Goal: Task Accomplishment & Management: Complete application form

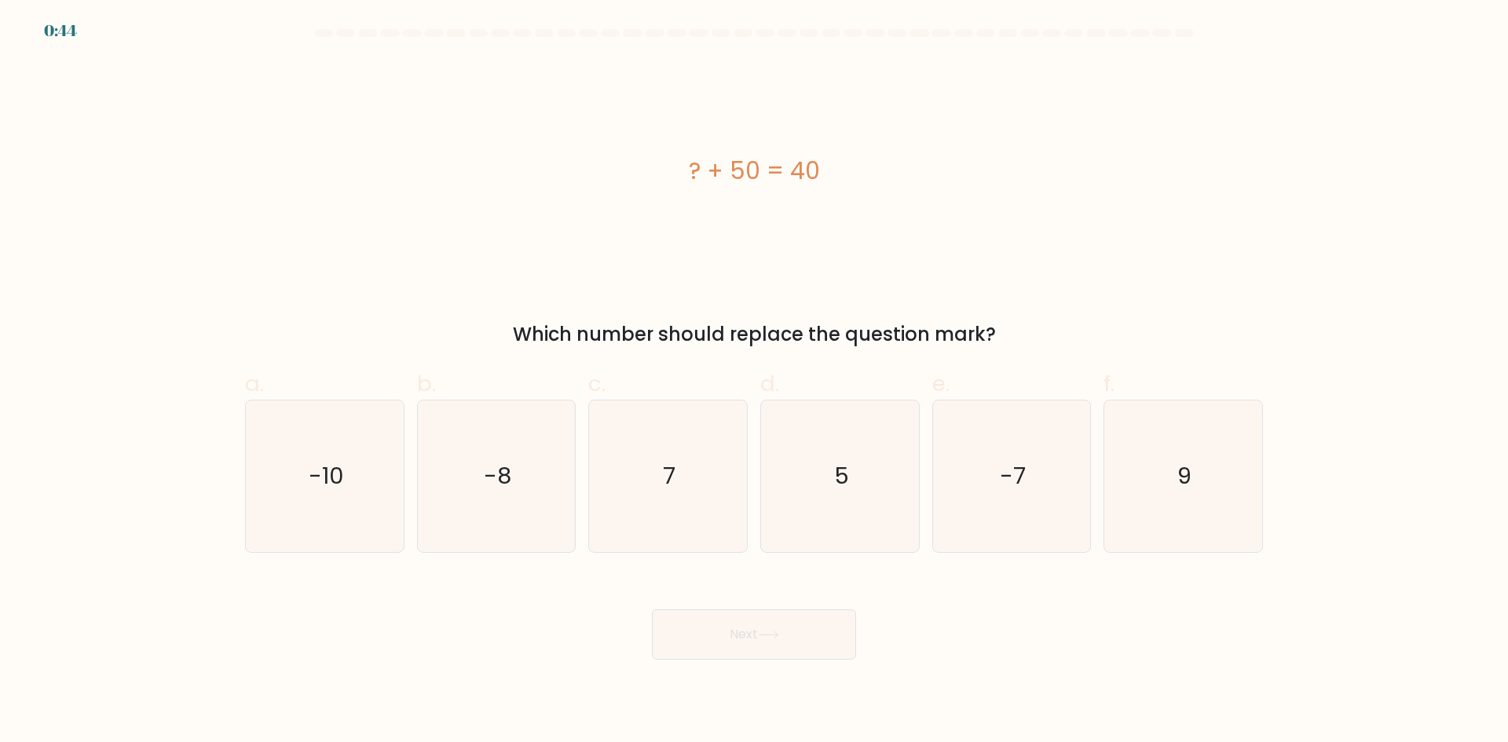
click at [0, 388] on body "0:44 a." at bounding box center [754, 371] width 1508 height 742
click at [777, 243] on div "? + 50 = 40" at bounding box center [754, 171] width 1018 height 223
drag, startPoint x: 318, startPoint y: 488, endPoint x: 540, endPoint y: 573, distance: 237.8
click at [320, 488] on text "-10" at bounding box center [326, 475] width 35 height 31
click at [754, 382] on input "a. -10" at bounding box center [754, 376] width 1 height 10
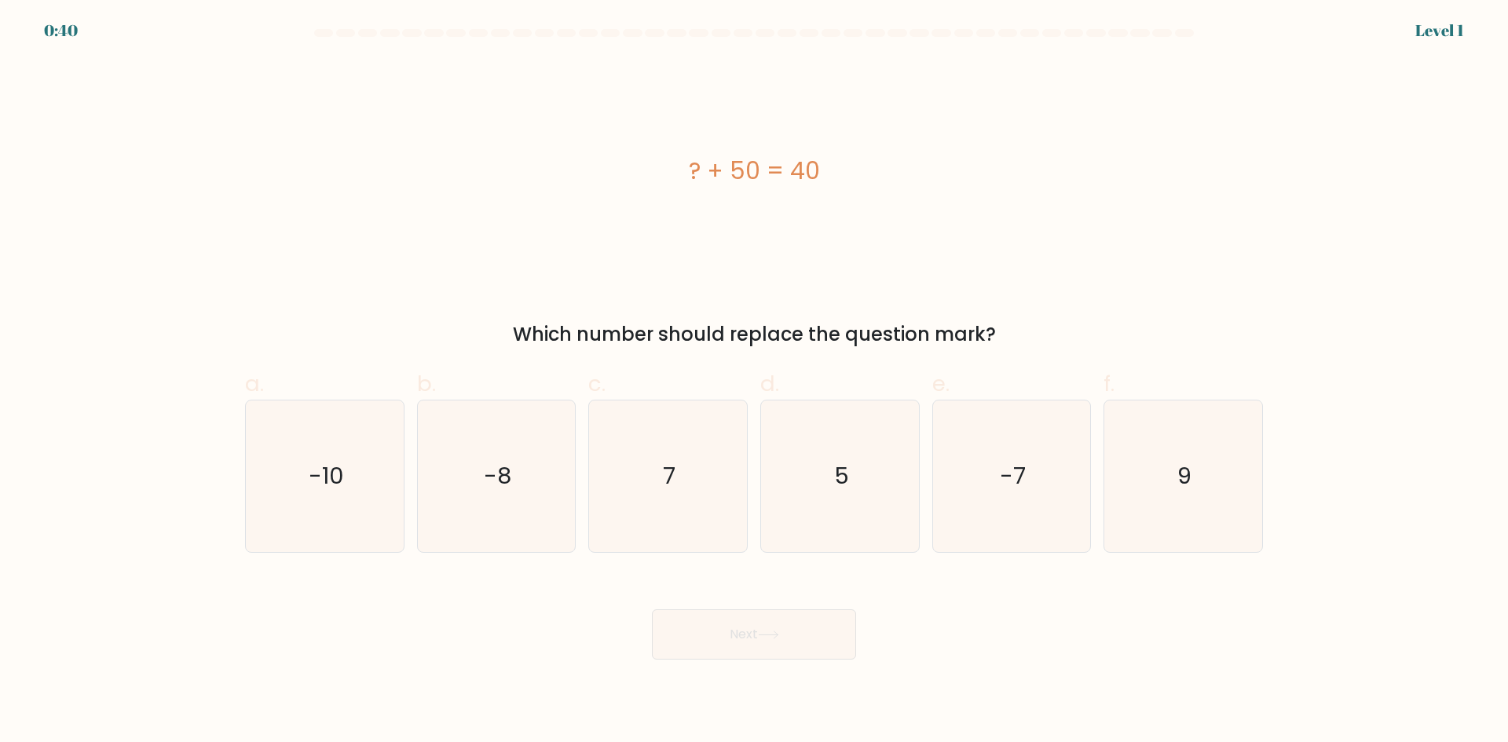
radio input "true"
click at [711, 609] on button "Next" at bounding box center [754, 634] width 204 height 50
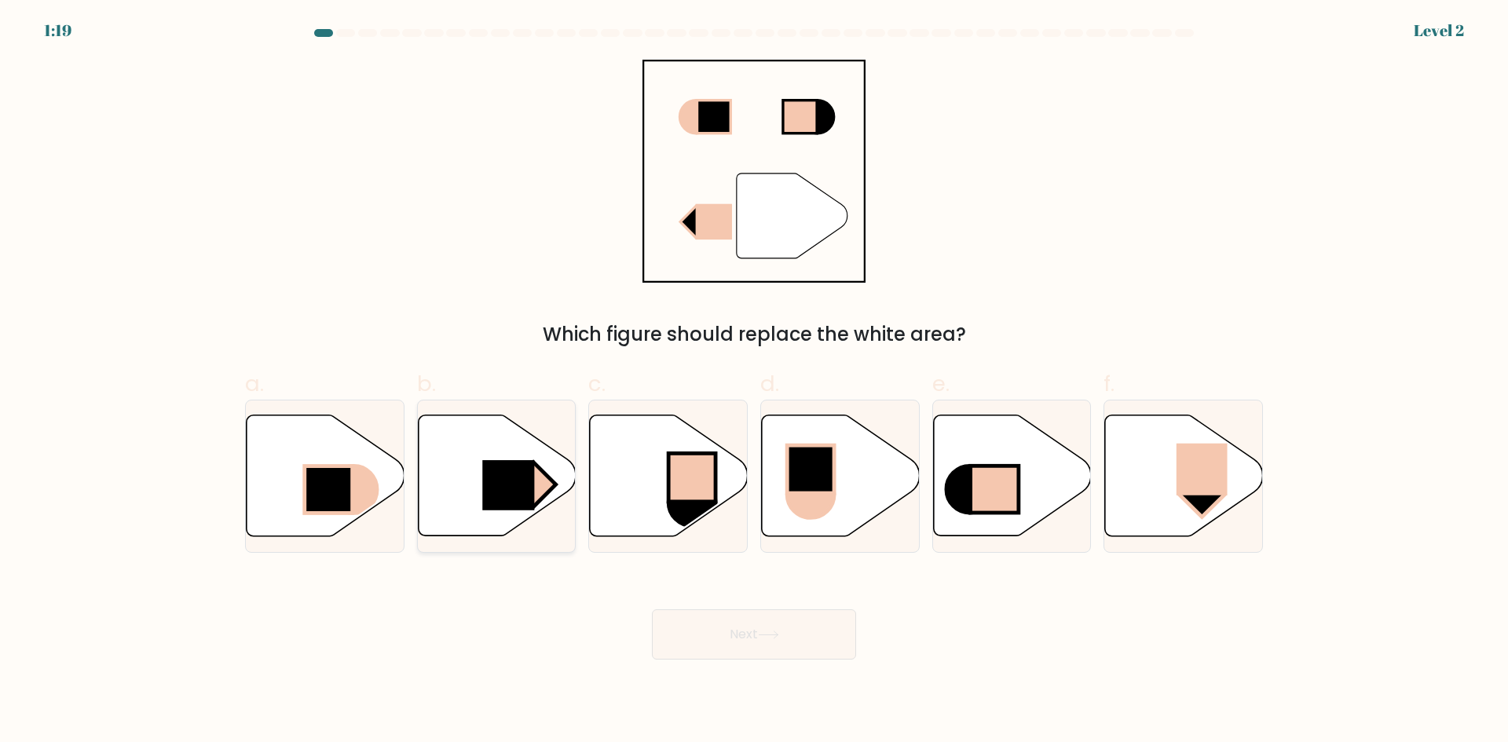
click at [502, 481] on rect at bounding box center [508, 485] width 52 height 50
click at [754, 382] on input "b." at bounding box center [754, 376] width 1 height 10
radio input "true"
click at [709, 627] on button "Next" at bounding box center [754, 634] width 204 height 50
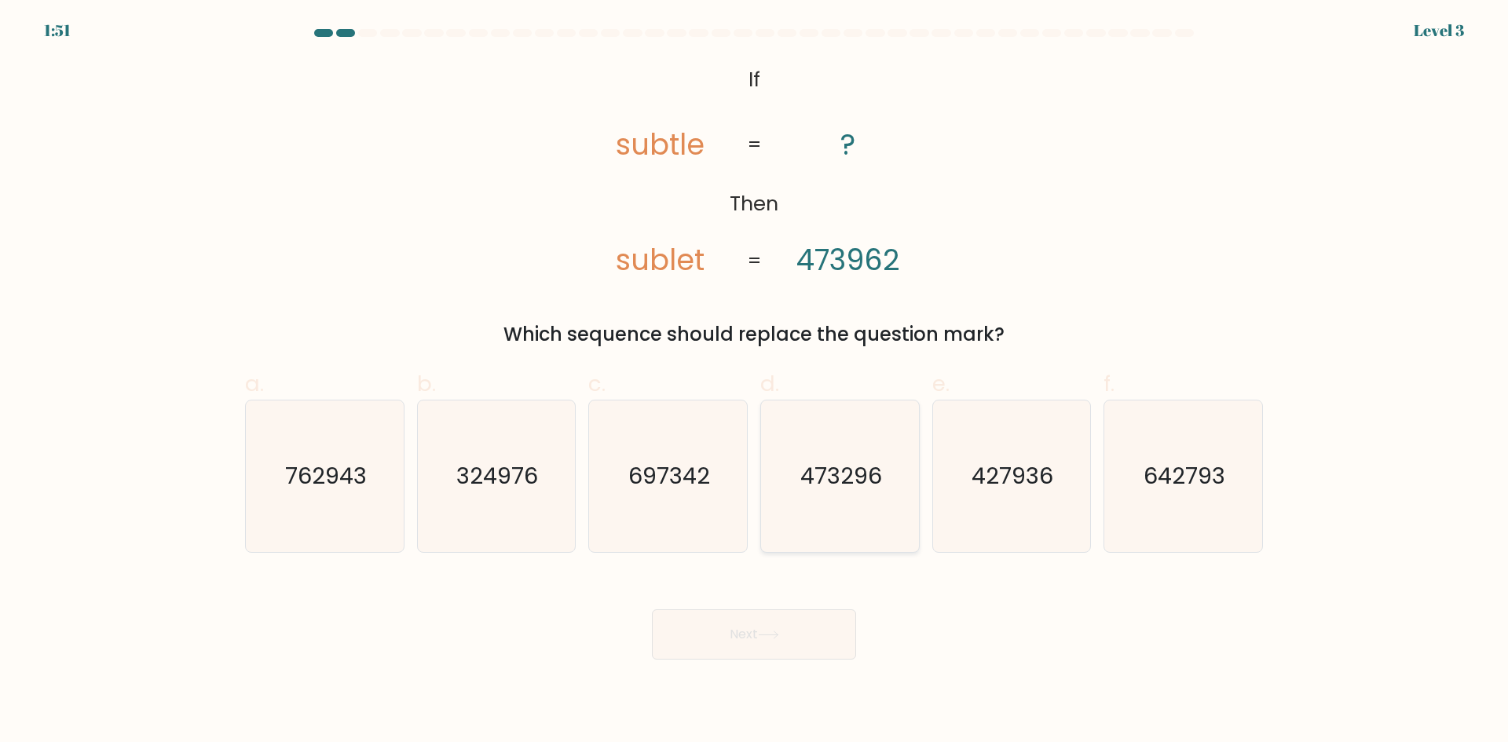
click at [852, 501] on icon "473296" at bounding box center [840, 476] width 152 height 152
click at [755, 382] on input "d. 473296" at bounding box center [754, 376] width 1 height 10
radio input "true"
click at [805, 634] on button "Next" at bounding box center [754, 634] width 204 height 50
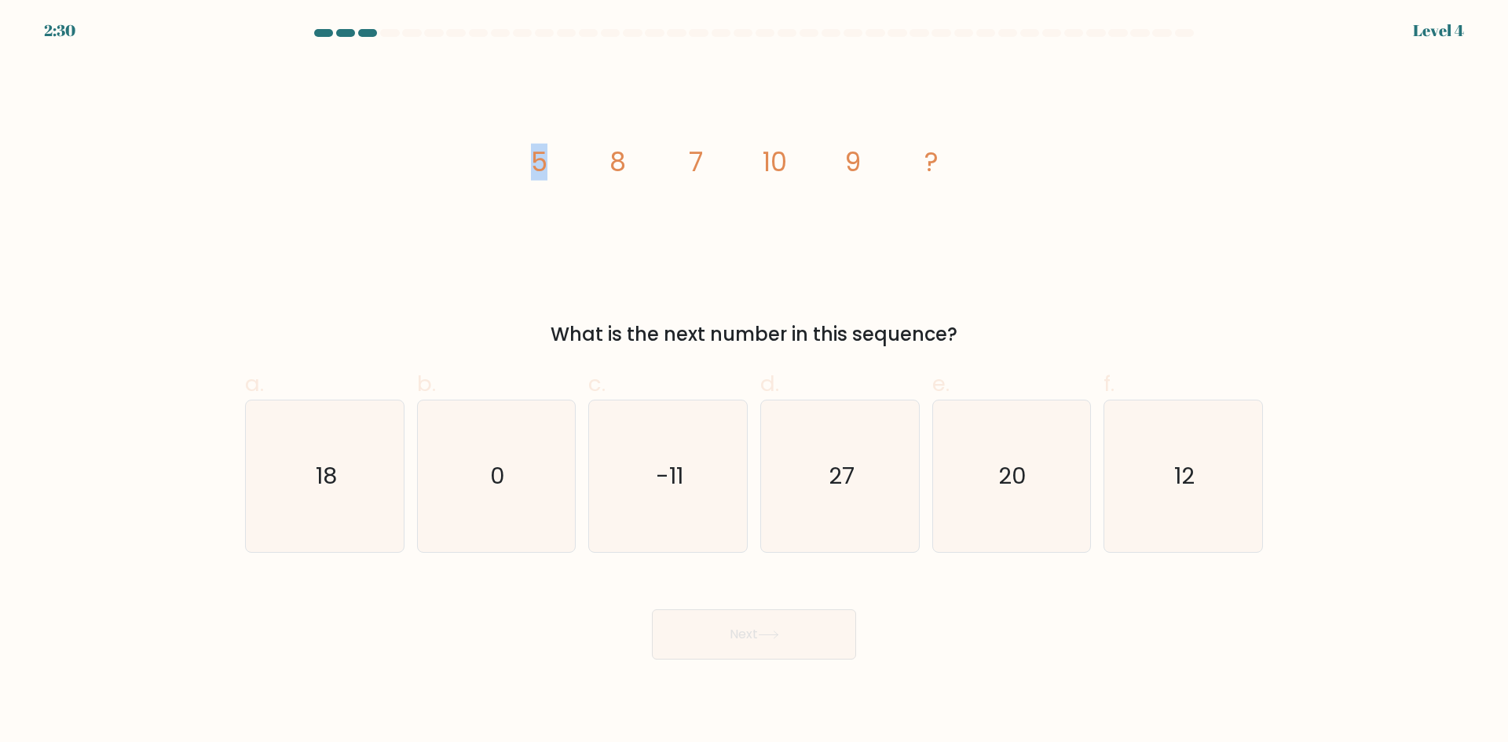
drag, startPoint x: 535, startPoint y: 176, endPoint x: 573, endPoint y: 181, distance: 38.9
click at [573, 181] on icon "image/svg+xml 5 8 7 10 9 ?" at bounding box center [753, 171] width 471 height 223
drag, startPoint x: 608, startPoint y: 166, endPoint x: 654, endPoint y: 171, distance: 46.6
click at [624, 168] on icon "image/svg+xml 5 8 7 10 9 ?" at bounding box center [753, 171] width 471 height 223
click at [1167, 476] on icon "12" at bounding box center [1183, 476] width 152 height 152
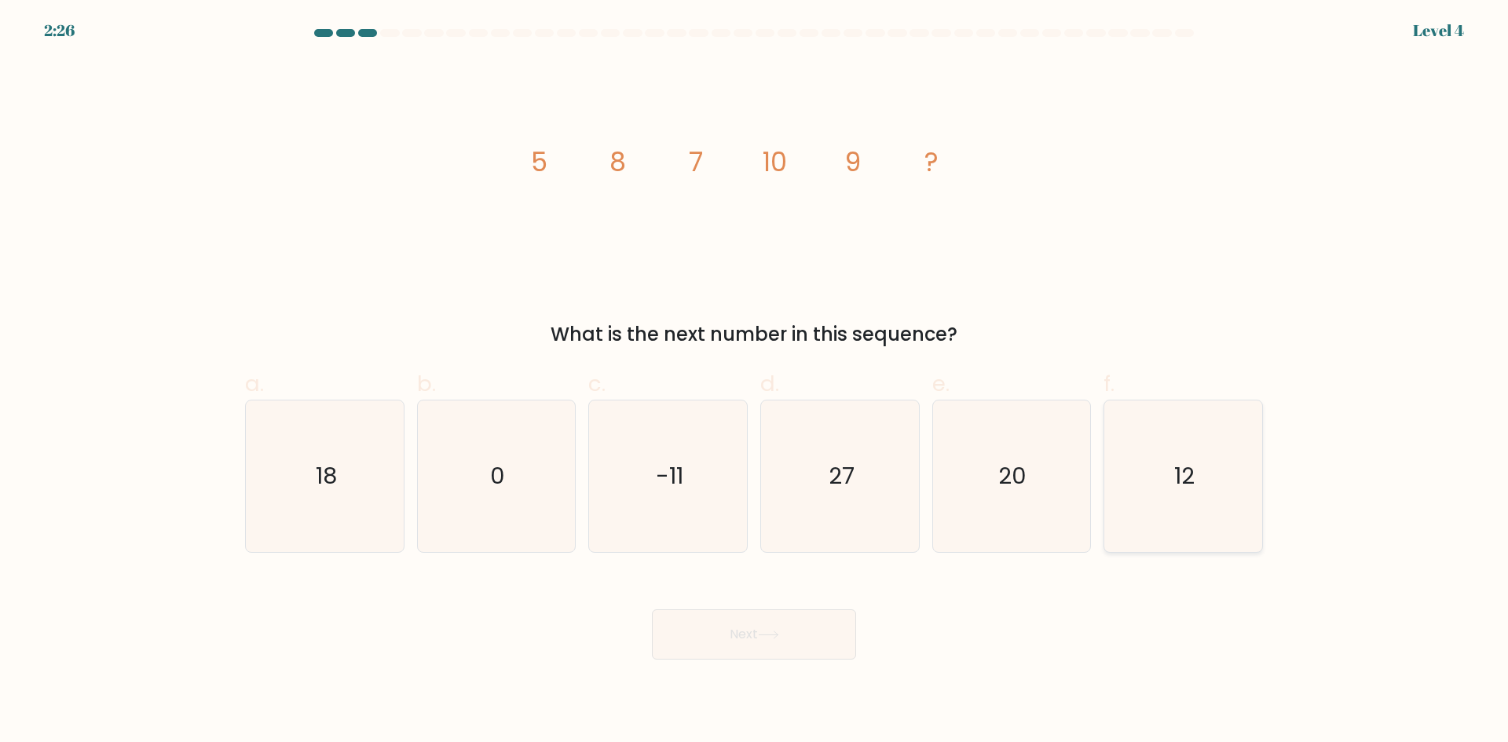
click at [755, 382] on input "f. 12" at bounding box center [754, 376] width 1 height 10
radio input "true"
click at [805, 642] on button "Next" at bounding box center [754, 634] width 204 height 50
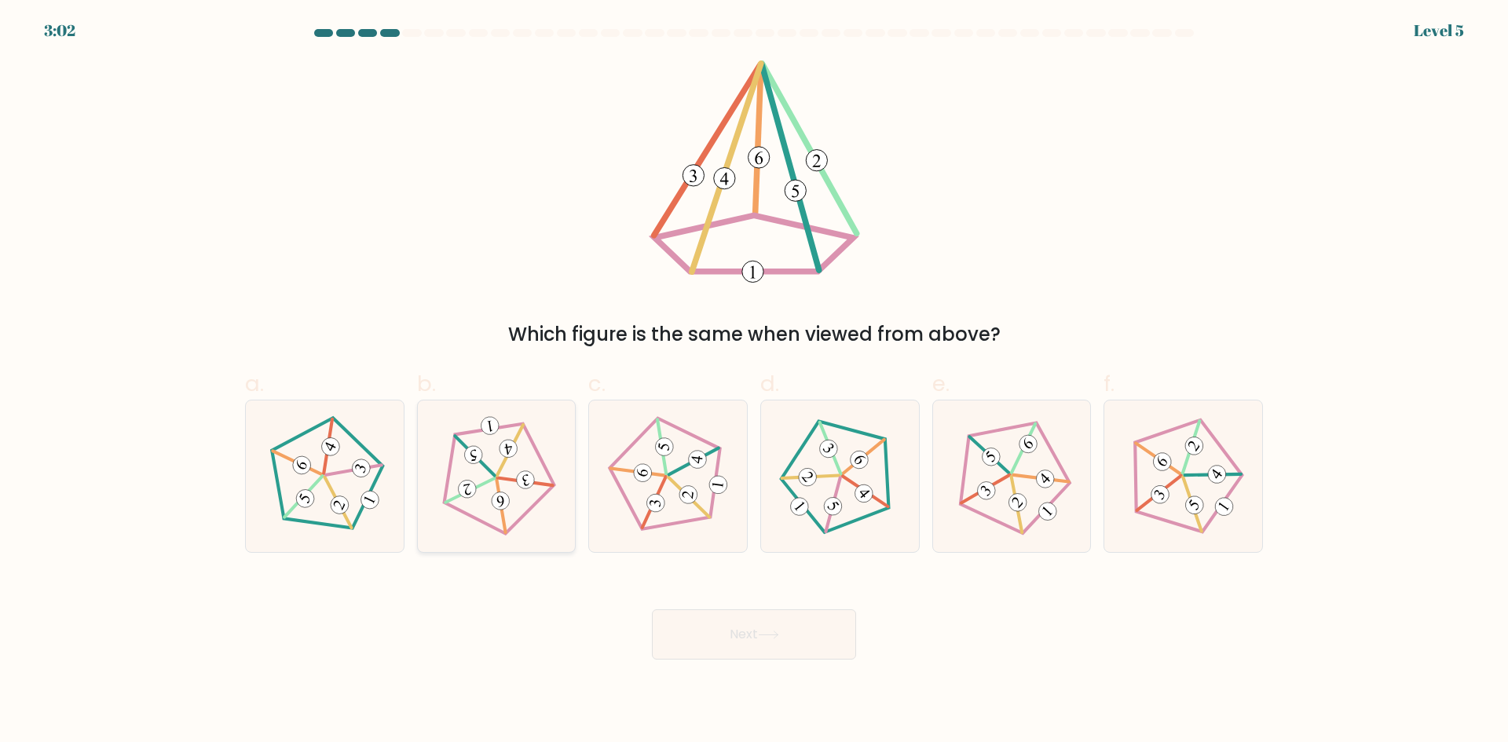
click at [522, 510] on icon at bounding box center [496, 475] width 121 height 121
click at [754, 382] on input "b." at bounding box center [754, 376] width 1 height 10
radio input "true"
click at [741, 631] on button "Next" at bounding box center [754, 634] width 204 height 50
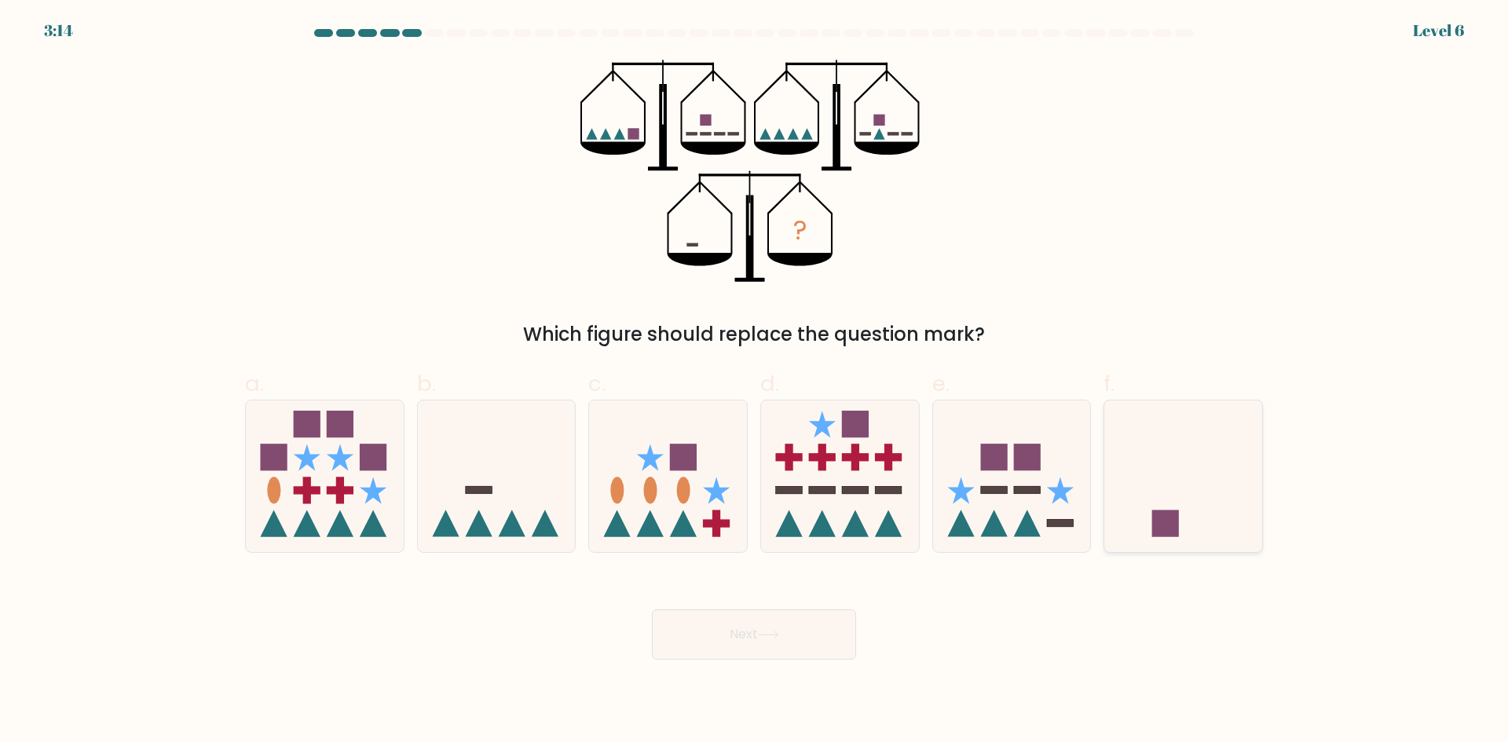
click at [1199, 483] on icon at bounding box center [1183, 476] width 158 height 130
click at [755, 382] on input "f." at bounding box center [754, 376] width 1 height 10
radio input "true"
click at [779, 637] on icon at bounding box center [768, 635] width 21 height 9
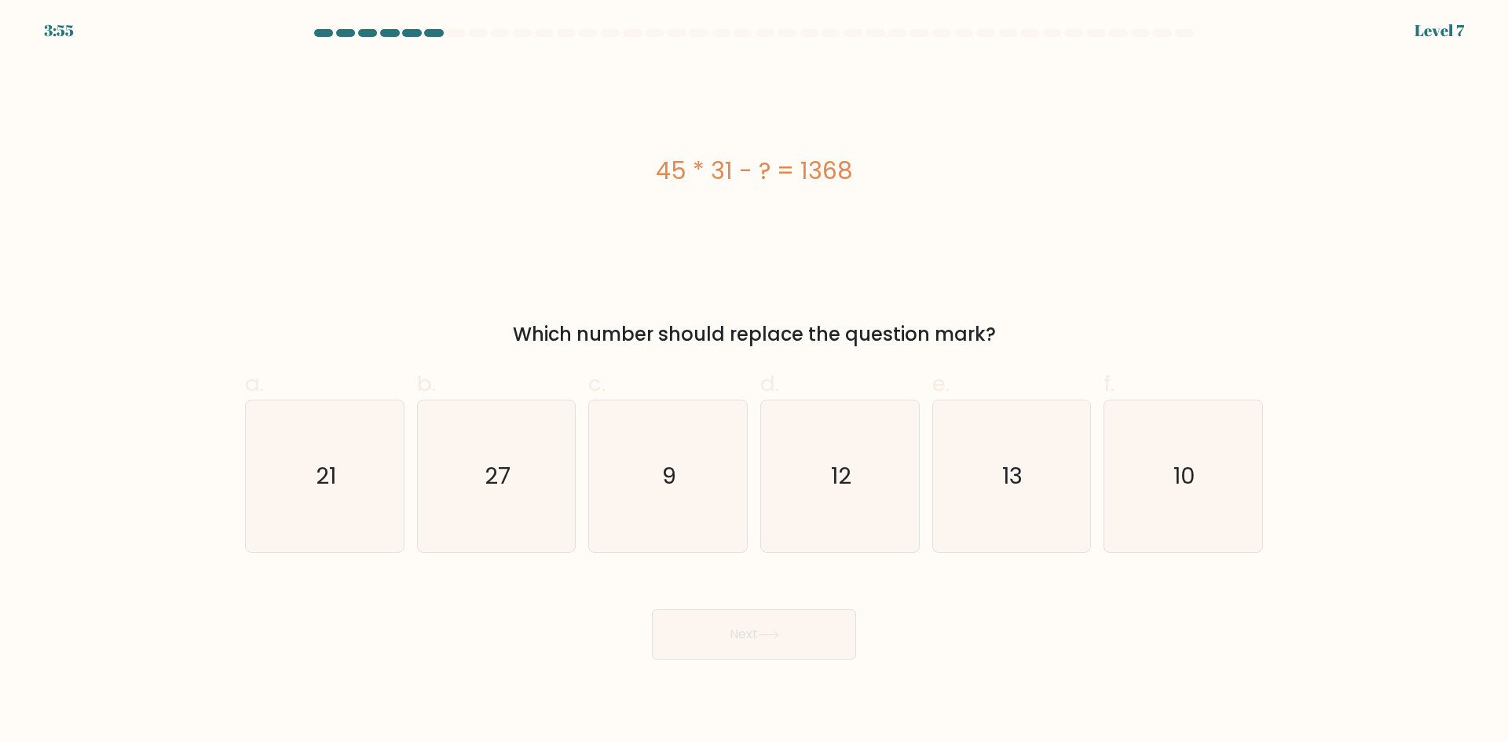
click at [840, 215] on div "45 * 31 - ? = 1368" at bounding box center [754, 171] width 1018 height 223
click at [935, 210] on div "45 * 31 - ? = 1368" at bounding box center [754, 171] width 1018 height 223
click at [470, 464] on icon "27" at bounding box center [496, 476] width 152 height 152
click at [754, 382] on input "b. 27" at bounding box center [754, 376] width 1 height 10
radio input "true"
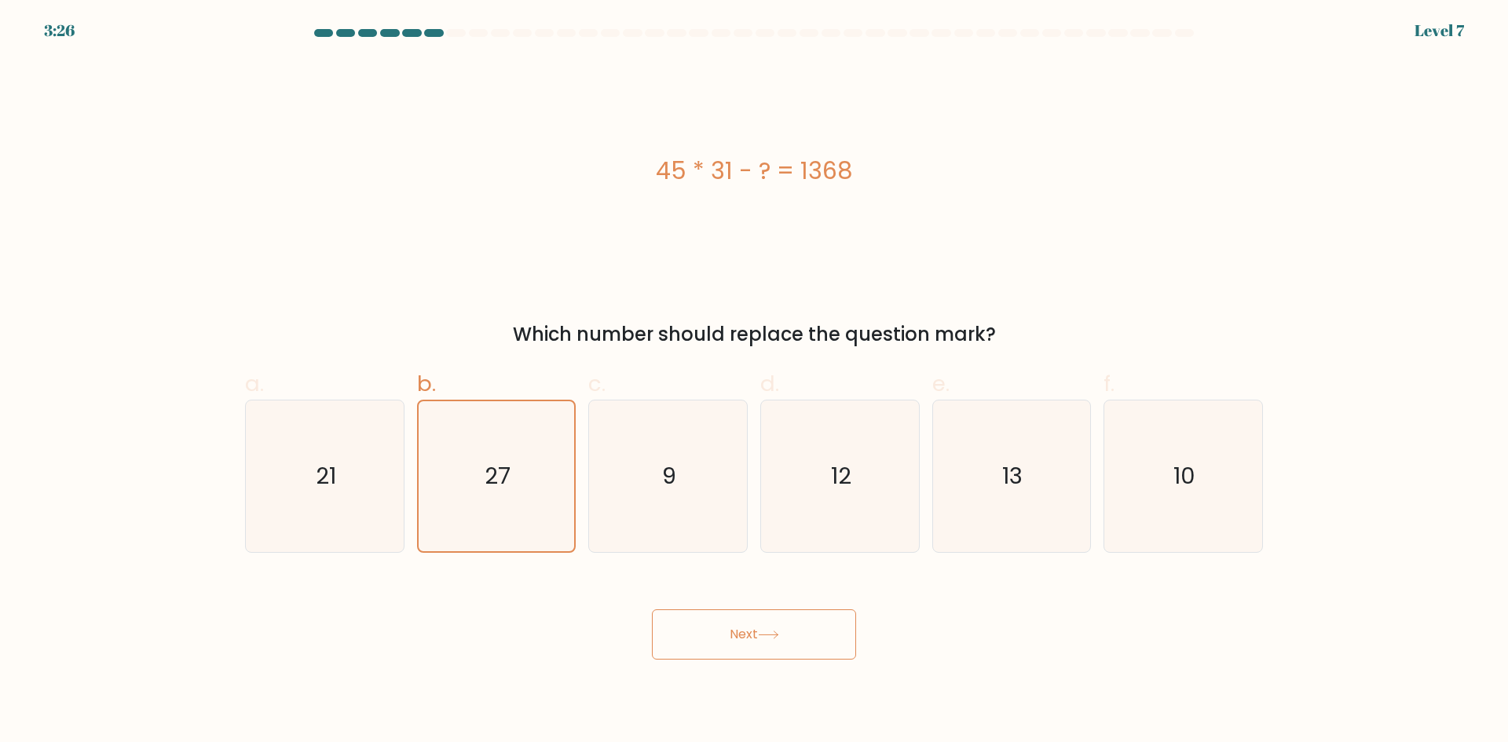
click at [782, 644] on button "Next" at bounding box center [754, 634] width 204 height 50
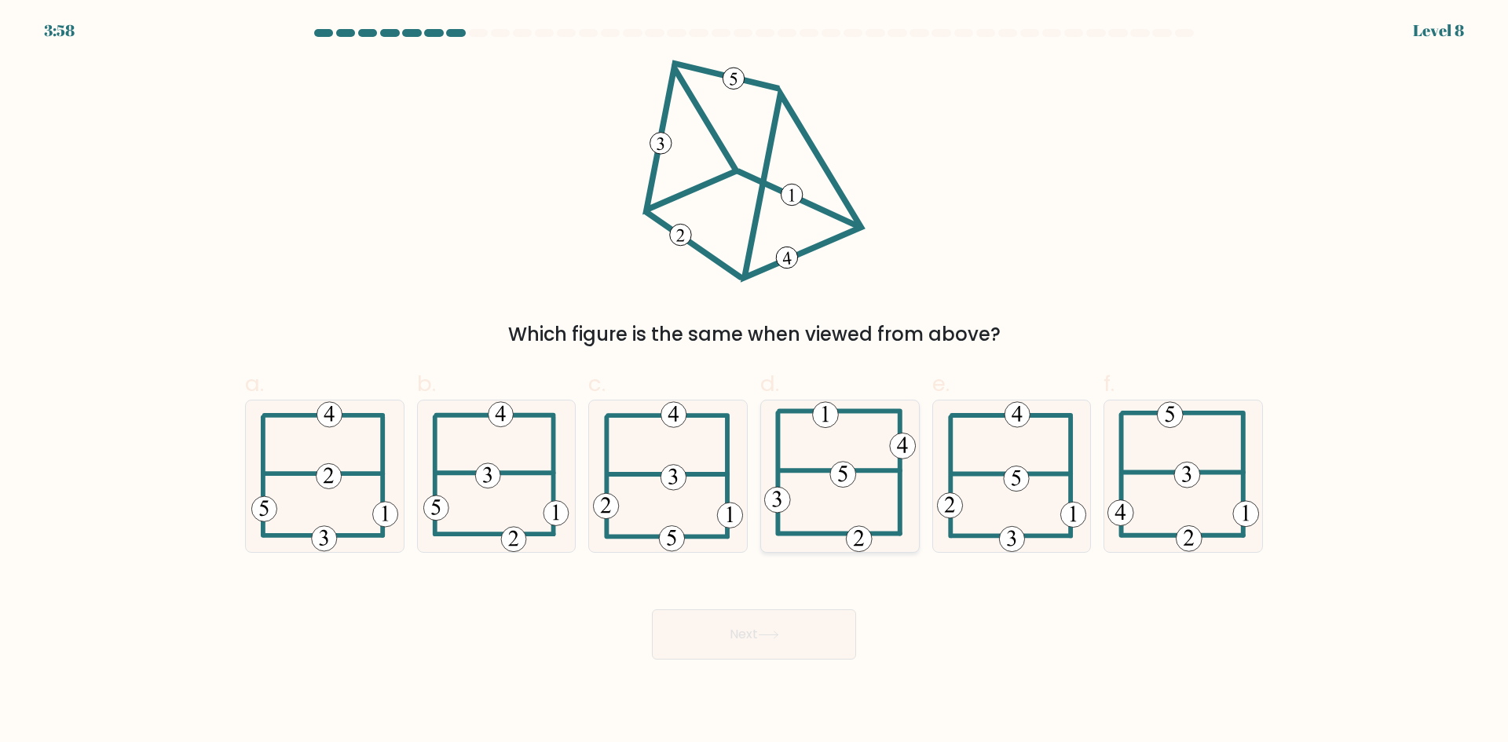
click at [879, 522] on icon at bounding box center [840, 476] width 152 height 152
click at [755, 382] on input "d." at bounding box center [754, 376] width 1 height 10
radio input "true"
click at [693, 632] on button "Next" at bounding box center [754, 634] width 204 height 50
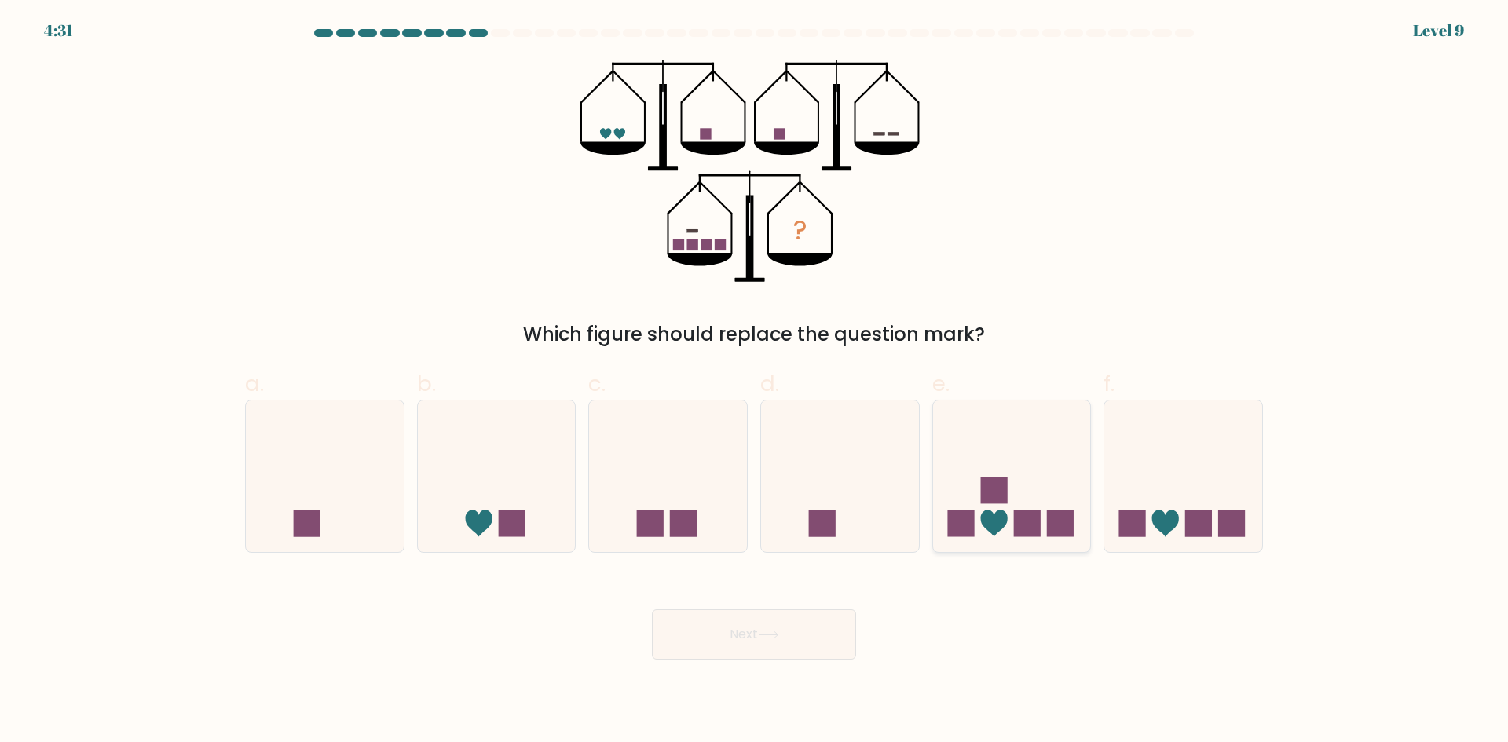
click at [1003, 517] on icon at bounding box center [993, 523] width 27 height 27
click at [755, 382] on input "e." at bounding box center [754, 376] width 1 height 10
radio input "true"
click at [737, 624] on button "Next" at bounding box center [754, 634] width 204 height 50
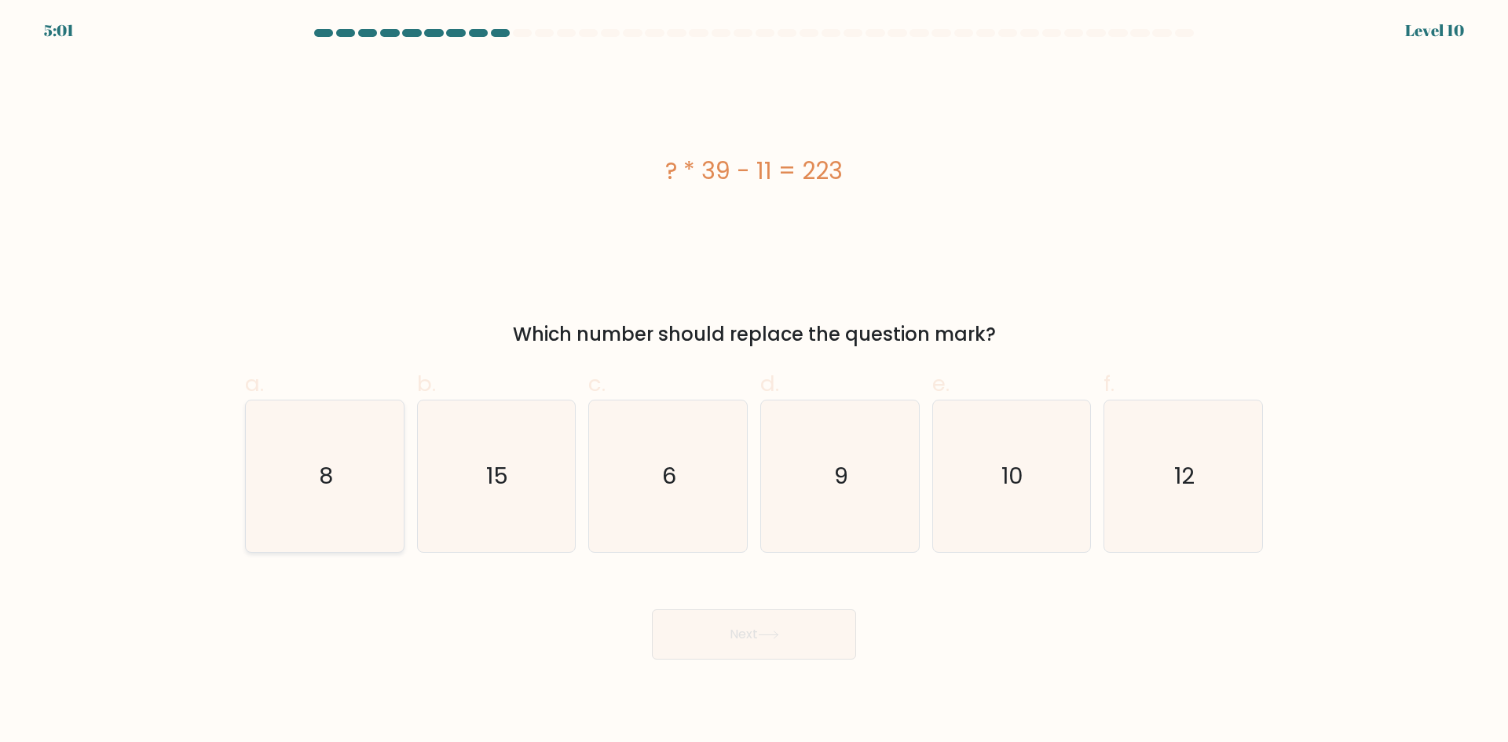
click at [288, 479] on icon "8" at bounding box center [325, 476] width 152 height 152
click at [754, 382] on input "a. 8" at bounding box center [754, 376] width 1 height 10
radio input "true"
click at [744, 640] on button "Next" at bounding box center [754, 634] width 204 height 50
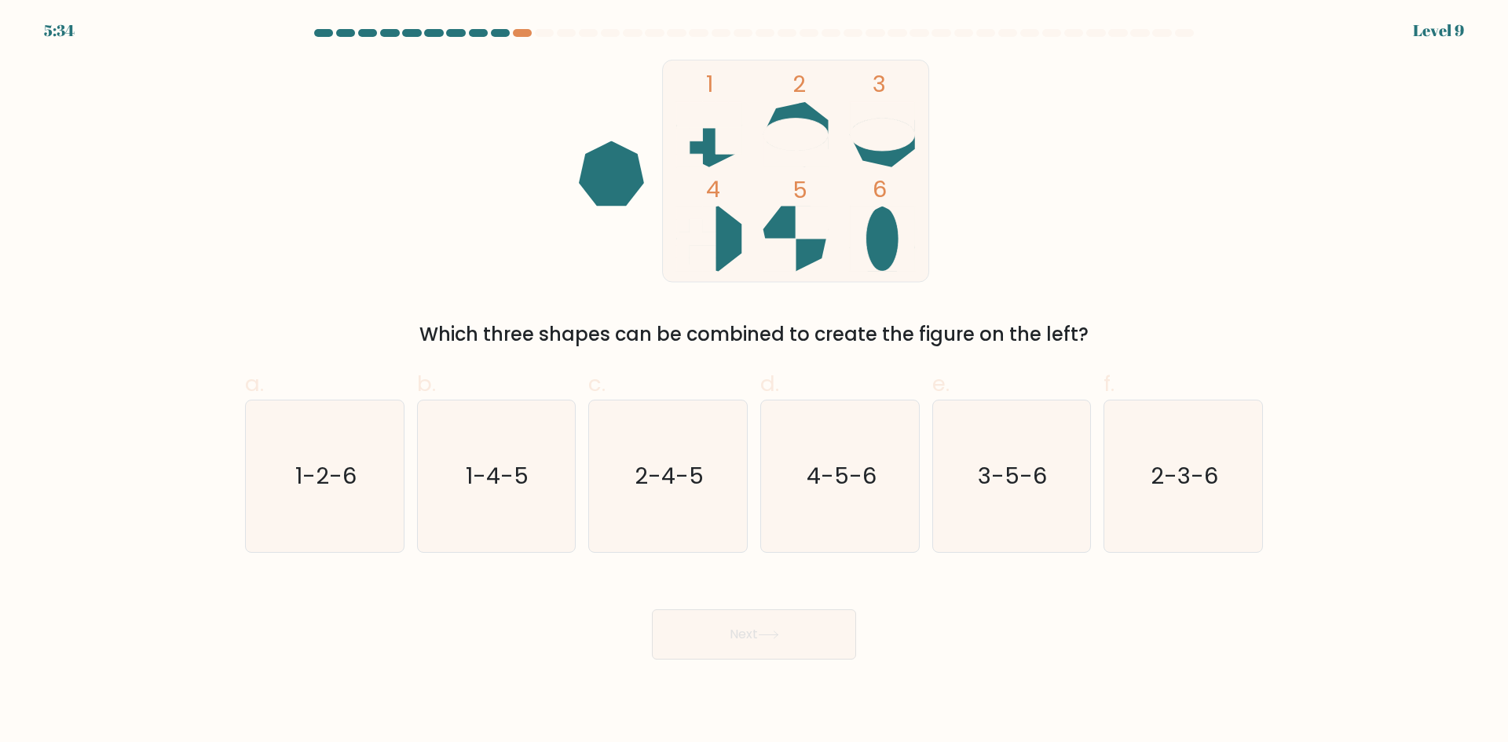
click at [1040, 161] on div "1 2 3 4 5 6 Which three shapes can be combined to create the figure on the left?" at bounding box center [754, 204] width 1036 height 289
click at [1181, 496] on icon "2-3-6" at bounding box center [1183, 476] width 152 height 152
click at [755, 382] on input "f. 2-3-6" at bounding box center [754, 376] width 1 height 10
radio input "true"
click at [813, 621] on button "Next" at bounding box center [754, 634] width 204 height 50
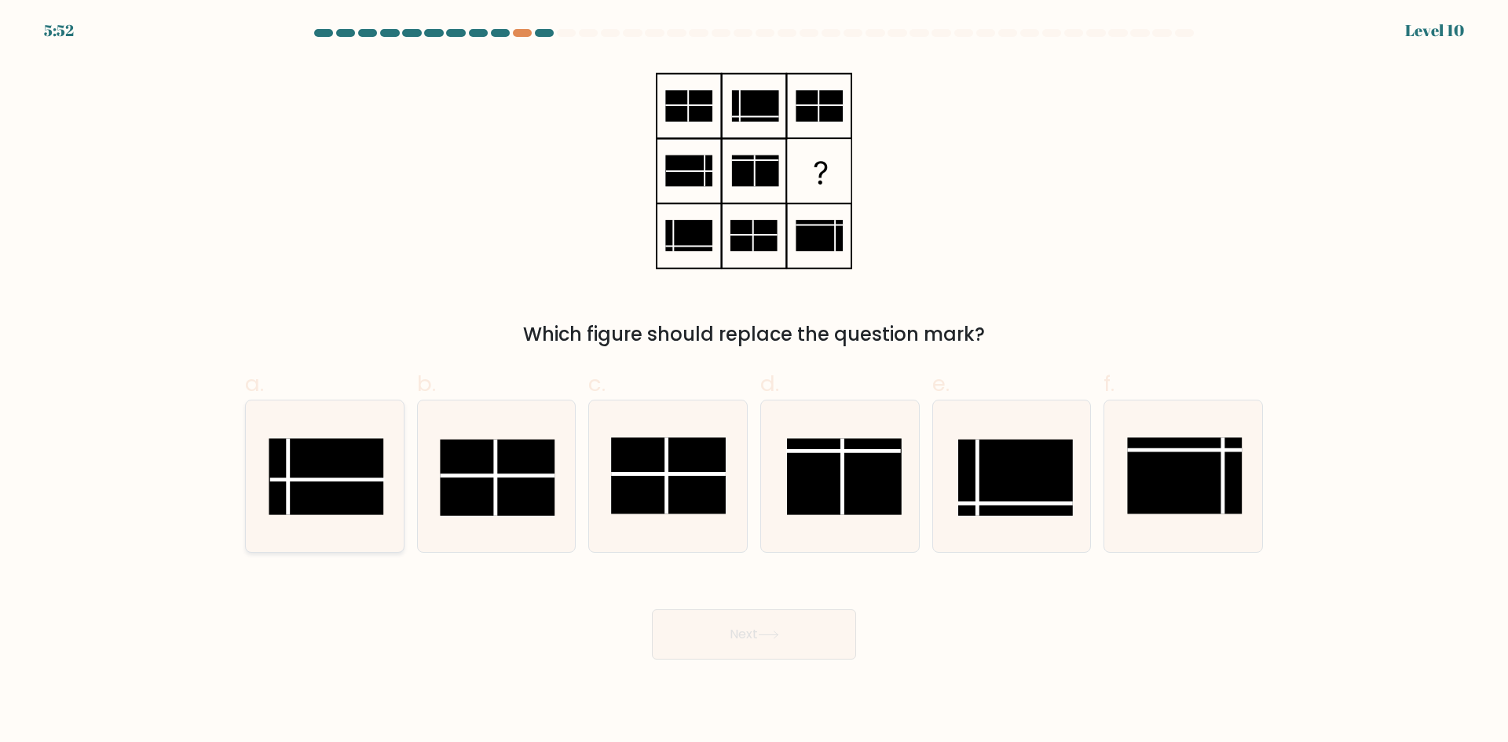
click at [334, 484] on rect at bounding box center [326, 476] width 115 height 76
click at [754, 382] on input "a." at bounding box center [754, 376] width 1 height 10
radio input "true"
click at [718, 635] on button "Next" at bounding box center [754, 634] width 204 height 50
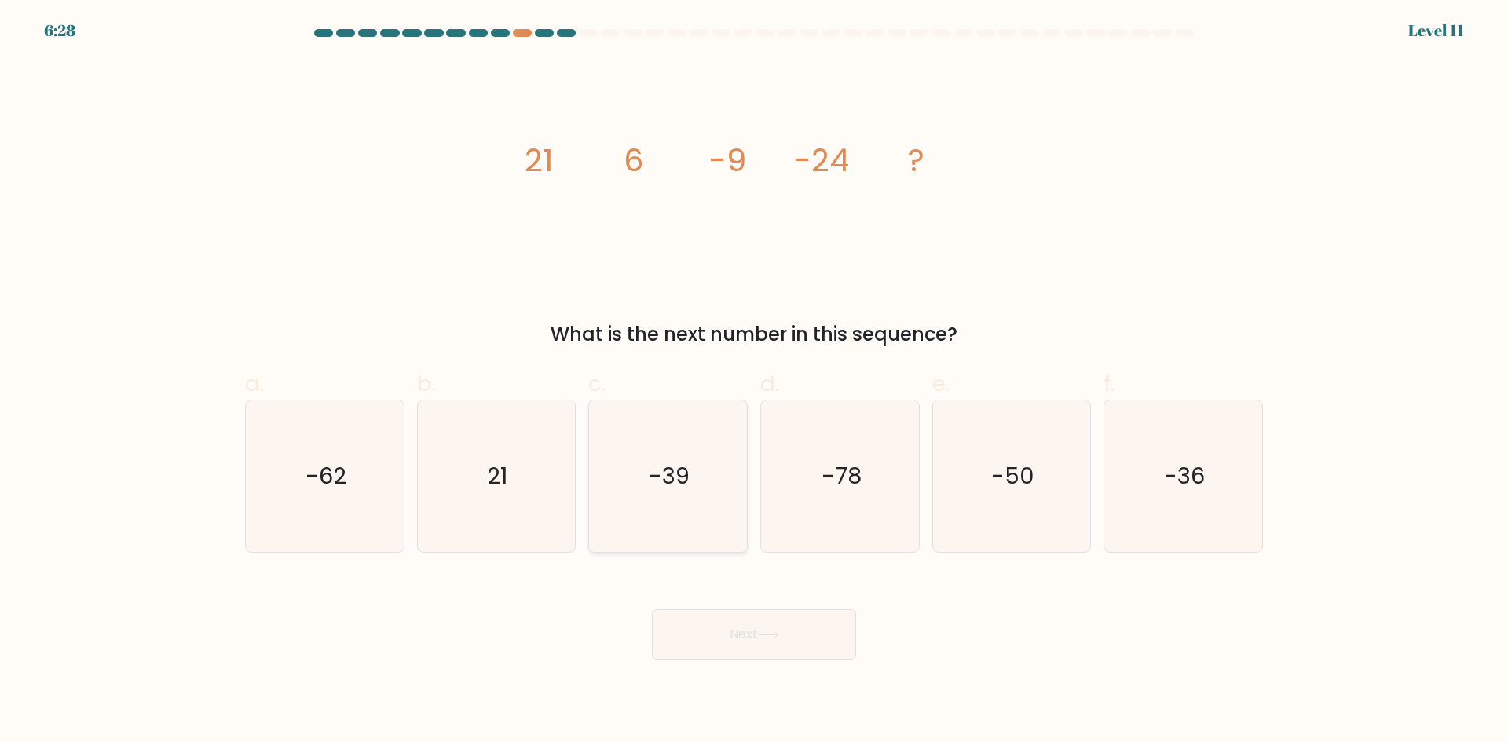
click at [680, 448] on icon "-39" at bounding box center [668, 476] width 152 height 152
click at [754, 382] on input "c. -39" at bounding box center [754, 376] width 1 height 10
radio input "true"
click at [795, 674] on body "6:28 Level 11" at bounding box center [754, 371] width 1508 height 742
click at [784, 653] on button "Next" at bounding box center [754, 634] width 204 height 50
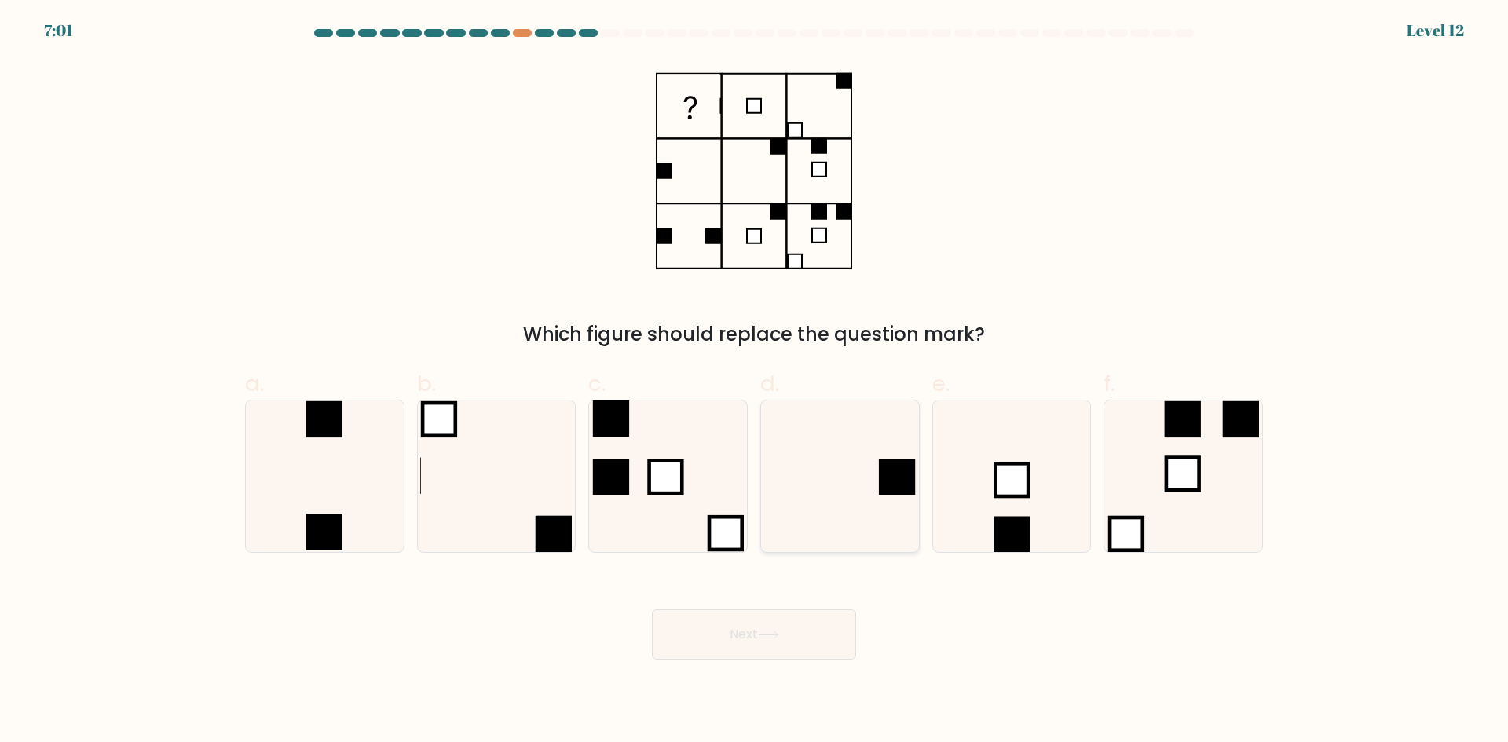
click at [852, 485] on icon at bounding box center [840, 476] width 152 height 152
click at [755, 382] on input "d." at bounding box center [754, 376] width 1 height 10
radio input "true"
click at [817, 633] on button "Next" at bounding box center [754, 634] width 204 height 50
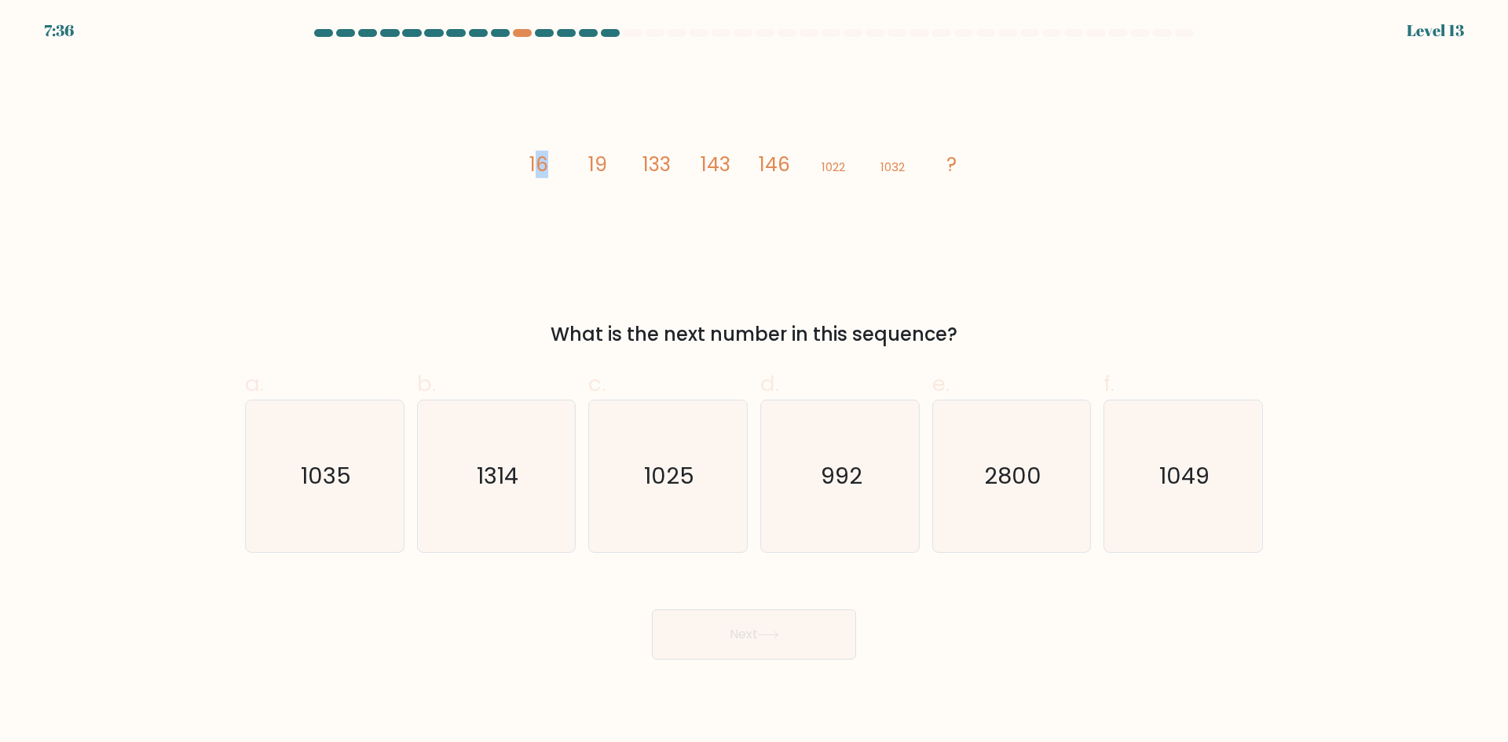
drag, startPoint x: 538, startPoint y: 169, endPoint x: 550, endPoint y: 163, distance: 13.7
click at [550, 163] on icon "image/svg+xml 16 19 133 143 146 1022 1032 ?" at bounding box center [753, 171] width 471 height 223
click at [599, 162] on tspan "19" at bounding box center [597, 164] width 19 height 27
click at [650, 166] on tspan "133" at bounding box center [656, 164] width 28 height 27
click at [704, 159] on tspan "143" at bounding box center [715, 164] width 30 height 27
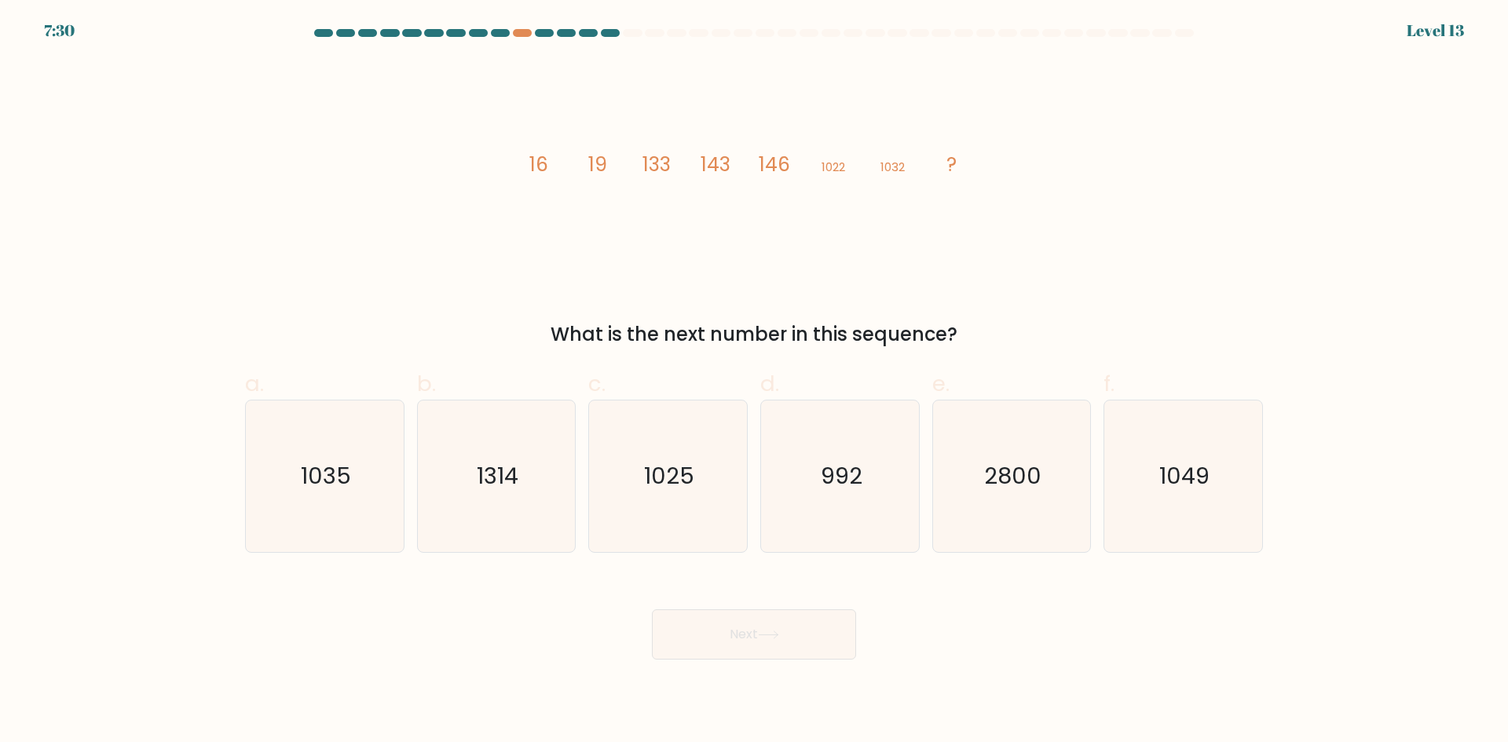
click at [597, 167] on tspan "19" at bounding box center [597, 164] width 19 height 27
click at [356, 464] on icon "1035" at bounding box center [325, 476] width 152 height 152
click at [754, 382] on input "a. 1035" at bounding box center [754, 376] width 1 height 10
radio input "true"
click at [759, 642] on button "Next" at bounding box center [754, 634] width 204 height 50
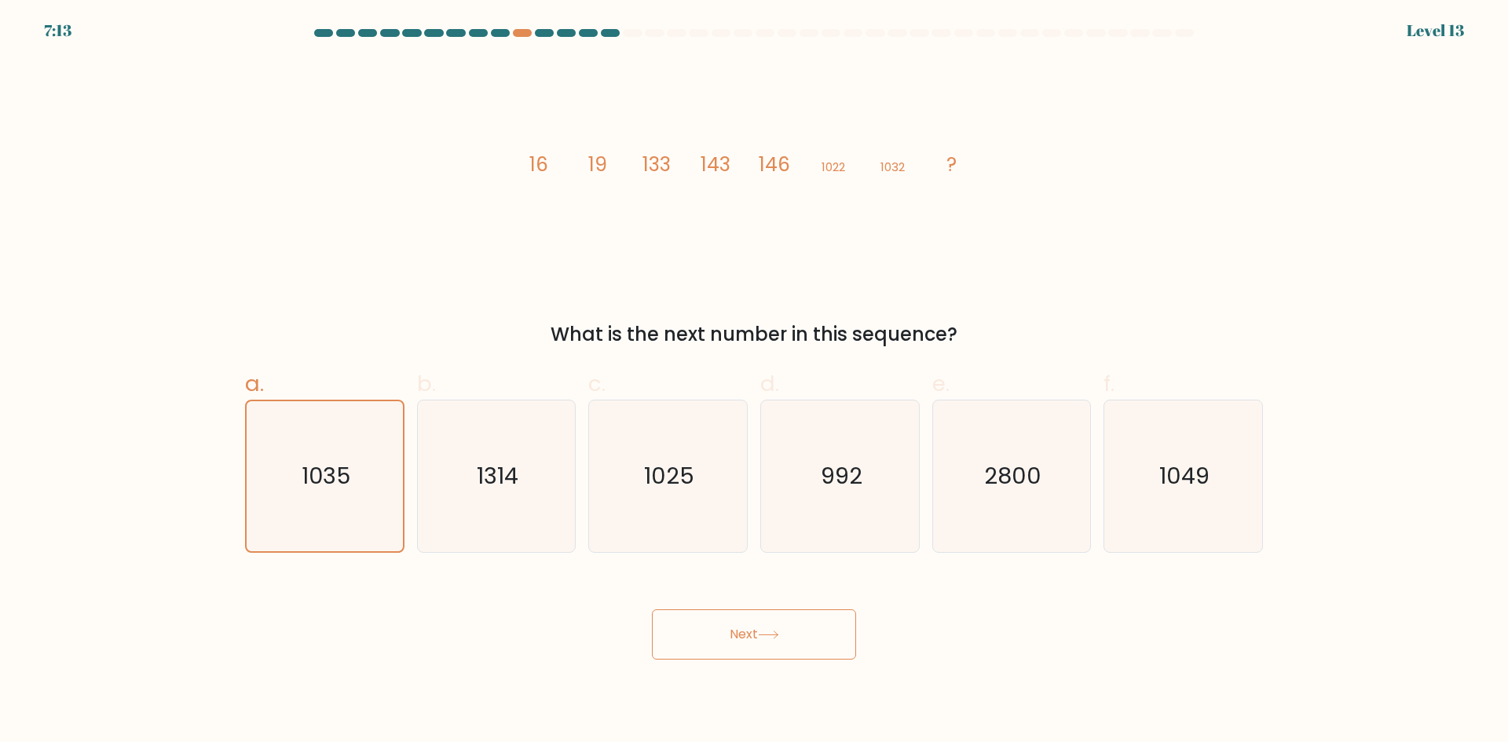
click at [755, 627] on button "Next" at bounding box center [754, 634] width 204 height 50
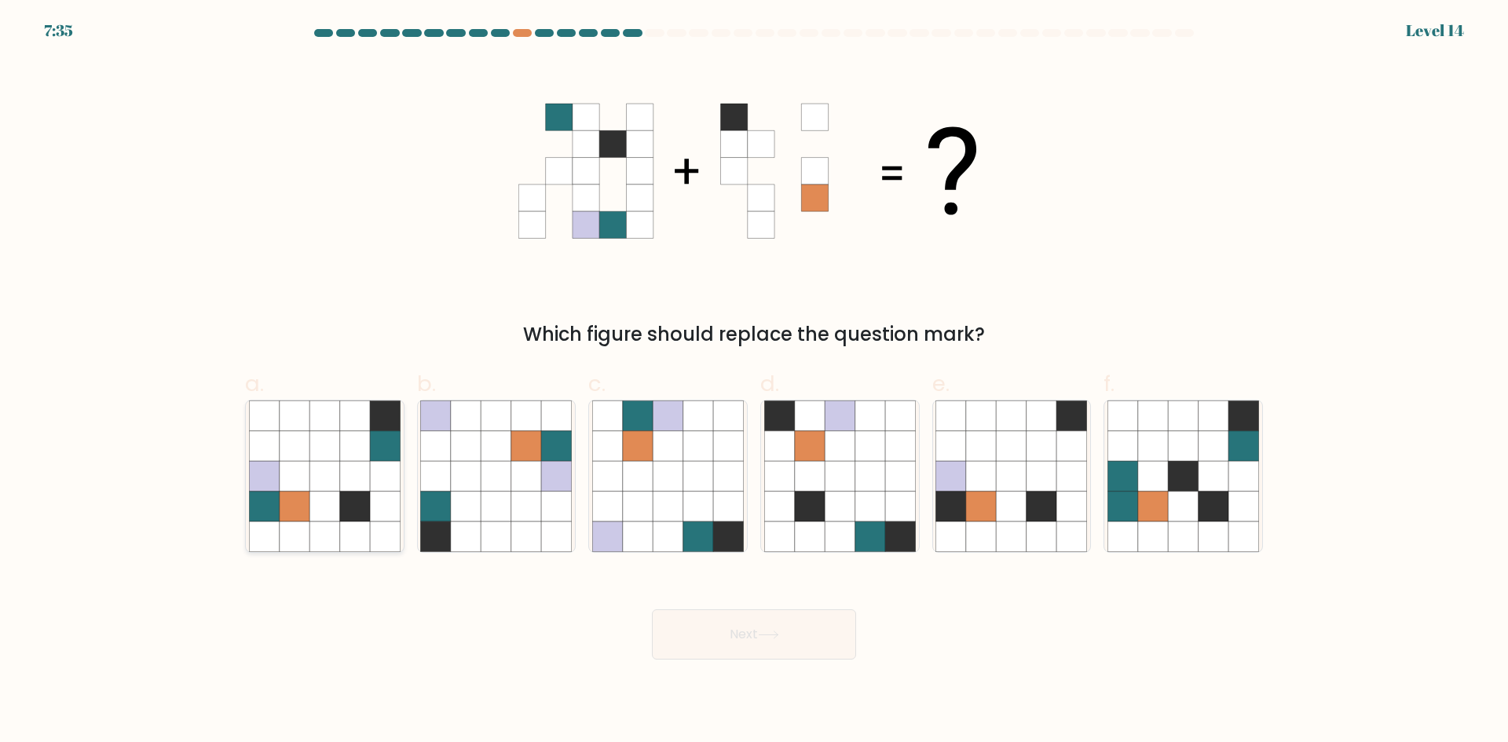
click at [367, 506] on icon at bounding box center [355, 507] width 30 height 30
click at [754, 382] on input "a." at bounding box center [754, 376] width 1 height 10
radio input "true"
click at [685, 637] on button "Next" at bounding box center [754, 634] width 204 height 50
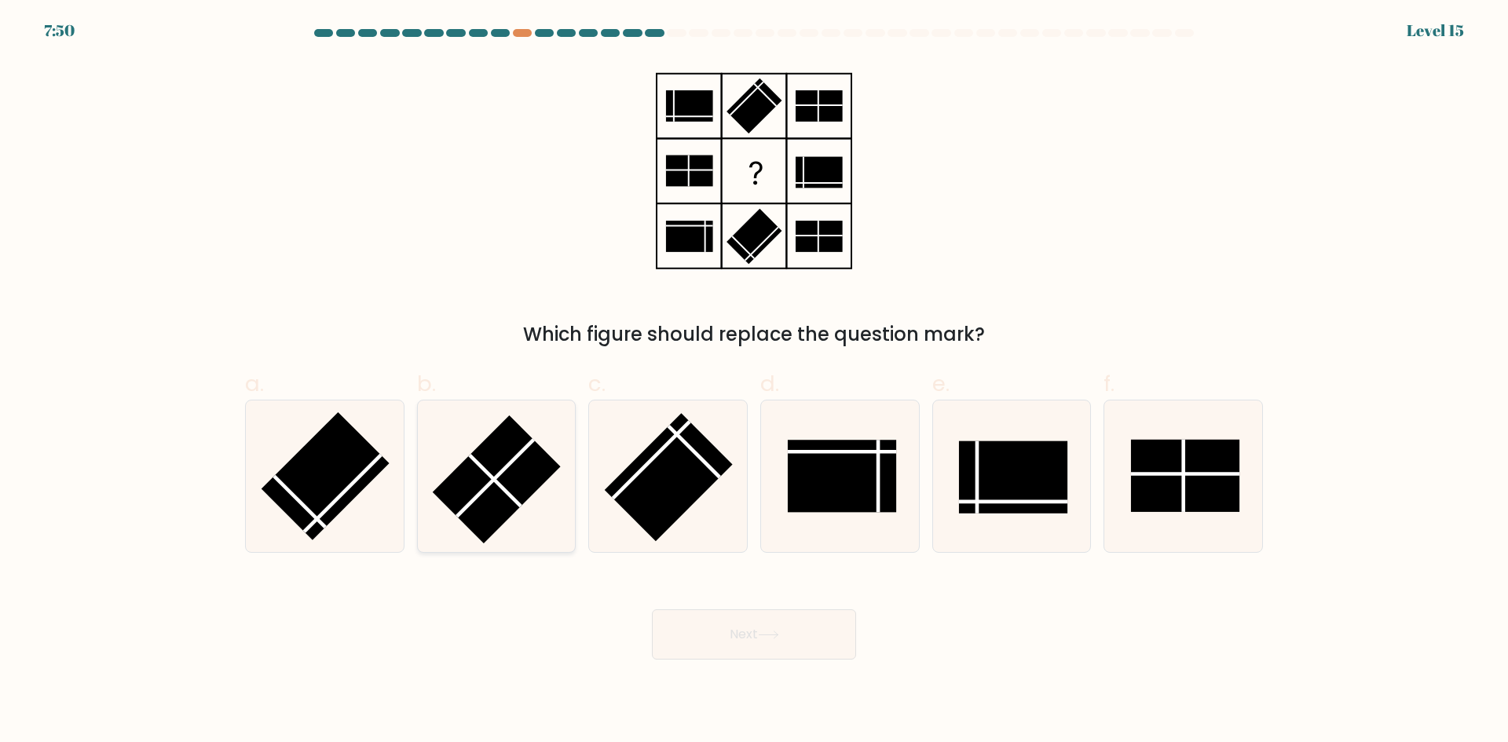
click at [474, 518] on rect at bounding box center [497, 479] width 128 height 128
click at [754, 382] on input "b." at bounding box center [754, 376] width 1 height 10
radio input "true"
click at [777, 639] on button "Next" at bounding box center [754, 634] width 204 height 50
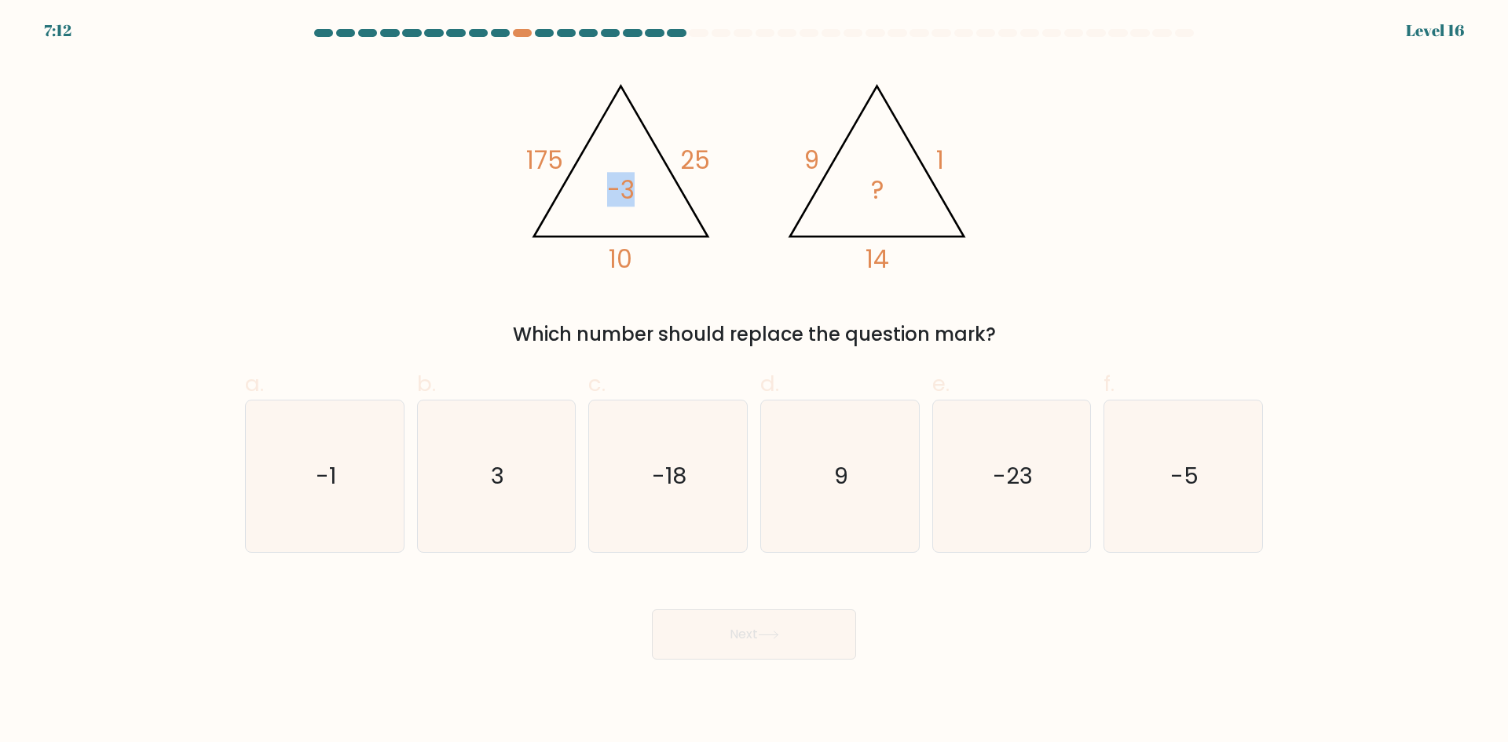
drag, startPoint x: 629, startPoint y: 190, endPoint x: 601, endPoint y: 185, distance: 27.9
click at [601, 185] on icon "@import url('https://fonts.googleapis.com/css?family=Abril+Fatface:400,100,100i…" at bounding box center [753, 171] width 471 height 223
click at [722, 142] on icon "@import url('https://fonts.googleapis.com/css?family=Abril+Fatface:400,100,100i…" at bounding box center [753, 171] width 471 height 223
drag, startPoint x: 706, startPoint y: 163, endPoint x: 685, endPoint y: 162, distance: 21.2
click at [685, 162] on tspan "25" at bounding box center [695, 160] width 30 height 35
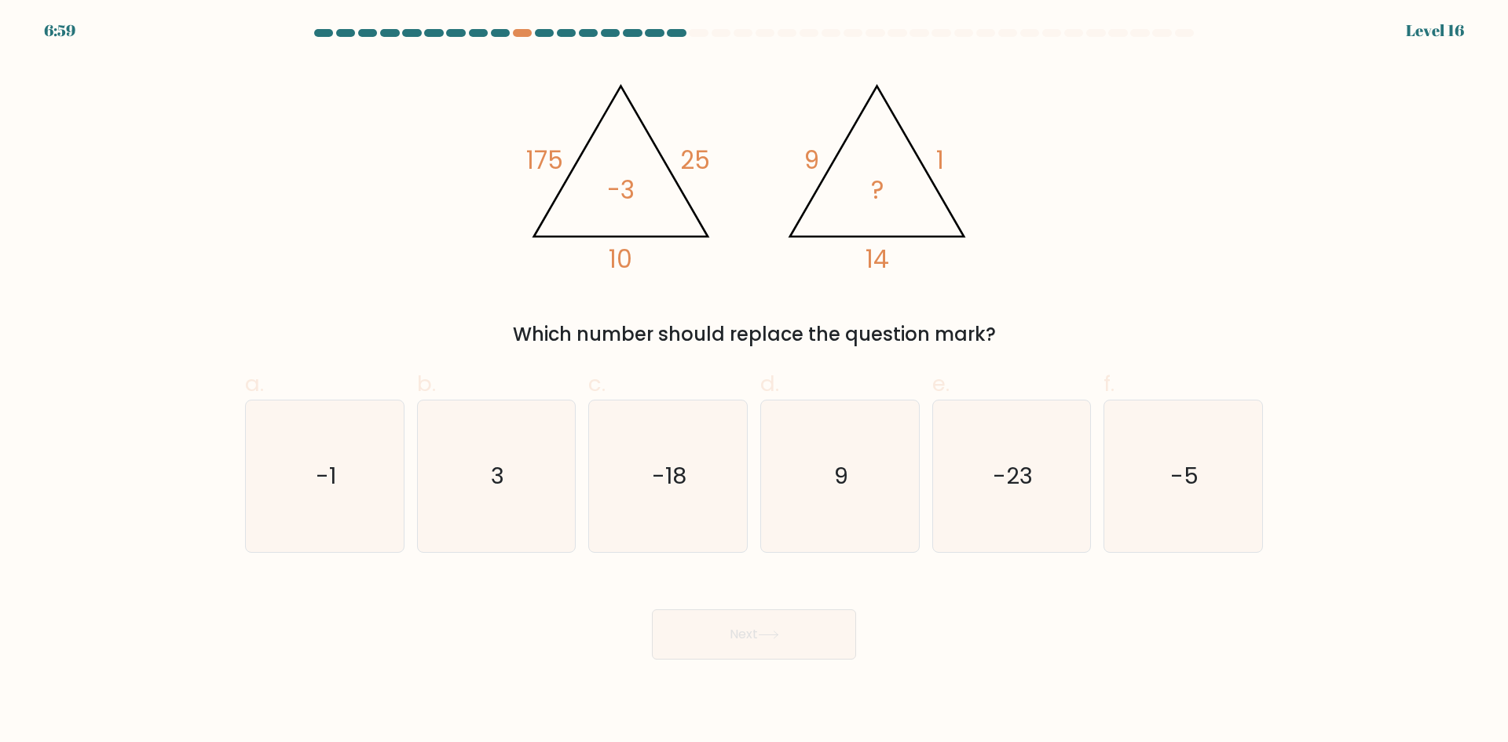
click at [620, 272] on tspan "10" at bounding box center [621, 259] width 24 height 35
click at [883, 264] on tspan "14" at bounding box center [877, 259] width 24 height 35
drag, startPoint x: 883, startPoint y: 264, endPoint x: 868, endPoint y: 268, distance: 14.7
click at [868, 268] on tspan "14" at bounding box center [877, 259] width 24 height 35
drag, startPoint x: 709, startPoint y: 159, endPoint x: 673, endPoint y: 159, distance: 36.1
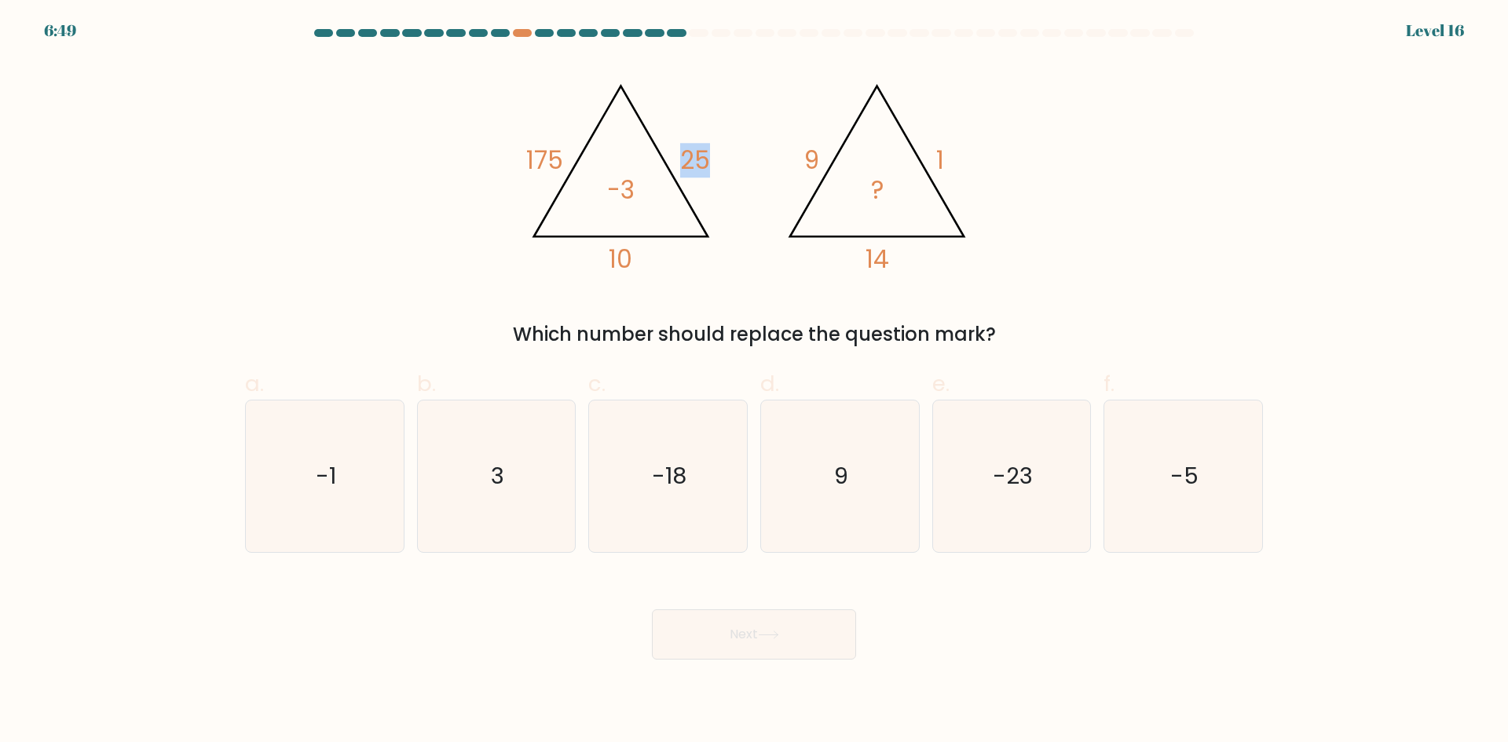
click at [673, 159] on icon "@import url('https://fonts.googleapis.com/css?family=Abril+Fatface:400,100,100i…" at bounding box center [753, 171] width 471 height 223
click at [728, 250] on icon "@import url('https://fonts.googleapis.com/css?family=Abril+Fatface:400,100,100i…" at bounding box center [753, 171] width 471 height 223
drag, startPoint x: 520, startPoint y: 153, endPoint x: 565, endPoint y: 152, distance: 44.8
click at [565, 152] on icon "@import url('https://fonts.googleapis.com/css?family=Abril+Fatface:400,100,100i…" at bounding box center [753, 171] width 471 height 223
drag, startPoint x: 712, startPoint y: 152, endPoint x: 668, endPoint y: 166, distance: 46.2
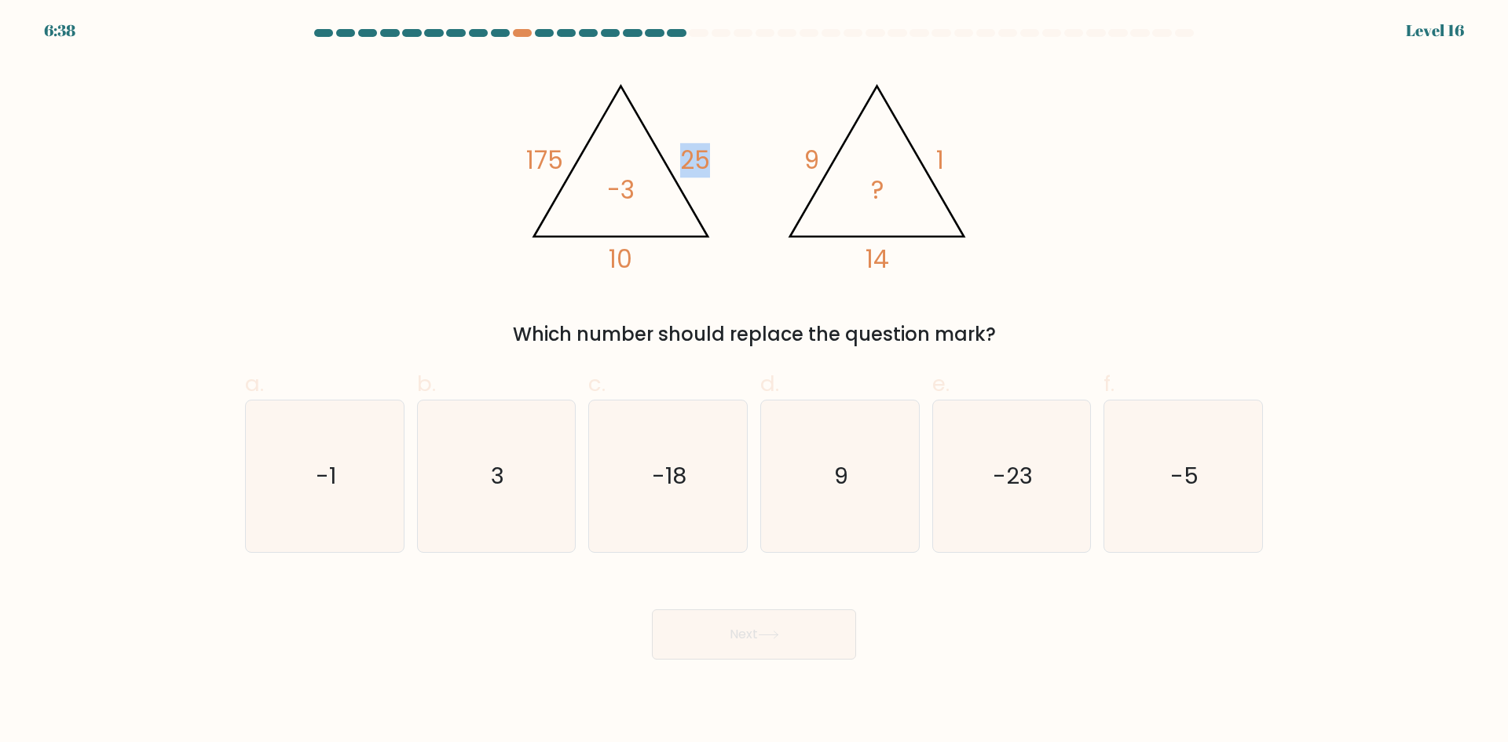
click at [674, 161] on icon "@import url('https://fonts.googleapis.com/css?family=Abril+Fatface:400,100,100i…" at bounding box center [753, 171] width 471 height 223
click at [634, 202] on tspan "-3" at bounding box center [620, 190] width 27 height 35
click at [611, 197] on tspan "-3" at bounding box center [620, 190] width 27 height 35
click at [633, 184] on tspan "-3" at bounding box center [620, 190] width 27 height 35
click at [1193, 498] on icon "-5" at bounding box center [1183, 476] width 152 height 152
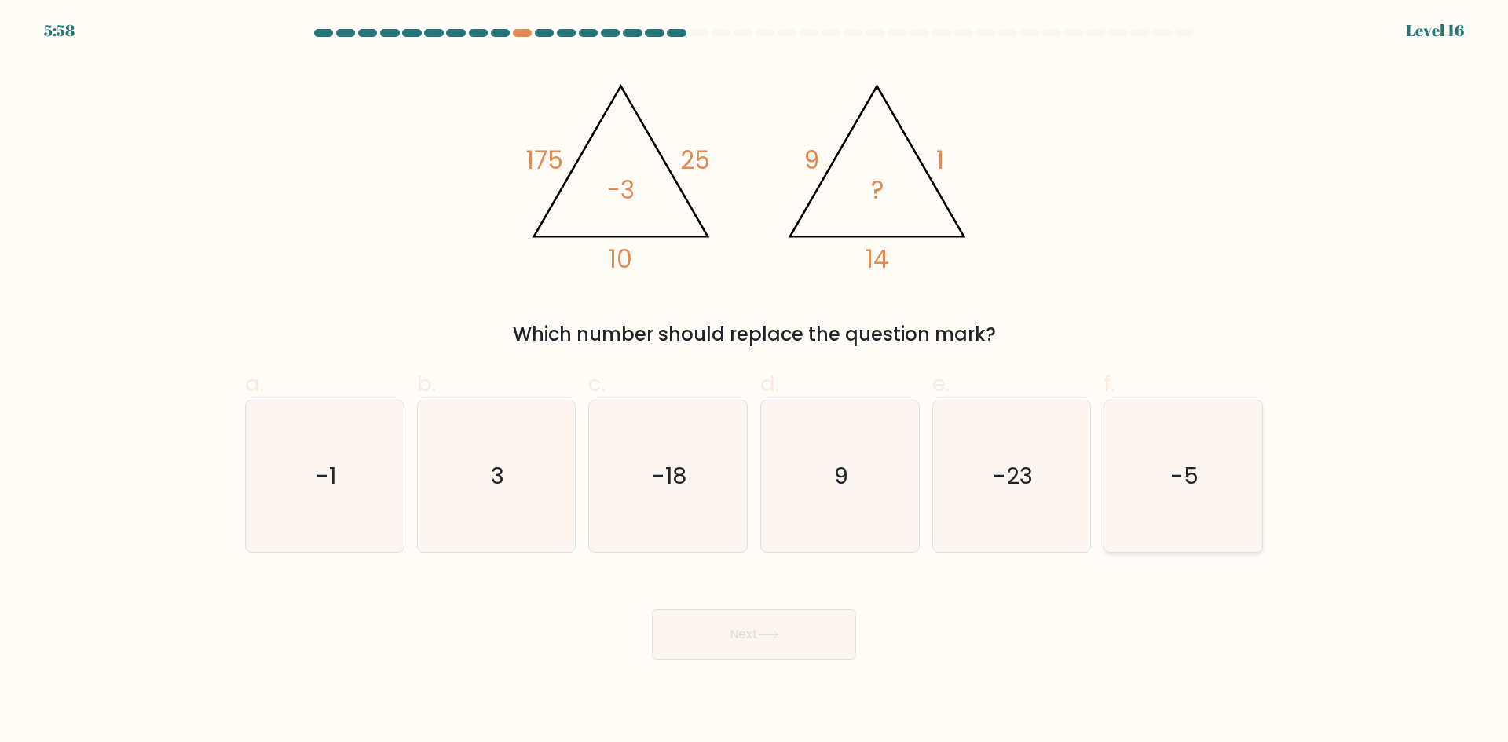
click at [755, 382] on input "f. -5" at bounding box center [754, 376] width 1 height 10
radio input "true"
click at [788, 615] on button "Next" at bounding box center [754, 634] width 204 height 50
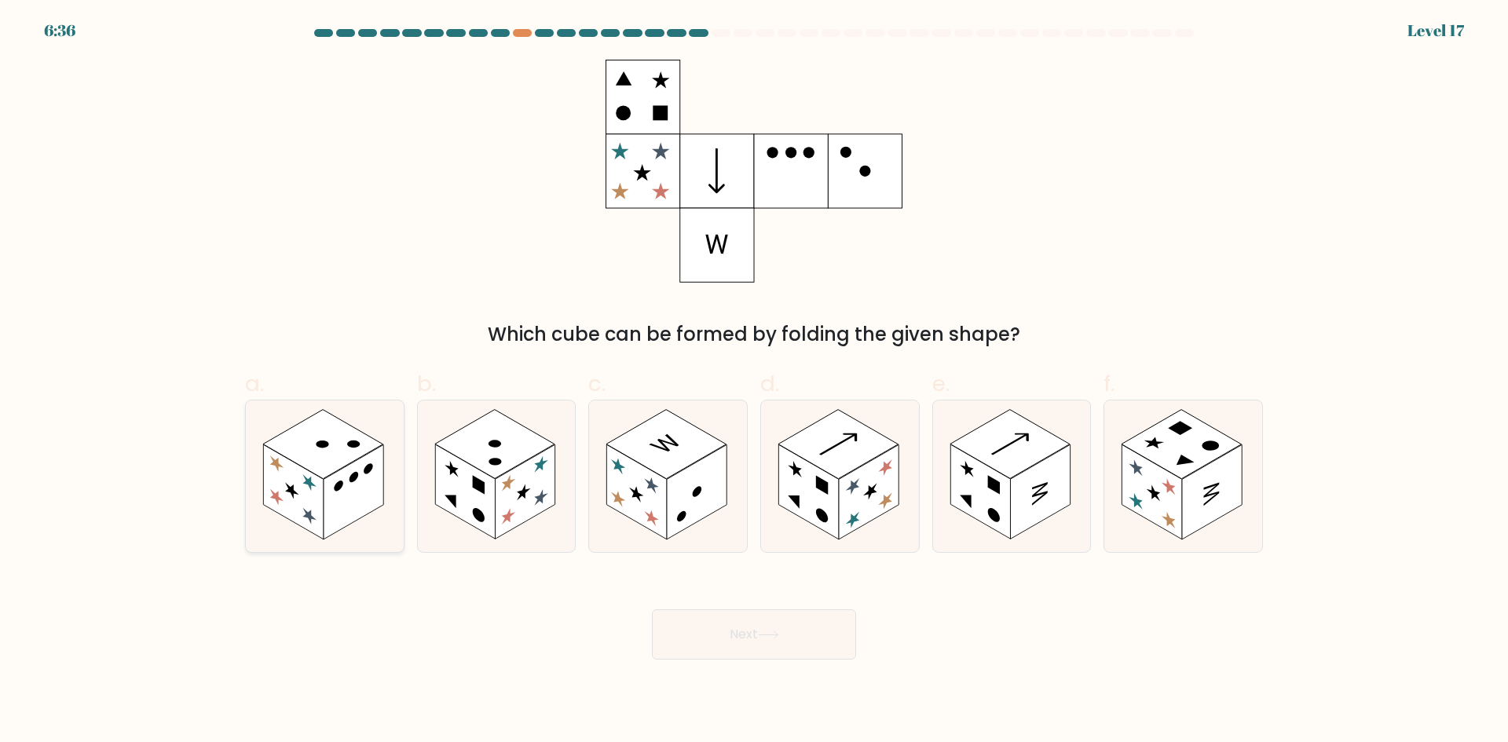
click at [342, 505] on rect at bounding box center [354, 491] width 60 height 95
click at [754, 382] on input "a." at bounding box center [754, 376] width 1 height 10
radio input "true"
click at [491, 488] on rect at bounding box center [465, 491] width 60 height 95
click at [754, 382] on input "b." at bounding box center [754, 376] width 1 height 10
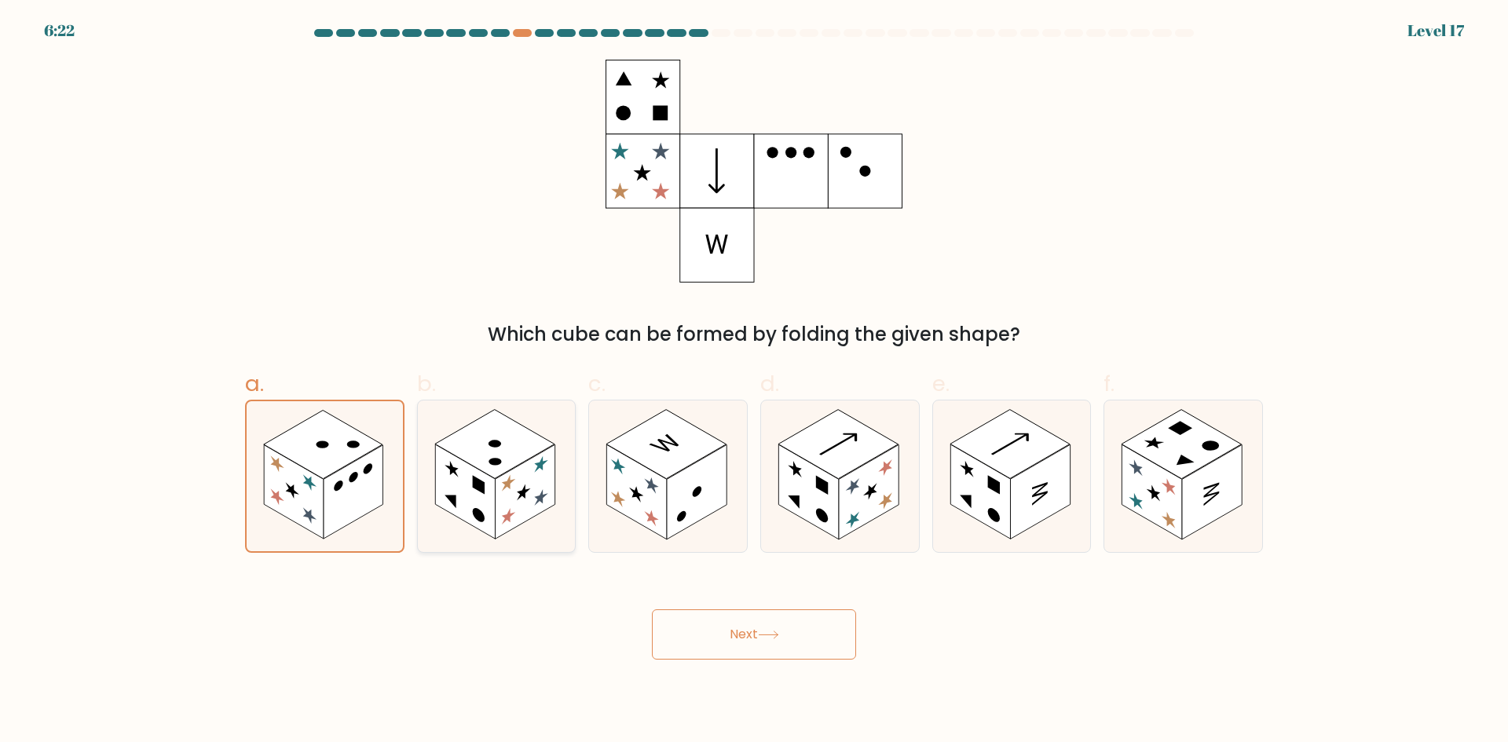
radio input "true"
click at [660, 491] on rect at bounding box center [637, 491] width 60 height 95
click at [754, 382] on input "c." at bounding box center [754, 376] width 1 height 10
radio input "true"
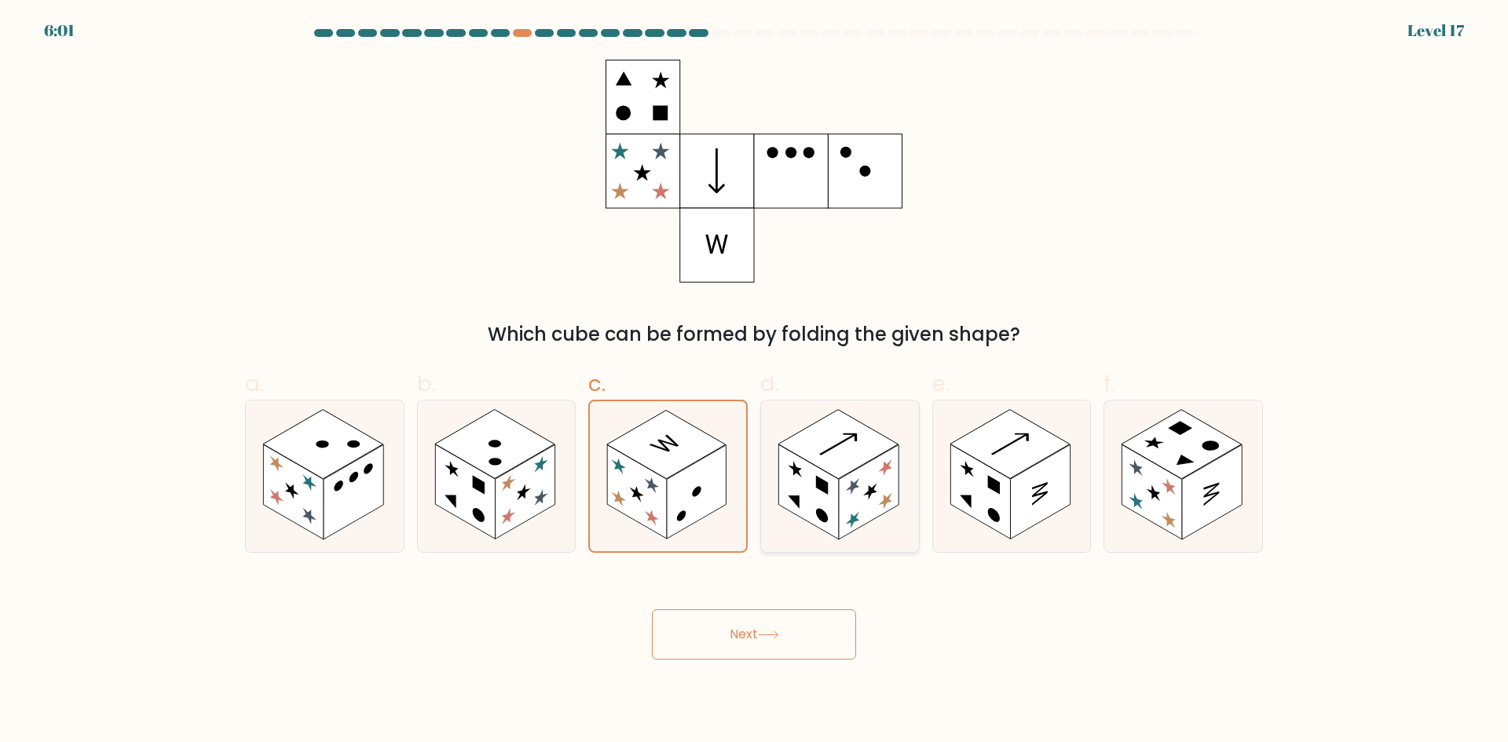
click at [818, 499] on rect at bounding box center [808, 491] width 60 height 95
click at [755, 382] on input "d." at bounding box center [754, 376] width 1 height 10
radio input "true"
click at [761, 636] on button "Next" at bounding box center [754, 634] width 204 height 50
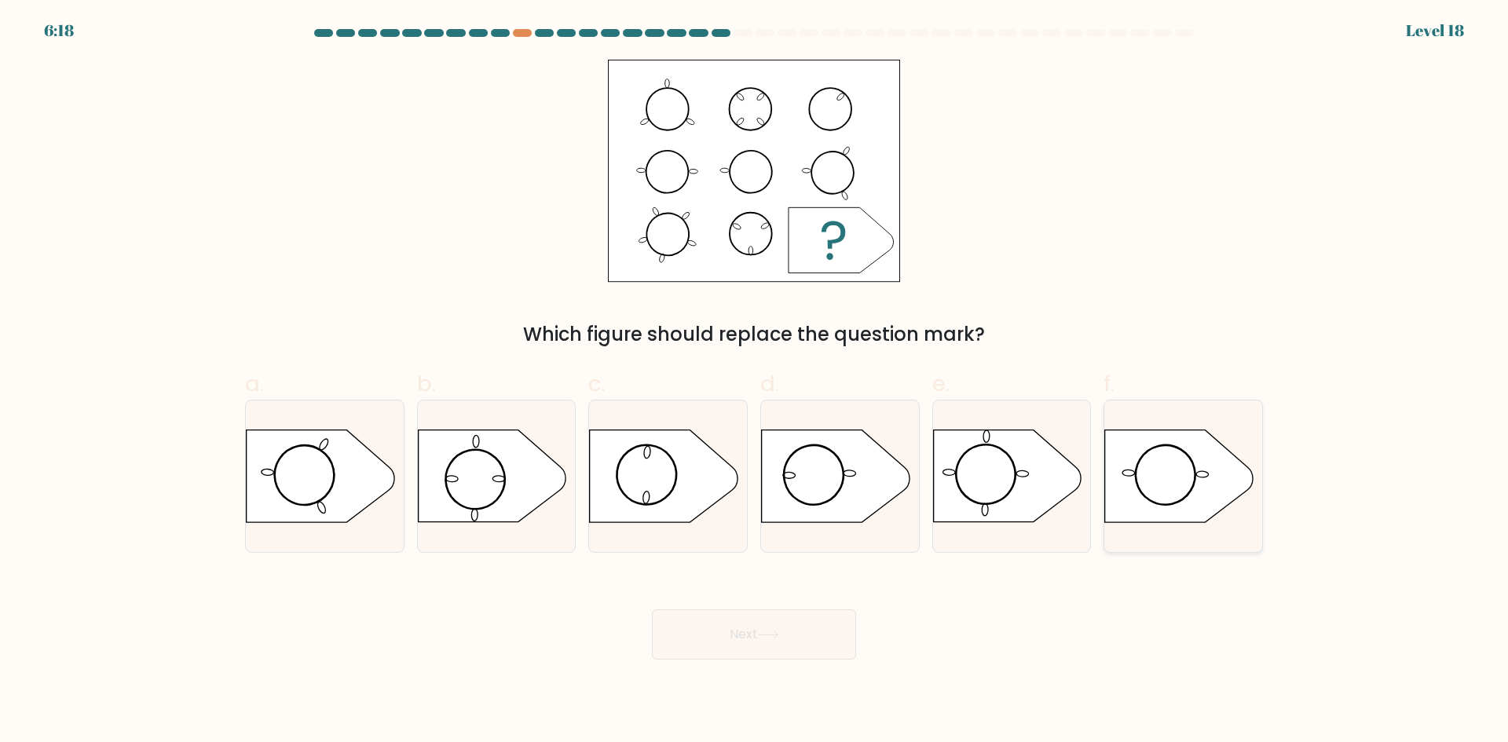
click at [1146, 459] on icon at bounding box center [1179, 476] width 148 height 92
click at [755, 382] on input "f." at bounding box center [754, 376] width 1 height 10
radio input "true"
click at [743, 632] on button "Next" at bounding box center [754, 634] width 204 height 50
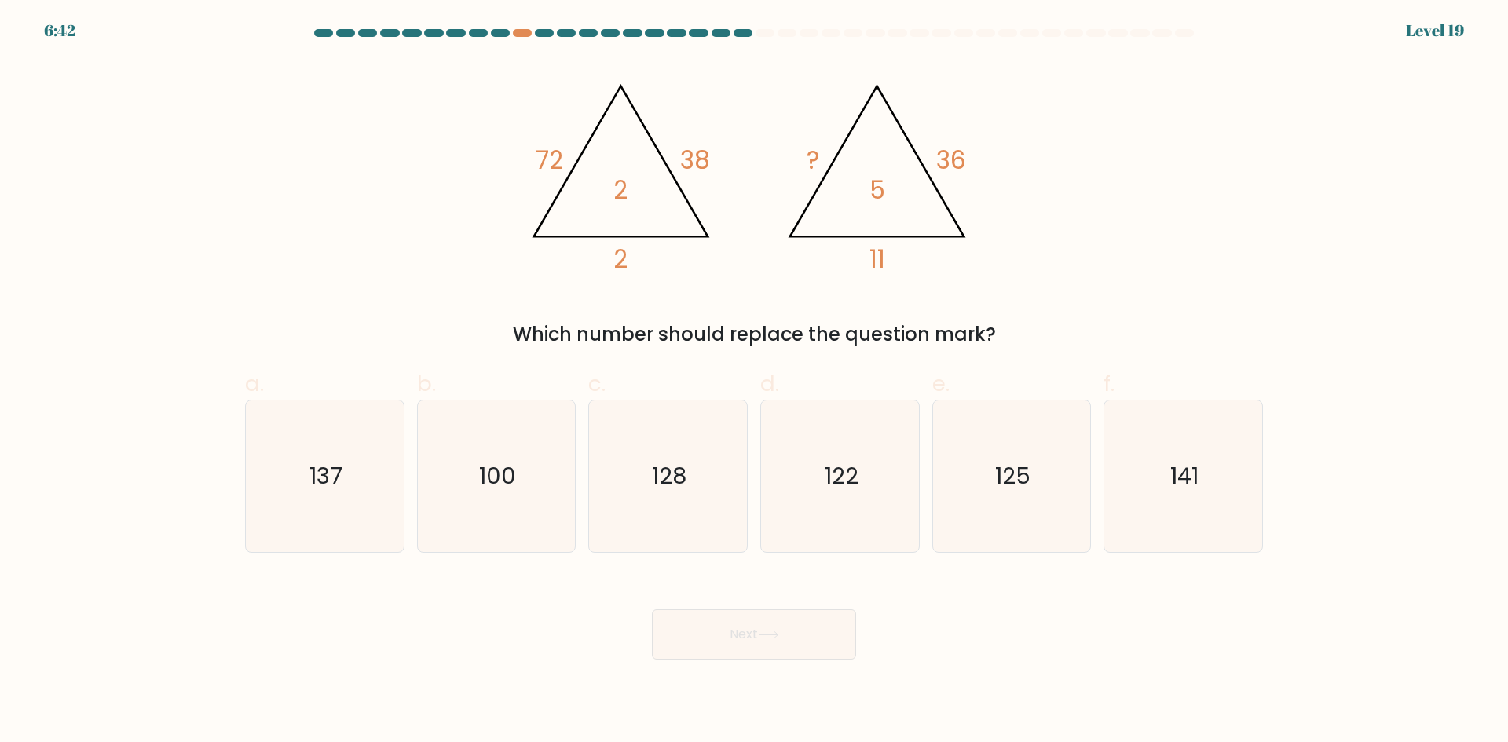
click at [976, 355] on div "a. 137 b. 100" at bounding box center [754, 454] width 1030 height 198
click at [987, 432] on icon "125" at bounding box center [1011, 476] width 152 height 152
click at [755, 382] on input "e. 125" at bounding box center [754, 376] width 1 height 10
radio input "true"
click at [752, 631] on button "Next" at bounding box center [754, 634] width 204 height 50
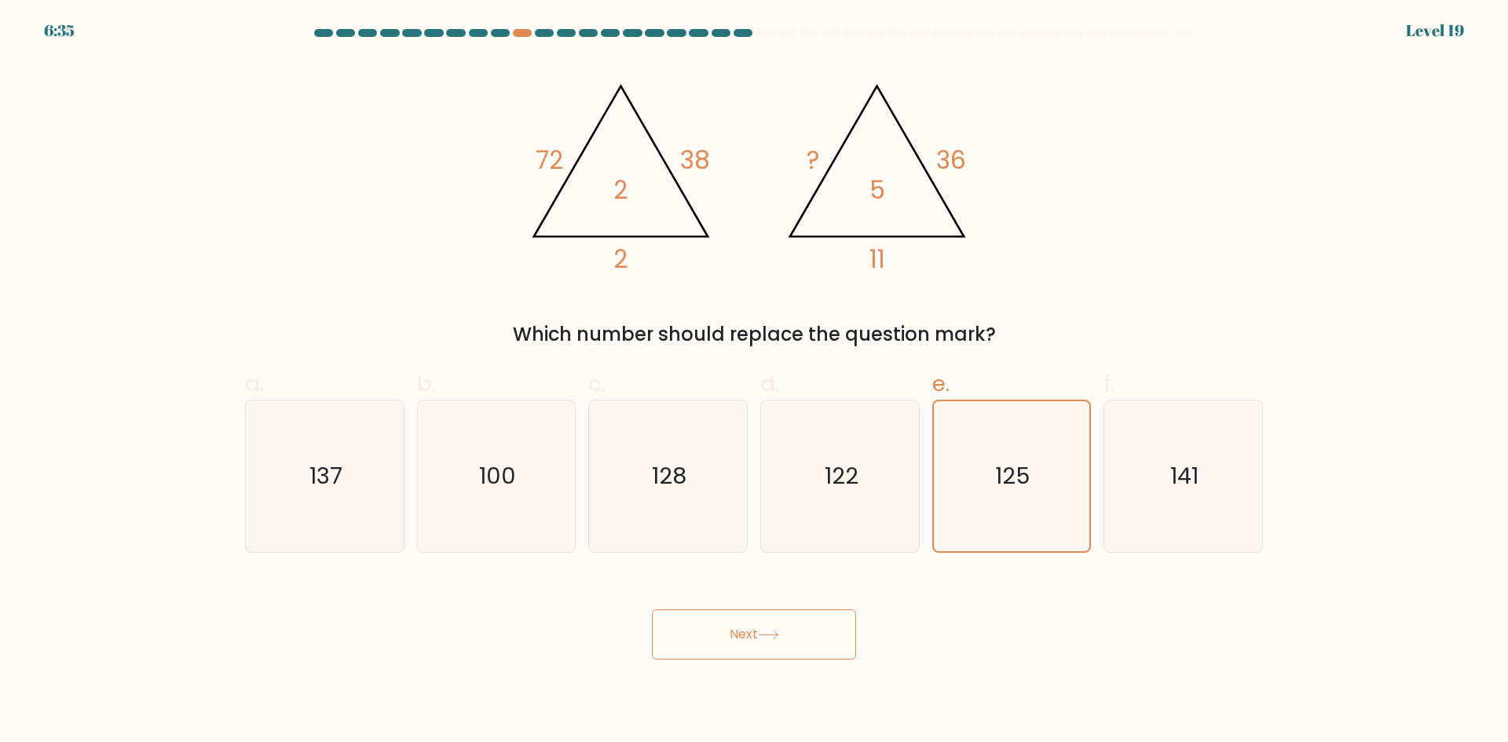
click at [758, 641] on button "Next" at bounding box center [754, 634] width 204 height 50
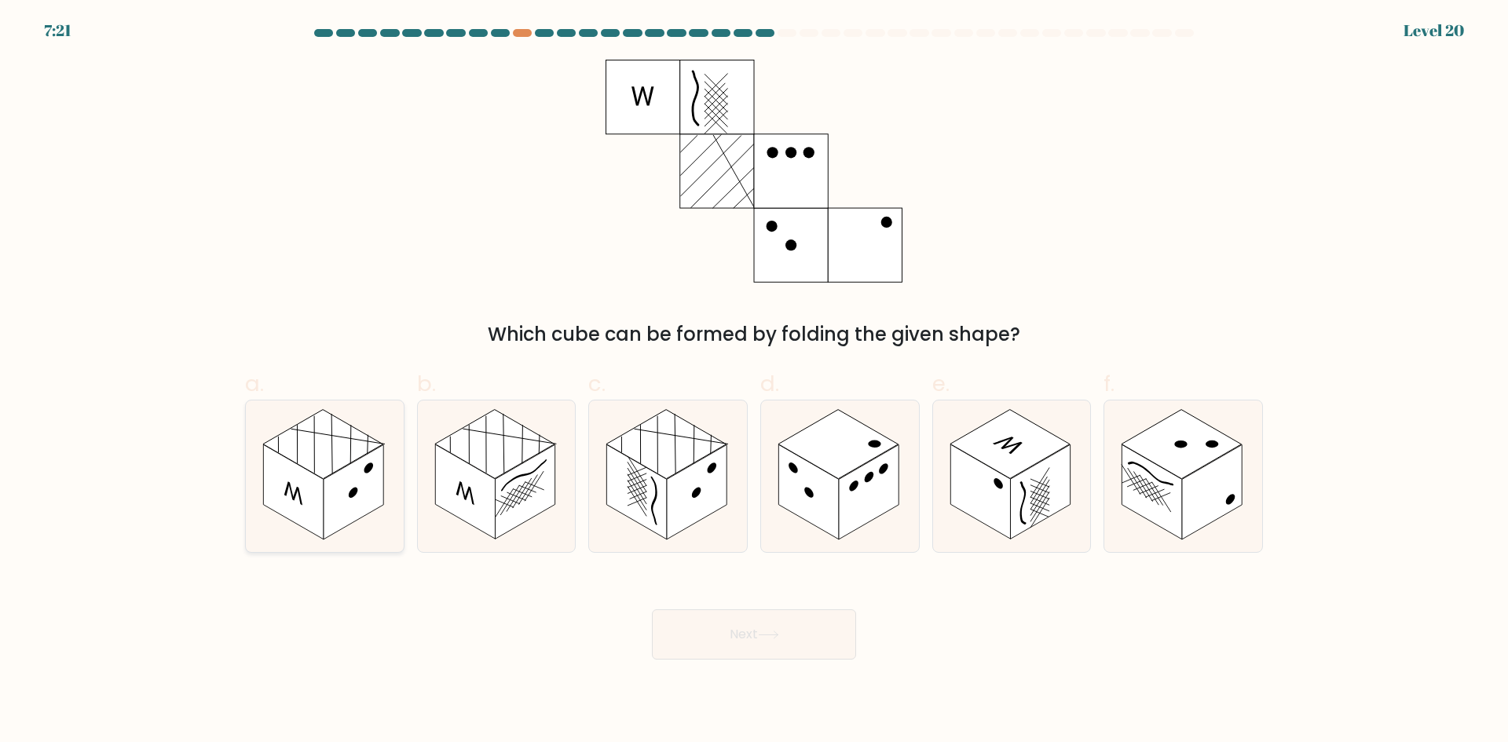
click at [309, 506] on rect at bounding box center [293, 491] width 60 height 95
click at [754, 382] on input "a." at bounding box center [754, 376] width 1 height 10
radio input "true"
click at [760, 641] on button "Next" at bounding box center [754, 634] width 204 height 50
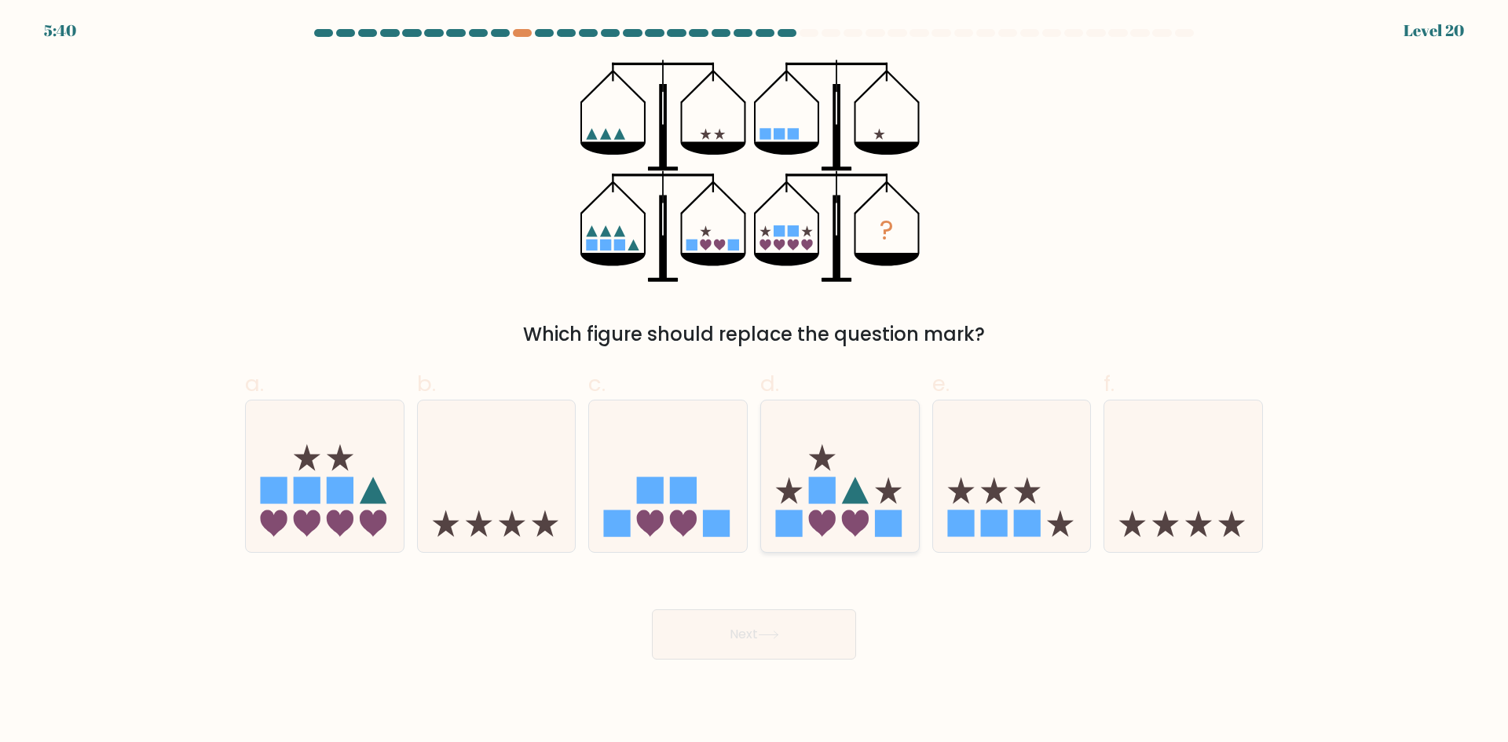
click at [831, 452] on icon at bounding box center [840, 476] width 158 height 130
click at [755, 382] on input "d." at bounding box center [754, 376] width 1 height 10
radio input "true"
click at [756, 634] on button "Next" at bounding box center [754, 634] width 204 height 50
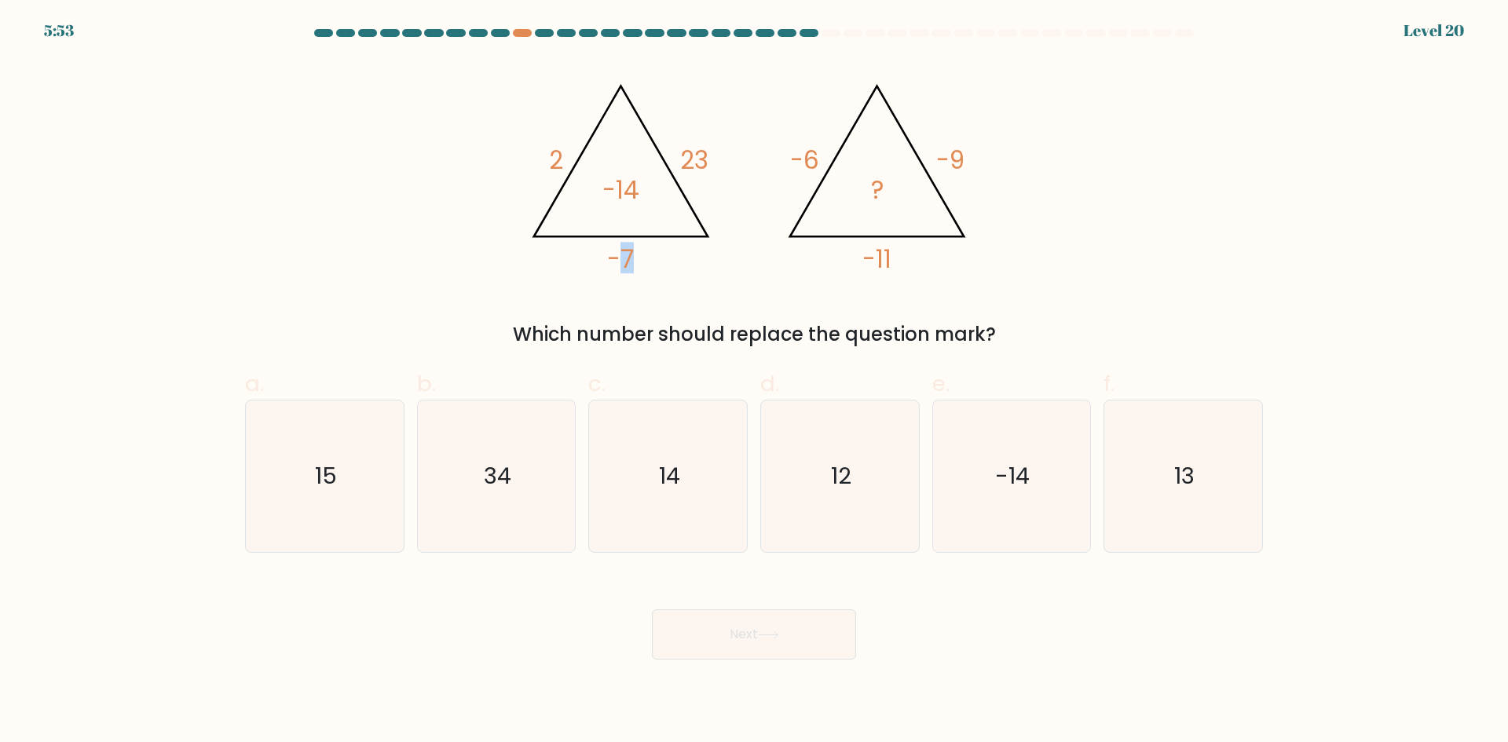
drag, startPoint x: 642, startPoint y: 265, endPoint x: 620, endPoint y: 259, distance: 21.9
click at [620, 259] on icon "@import url('https://fonts.googleapis.com/css?family=Abril+Fatface:400,100,100i…" at bounding box center [753, 171] width 471 height 223
drag, startPoint x: 641, startPoint y: 189, endPoint x: 608, endPoint y: 191, distance: 33.0
click at [608, 191] on icon "@import url('https://fonts.googleapis.com/css?family=Abril+Fatface:400,100,100i…" at bounding box center [753, 171] width 471 height 223
click at [656, 269] on icon "@import url('https://fonts.googleapis.com/css?family=Abril+Fatface:400,100,100i…" at bounding box center [753, 171] width 471 height 223
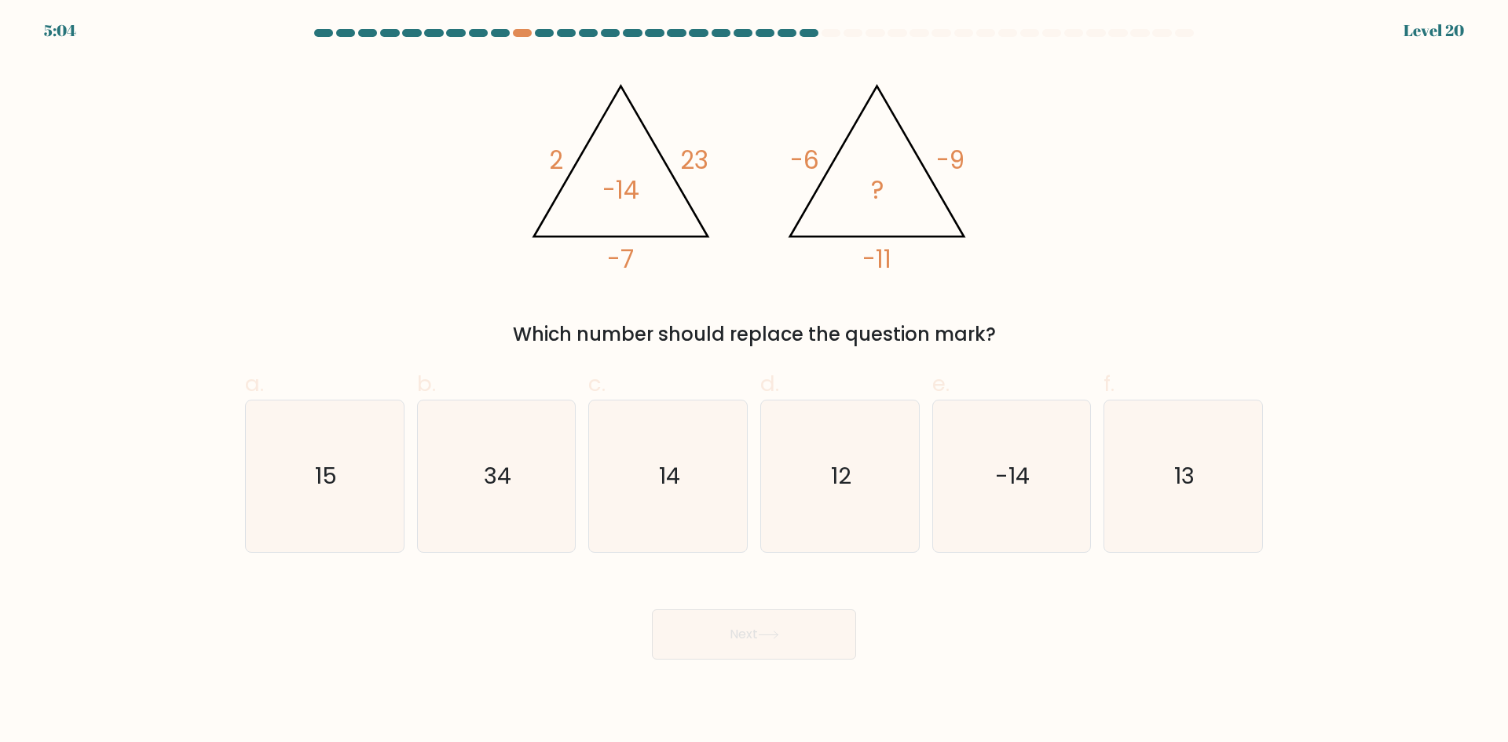
click at [598, 192] on icon "@import url('https://fonts.googleapis.com/css?family=Abril+Fatface:400,100,100i…" at bounding box center [753, 171] width 471 height 223
click at [555, 170] on tspan "2" at bounding box center [556, 160] width 14 height 35
drag, startPoint x: 694, startPoint y: 172, endPoint x: 694, endPoint y: 163, distance: 8.6
click at [694, 163] on tspan "23" at bounding box center [694, 160] width 28 height 35
drag, startPoint x: 557, startPoint y: 150, endPoint x: 569, endPoint y: 151, distance: 11.8
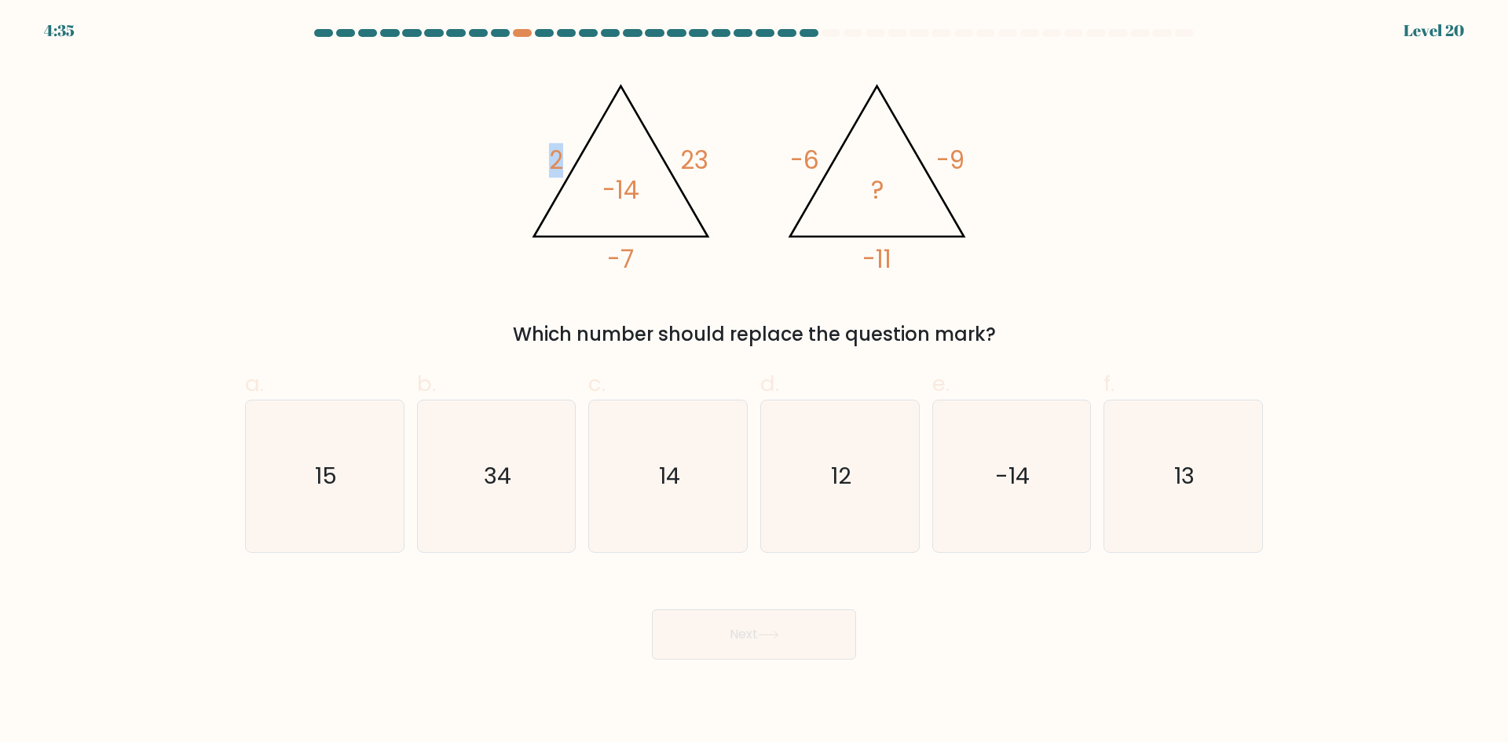
click at [569, 151] on icon "@import url('https://fonts.googleapis.com/css?family=Abril+Fatface:400,100,100i…" at bounding box center [753, 171] width 471 height 223
drag, startPoint x: 605, startPoint y: 177, endPoint x: 637, endPoint y: 179, distance: 32.2
click at [637, 179] on tspan "-14" at bounding box center [620, 190] width 37 height 35
click at [638, 216] on icon "@import url('https://fonts.googleapis.com/css?family=Abril+Fatface:400,100,100i…" at bounding box center [753, 171] width 471 height 223
drag, startPoint x: 611, startPoint y: 193, endPoint x: 632, endPoint y: 190, distance: 21.4
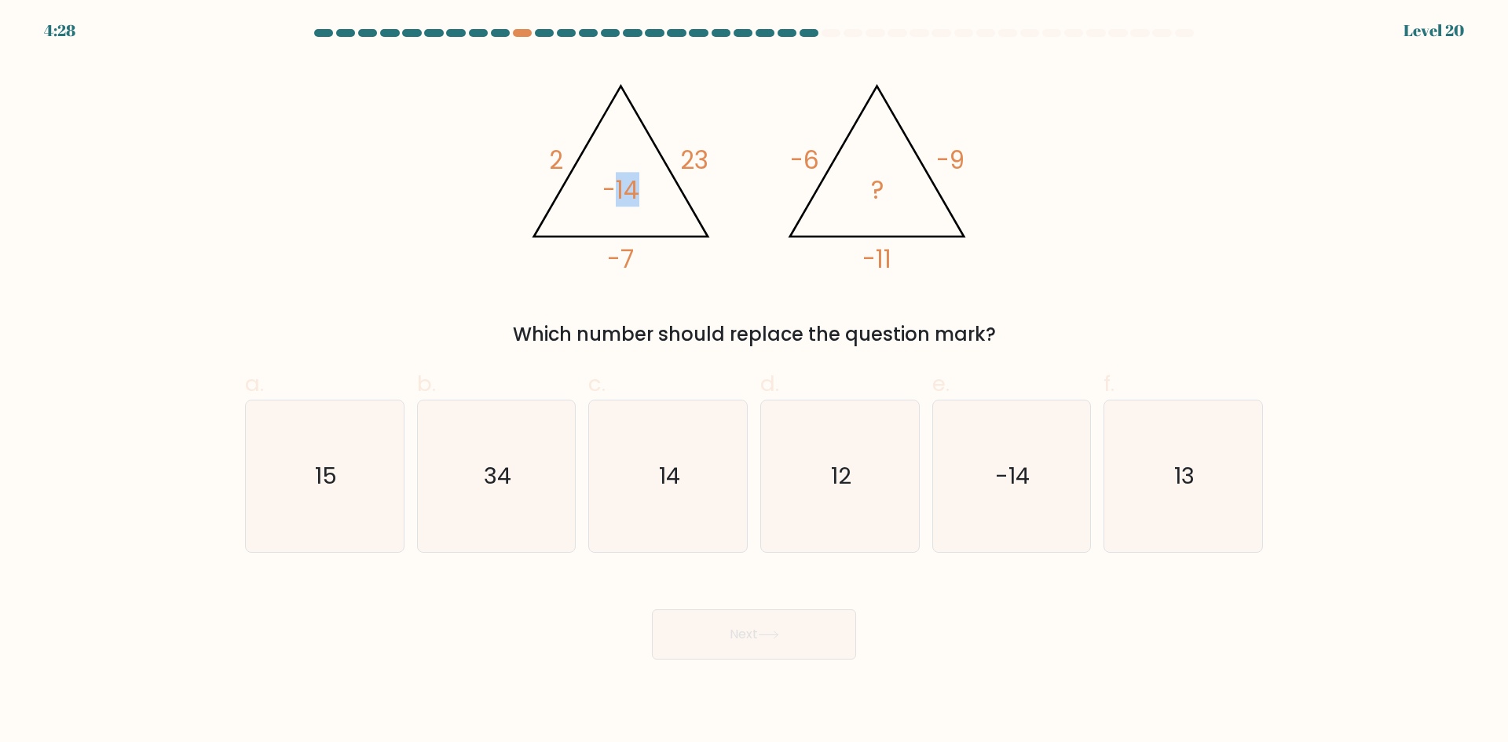
click at [632, 190] on tspan "-14" at bounding box center [620, 190] width 37 height 35
drag, startPoint x: 680, startPoint y: 163, endPoint x: 706, endPoint y: 155, distance: 27.3
click at [706, 155] on tspan "23" at bounding box center [694, 160] width 28 height 35
click at [640, 265] on icon "@import url('https://fonts.googleapis.com/css?family=Abril+Fatface:400,100,100i…" at bounding box center [753, 171] width 471 height 223
drag, startPoint x: 640, startPoint y: 265, endPoint x: 596, endPoint y: 260, distance: 44.2
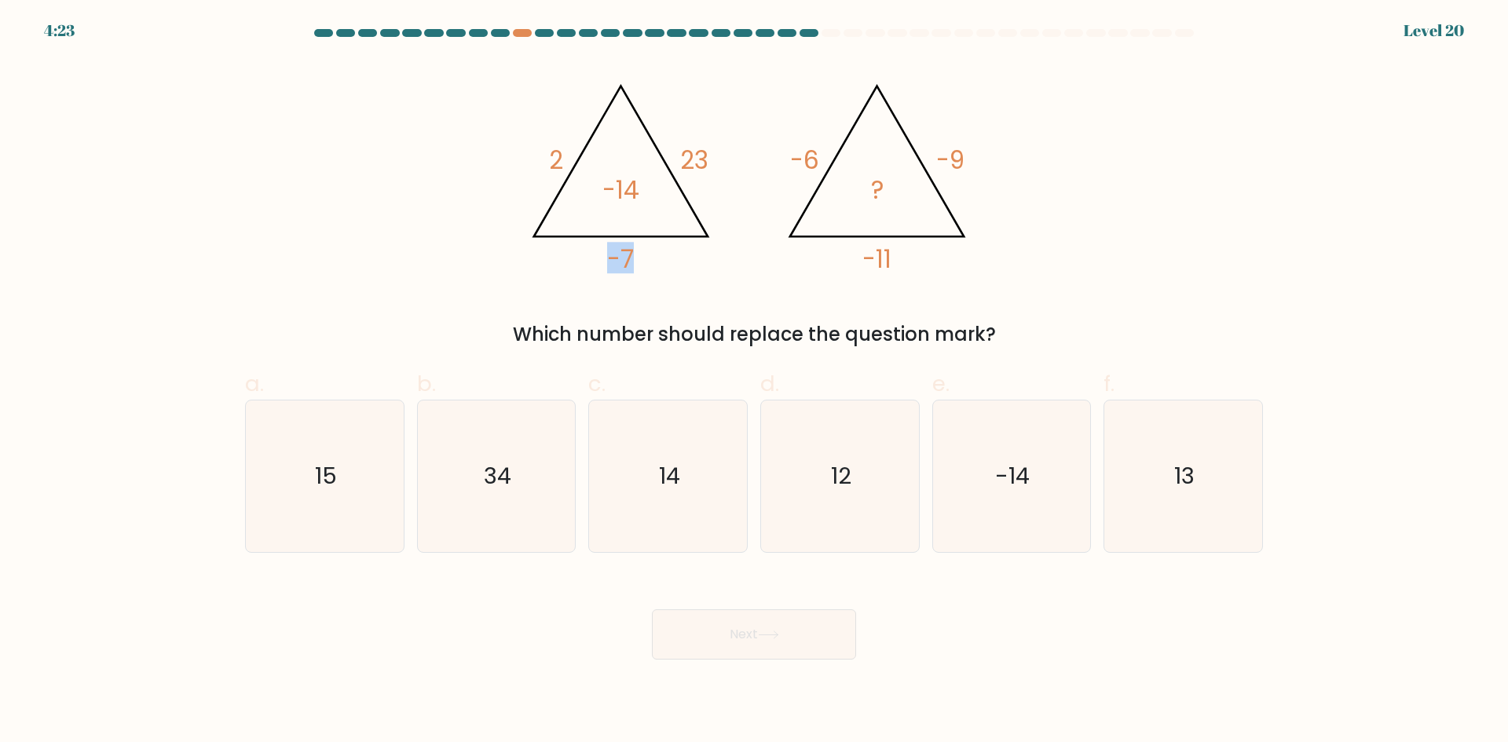
click at [596, 260] on icon "@import url('https://fonts.googleapis.com/css?family=Abril+Fatface:400,100,100i…" at bounding box center [753, 171] width 471 height 223
drag, startPoint x: 557, startPoint y: 151, endPoint x: 528, endPoint y: 157, distance: 29.7
click at [531, 156] on icon "@import url('https://fonts.googleapis.com/css?family=Abril+Fatface:400,100,100i…" at bounding box center [753, 171] width 471 height 223
drag, startPoint x: 899, startPoint y: 254, endPoint x: 816, endPoint y: 247, distance: 83.5
click at [816, 247] on icon "@import url('https://fonts.googleapis.com/css?family=Abril+Fatface:400,100,100i…" at bounding box center [753, 171] width 471 height 223
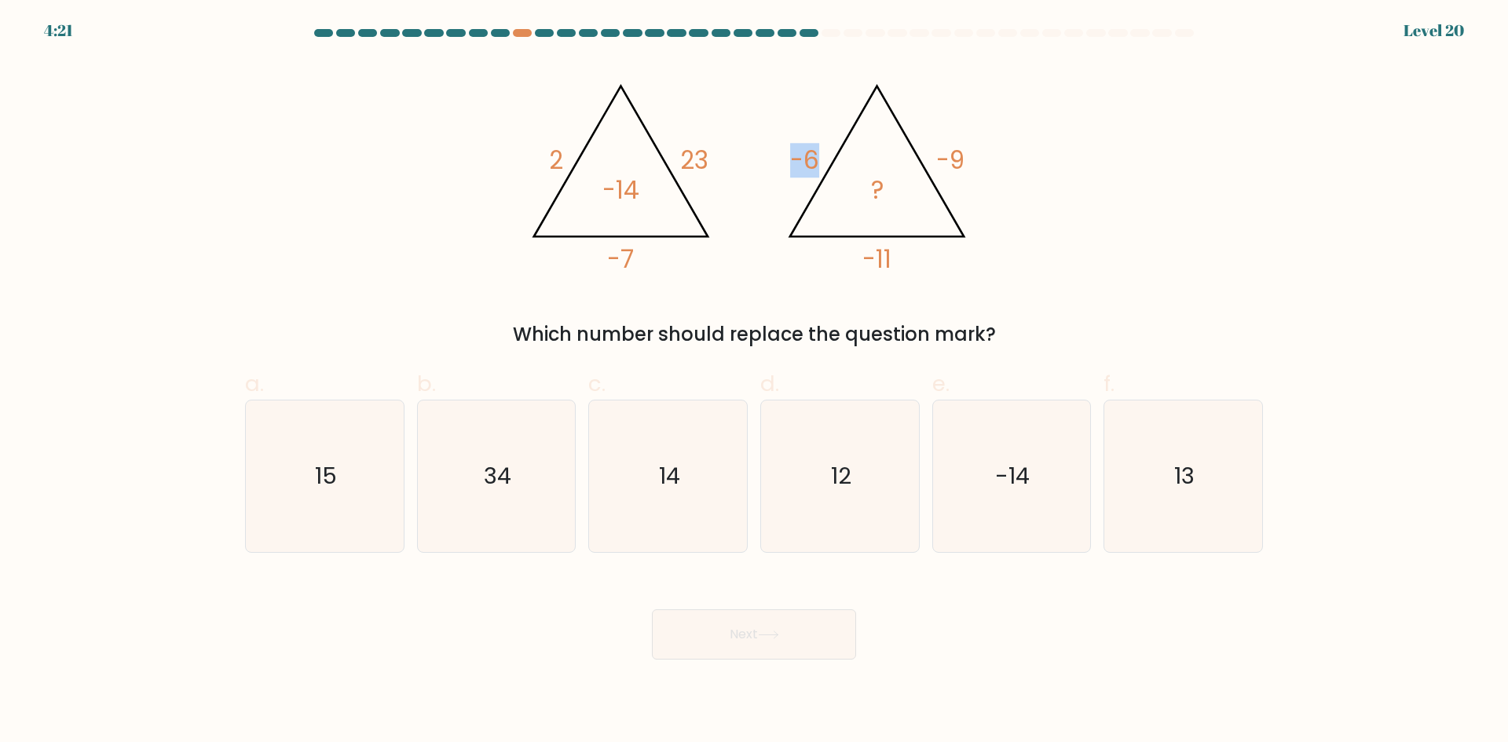
drag, startPoint x: 829, startPoint y: 151, endPoint x: 754, endPoint y: 148, distance: 75.4
click at [754, 148] on icon "@import url('https://fonts.googleapis.com/css?family=Abril+Fatface:400,100,100i…" at bounding box center [753, 171] width 471 height 223
drag, startPoint x: 558, startPoint y: 157, endPoint x: 550, endPoint y: 155, distance: 8.2
click at [550, 155] on tspan "2" at bounding box center [556, 160] width 14 height 35
drag, startPoint x: 695, startPoint y: 160, endPoint x: 703, endPoint y: 161, distance: 7.9
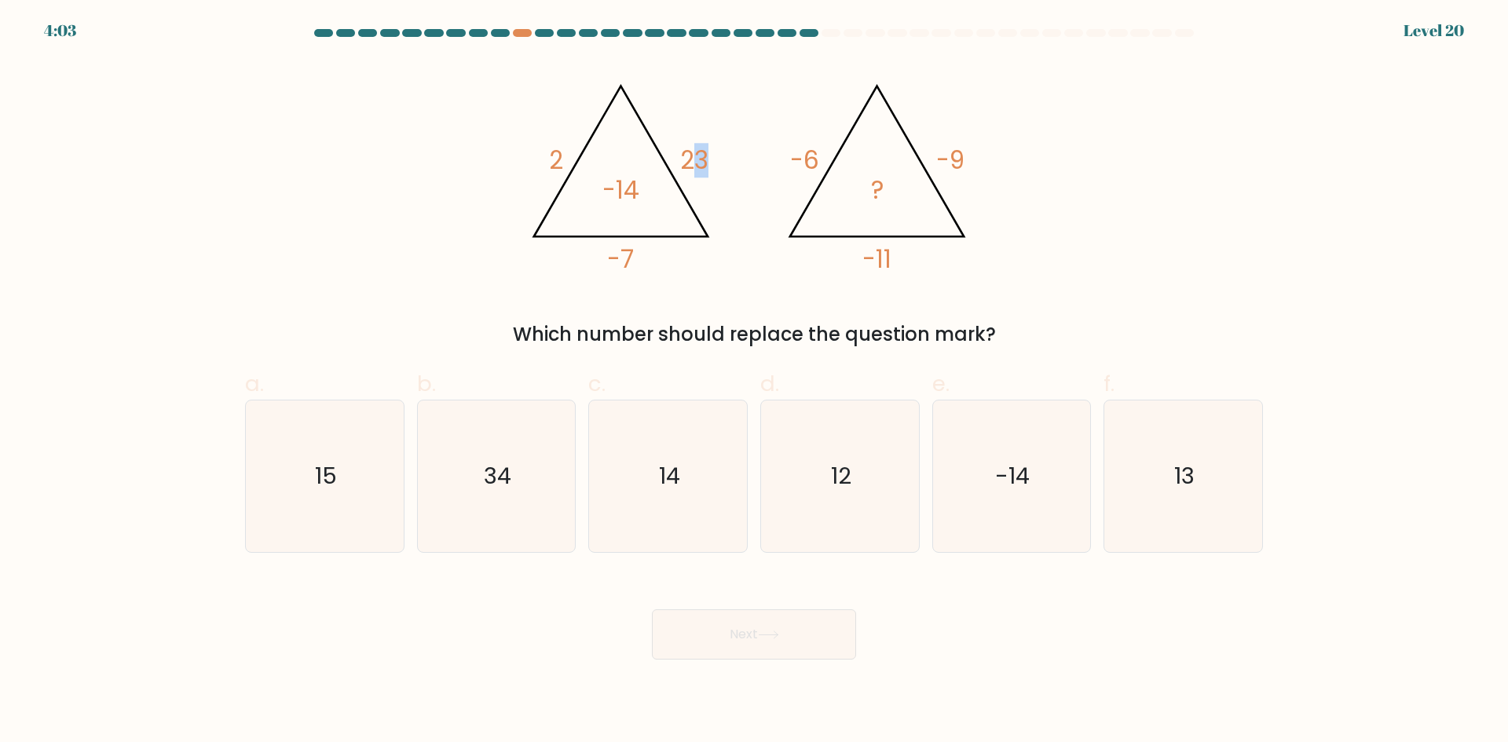
click at [703, 161] on tspan "23" at bounding box center [694, 160] width 28 height 35
click at [724, 178] on icon "@import url('https://fonts.googleapis.com/css?family=Abril+Fatface:400,100,100i…" at bounding box center [753, 171] width 471 height 223
drag, startPoint x: 640, startPoint y: 262, endPoint x: 612, endPoint y: 261, distance: 27.5
click at [612, 261] on icon "@import url('https://fonts.googleapis.com/css?family=Abril+Fatface:400,100,100i…" at bounding box center [753, 171] width 471 height 223
click at [633, 261] on tspan "-7" at bounding box center [620, 259] width 27 height 35
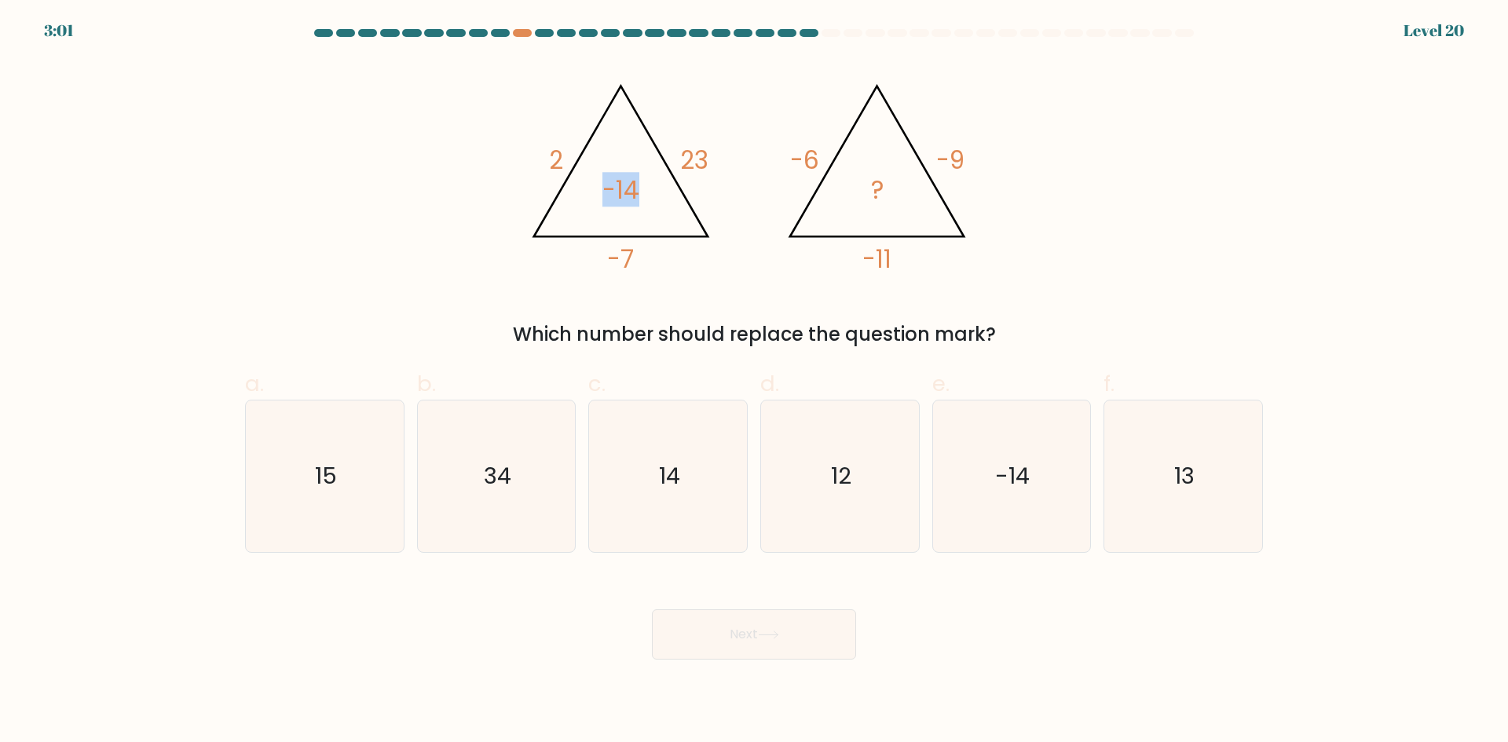
drag, startPoint x: 604, startPoint y: 187, endPoint x: 653, endPoint y: 198, distance: 50.7
click at [653, 198] on icon "@import url('https://fonts.googleapis.com/css?family=Abril+Fatface:400,100,100i…" at bounding box center [753, 171] width 471 height 223
click at [556, 164] on tspan "2" at bounding box center [556, 160] width 14 height 35
click at [567, 163] on icon "@import url('https://fonts.googleapis.com/css?family=Abril+Fatface:400,100,100i…" at bounding box center [753, 171] width 471 height 223
drag, startPoint x: 608, startPoint y: 190, endPoint x: 645, endPoint y: 191, distance: 37.7
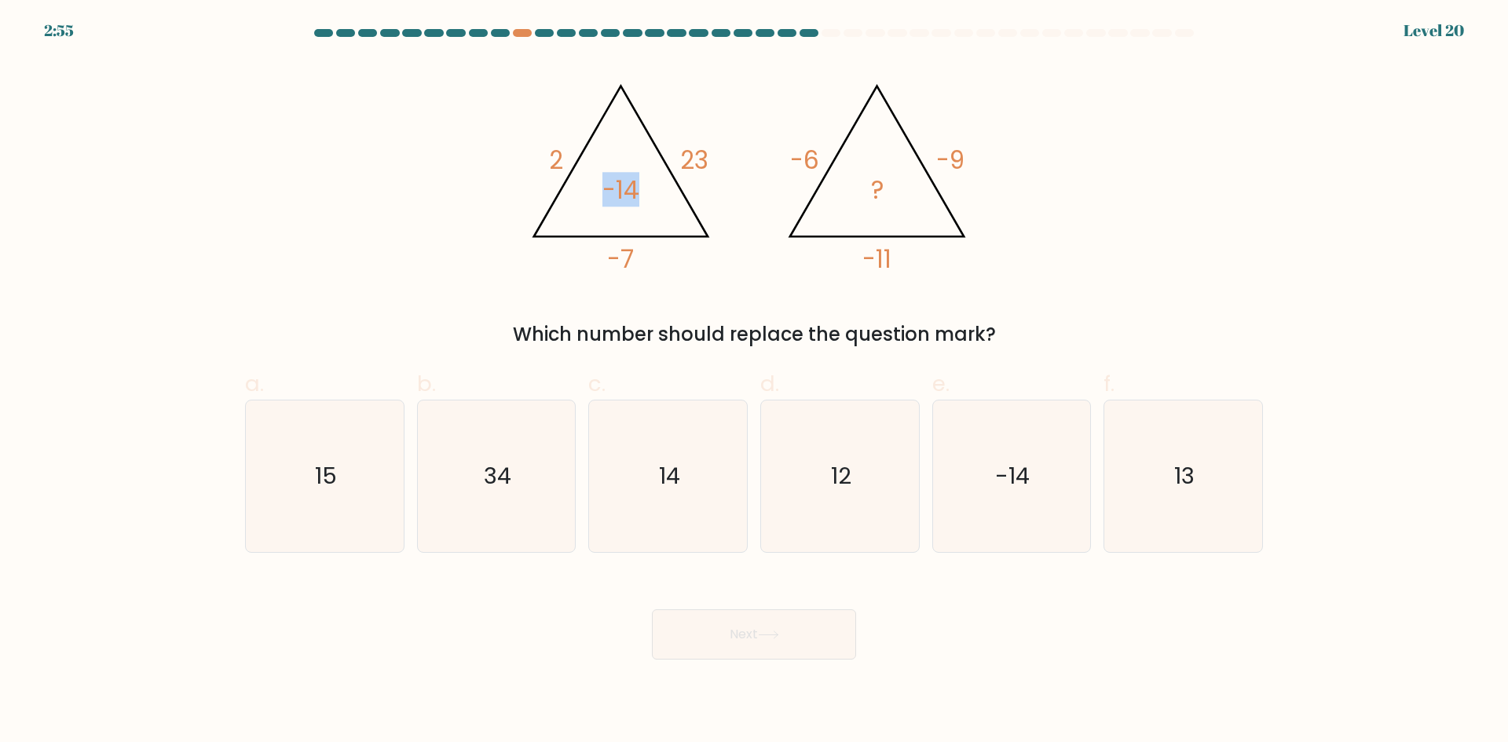
click at [645, 191] on icon "@import url('https://fonts.googleapis.com/css?family=Abril+Fatface:400,100,100i…" at bounding box center [753, 171] width 471 height 223
click at [704, 170] on tspan "23" at bounding box center [694, 160] width 28 height 35
drag, startPoint x: 604, startPoint y: 191, endPoint x: 641, endPoint y: 191, distance: 36.9
click at [641, 191] on icon "@import url('https://fonts.googleapis.com/css?family=Abril+Fatface:400,100,100i…" at bounding box center [753, 171] width 471 height 223
click at [556, 154] on tspan "2" at bounding box center [556, 160] width 14 height 35
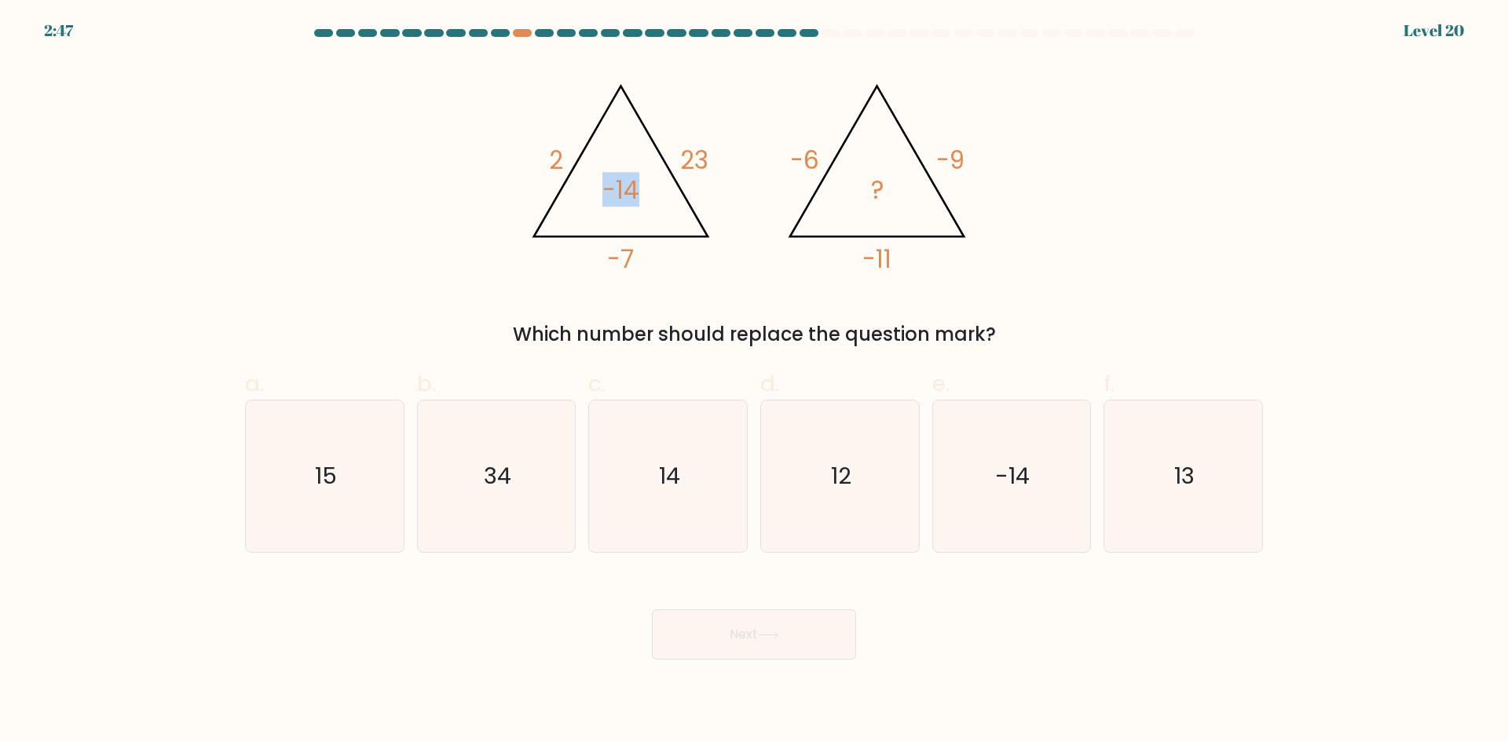
drag, startPoint x: 603, startPoint y: 189, endPoint x: 660, endPoint y: 197, distance: 57.9
click at [660, 197] on icon "@import url('https://fonts.googleapis.com/css?family=Abril+Fatface:400,100,100i…" at bounding box center [753, 171] width 471 height 223
click at [700, 166] on tspan "23" at bounding box center [694, 160] width 28 height 35
drag, startPoint x: 795, startPoint y: 149, endPoint x: 838, endPoint y: 146, distance: 42.5
click at [838, 146] on icon "@import url('https://fonts.googleapis.com/css?family=Abril+Fatface:400,100,100i…" at bounding box center [753, 171] width 471 height 223
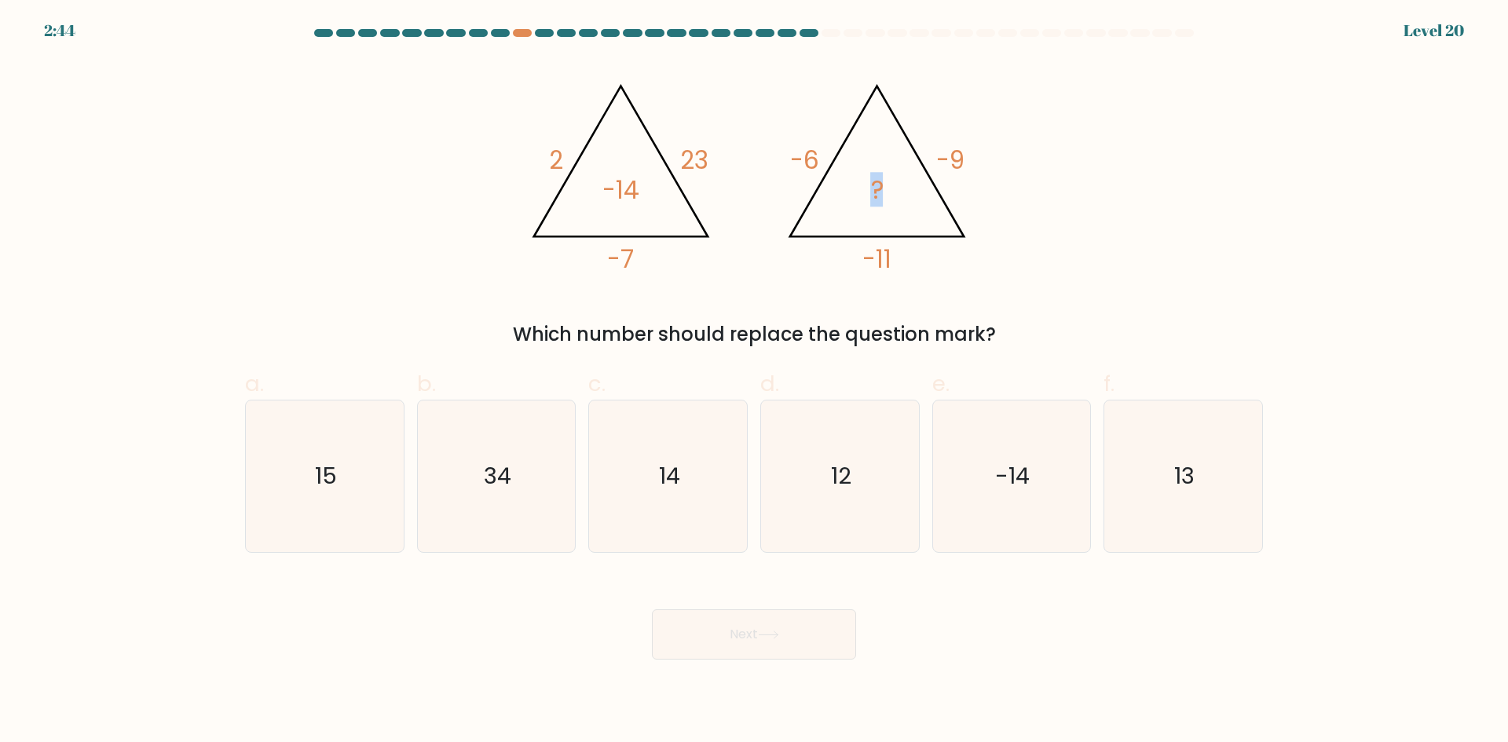
drag, startPoint x: 874, startPoint y: 177, endPoint x: 892, endPoint y: 185, distance: 20.0
click at [892, 185] on icon "@import url('https://fonts.googleapis.com/css?family=Abril+Fatface:400,100,100i…" at bounding box center [753, 171] width 471 height 223
click at [901, 180] on icon "@import url('https://fonts.googleapis.com/css?family=Abril+Fatface:400,100,100i…" at bounding box center [753, 171] width 471 height 223
click at [853, 473] on icon "12" at bounding box center [840, 476] width 152 height 152
click at [755, 382] on input "d. 12" at bounding box center [754, 376] width 1 height 10
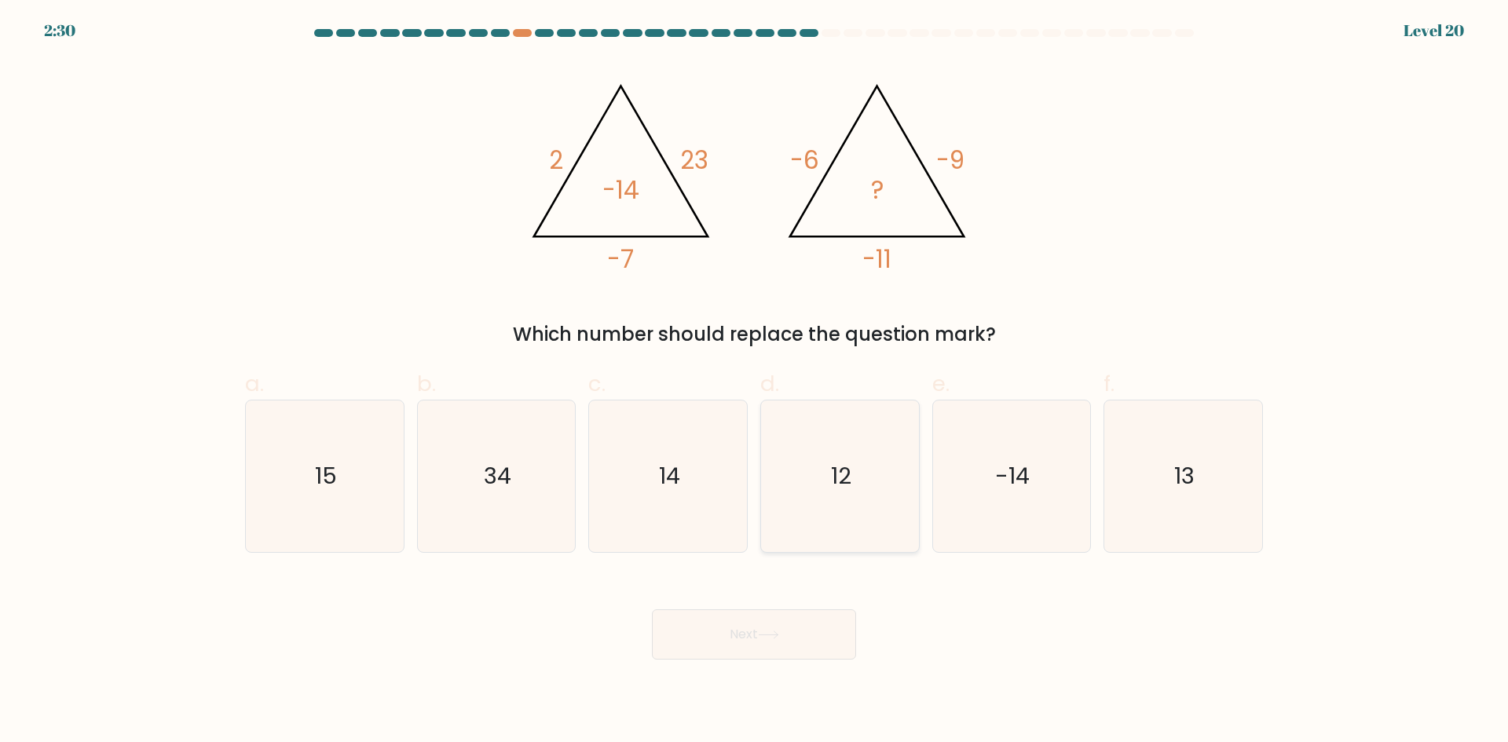
radio input "true"
click at [784, 624] on button "Next" at bounding box center [754, 634] width 204 height 50
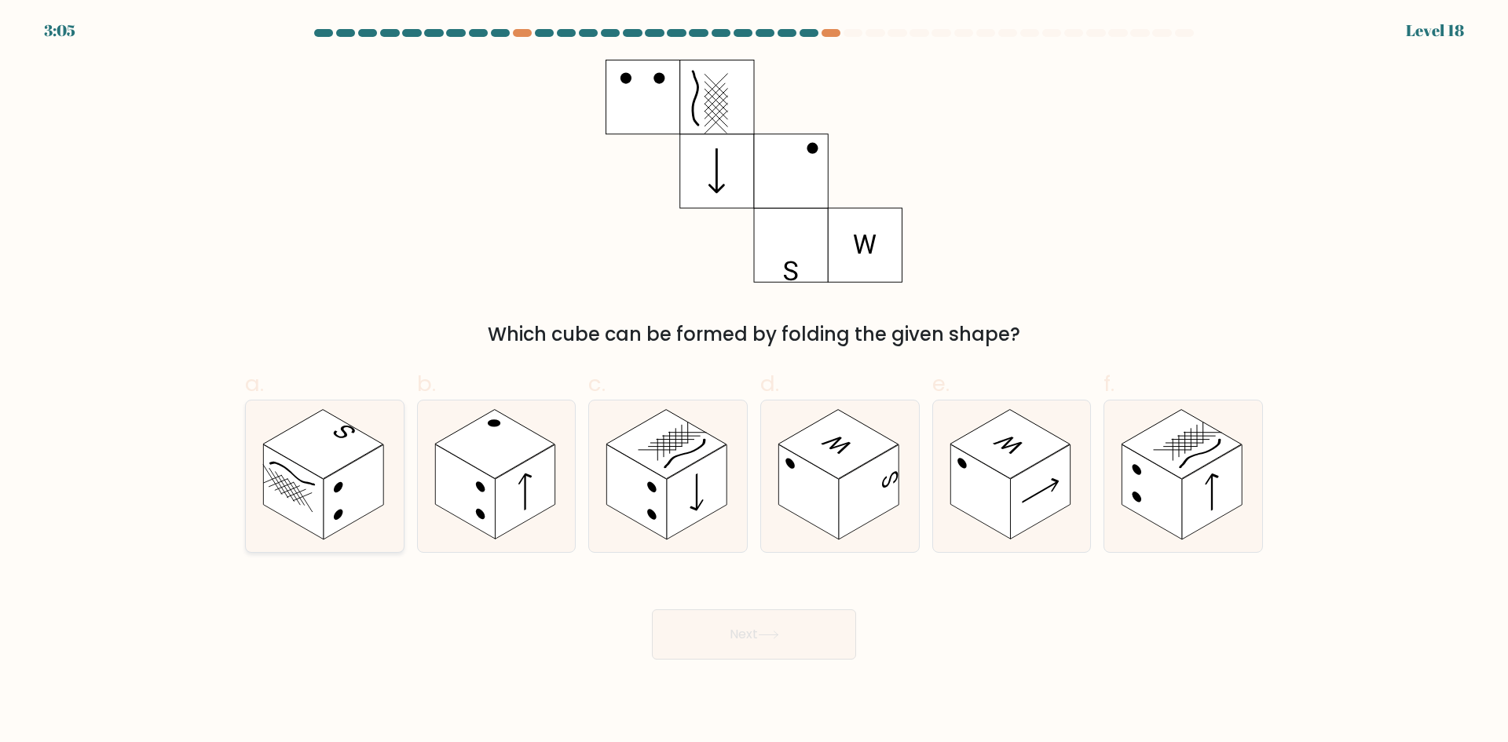
click at [259, 461] on icon at bounding box center [325, 476] width 158 height 152
click at [754, 382] on input "a." at bounding box center [754, 376] width 1 height 10
radio input "true"
click at [524, 505] on rect at bounding box center [525, 491] width 60 height 95
click at [754, 382] on input "b." at bounding box center [754, 376] width 1 height 10
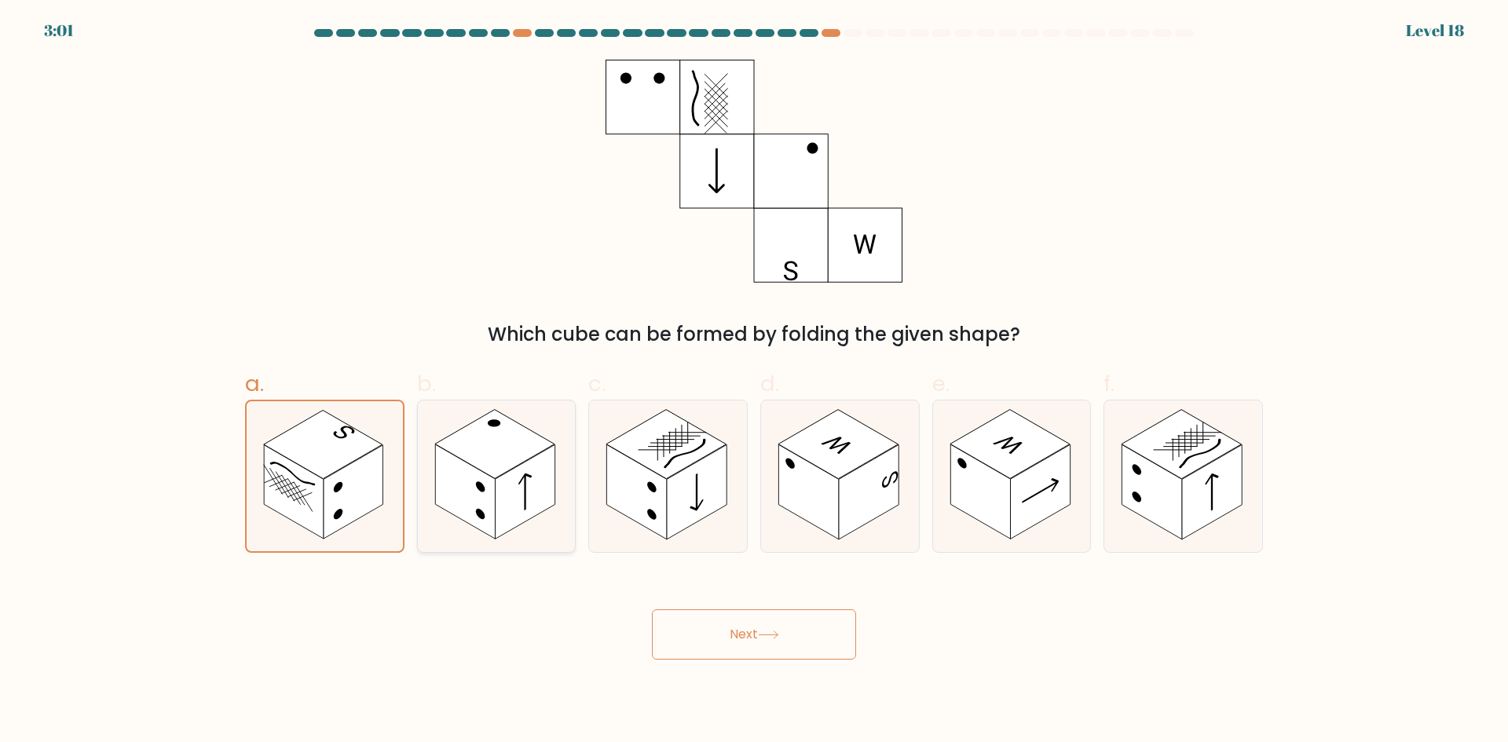
radio input "true"
click at [695, 469] on rect at bounding box center [697, 491] width 60 height 95
click at [754, 382] on input "c." at bounding box center [754, 376] width 1 height 10
radio input "true"
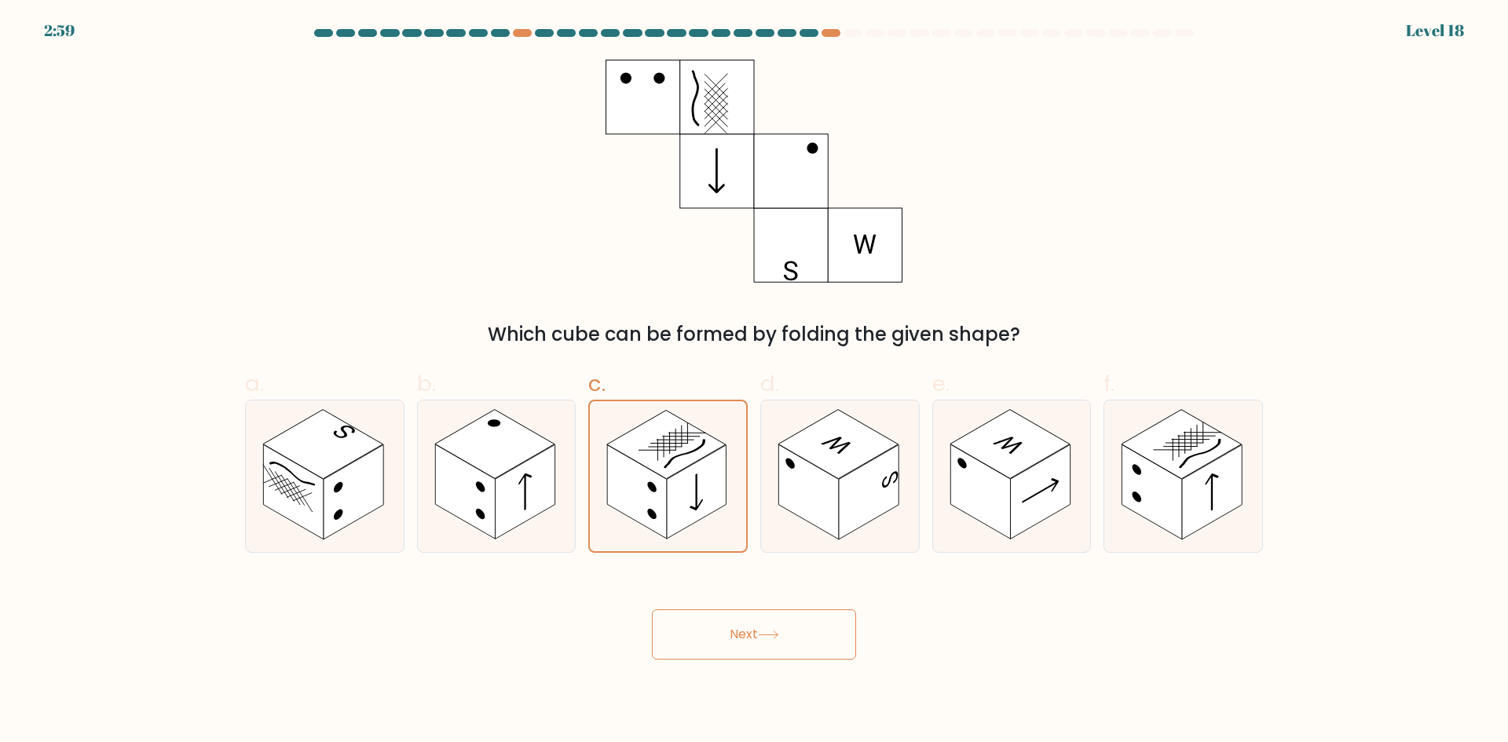
drag, startPoint x: 509, startPoint y: 487, endPoint x: 576, endPoint y: 493, distance: 67.8
click at [521, 489] on icon at bounding box center [497, 476] width 158 height 152
click at [754, 382] on input "b." at bounding box center [754, 376] width 1 height 10
radio input "true"
click at [660, 479] on rect at bounding box center [637, 491] width 60 height 95
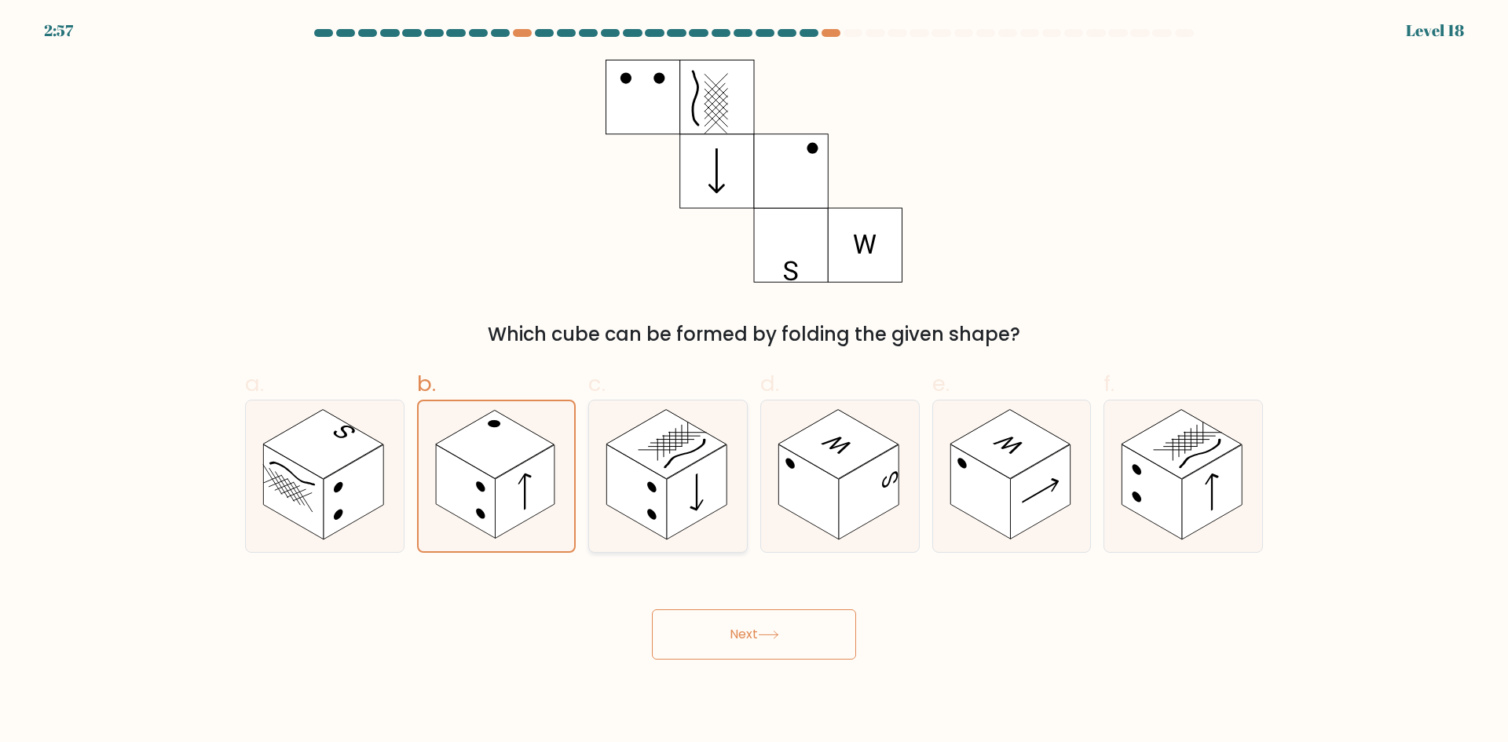
click at [754, 382] on input "c." at bounding box center [754, 376] width 1 height 10
radio input "true"
click at [830, 488] on rect at bounding box center [808, 491] width 60 height 95
click at [755, 382] on input "d." at bounding box center [754, 376] width 1 height 10
radio input "true"
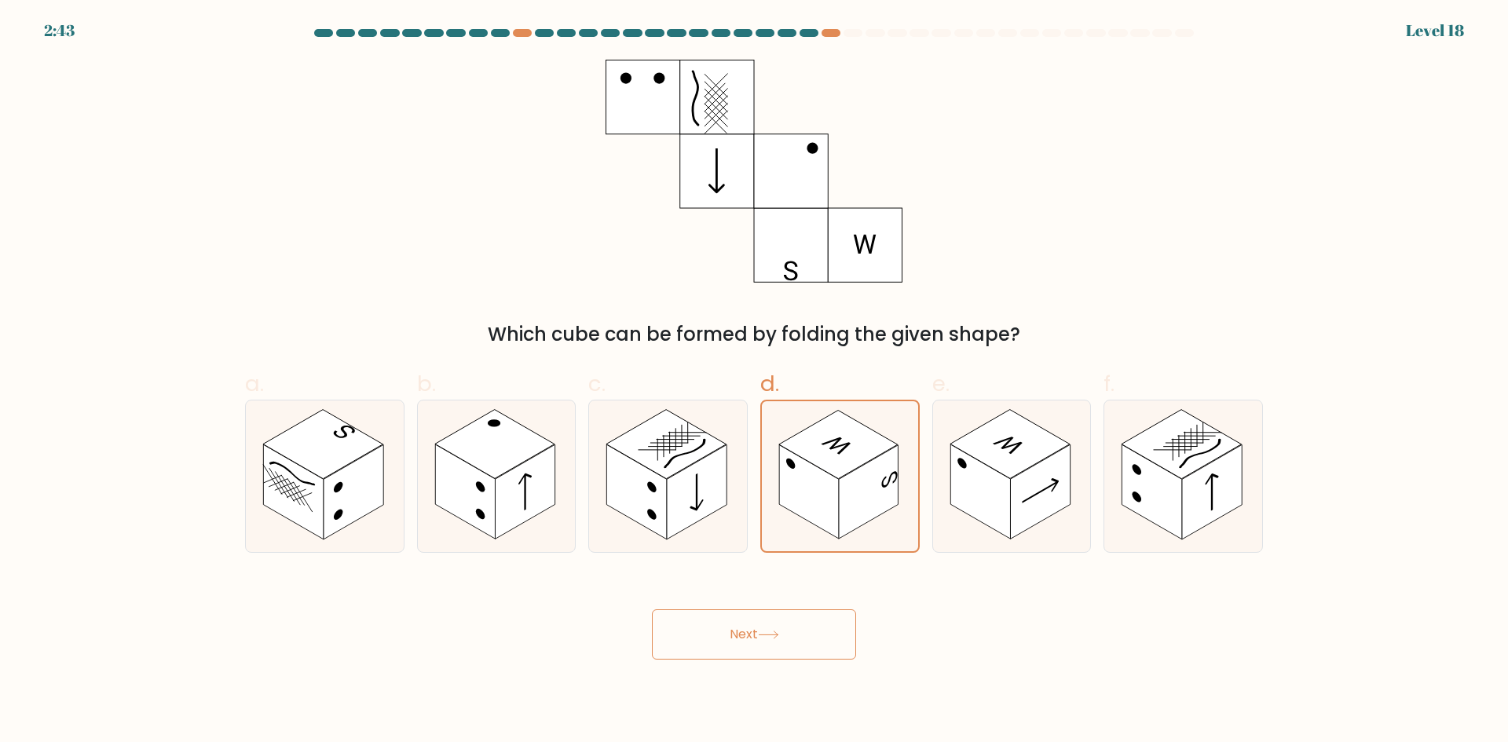
click at [756, 627] on button "Next" at bounding box center [754, 634] width 204 height 50
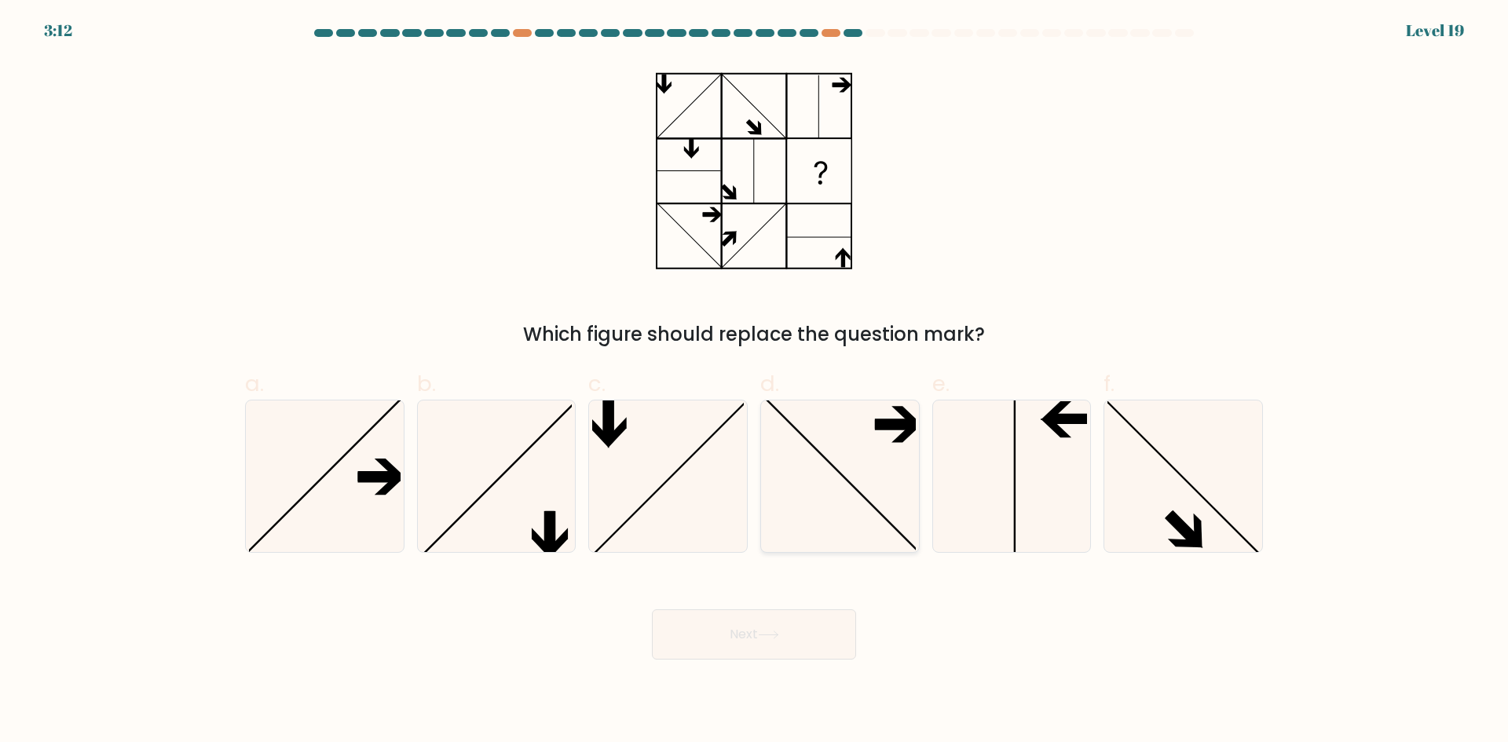
click at [824, 481] on icon at bounding box center [840, 476] width 152 height 152
click at [755, 382] on input "d." at bounding box center [754, 376] width 1 height 10
radio input "true"
click at [309, 494] on icon at bounding box center [325, 476] width 152 height 152
click at [754, 382] on input "a." at bounding box center [754, 376] width 1 height 10
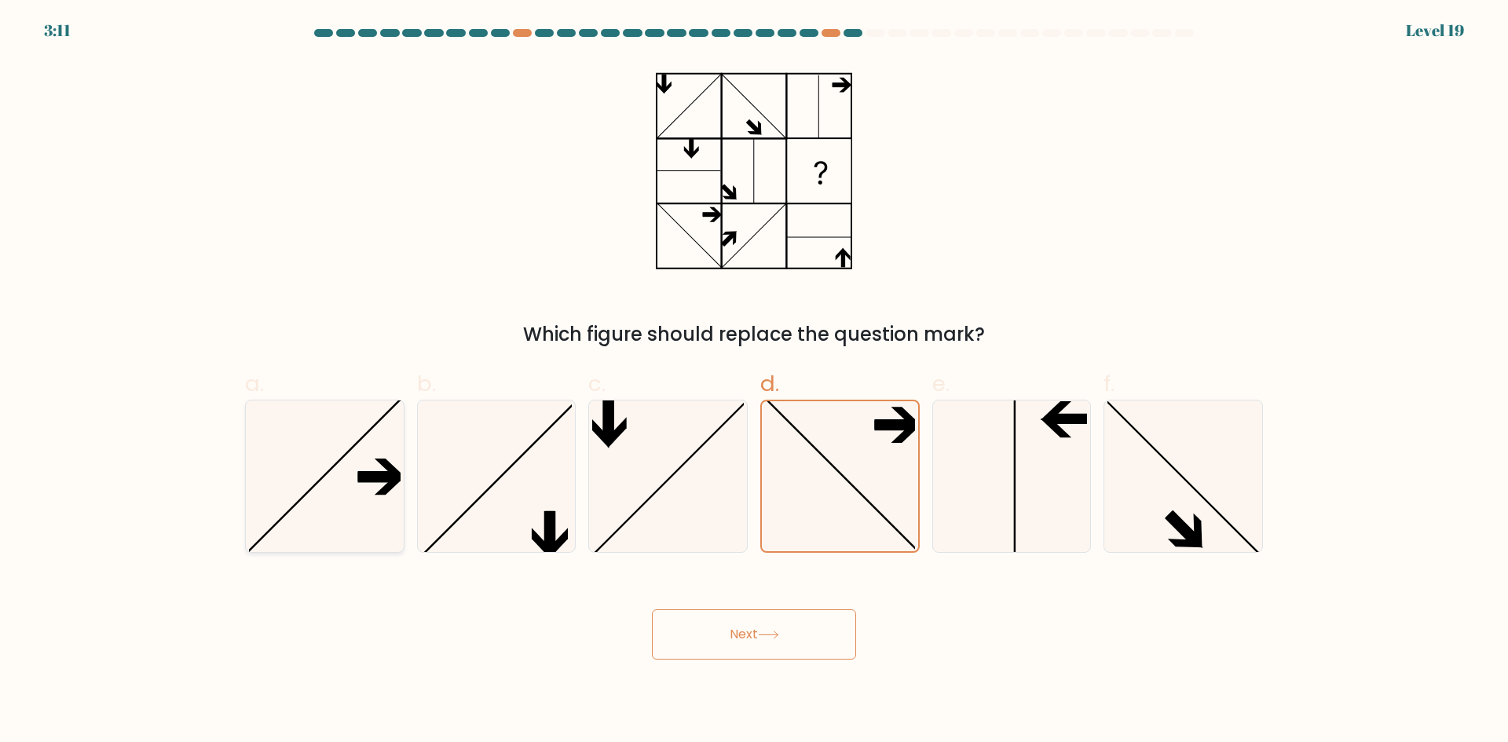
radio input "true"
click at [745, 629] on button "Next" at bounding box center [754, 634] width 204 height 50
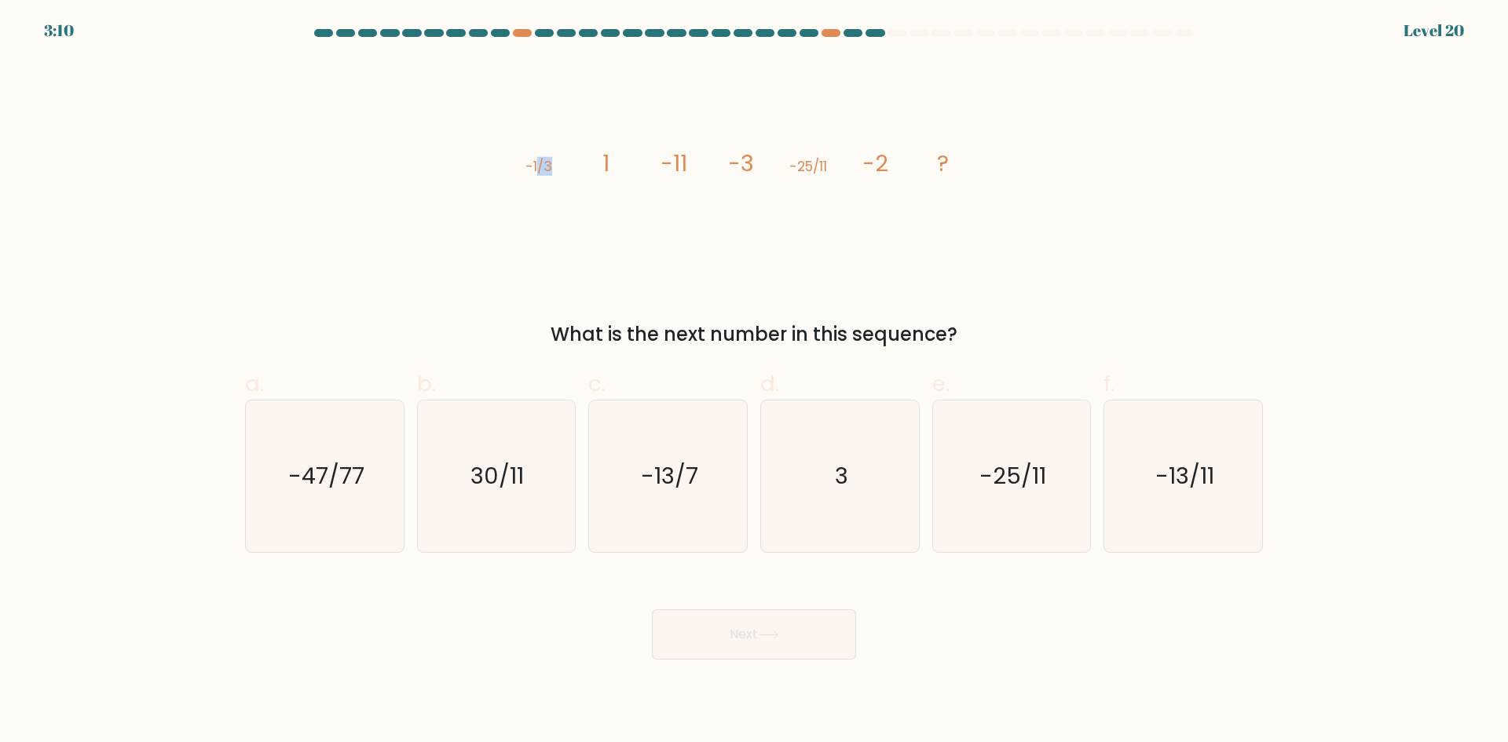
drag, startPoint x: 540, startPoint y: 170, endPoint x: 550, endPoint y: 166, distance: 9.9
click at [550, 166] on tspan "-1/3" at bounding box center [538, 166] width 27 height 19
click at [582, 179] on icon "image/svg+xml -1/3 1 -11 -3 -25/11 -2 ?" at bounding box center [753, 171] width 471 height 223
drag, startPoint x: 528, startPoint y: 163, endPoint x: 552, endPoint y: 164, distance: 24.4
click at [552, 164] on icon "image/svg+xml -1/3 1 -11 -3 -25/11 -2 ?" at bounding box center [753, 171] width 471 height 223
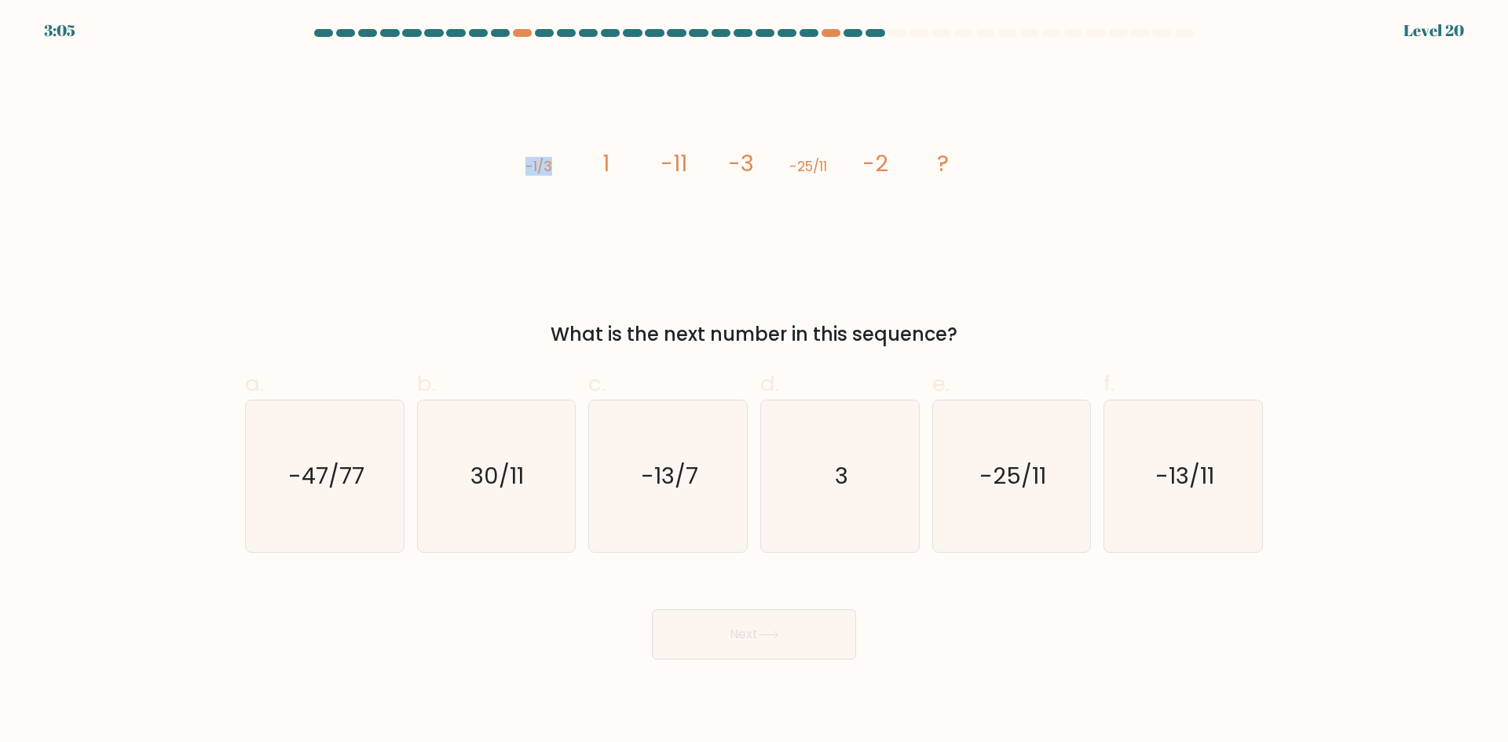
click at [547, 177] on icon "image/svg+xml -1/3 1 -11 -3 -25/11 -2 ?" at bounding box center [753, 171] width 471 height 223
click at [604, 168] on icon "image/svg+xml -1/3 1 -11 -3 -25/11 -2 ?" at bounding box center [753, 171] width 471 height 223
drag, startPoint x: 755, startPoint y: 163, endPoint x: 728, endPoint y: 164, distance: 27.5
click at [728, 164] on icon "image/svg+xml -1/3 1 -11 -3 -25/11 -2 ?" at bounding box center [753, 171] width 471 height 223
click at [891, 177] on icon "image/svg+xml -1/3 1 -11 -3 -25/11 -2 ?" at bounding box center [753, 171] width 471 height 223
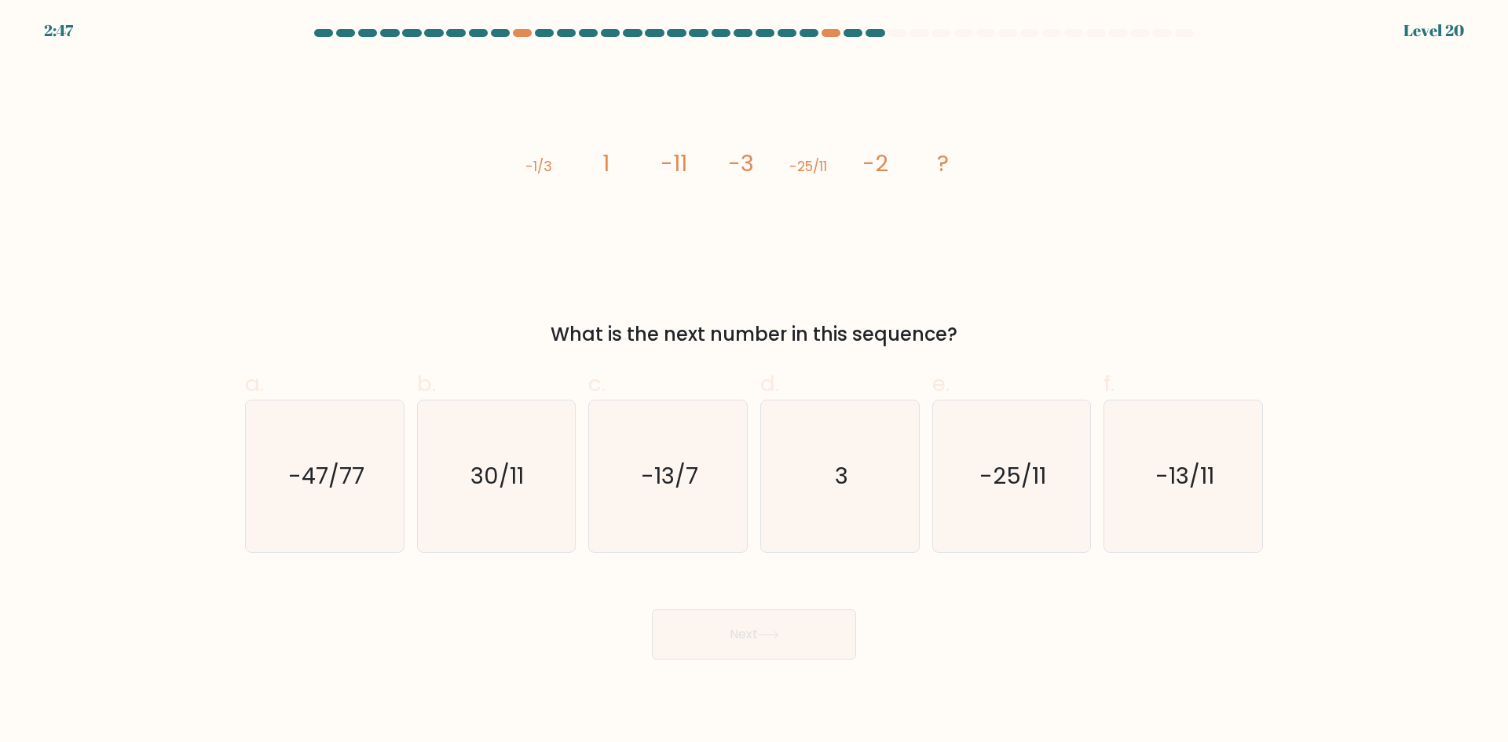
click at [610, 168] on icon "image/svg+xml -1/3 1 -11 -3 -25/11 -2 ?" at bounding box center [753, 171] width 471 height 223
click at [603, 173] on icon "image/svg+xml -1/3 1 -11 -3 -25/11 -2 ?" at bounding box center [753, 171] width 471 height 223
drag, startPoint x: 738, startPoint y: 159, endPoint x: 720, endPoint y: 160, distance: 18.1
click at [720, 160] on icon "image/svg+xml -1/3 1 -11 -3 -25/11 -2 ?" at bounding box center [753, 171] width 471 height 223
click at [751, 160] on tspan "-3" at bounding box center [741, 163] width 26 height 31
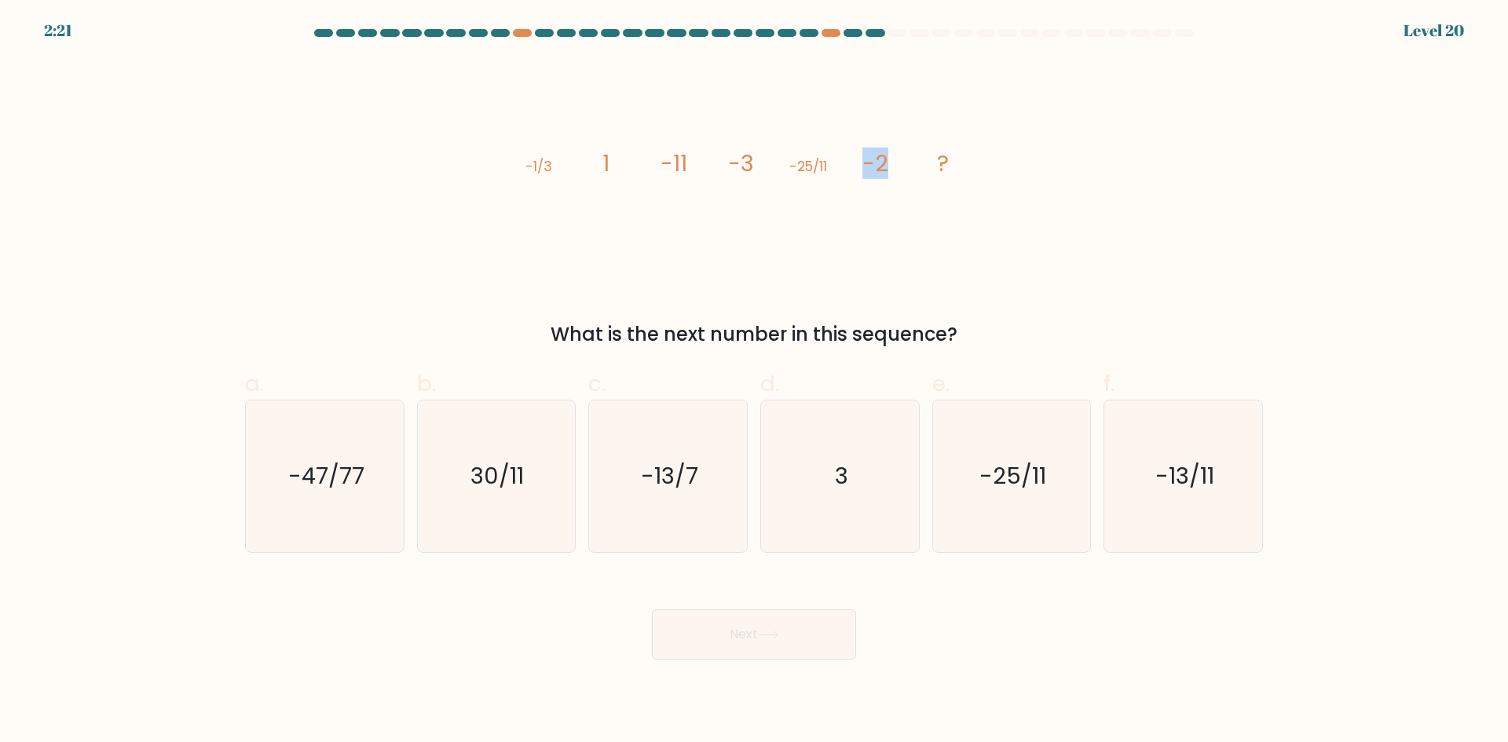
drag, startPoint x: 886, startPoint y: 170, endPoint x: 863, endPoint y: 166, distance: 23.1
click at [863, 166] on tspan "-2" at bounding box center [875, 163] width 26 height 31
drag, startPoint x: 551, startPoint y: 166, endPoint x: 521, endPoint y: 177, distance: 31.8
click at [521, 171] on icon "image/svg+xml -1/3 1 -11 -3 -25/11 -2 ?" at bounding box center [753, 171] width 471 height 223
drag, startPoint x: 694, startPoint y: 165, endPoint x: 645, endPoint y: 158, distance: 49.2
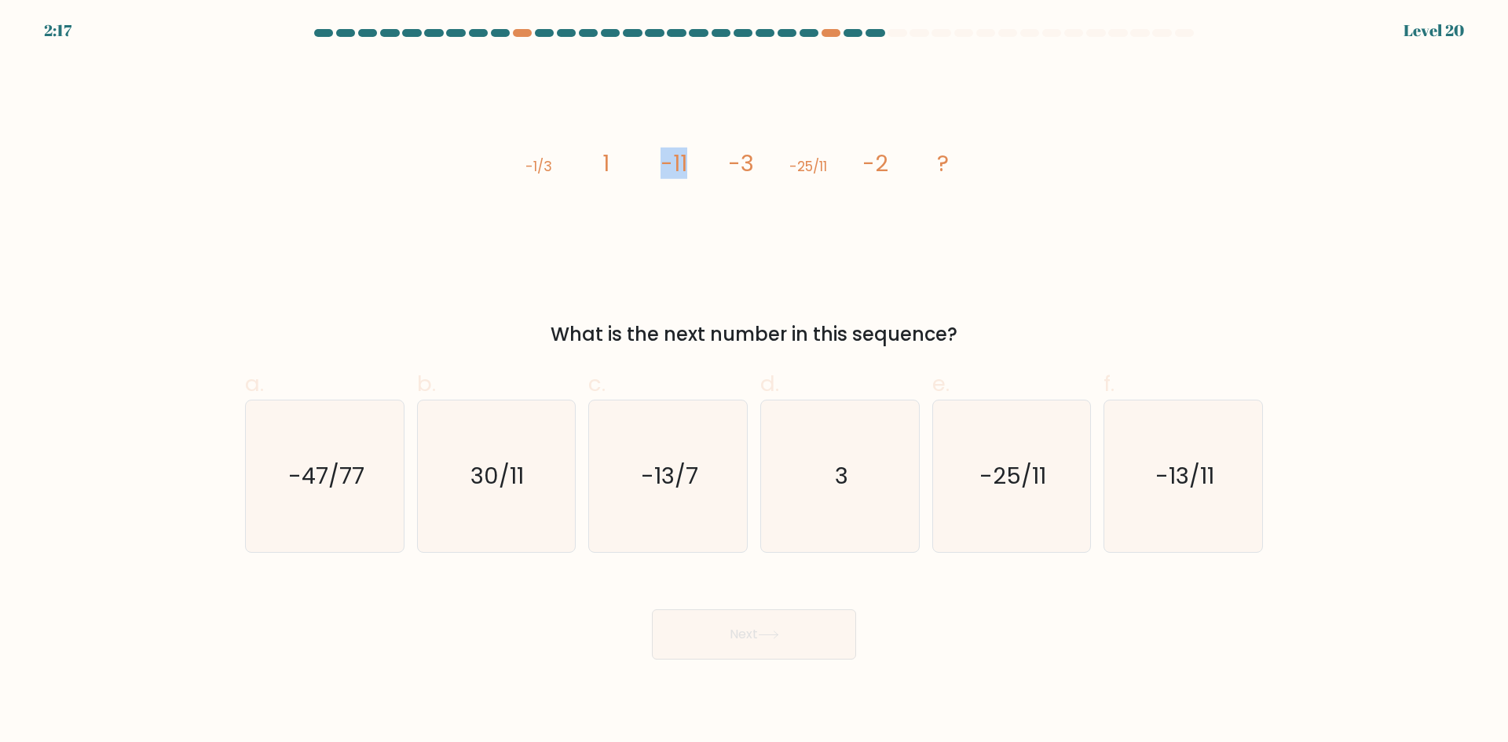
click at [645, 158] on icon "image/svg+xml -1/3 1 -11 -3 -25/11 -2 ?" at bounding box center [753, 171] width 471 height 223
click at [1154, 172] on div "image/svg+xml -1/3 1 -11 -3 -25/11 -2 ? What is the next number in this sequenc…" at bounding box center [754, 204] width 1036 height 289
drag, startPoint x: 884, startPoint y: 168, endPoint x: 866, endPoint y: 168, distance: 18.1
click at [866, 168] on tspan "-2" at bounding box center [875, 163] width 26 height 31
click at [526, 516] on icon "30/11" at bounding box center [496, 476] width 152 height 152
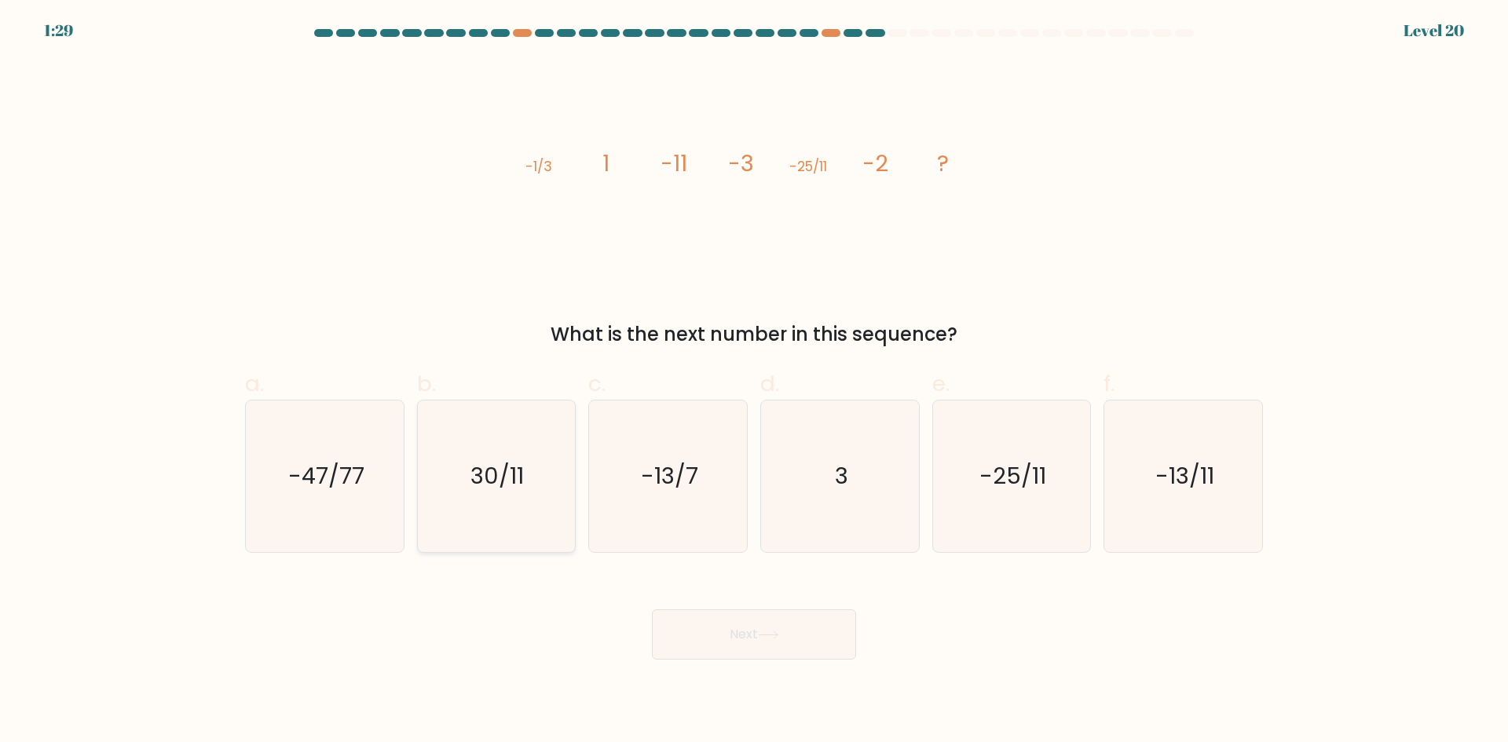
click at [754, 382] on input "b. 30/11" at bounding box center [754, 376] width 1 height 10
radio input "true"
click at [787, 628] on button "Next" at bounding box center [754, 634] width 204 height 50
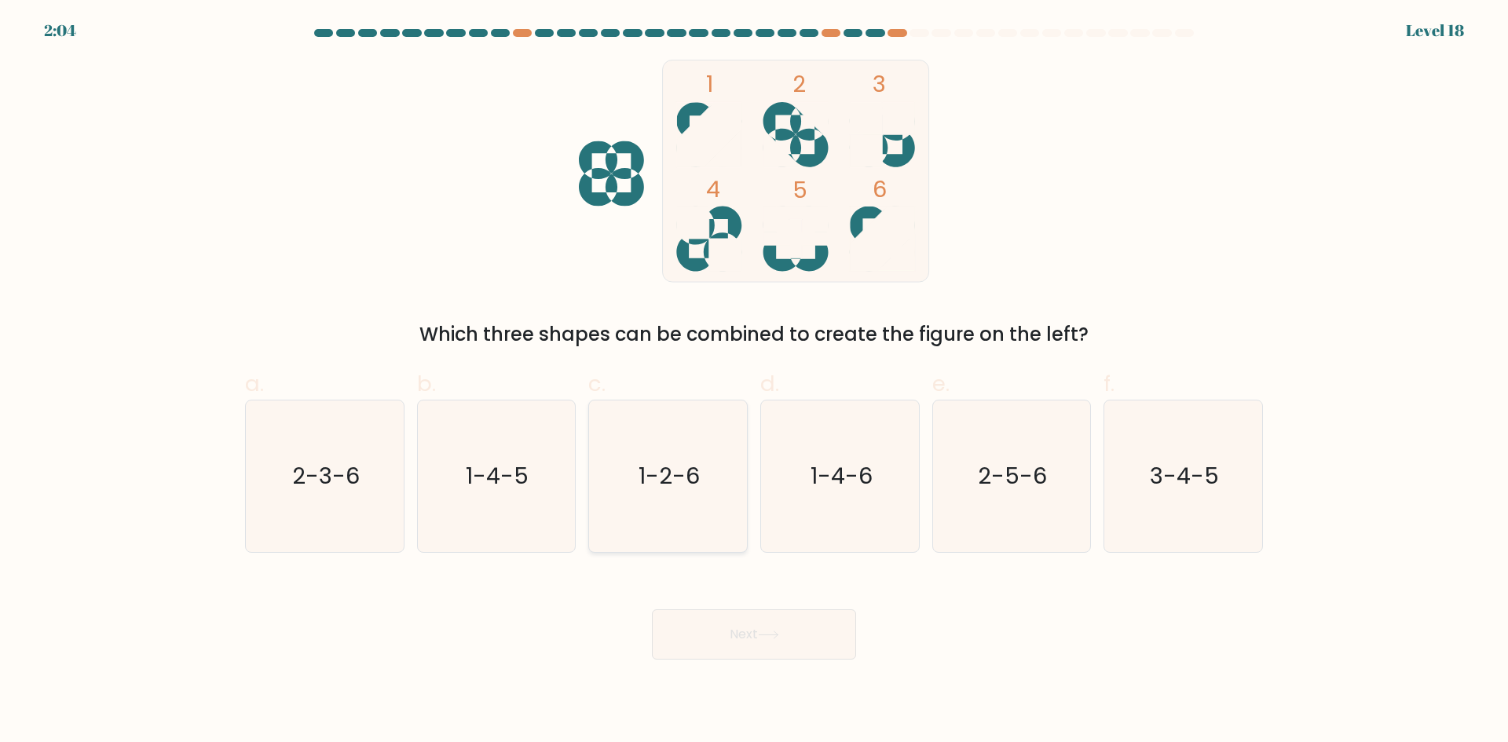
click at [700, 496] on icon "1-2-6" at bounding box center [668, 476] width 152 height 152
click at [754, 382] on input "c. 1-2-6" at bounding box center [754, 376] width 1 height 10
radio input "true"
click at [734, 661] on body "2:04 Level 18" at bounding box center [754, 371] width 1508 height 742
click at [778, 638] on icon at bounding box center [768, 635] width 21 height 9
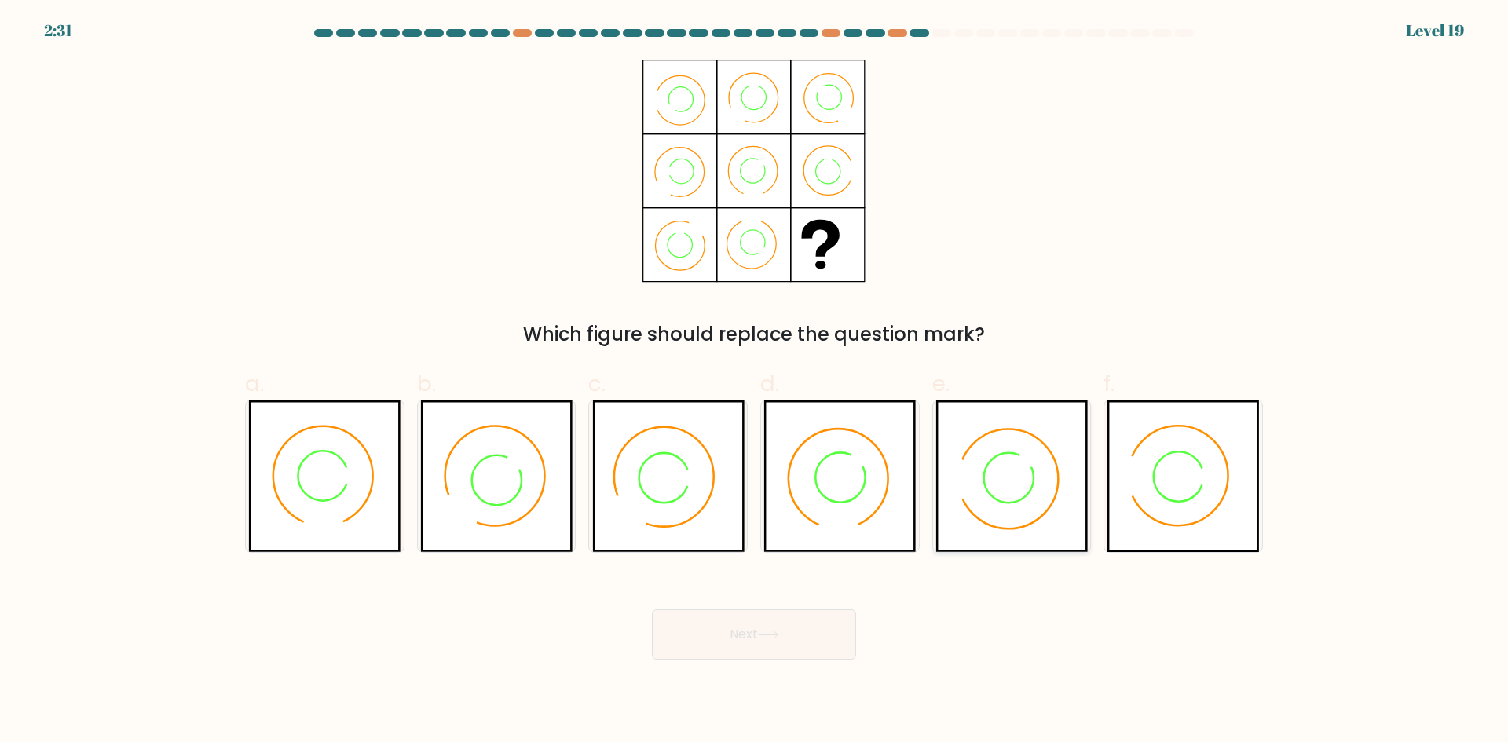
click at [978, 492] on icon at bounding box center [1011, 476] width 152 height 152
click at [755, 382] on input "e." at bounding box center [754, 376] width 1 height 10
radio input "true"
click at [778, 628] on button "Next" at bounding box center [754, 634] width 204 height 50
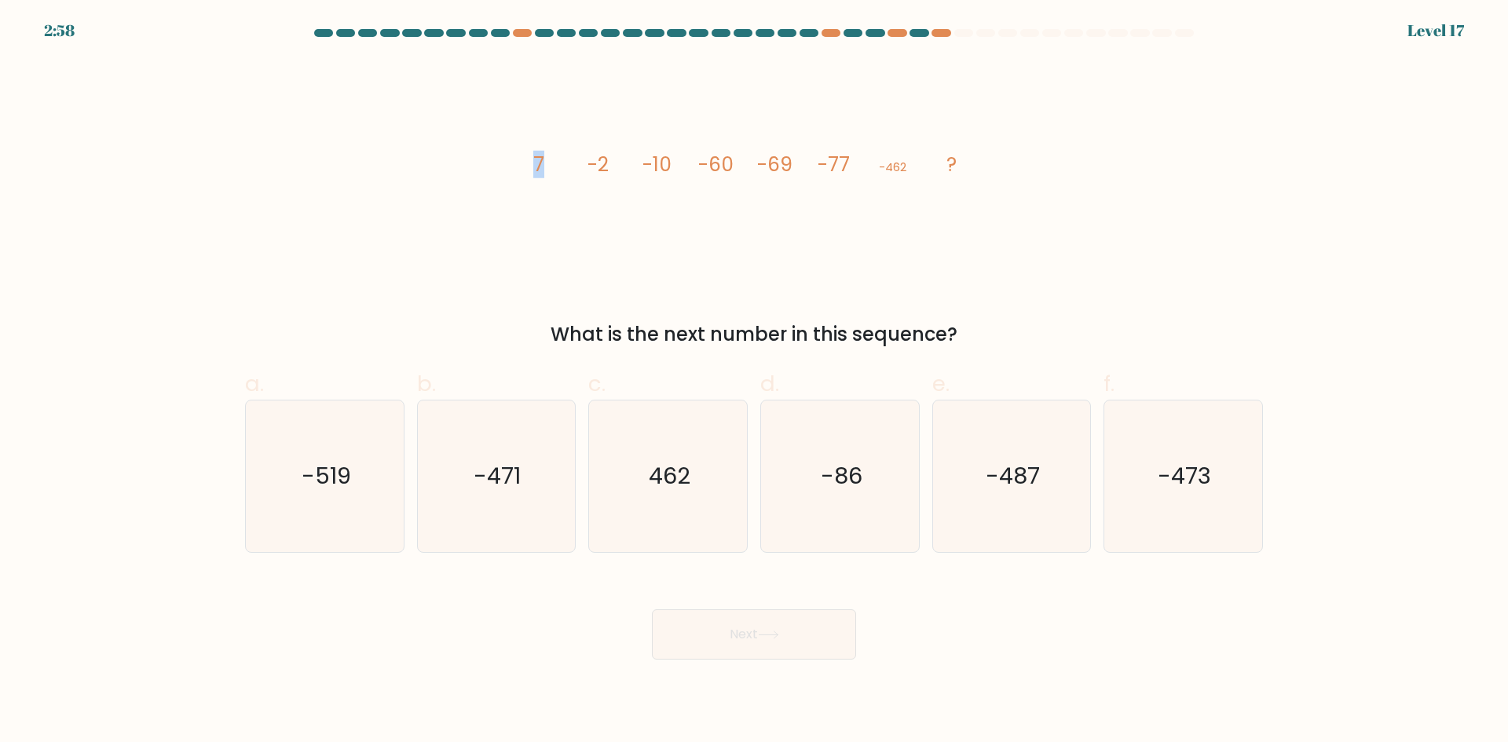
drag, startPoint x: 535, startPoint y: 166, endPoint x: 554, endPoint y: 165, distance: 18.9
click at [554, 165] on icon "image/svg+xml 7 -2 -10 -60 -69 -77 -462 ?" at bounding box center [753, 171] width 471 height 223
drag, startPoint x: 651, startPoint y: 170, endPoint x: 674, endPoint y: 172, distance: 23.7
click at [674, 171] on icon "image/svg+xml 7 -2 -10 -60 -69 -77 -462 ?" at bounding box center [753, 171] width 471 height 223
drag, startPoint x: 529, startPoint y: 160, endPoint x: 569, endPoint y: 164, distance: 40.2
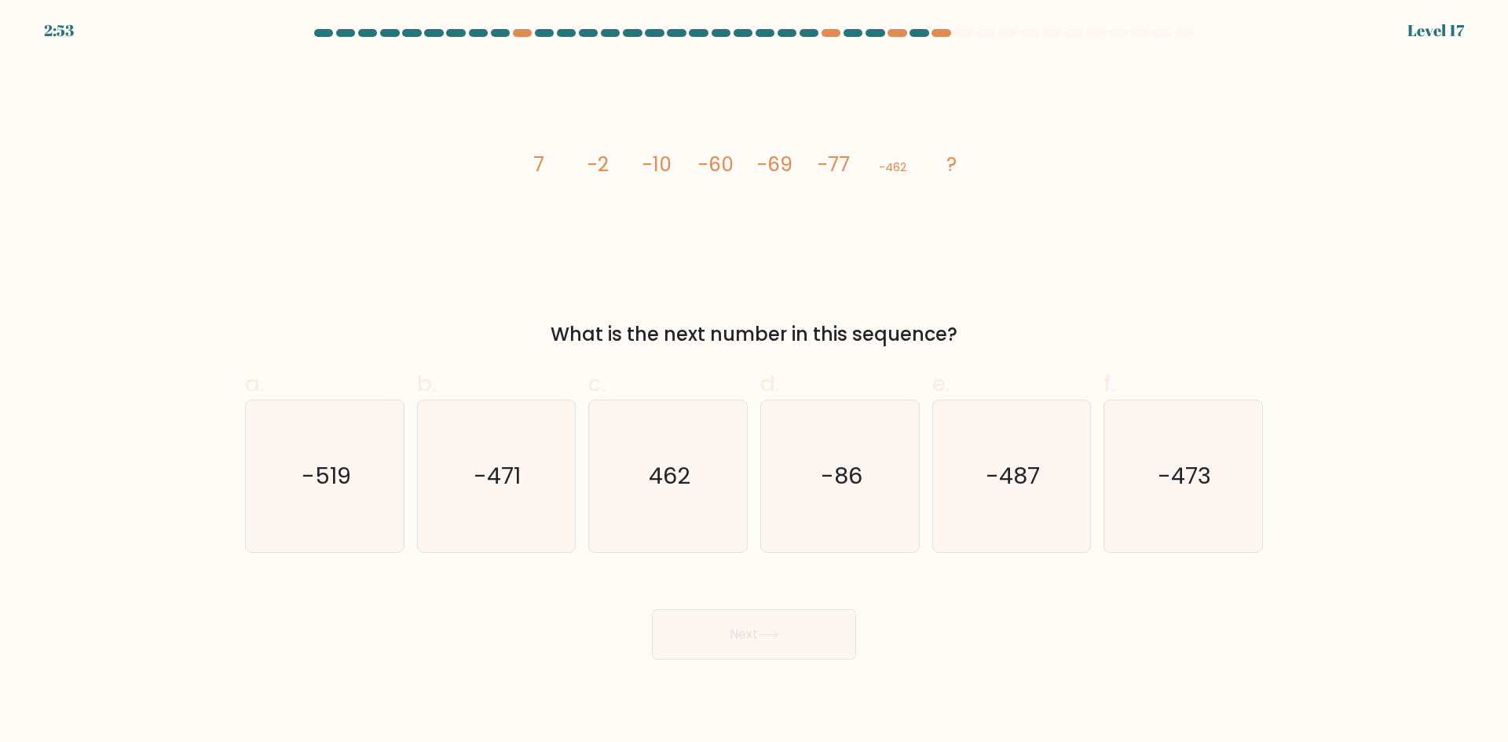
click at [539, 159] on icon "image/svg+xml 7 -2 -10 -60 -69 -77 -462 ?" at bounding box center [753, 171] width 471 height 223
click at [491, 443] on icon "-471" at bounding box center [496, 476] width 152 height 152
click at [754, 382] on input "b. -471" at bounding box center [754, 376] width 1 height 10
radio input "true"
click at [751, 625] on button "Next" at bounding box center [754, 634] width 204 height 50
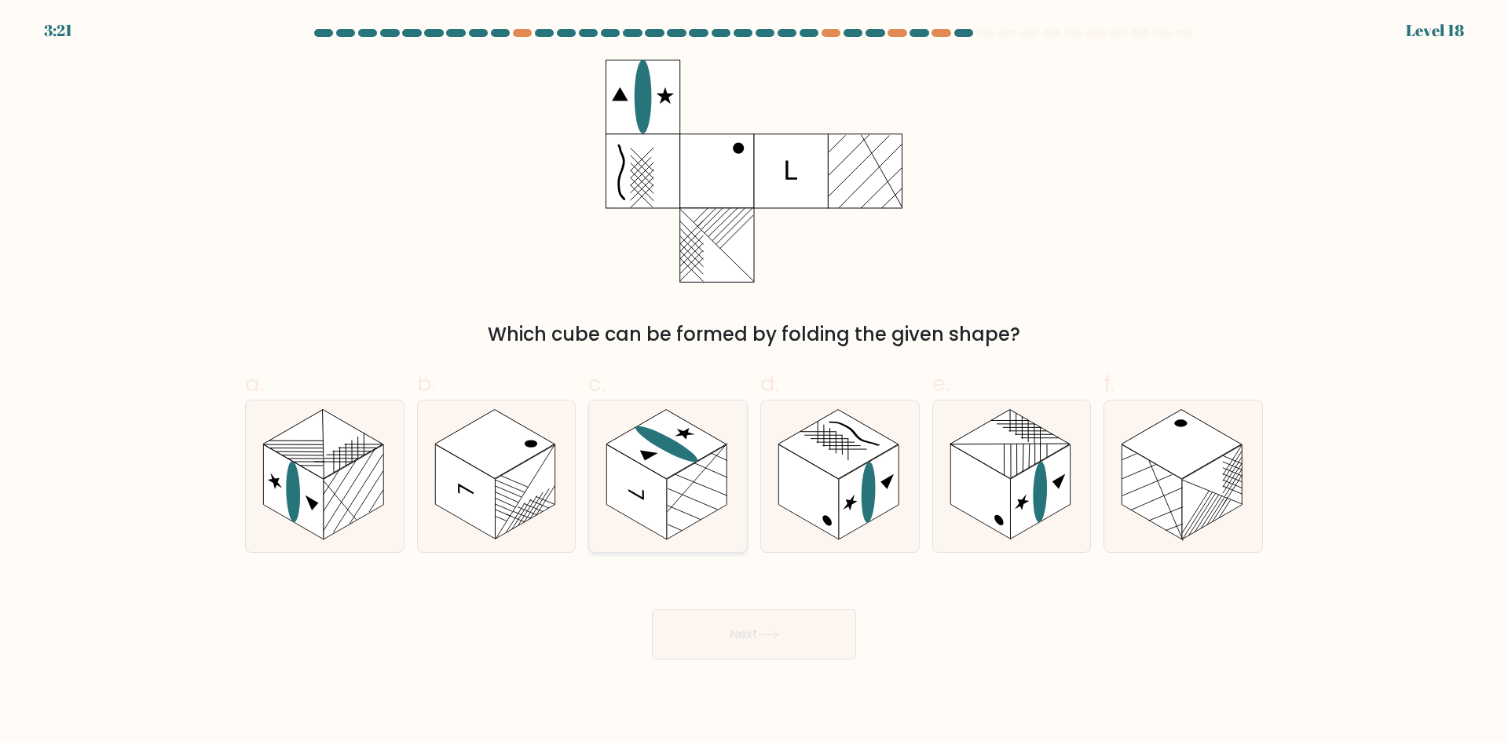
click at [696, 503] on rect at bounding box center [697, 491] width 60 height 95
click at [754, 382] on input "c." at bounding box center [754, 376] width 1 height 10
radio input "true"
click at [305, 483] on rect at bounding box center [293, 491] width 60 height 95
click at [754, 382] on input "a." at bounding box center [754, 376] width 1 height 10
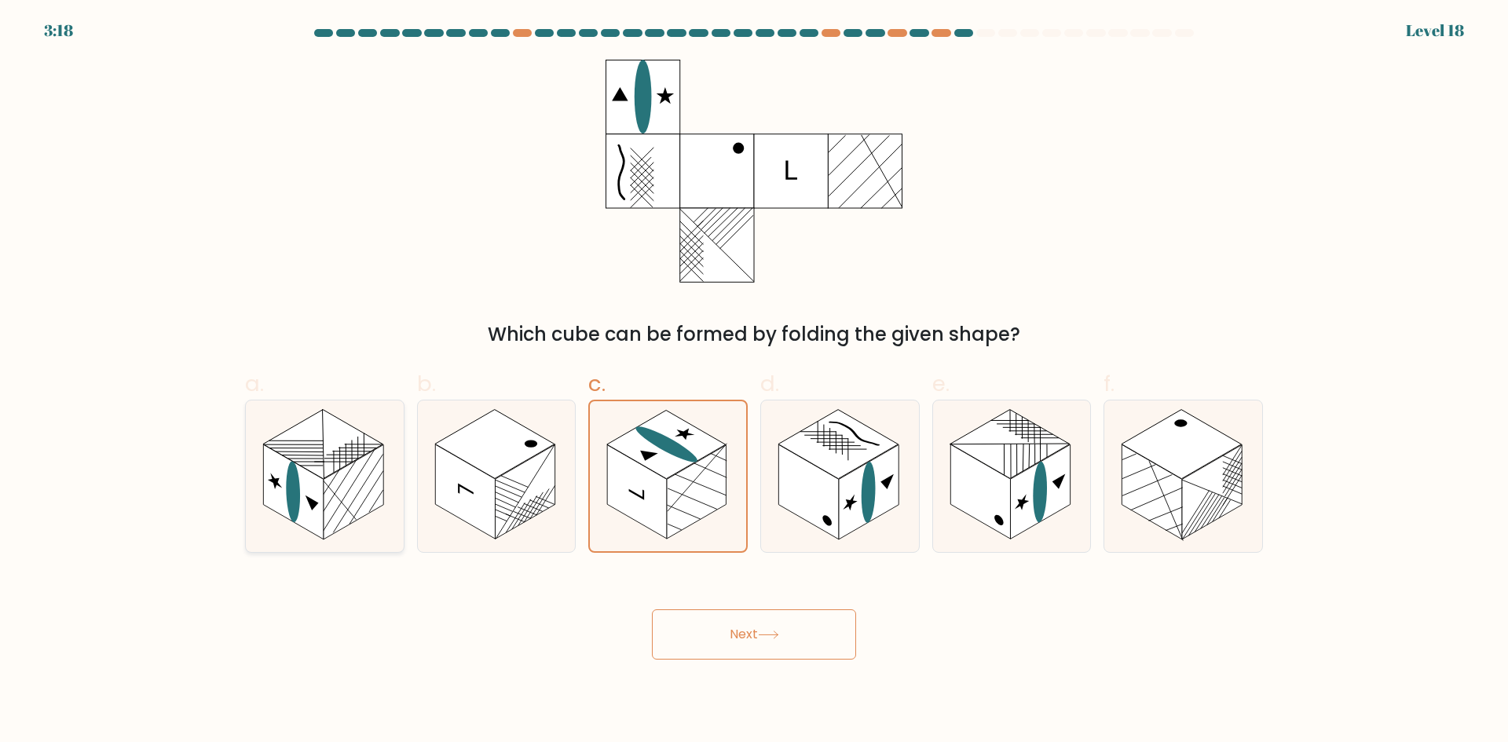
radio input "true"
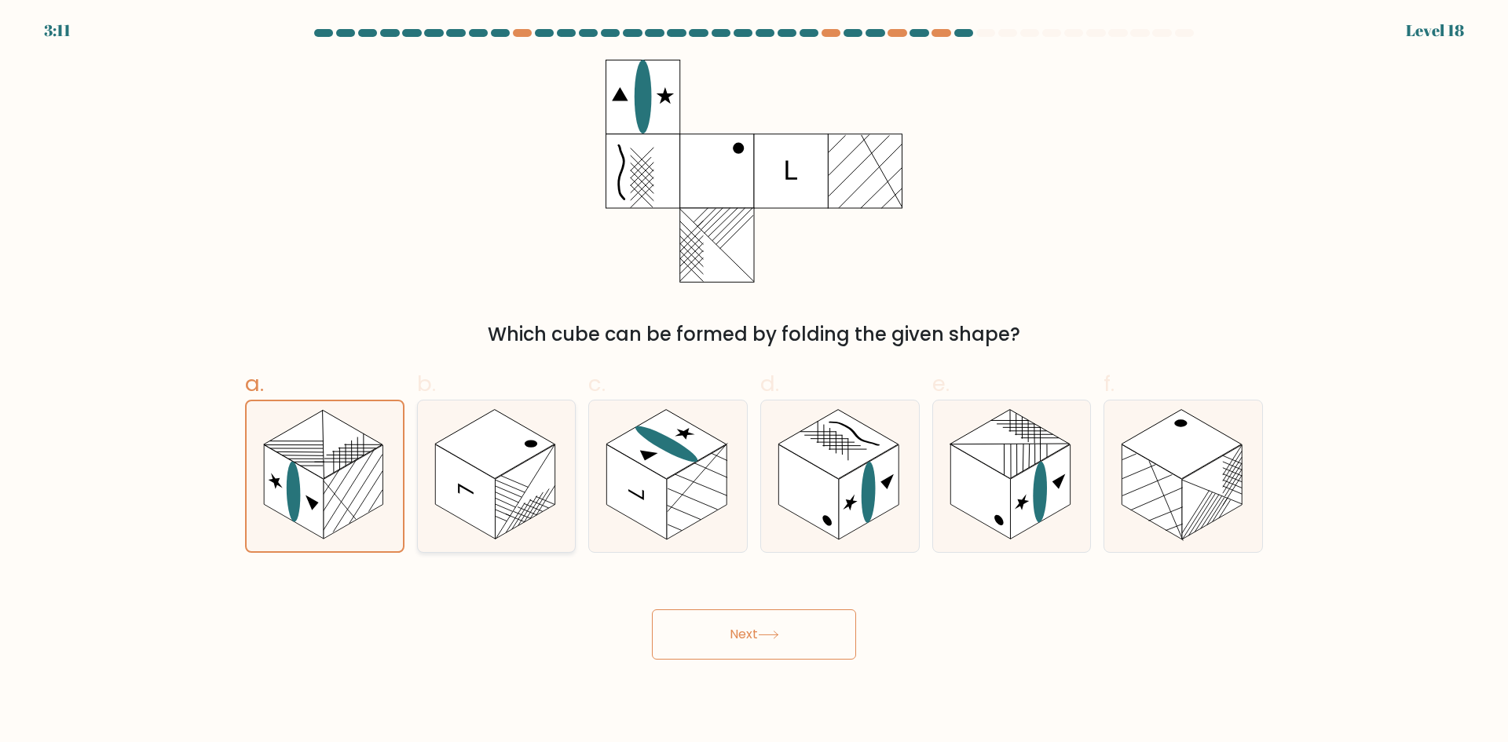
click at [521, 477] on rect at bounding box center [525, 491] width 60 height 95
click at [754, 382] on input "b." at bounding box center [754, 376] width 1 height 10
radio input "true"
click at [641, 495] on rect at bounding box center [637, 491] width 60 height 95
click at [754, 382] on input "c." at bounding box center [754, 376] width 1 height 10
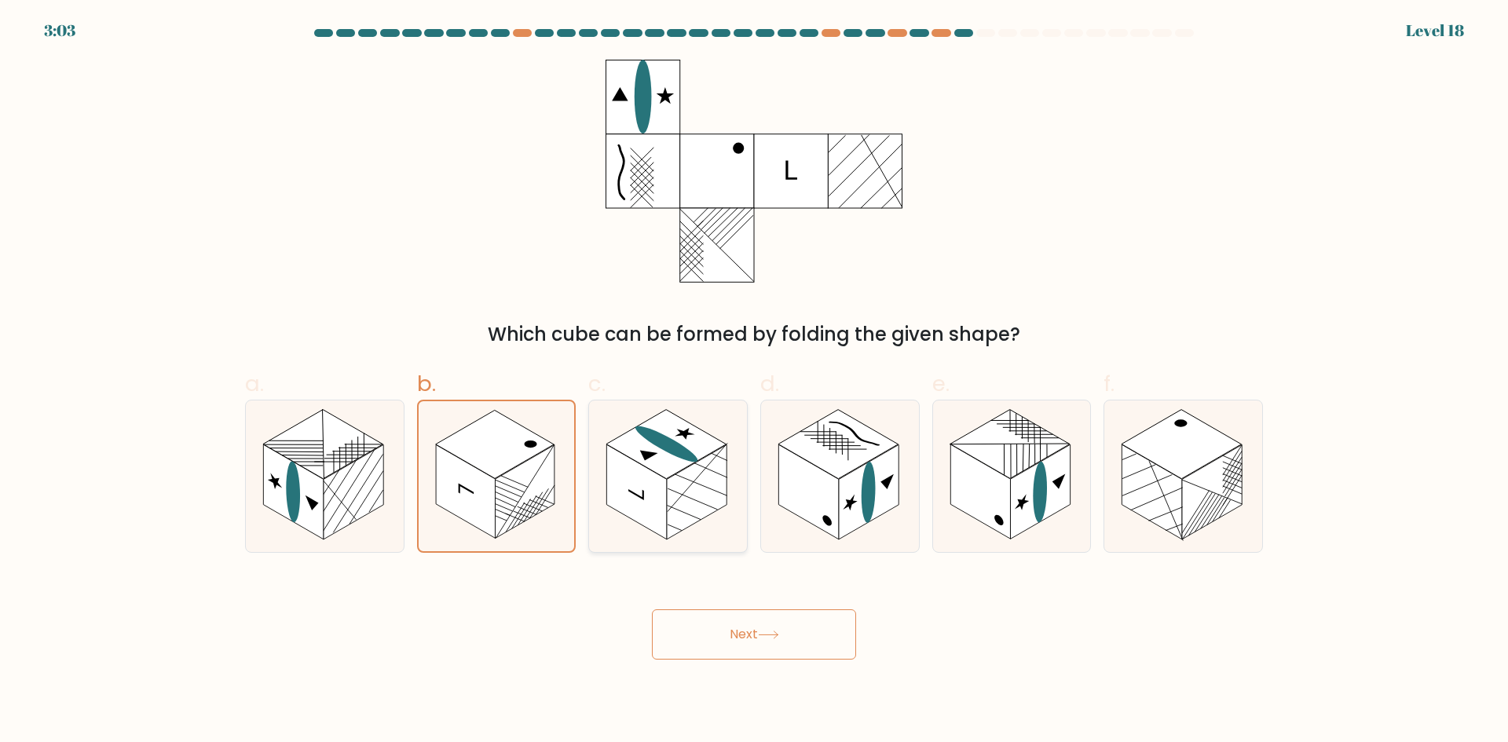
radio input "true"
click at [840, 477] on rect at bounding box center [838, 443] width 120 height 69
click at [755, 382] on input "d." at bounding box center [754, 376] width 1 height 10
radio input "true"
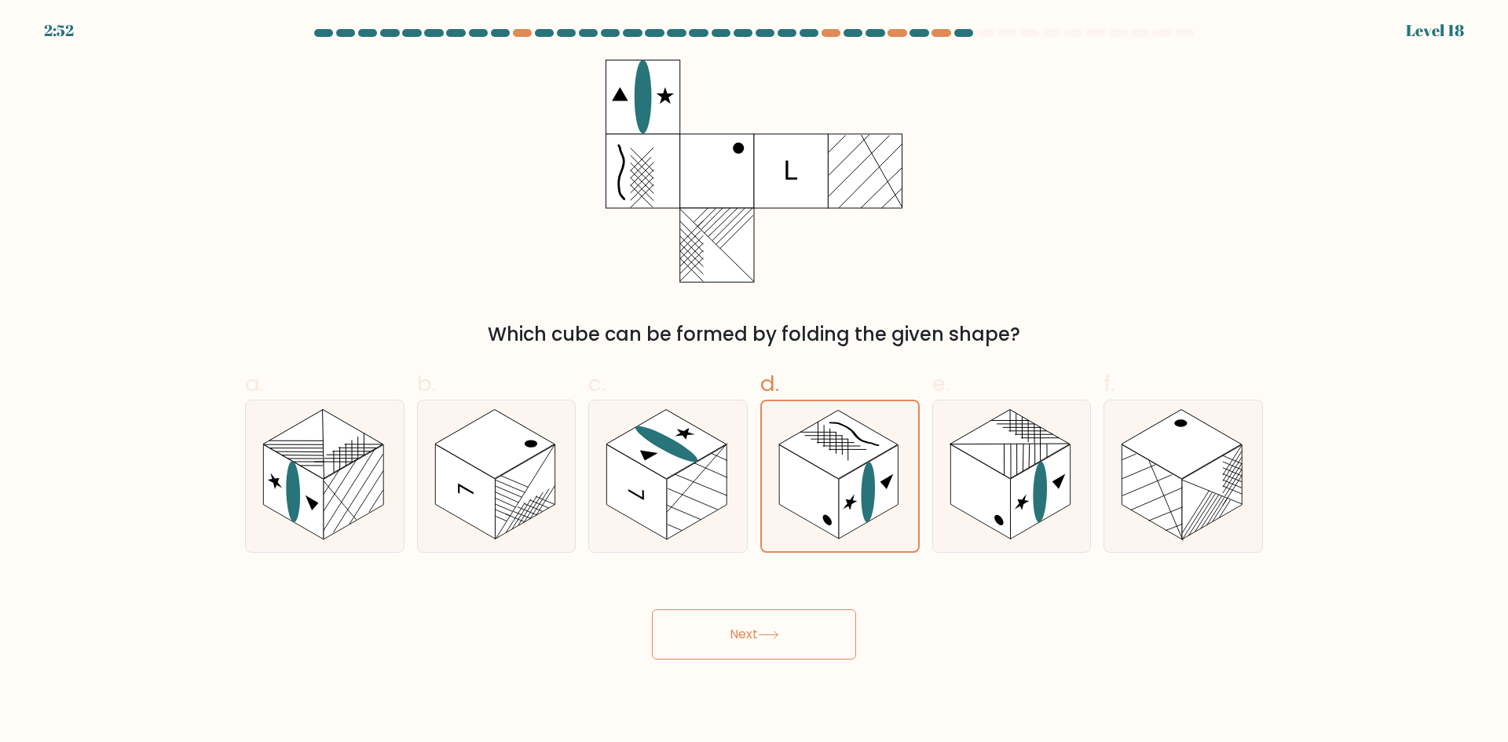
click at [756, 621] on button "Next" at bounding box center [754, 634] width 204 height 50
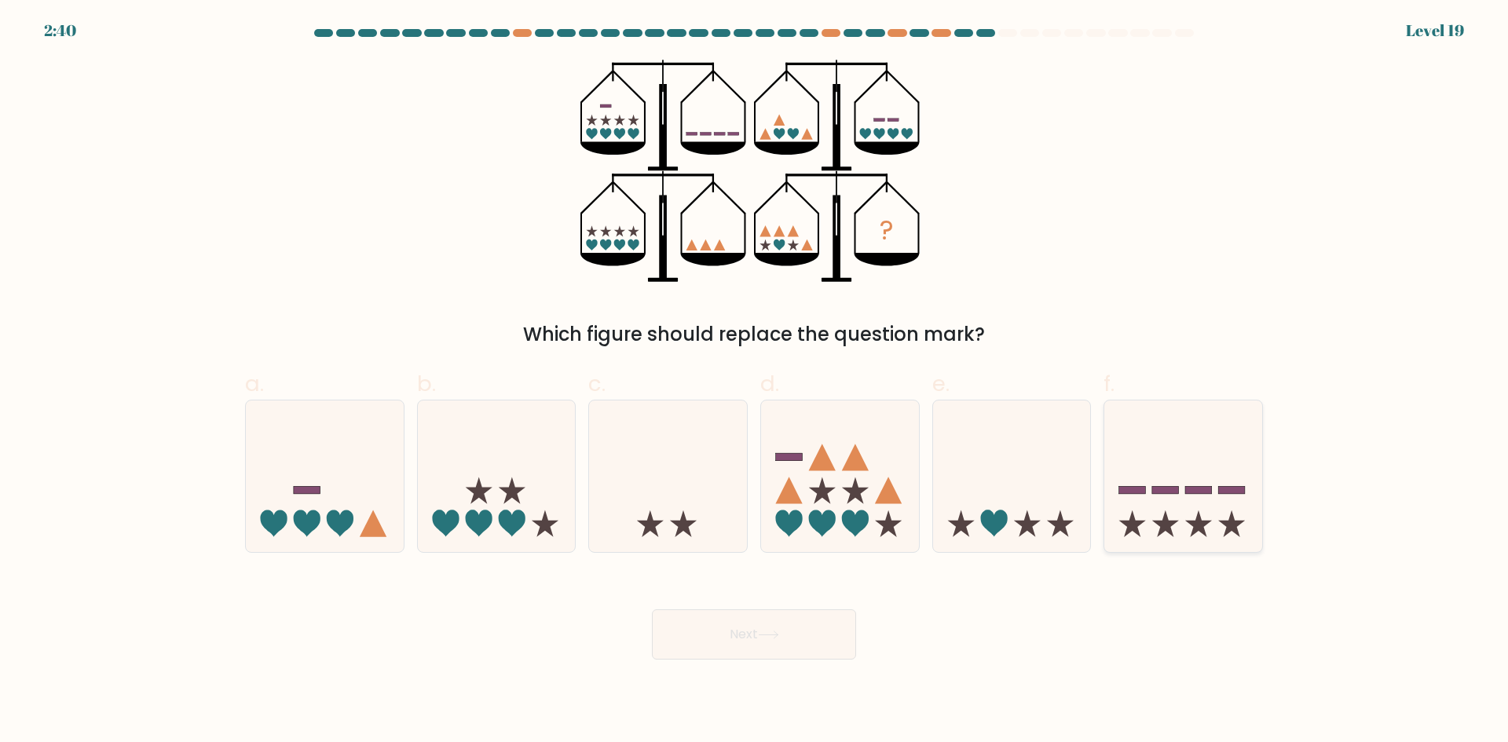
click at [1177, 521] on icon at bounding box center [1183, 476] width 158 height 130
click at [755, 382] on input "f." at bounding box center [754, 376] width 1 height 10
radio input "true"
click at [771, 633] on icon at bounding box center [768, 635] width 21 height 9
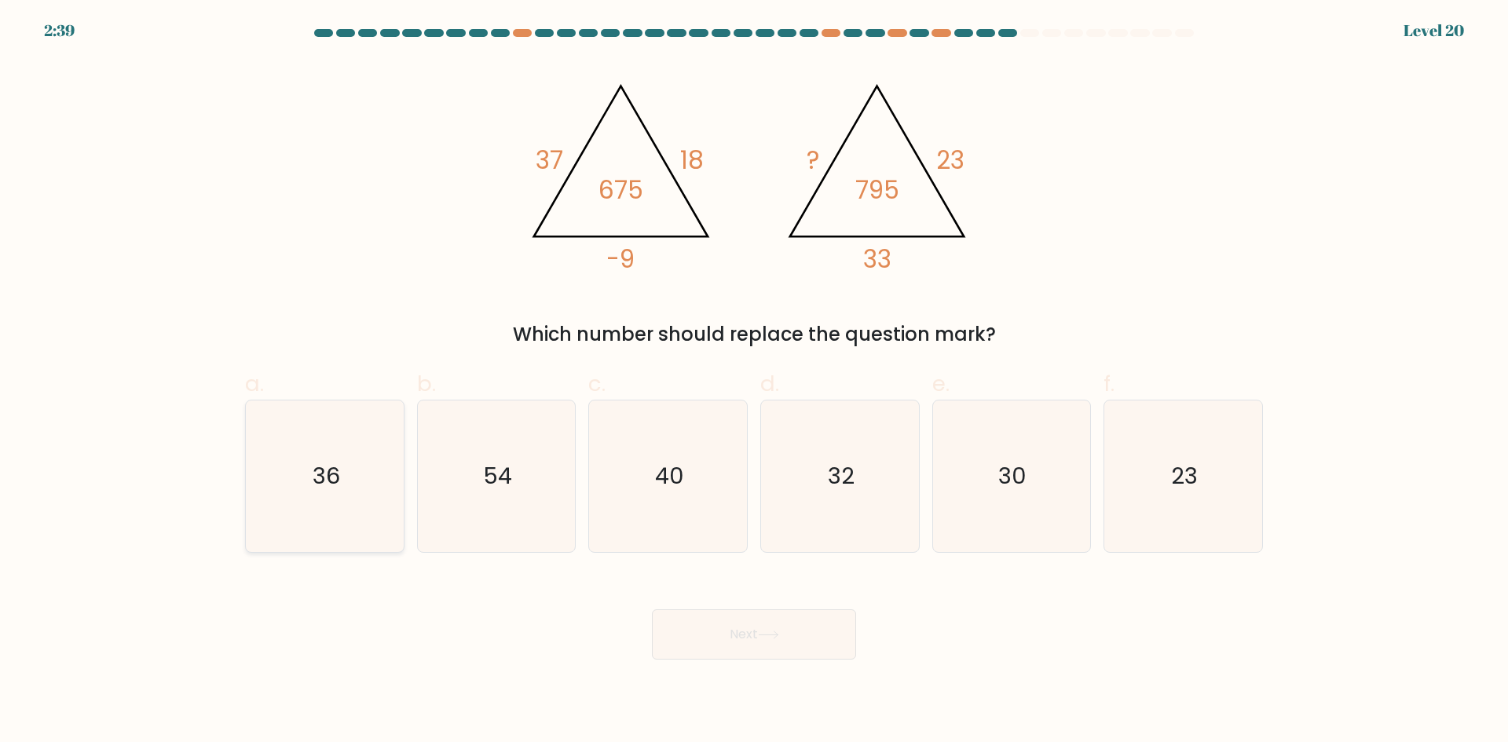
click at [305, 471] on icon "36" at bounding box center [325, 476] width 152 height 152
click at [754, 382] on input "a. 36" at bounding box center [754, 376] width 1 height 10
radio input "true"
click at [742, 627] on button "Next" at bounding box center [754, 634] width 204 height 50
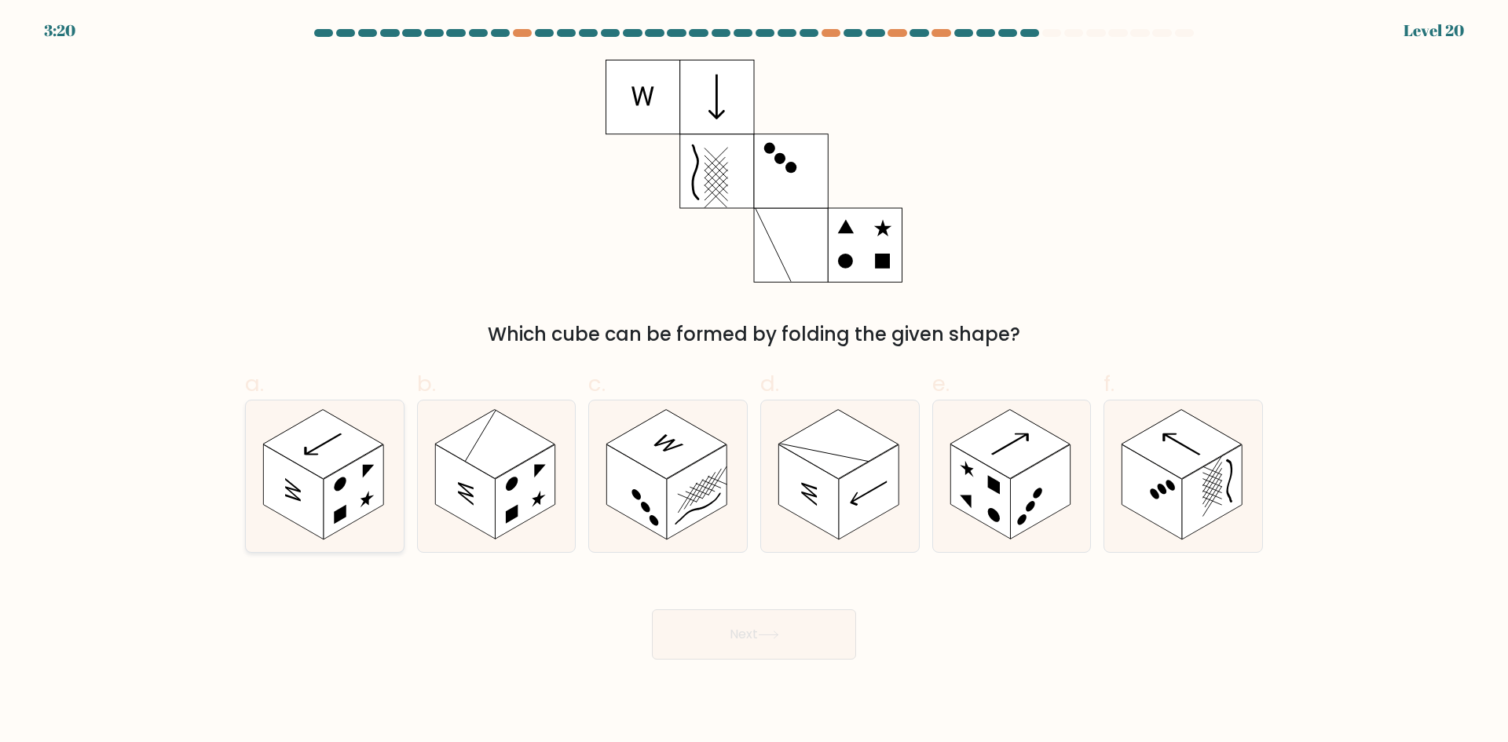
click at [319, 455] on rect at bounding box center [323, 443] width 120 height 69
click at [754, 382] on input "a." at bounding box center [754, 376] width 1 height 10
radio input "true"
click at [459, 486] on rect at bounding box center [465, 491] width 60 height 95
click at [754, 382] on input "b." at bounding box center [754, 376] width 1 height 10
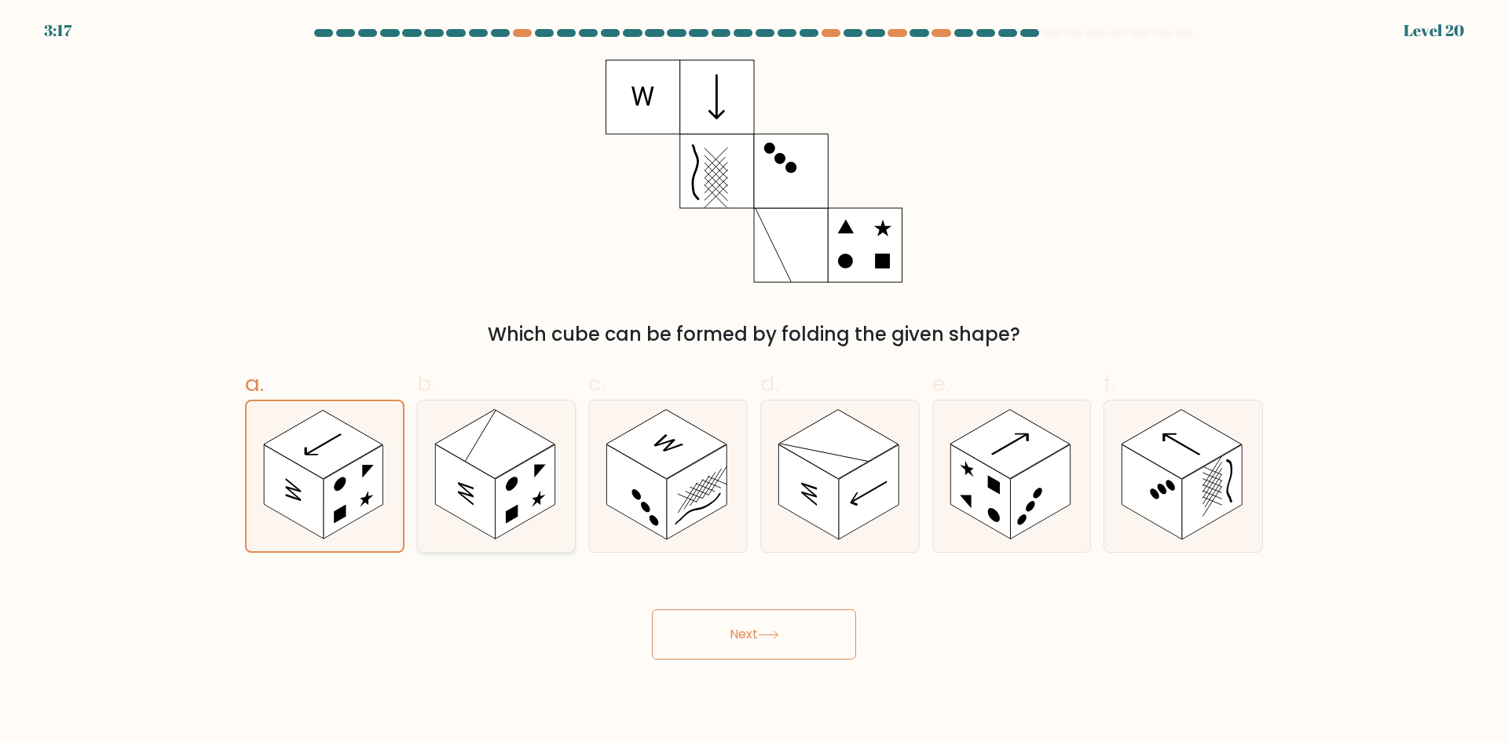
radio input "true"
click at [762, 640] on button "Next" at bounding box center [754, 634] width 204 height 50
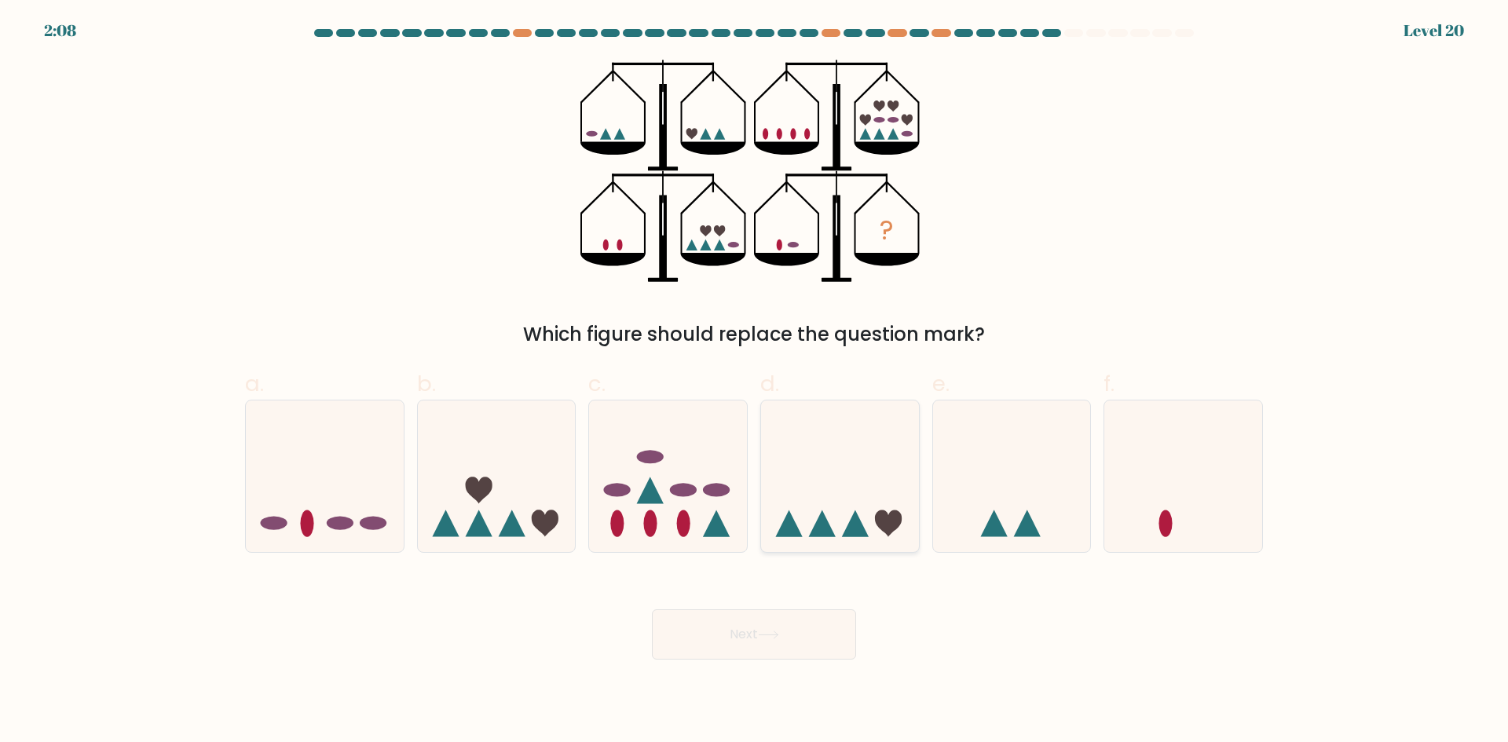
click at [864, 507] on icon at bounding box center [840, 476] width 158 height 130
click at [755, 382] on input "d." at bounding box center [754, 376] width 1 height 10
radio input "true"
click at [725, 637] on button "Next" at bounding box center [754, 634] width 204 height 50
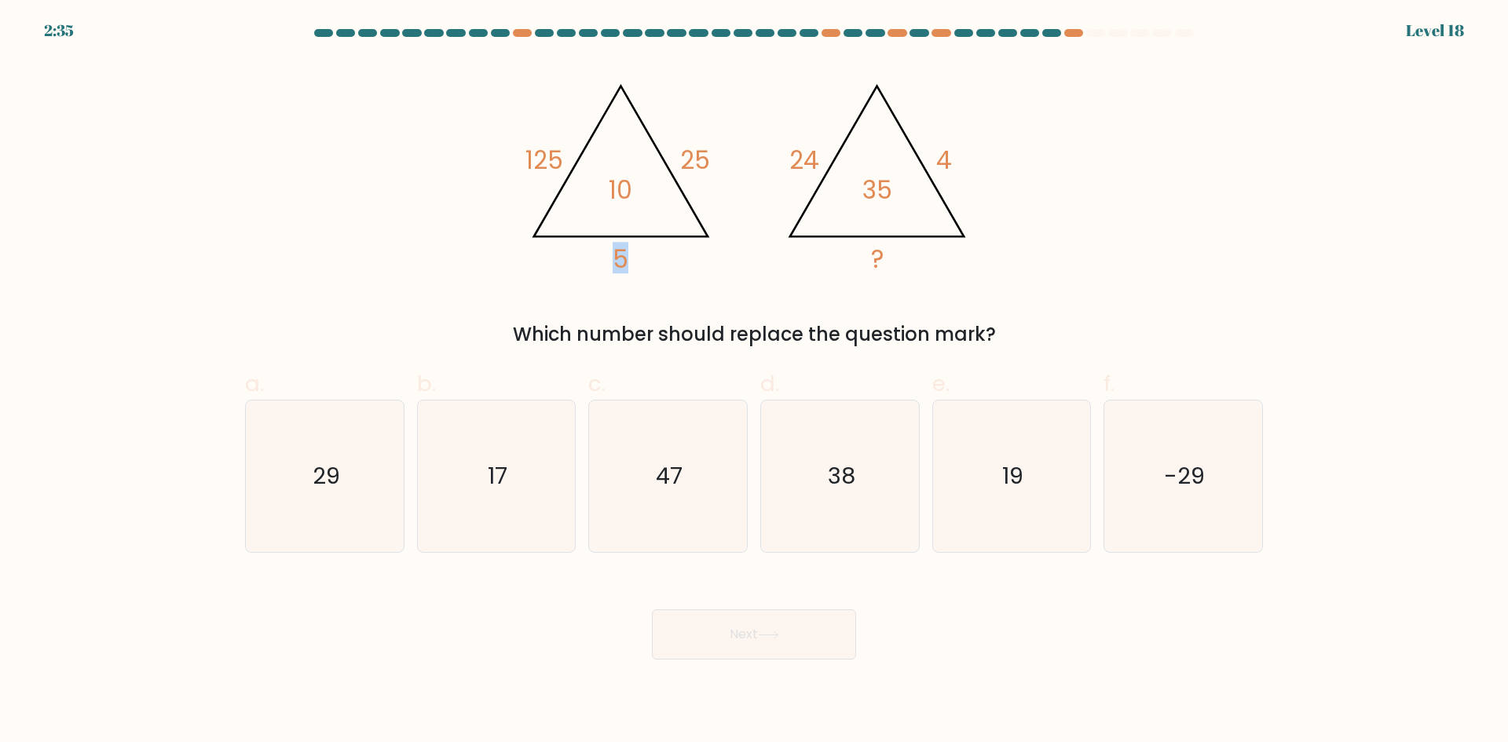
drag, startPoint x: 641, startPoint y: 265, endPoint x: 612, endPoint y: 265, distance: 28.3
click at [612, 265] on icon "@import url('https://fonts.googleapis.com/css?family=Abril+Fatface:400,100,100i…" at bounding box center [753, 171] width 471 height 223
click at [610, 193] on icon "@import url('https://fonts.googleapis.com/css?family=Abril+Fatface:400,100,100i…" at bounding box center [753, 171] width 471 height 223
click at [651, 247] on icon "@import url('https://fonts.googleapis.com/css?family=Abril+Fatface:400,100,100i…" at bounding box center [753, 171] width 471 height 223
click at [623, 190] on tspan "10" at bounding box center [621, 190] width 24 height 35
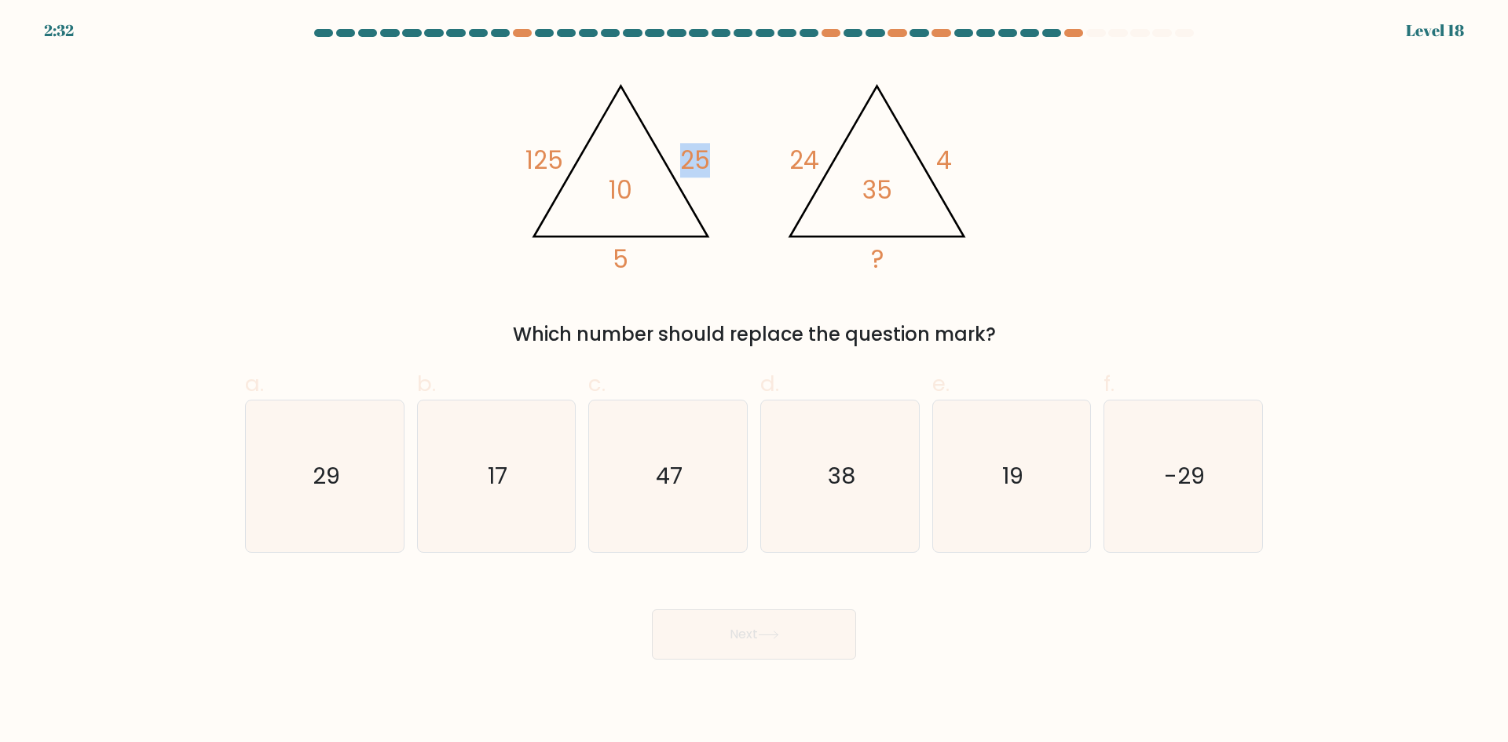
drag, startPoint x: 707, startPoint y: 152, endPoint x: 678, endPoint y: 155, distance: 29.2
click at [678, 155] on icon "@import url('https://fonts.googleapis.com/css?family=Abril+Fatface:400,100,100i…" at bounding box center [753, 171] width 471 height 223
drag, startPoint x: 641, startPoint y: 195, endPoint x: 590, endPoint y: 189, distance: 51.3
click at [590, 189] on icon "@import url('https://fonts.googleapis.com/css?family=Abril+Fatface:400,100,100i…" at bounding box center [753, 171] width 471 height 223
click at [620, 221] on icon "@import url('https://fonts.googleapis.com/css?family=Abril+Fatface:400,100,100i…" at bounding box center [753, 171] width 471 height 223
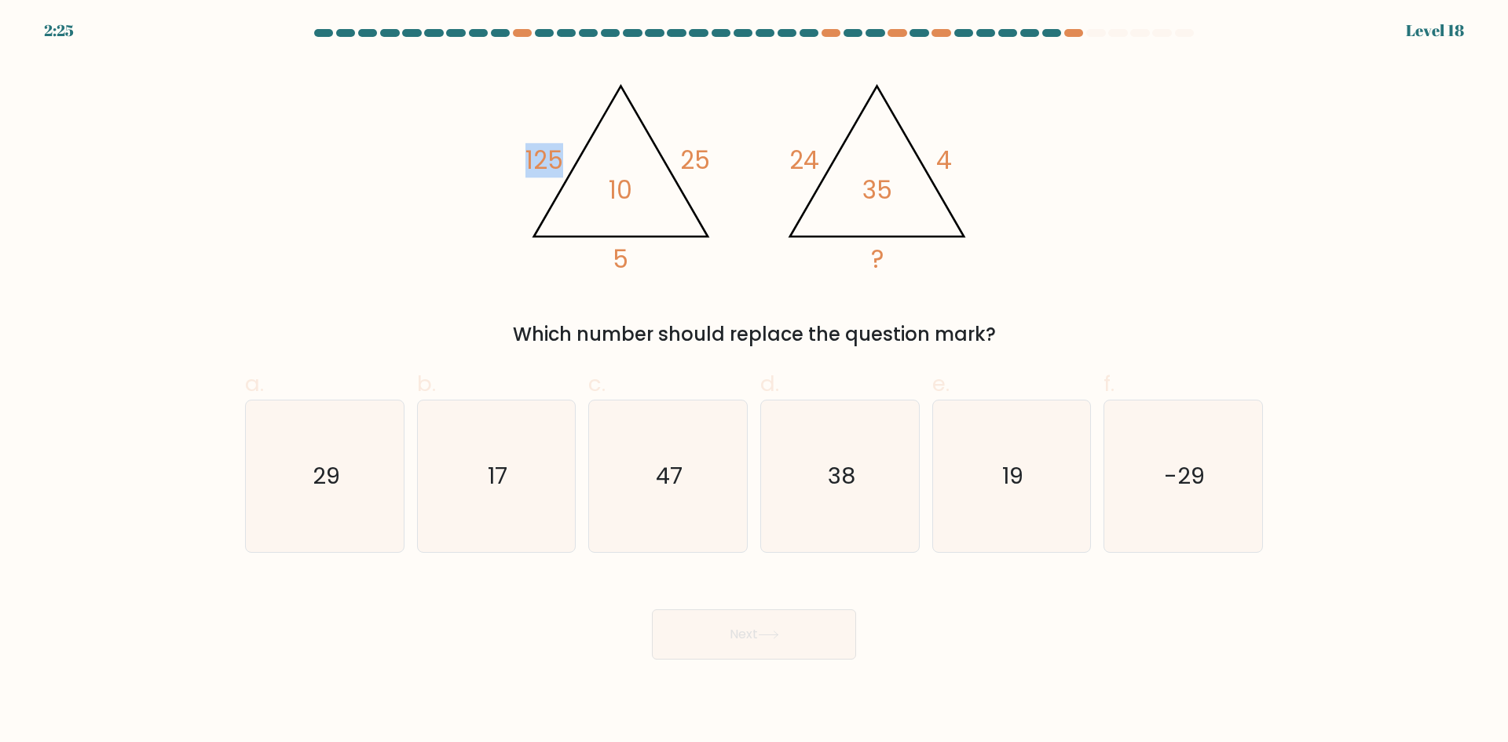
drag, startPoint x: 561, startPoint y: 159, endPoint x: 521, endPoint y: 159, distance: 40.0
click at [521, 159] on icon "@import url('https://fonts.googleapis.com/css?family=Abril+Fatface:400,100,100i…" at bounding box center [753, 171] width 471 height 223
drag, startPoint x: 689, startPoint y: 166, endPoint x: 734, endPoint y: 163, distance: 45.7
click at [734, 163] on icon "@import url('https://fonts.googleapis.com/css?family=Abril+Fatface:400,100,100i…" at bounding box center [753, 171] width 471 height 223
click at [562, 161] on tspan "125" at bounding box center [544, 160] width 38 height 35
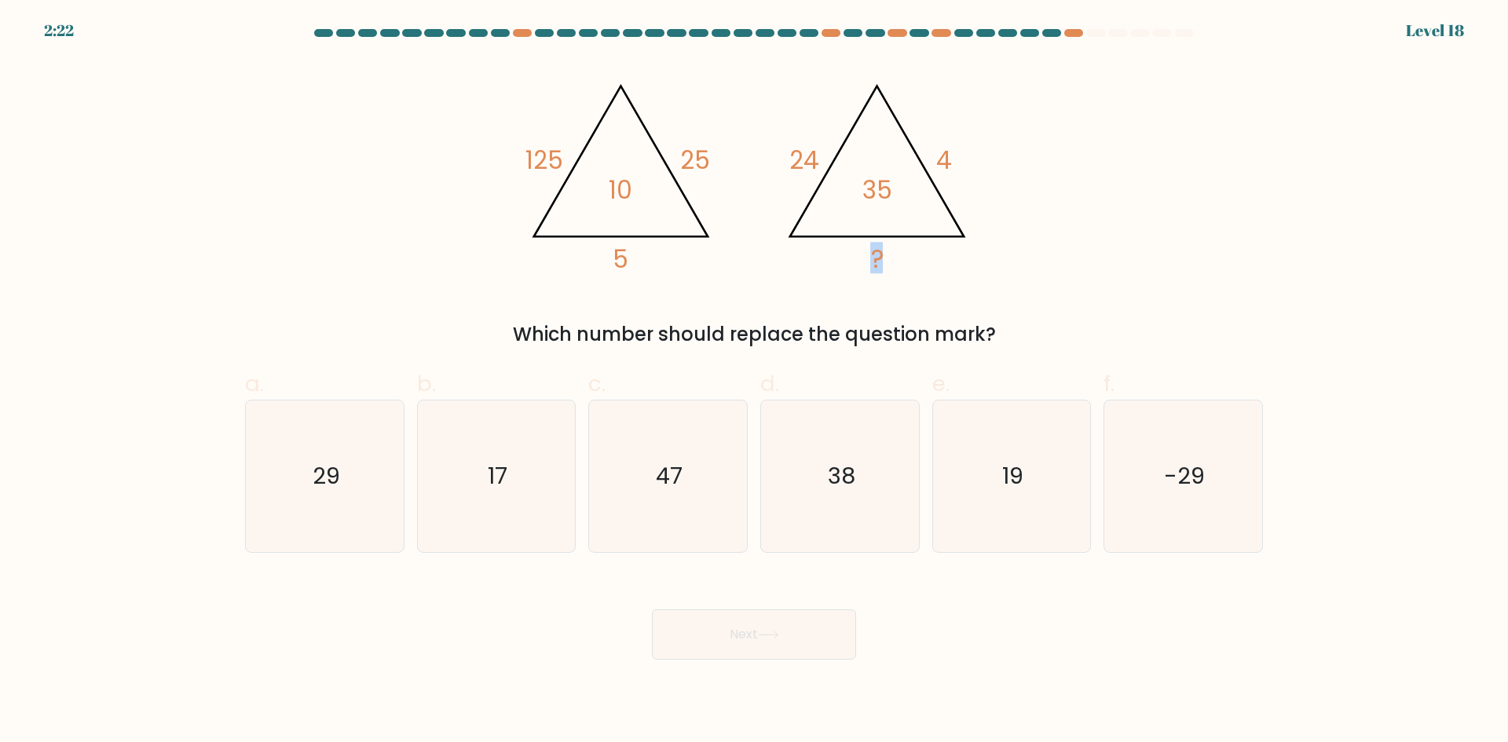
drag, startPoint x: 845, startPoint y: 249, endPoint x: 902, endPoint y: 259, distance: 58.2
click at [902, 259] on icon "@import url('https://fonts.googleapis.com/css?family=Abril+Fatface:400,100,100i…" at bounding box center [753, 171] width 471 height 223
drag, startPoint x: 937, startPoint y: 172, endPoint x: 978, endPoint y: 167, distance: 41.1
click at [974, 167] on icon "@import url('https://fonts.googleapis.com/css?family=Abril+Fatface:400,100,100i…" at bounding box center [753, 171] width 471 height 223
drag, startPoint x: 618, startPoint y: 256, endPoint x: 660, endPoint y: 246, distance: 43.6
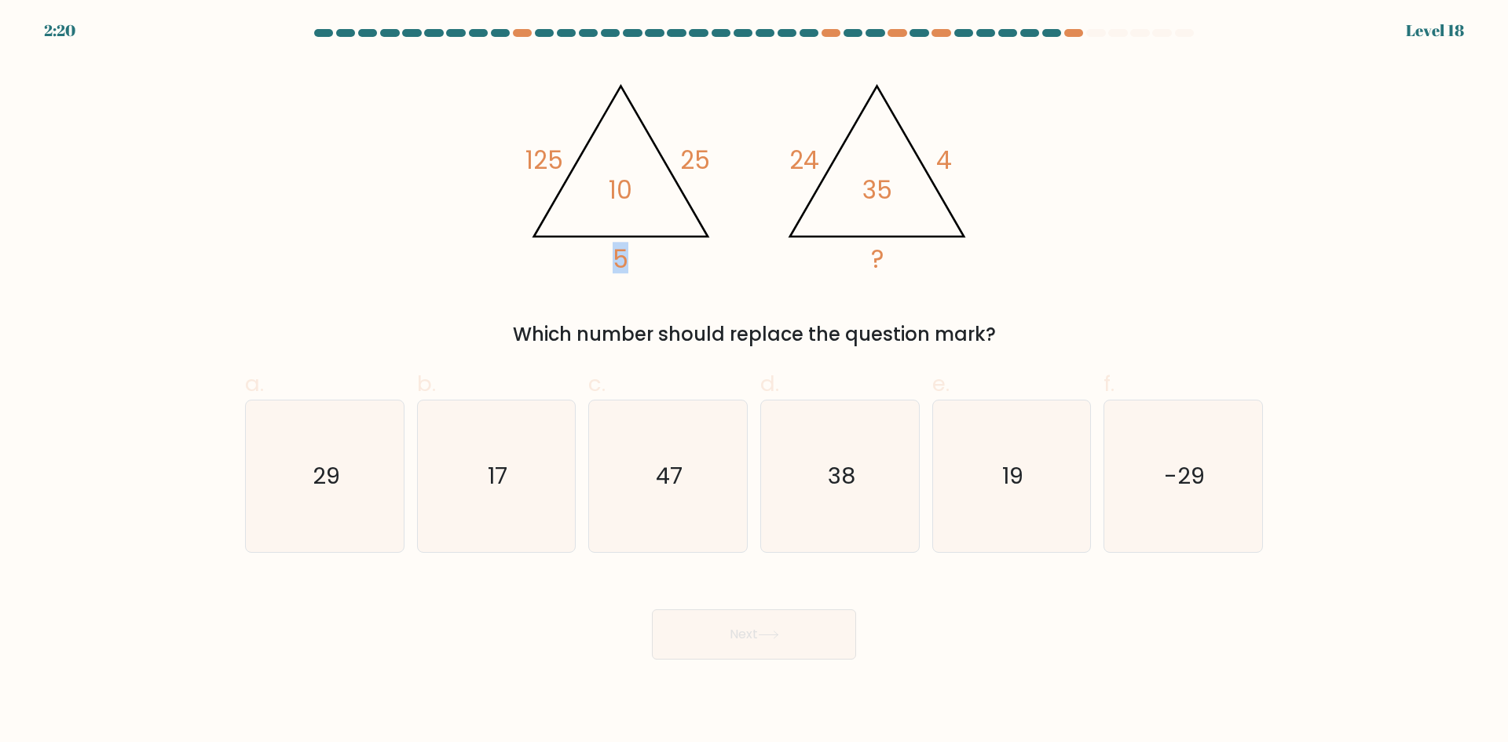
click at [638, 252] on icon "@import url('https://fonts.googleapis.com/css?family=Abril+Fatface:400,100,100i…" at bounding box center [753, 171] width 471 height 223
drag, startPoint x: 692, startPoint y: 160, endPoint x: 718, endPoint y: 155, distance: 27.1
click at [718, 155] on icon "@import url('https://fonts.googleapis.com/css?family=Abril+Fatface:400,100,100i…" at bounding box center [753, 171] width 471 height 223
drag, startPoint x: 604, startPoint y: 279, endPoint x: 650, endPoint y: 261, distance: 49.4
click at [638, 278] on icon "@import url('https://fonts.googleapis.com/css?family=Abril+Fatface:400,100,100i…" at bounding box center [753, 171] width 471 height 223
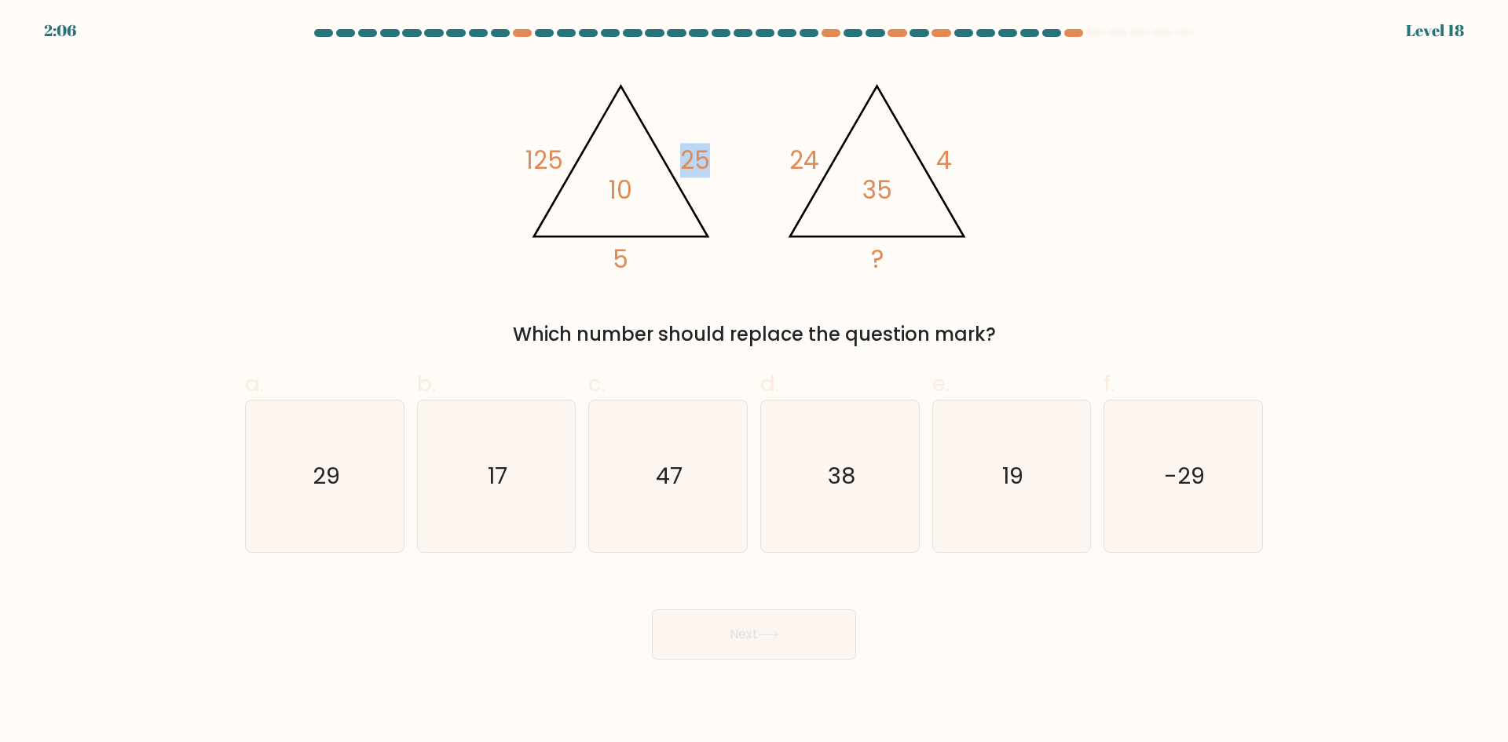
drag, startPoint x: 685, startPoint y: 141, endPoint x: 707, endPoint y: 139, distance: 21.3
click at [707, 139] on icon "@import url('https://fonts.googleapis.com/css?family=Abril+Fatface:400,100,100i…" at bounding box center [753, 171] width 471 height 223
click at [705, 283] on div "@import url('https://fonts.googleapis.com/css?family=Abril+Fatface:400,100,100i…" at bounding box center [754, 204] width 1036 height 289
drag, startPoint x: 563, startPoint y: 161, endPoint x: 514, endPoint y: 159, distance: 49.5
click at [514, 159] on div "@import url('https://fonts.googleapis.com/css?family=Abril+Fatface:400,100,100i…" at bounding box center [754, 204] width 1036 height 289
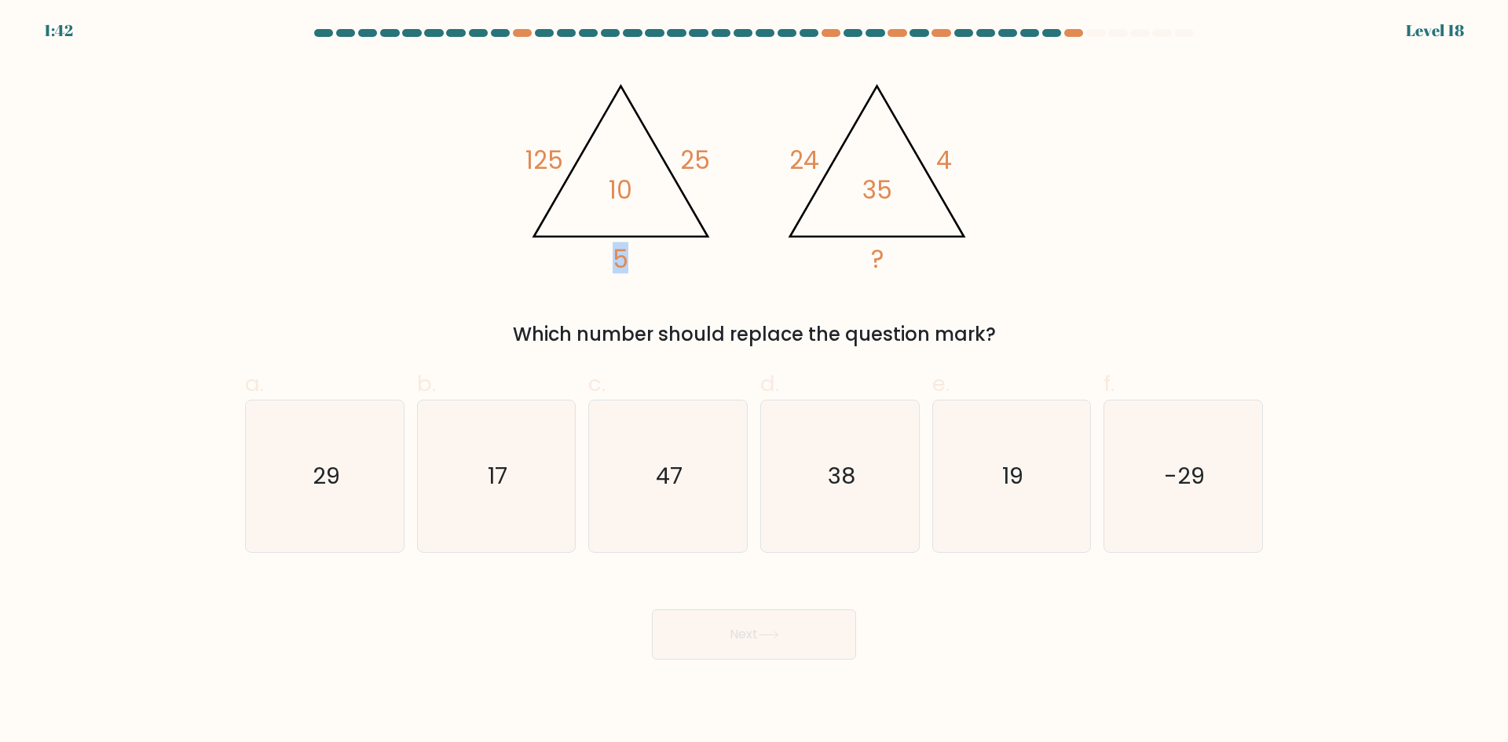
drag, startPoint x: 634, startPoint y: 265, endPoint x: 605, endPoint y: 266, distance: 29.8
click at [605, 266] on icon "@import url('https://fonts.googleapis.com/css?family=Abril+Fatface:400,100,100i…" at bounding box center [753, 171] width 471 height 223
click at [673, 276] on icon "@import url('https://fonts.googleapis.com/css?family=Abril+Fatface:400,100,100i…" at bounding box center [753, 171] width 471 height 223
drag, startPoint x: 657, startPoint y: 262, endPoint x: 616, endPoint y: 264, distance: 41.6
click at [616, 264] on icon "@import url('https://fonts.googleapis.com/css?family=Abril+Fatface:400,100,100i…" at bounding box center [753, 171] width 471 height 223
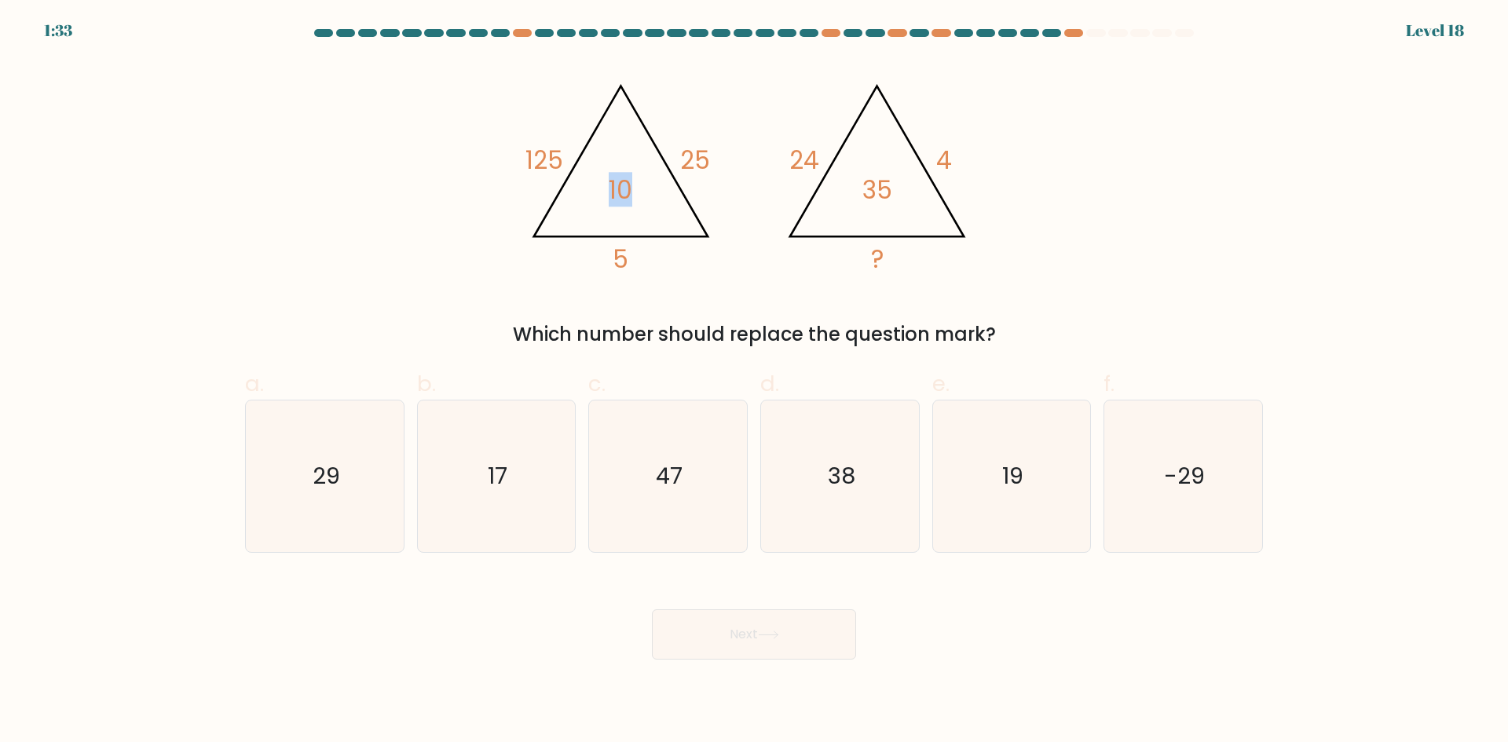
drag, startPoint x: 649, startPoint y: 189, endPoint x: 600, endPoint y: 195, distance: 49.8
click at [600, 195] on icon "@import url('https://fonts.googleapis.com/css?family=Abril+Fatface:400,100,100i…" at bounding box center [753, 171] width 471 height 223
drag, startPoint x: 706, startPoint y: 159, endPoint x: 661, endPoint y: 163, distance: 44.9
click at [661, 163] on icon "@import url('https://fonts.googleapis.com/css?family=Abril+Fatface:400,100,100i…" at bounding box center [753, 171] width 471 height 223
drag, startPoint x: 611, startPoint y: 203, endPoint x: 628, endPoint y: 199, distance: 17.6
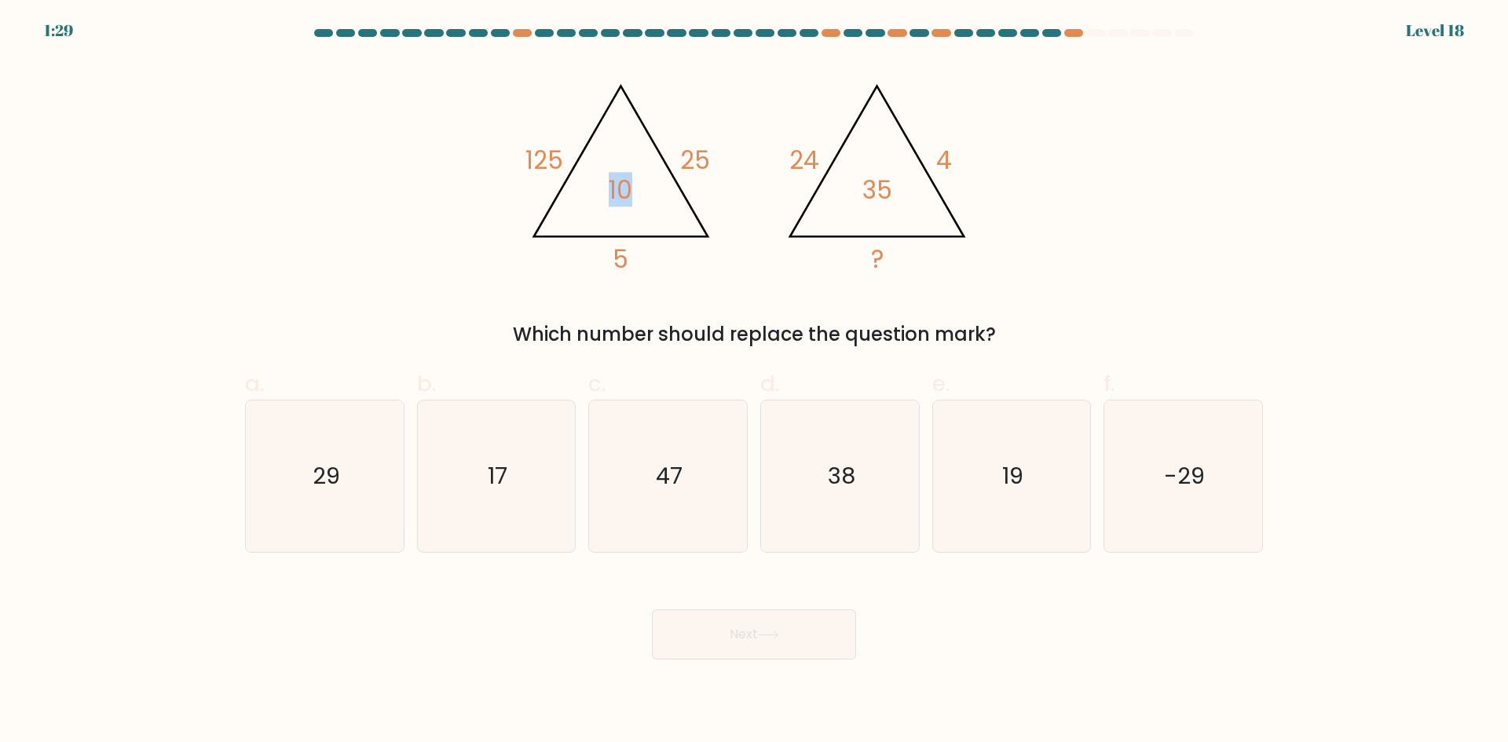
click at [628, 199] on tspan "10" at bounding box center [621, 190] width 24 height 35
drag, startPoint x: 720, startPoint y: 157, endPoint x: 698, endPoint y: 148, distance: 23.6
click at [698, 148] on icon "@import url('https://fonts.googleapis.com/css?family=Abril+Fatface:400,100,100i…" at bounding box center [753, 171] width 471 height 223
click at [678, 165] on icon "@import url('https://fonts.googleapis.com/css?family=Abril+Fatface:400,100,100i…" at bounding box center [753, 171] width 471 height 223
drag, startPoint x: 641, startPoint y: 193, endPoint x: 626, endPoint y: 260, distance: 68.4
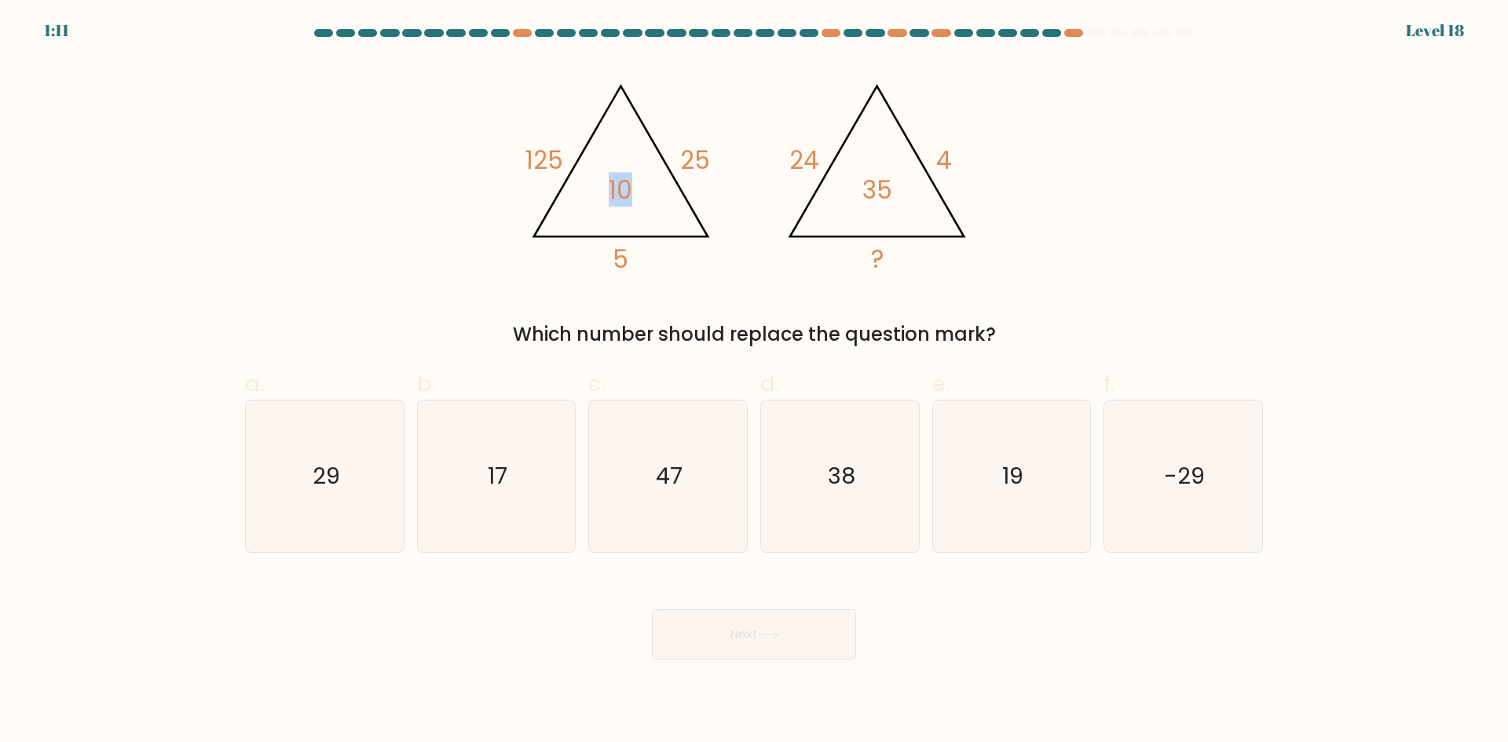
click at [626, 260] on icon "@import url('https://fonts.googleapis.com/css?family=Abril+Fatface:400,100,100i…" at bounding box center [753, 171] width 471 height 223
click at [686, 276] on icon "@import url('https://fonts.googleapis.com/css?family=Abril+Fatface:400,100,100i…" at bounding box center [753, 171] width 471 height 223
drag, startPoint x: 571, startPoint y: 163, endPoint x: 520, endPoint y: 163, distance: 51.0
click at [520, 163] on icon "@import url('https://fonts.googleapis.com/css?family=Abril+Fatface:400,100,100i…" at bounding box center [753, 171] width 471 height 223
drag, startPoint x: 736, startPoint y: 174, endPoint x: 694, endPoint y: 162, distance: 43.3
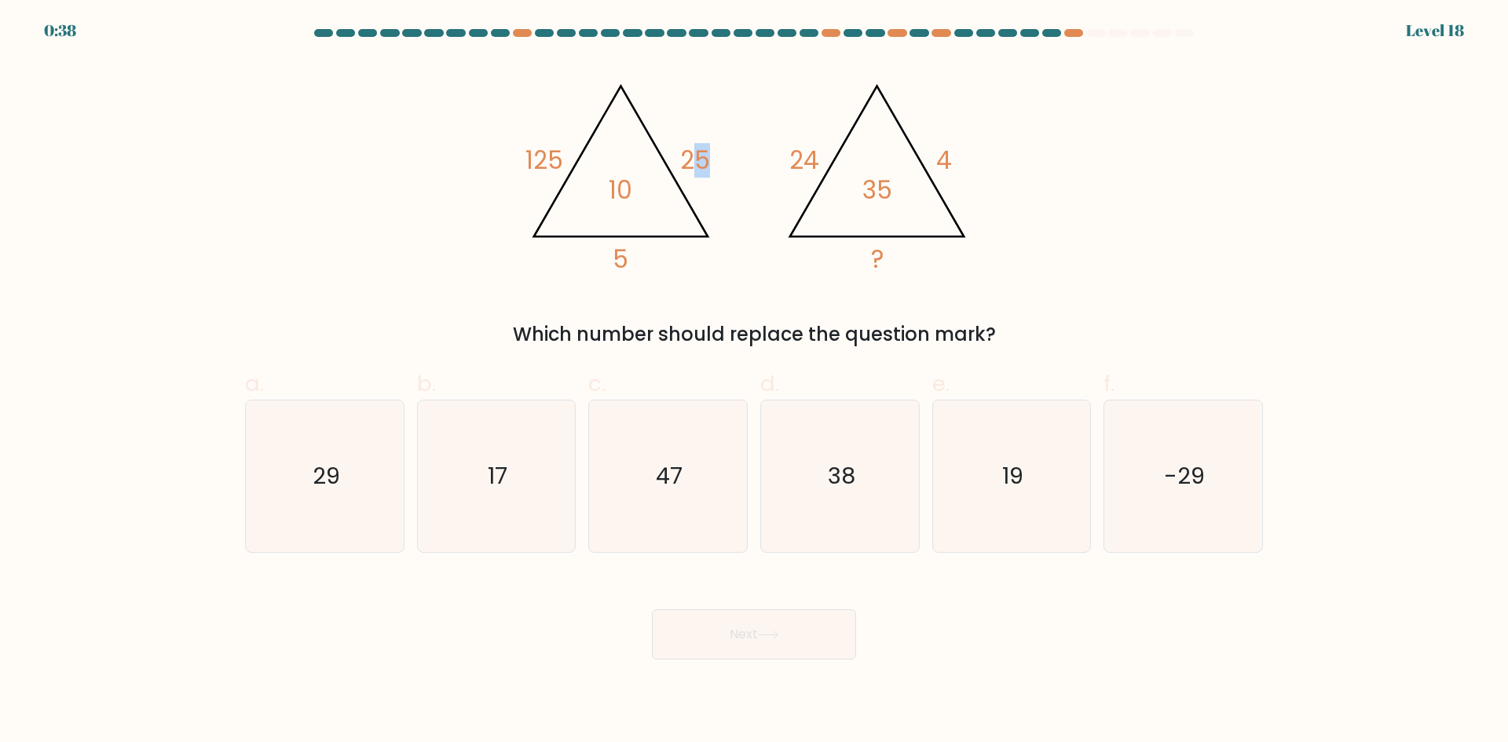
click at [694, 162] on icon "@import url('https://fonts.googleapis.com/css?family=Abril+Fatface:400,100,100i…" at bounding box center [753, 171] width 471 height 223
drag, startPoint x: 601, startPoint y: 183, endPoint x: 642, endPoint y: 279, distance: 104.1
click at [639, 279] on icon "@import url('https://fonts.googleapis.com/css?family=Abril+Fatface:400,100,100i…" at bounding box center [753, 171] width 471 height 223
drag, startPoint x: 958, startPoint y: 157, endPoint x: 902, endPoint y: 166, distance: 56.4
click at [912, 163] on icon "@import url('https://fonts.googleapis.com/css?family=Abril+Fatface:400,100,100i…" at bounding box center [753, 171] width 471 height 223
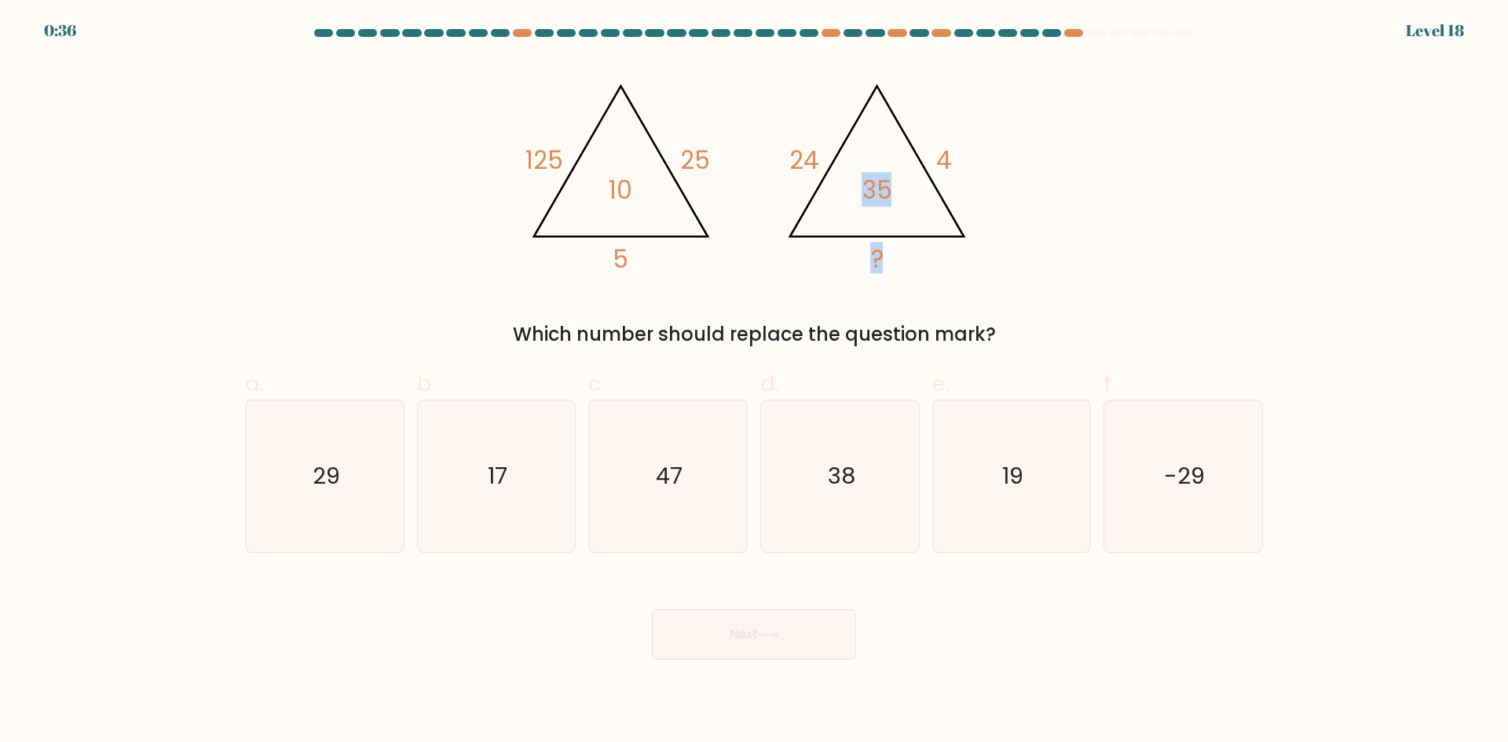
click at [889, 196] on tspan "35" at bounding box center [877, 190] width 30 height 35
click at [1142, 488] on icon "-29" at bounding box center [1183, 476] width 152 height 152
click at [755, 382] on input "f. -29" at bounding box center [754, 376] width 1 height 10
radio input "true"
click at [748, 629] on button "Next" at bounding box center [754, 634] width 204 height 50
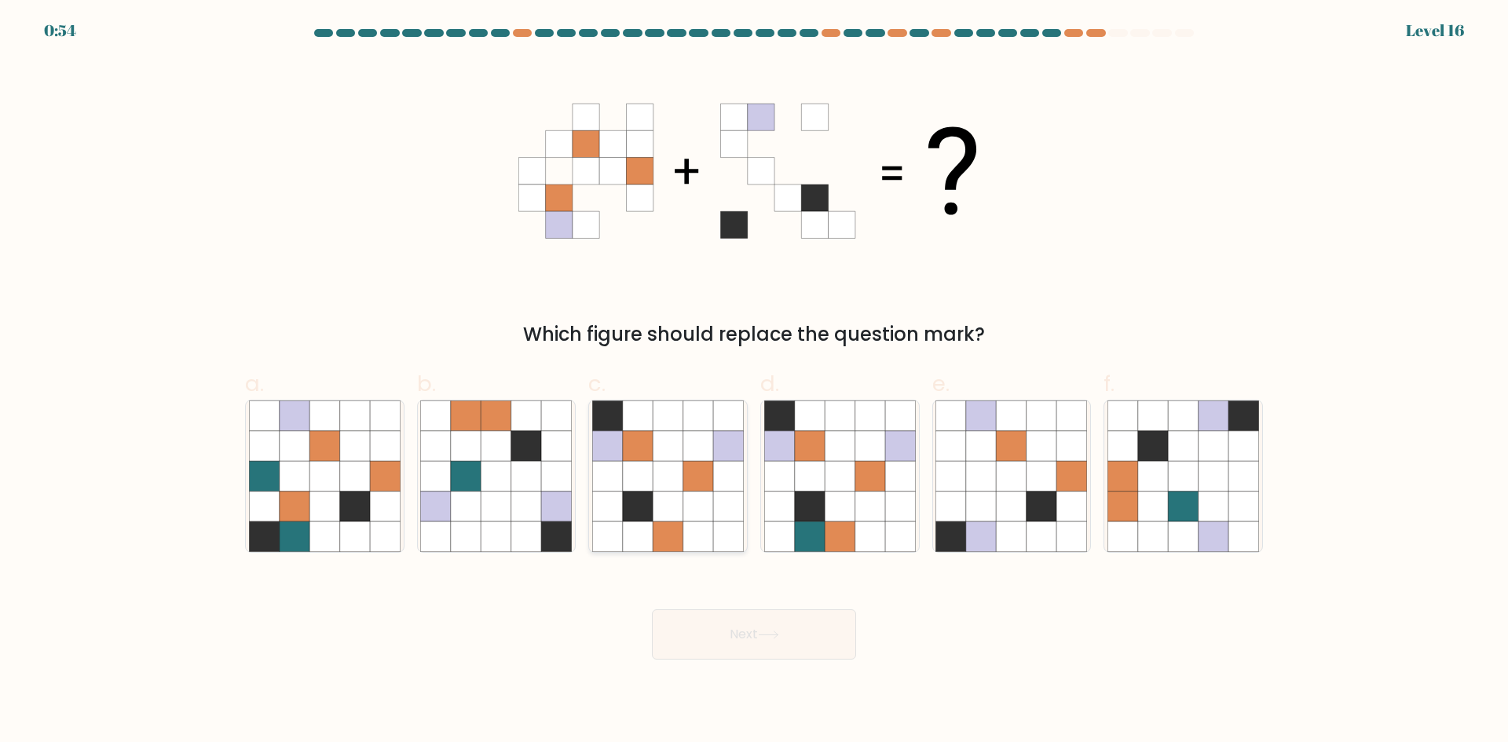
click at [685, 518] on icon at bounding box center [698, 507] width 30 height 30
click at [754, 382] on input "c." at bounding box center [754, 376] width 1 height 10
radio input "true"
click at [755, 619] on button "Next" at bounding box center [754, 634] width 204 height 50
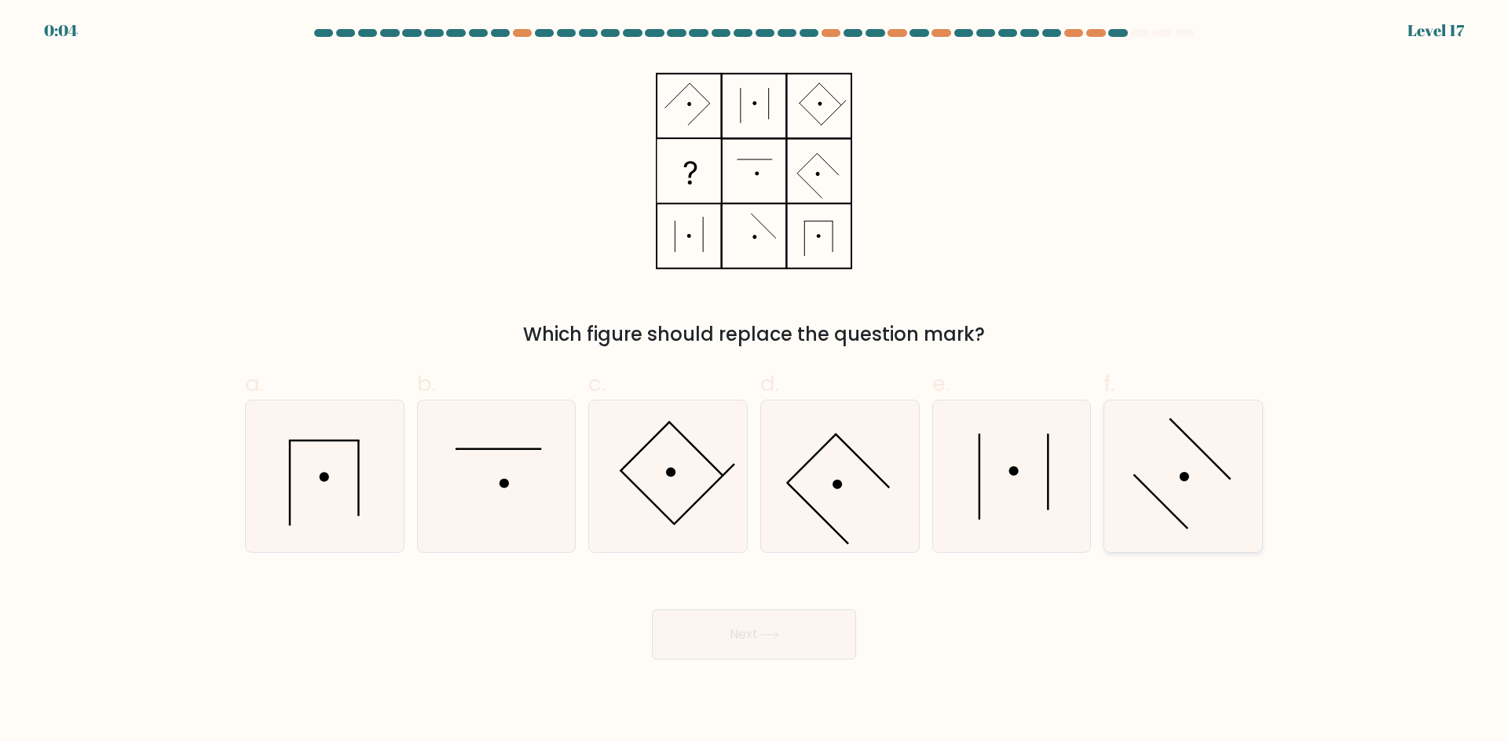
click at [1179, 518] on icon at bounding box center [1183, 476] width 152 height 152
click at [755, 382] on input "f." at bounding box center [754, 376] width 1 height 10
radio input "true"
click at [748, 645] on button "Next" at bounding box center [754, 634] width 204 height 50
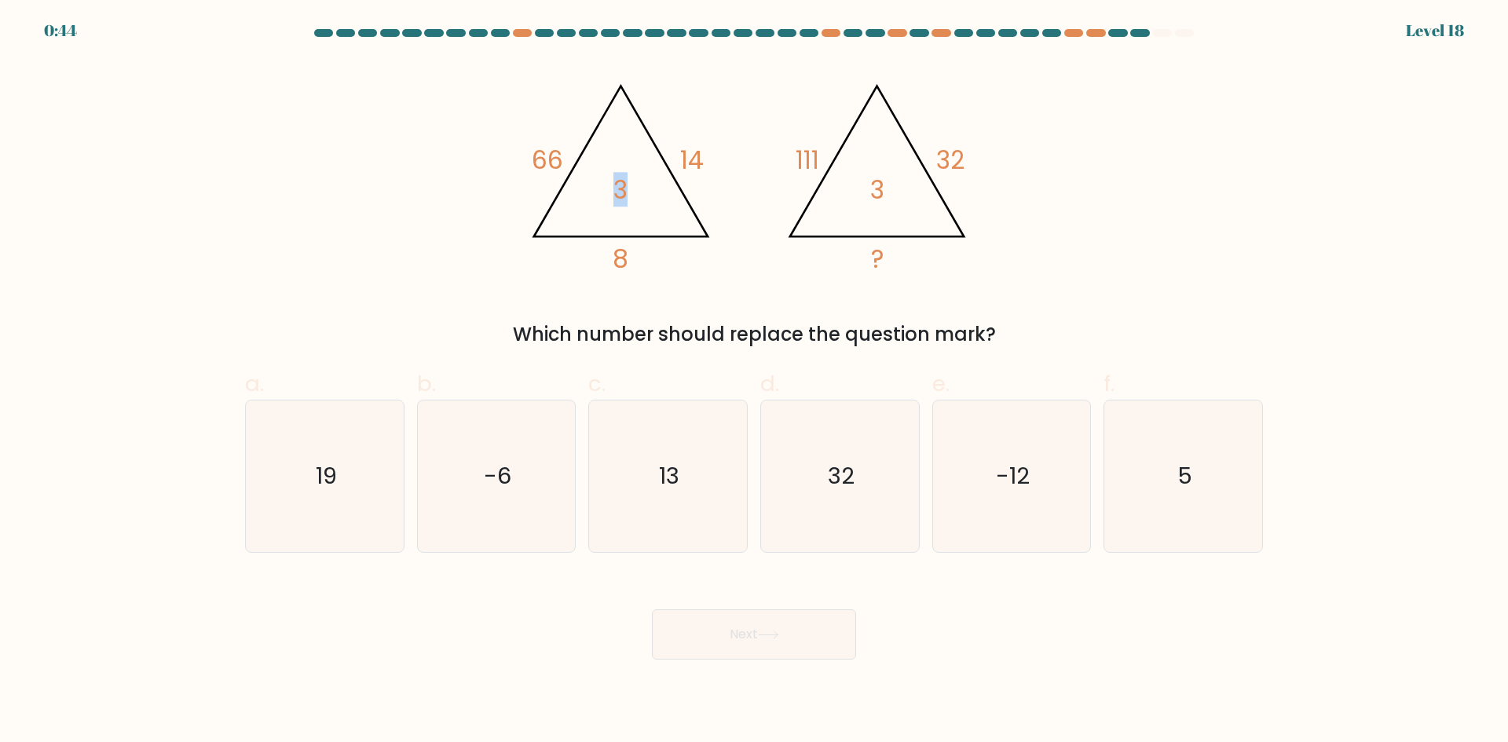
click at [616, 193] on tspan "3" at bounding box center [620, 190] width 14 height 35
click at [1145, 473] on icon "5" at bounding box center [1183, 476] width 152 height 152
click at [755, 382] on input "f. 5" at bounding box center [754, 376] width 1 height 10
radio input "true"
click at [744, 620] on button "Next" at bounding box center [754, 634] width 204 height 50
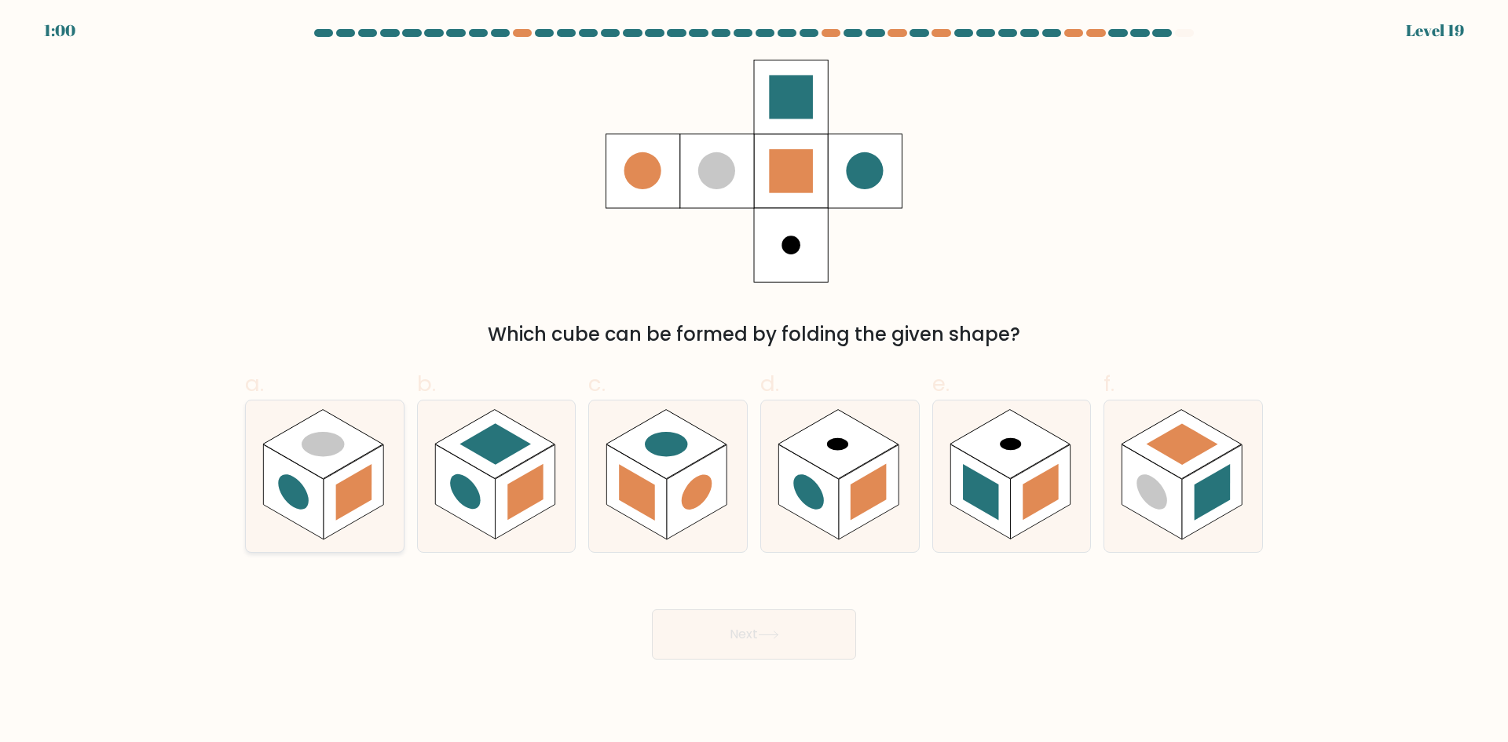
click at [327, 507] on rect at bounding box center [354, 491] width 60 height 95
click at [754, 382] on input "a." at bounding box center [754, 376] width 1 height 10
radio input "true"
click at [484, 477] on rect at bounding box center [465, 491] width 60 height 95
click at [754, 382] on input "b." at bounding box center [754, 376] width 1 height 10
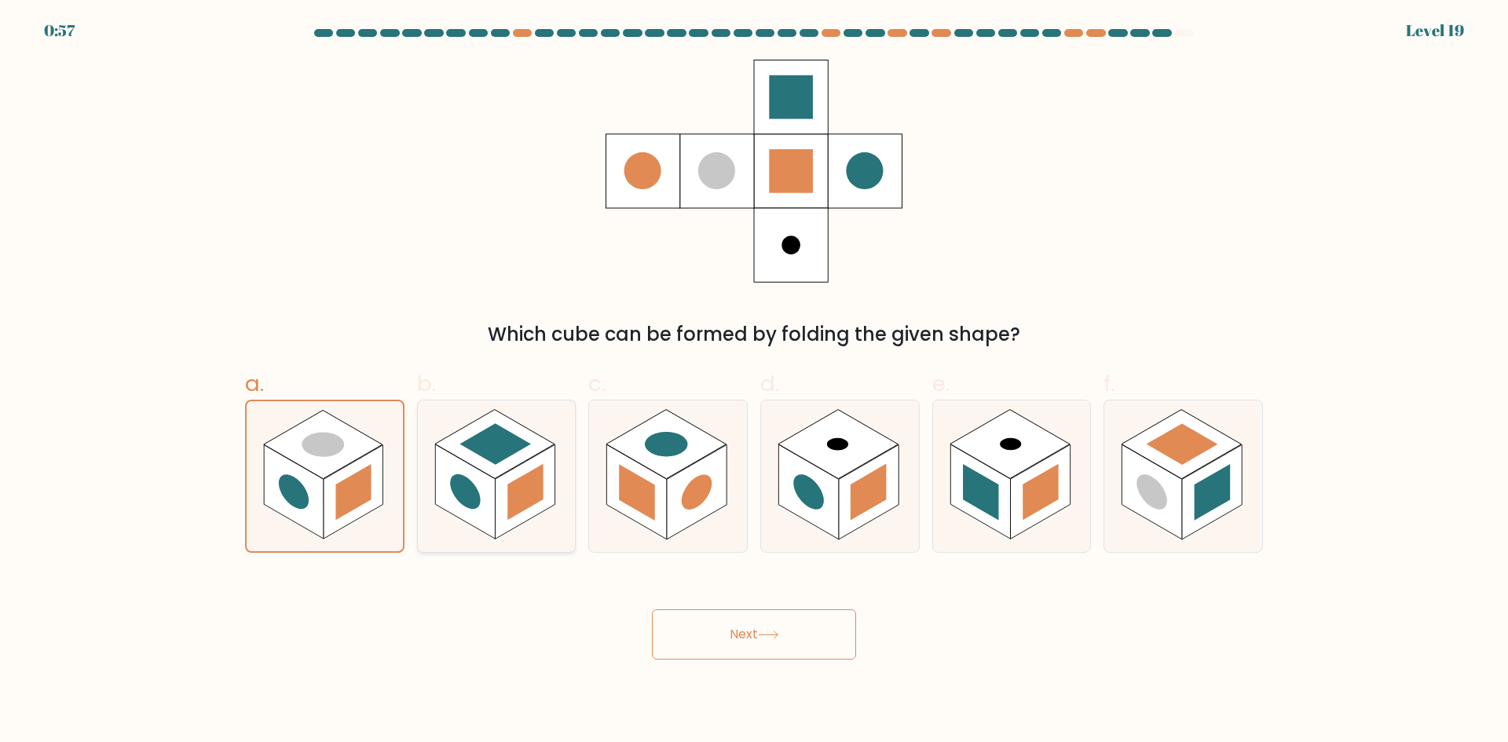
radio input "true"
click at [751, 635] on button "Next" at bounding box center [754, 634] width 204 height 50
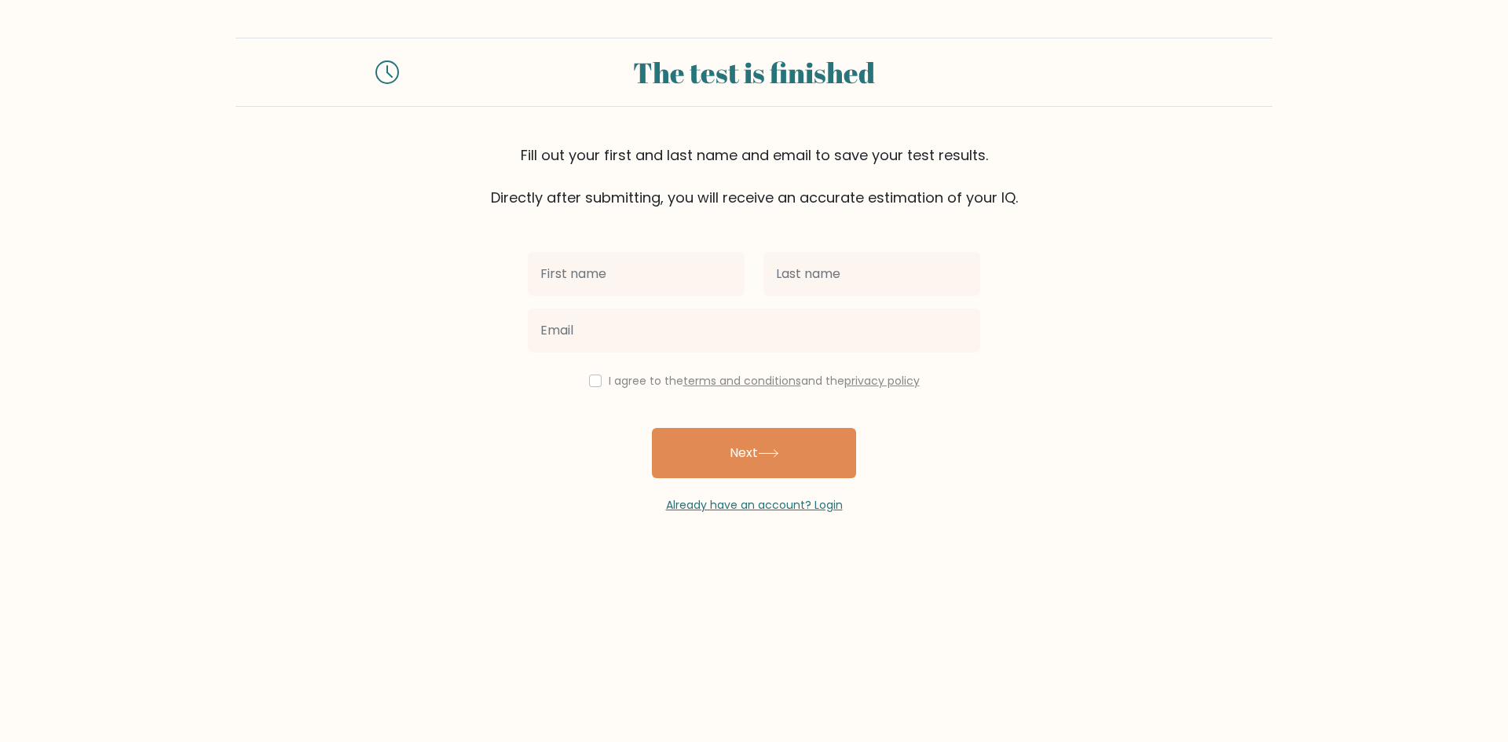
click at [626, 265] on input "text" at bounding box center [636, 274] width 217 height 44
type input "smol"
type input "femboy"
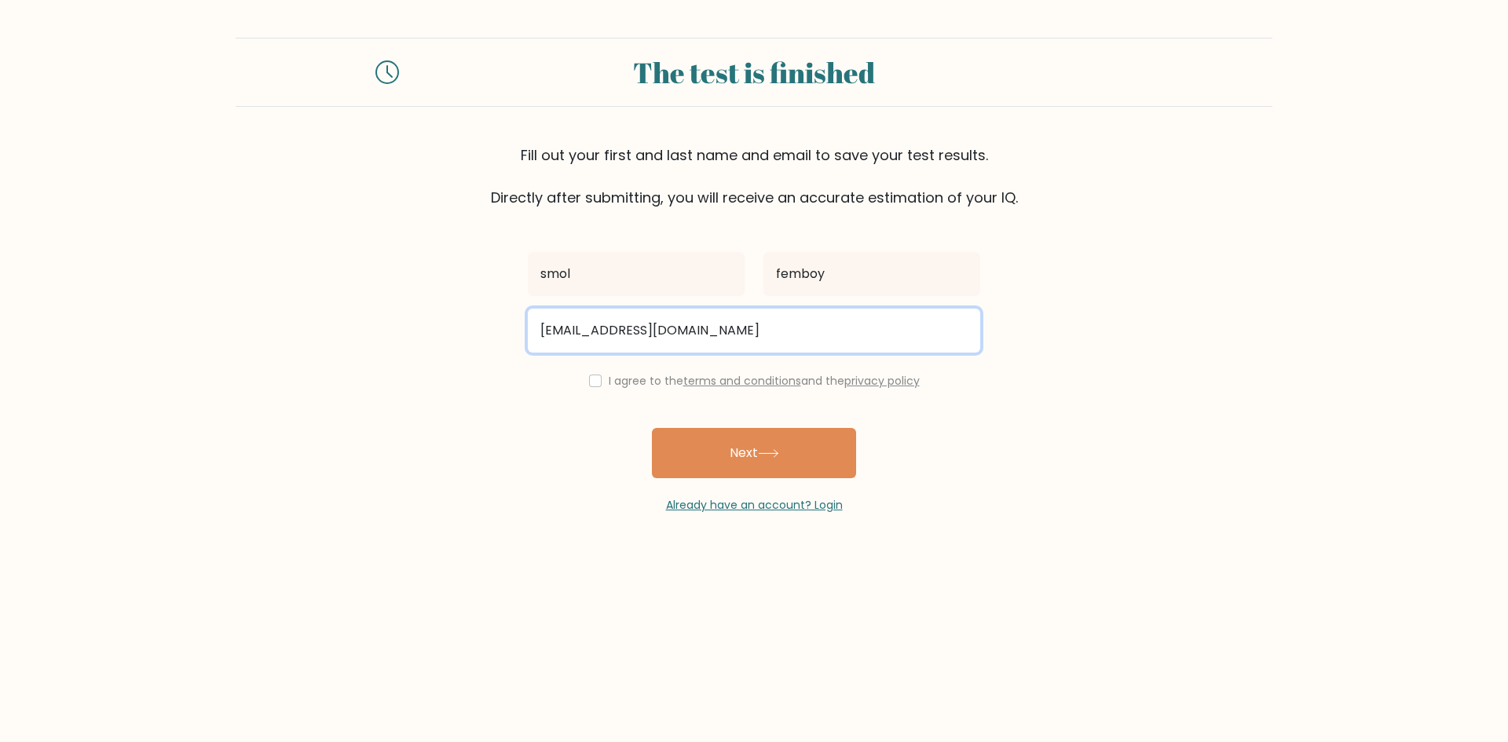
type input "simonbrimheimz@gmail.com"
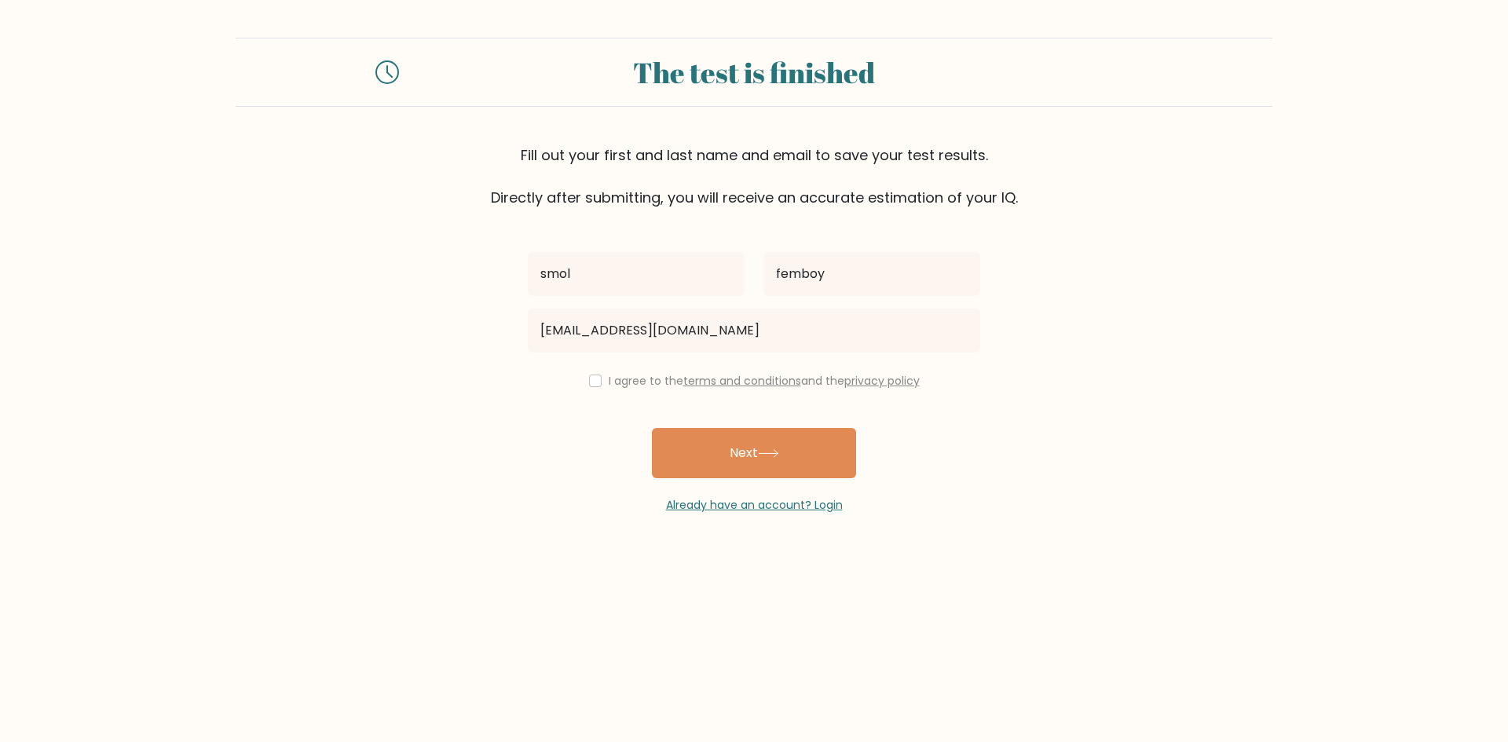
click at [1126, 484] on form "The test is finished Fill out your first and last name and email to save your t…" at bounding box center [754, 276] width 1508 height 476
click at [594, 383] on input "checkbox" at bounding box center [595, 381] width 13 height 13
checkbox input "true"
click at [729, 455] on button "Next" at bounding box center [754, 453] width 204 height 50
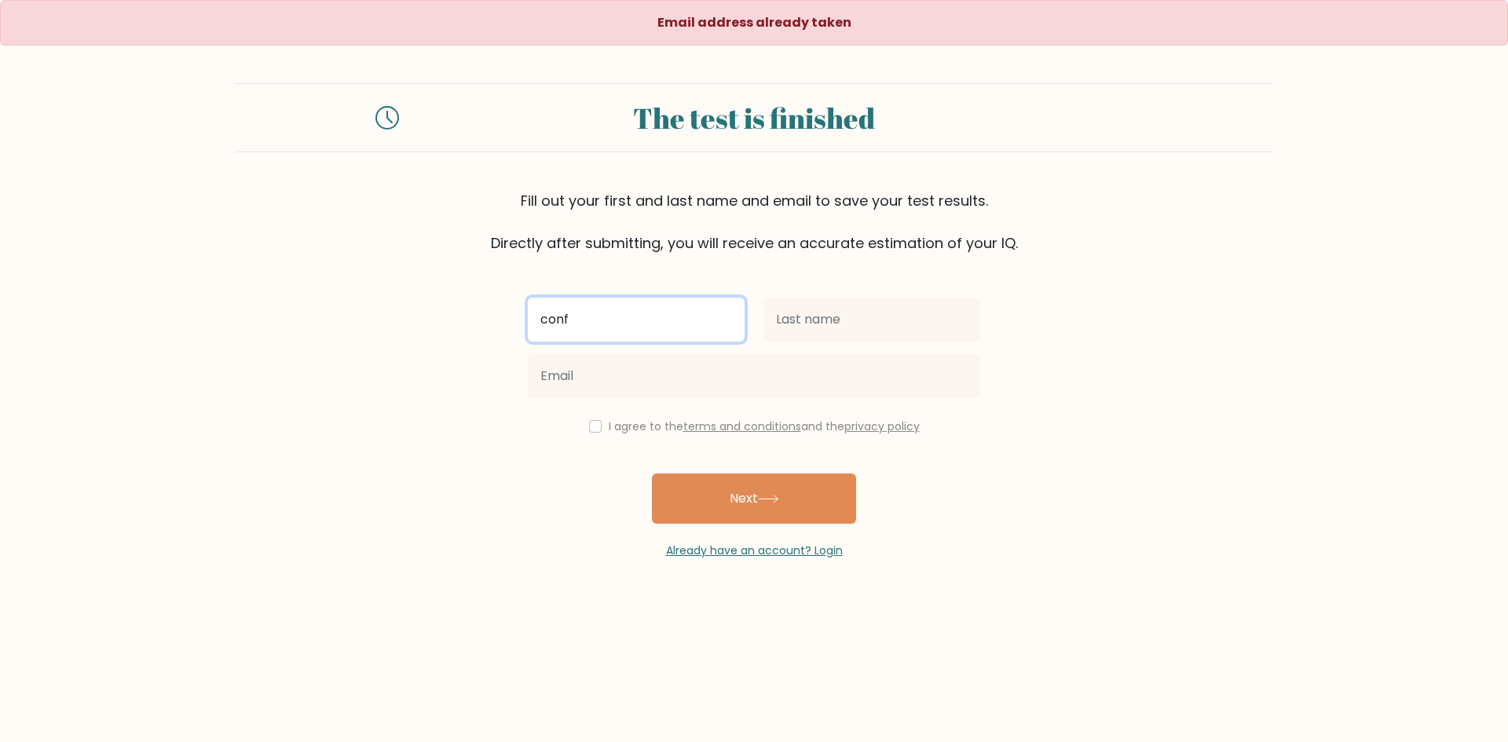
type input "confu"
type input "Femboy"
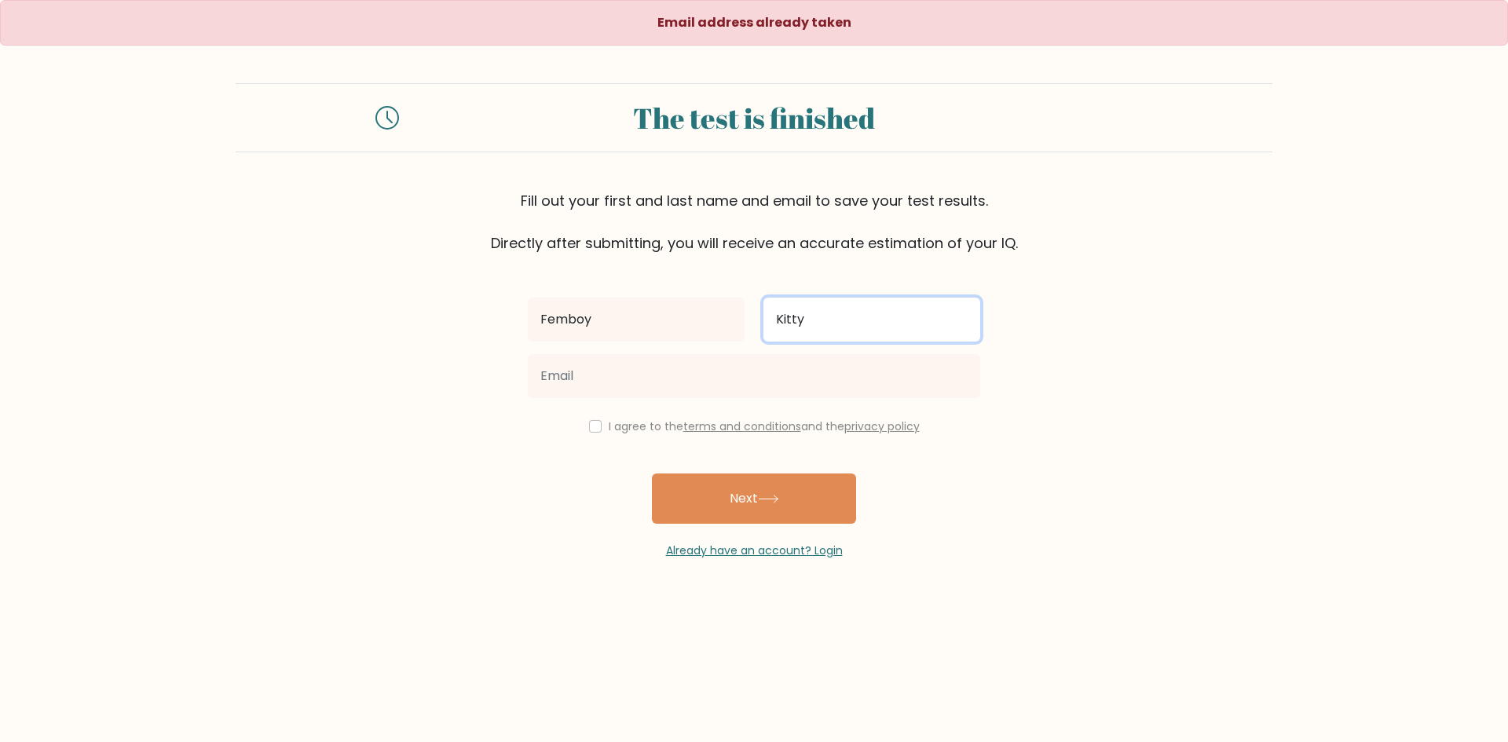
type input "Kitty"
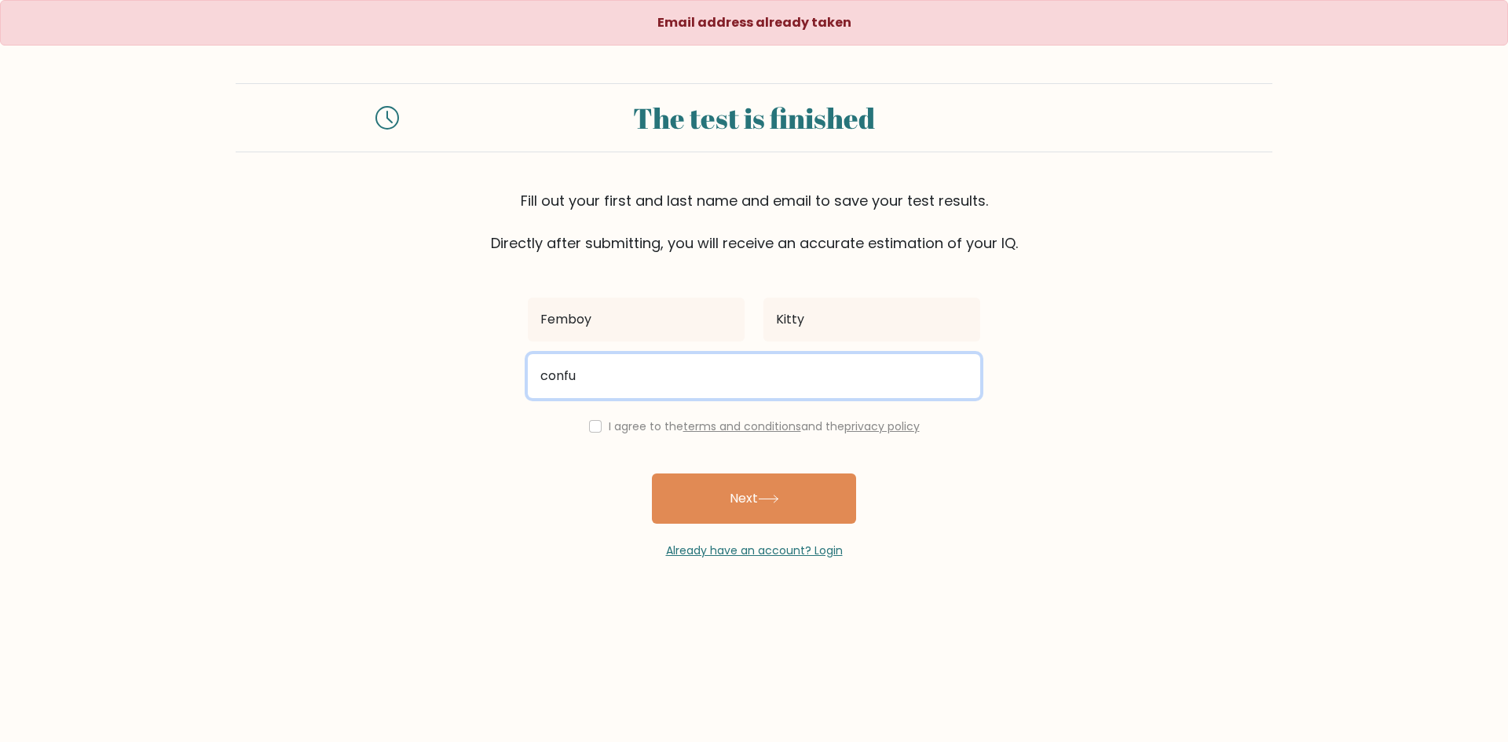
type input "confuserx3@gmail.com"
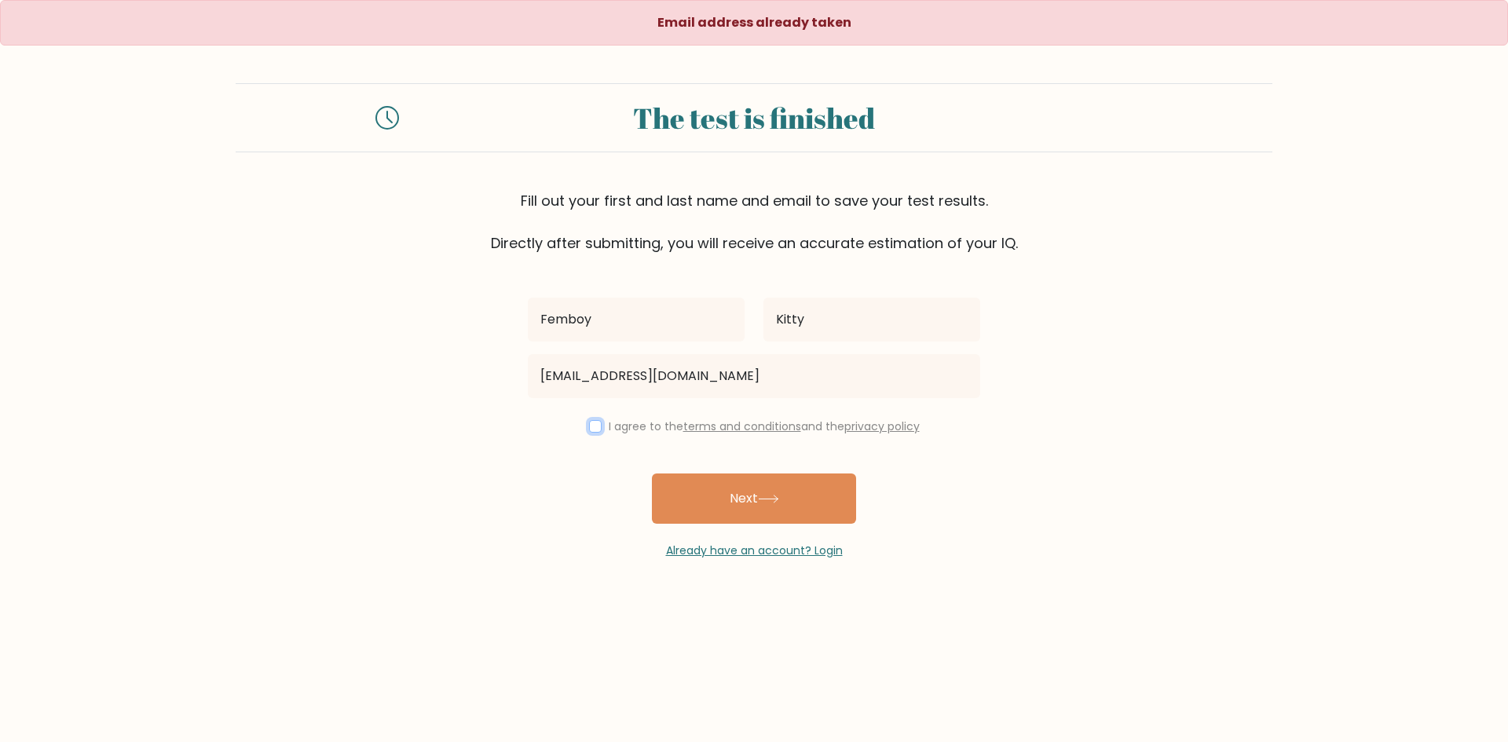
drag, startPoint x: 585, startPoint y: 424, endPoint x: 657, endPoint y: 464, distance: 82.6
click at [589, 425] on input "checkbox" at bounding box center [595, 426] width 13 height 13
checkbox input "true"
click at [751, 519] on button "Next" at bounding box center [754, 498] width 204 height 50
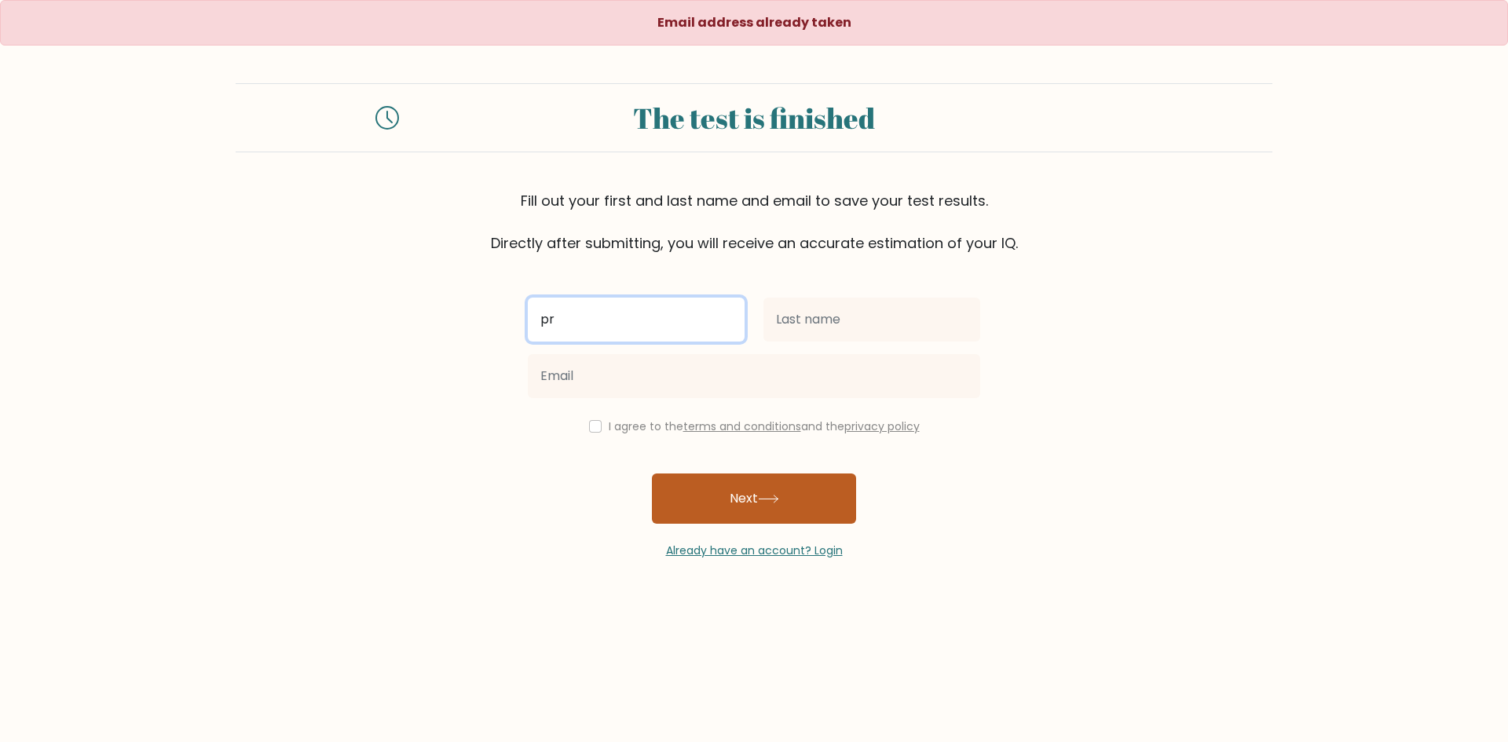
type input "p"
type input "Femboy"
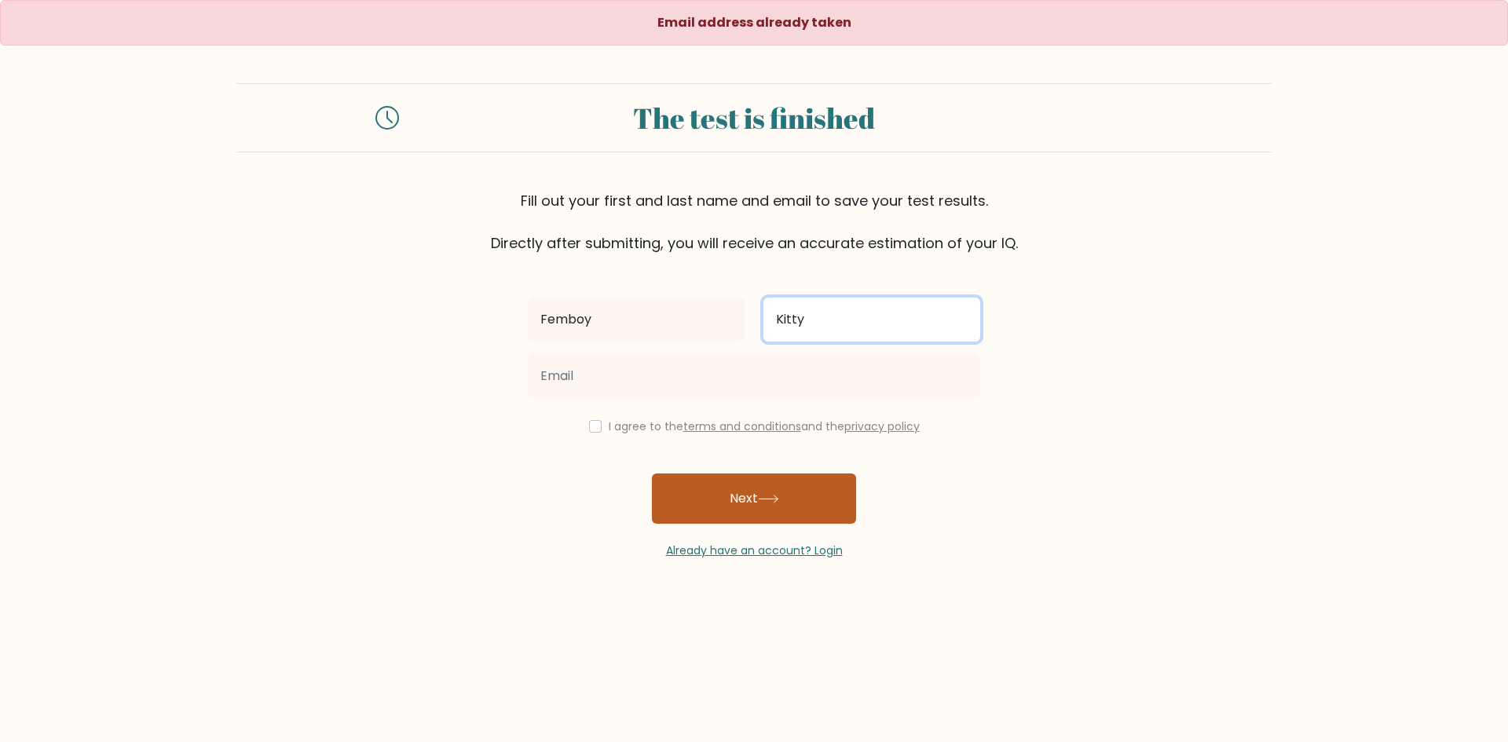
type input "Kitty"
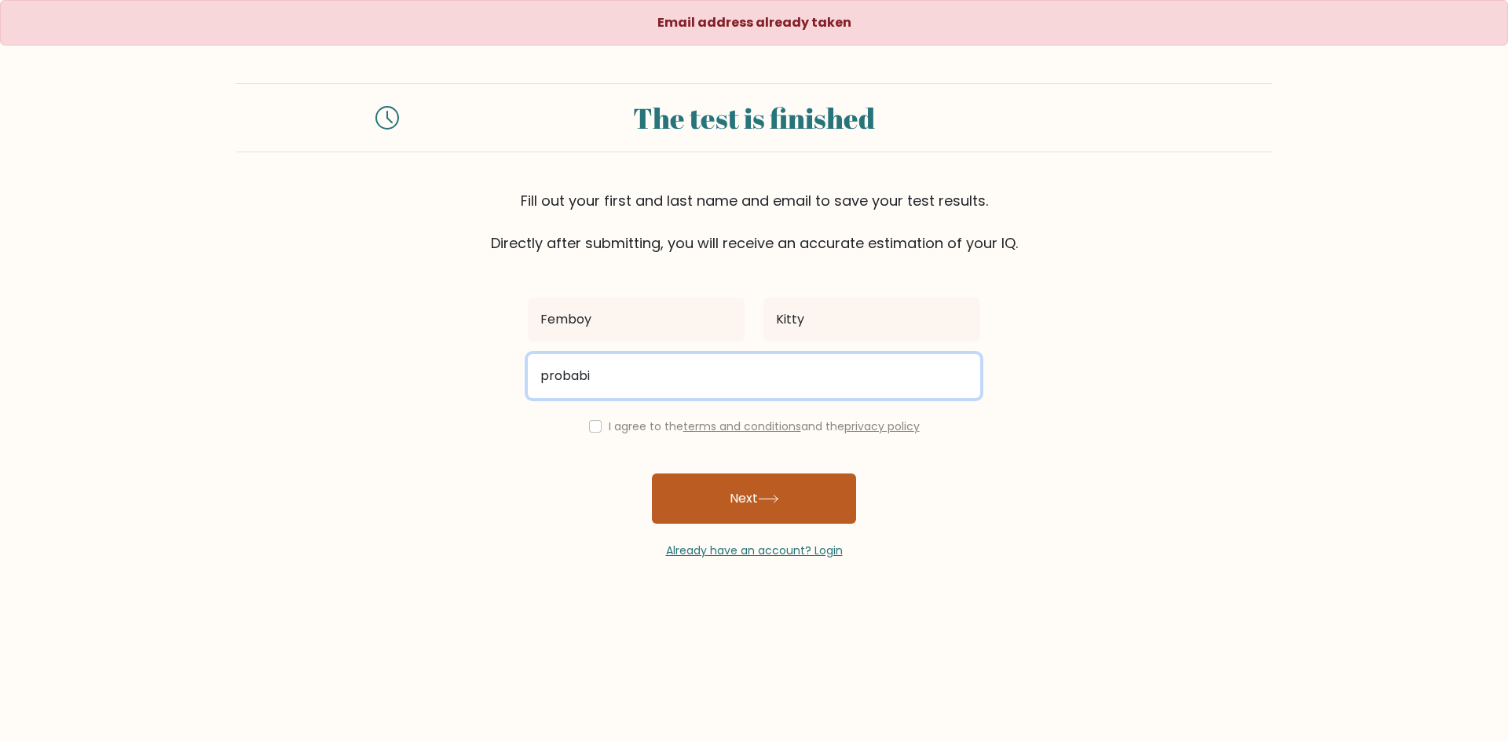
type input "[EMAIL_ADDRESS][DOMAIN_NAME]"
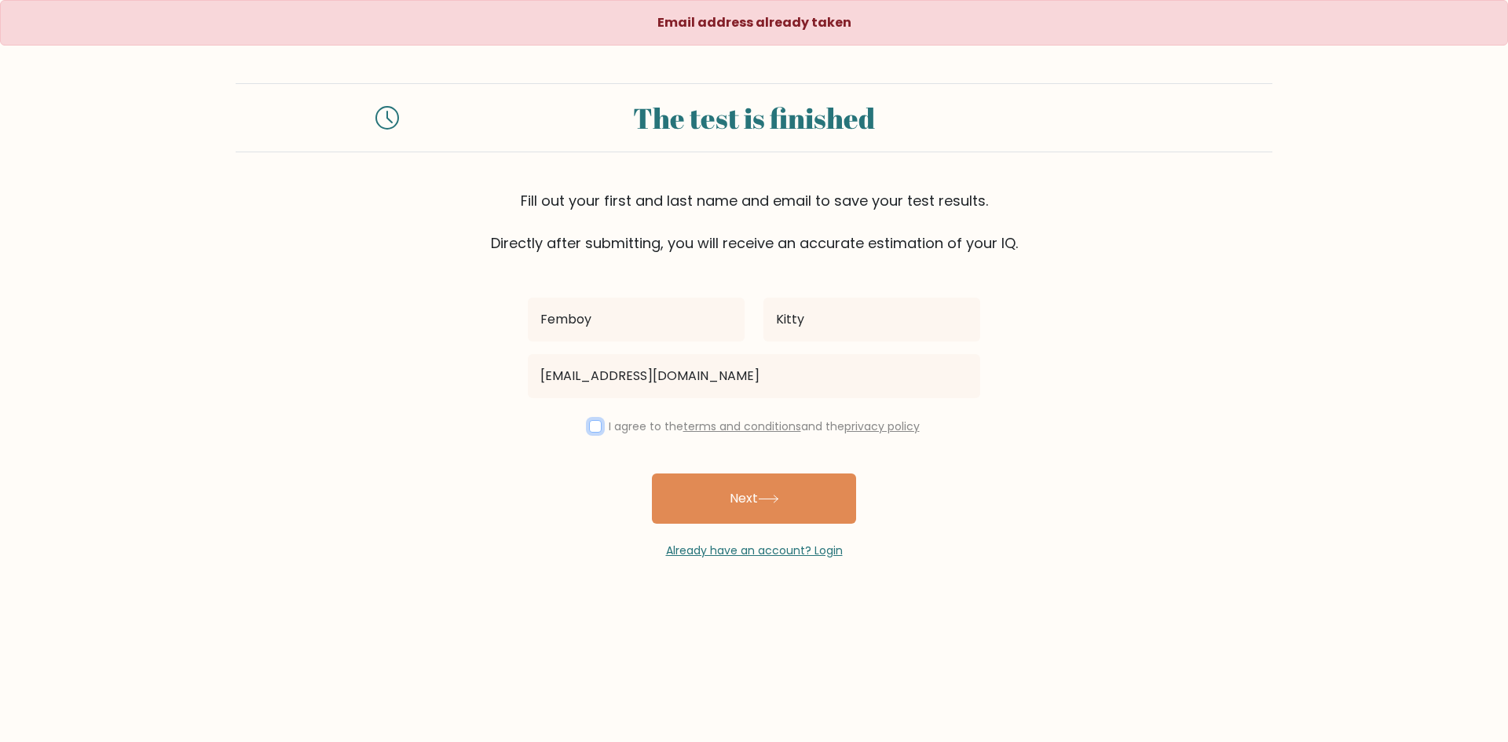
click at [592, 430] on input "checkbox" at bounding box center [595, 426] width 13 height 13
checkbox input "true"
click at [747, 499] on button "Next" at bounding box center [754, 498] width 204 height 50
type input "c"
type input "Femboy"
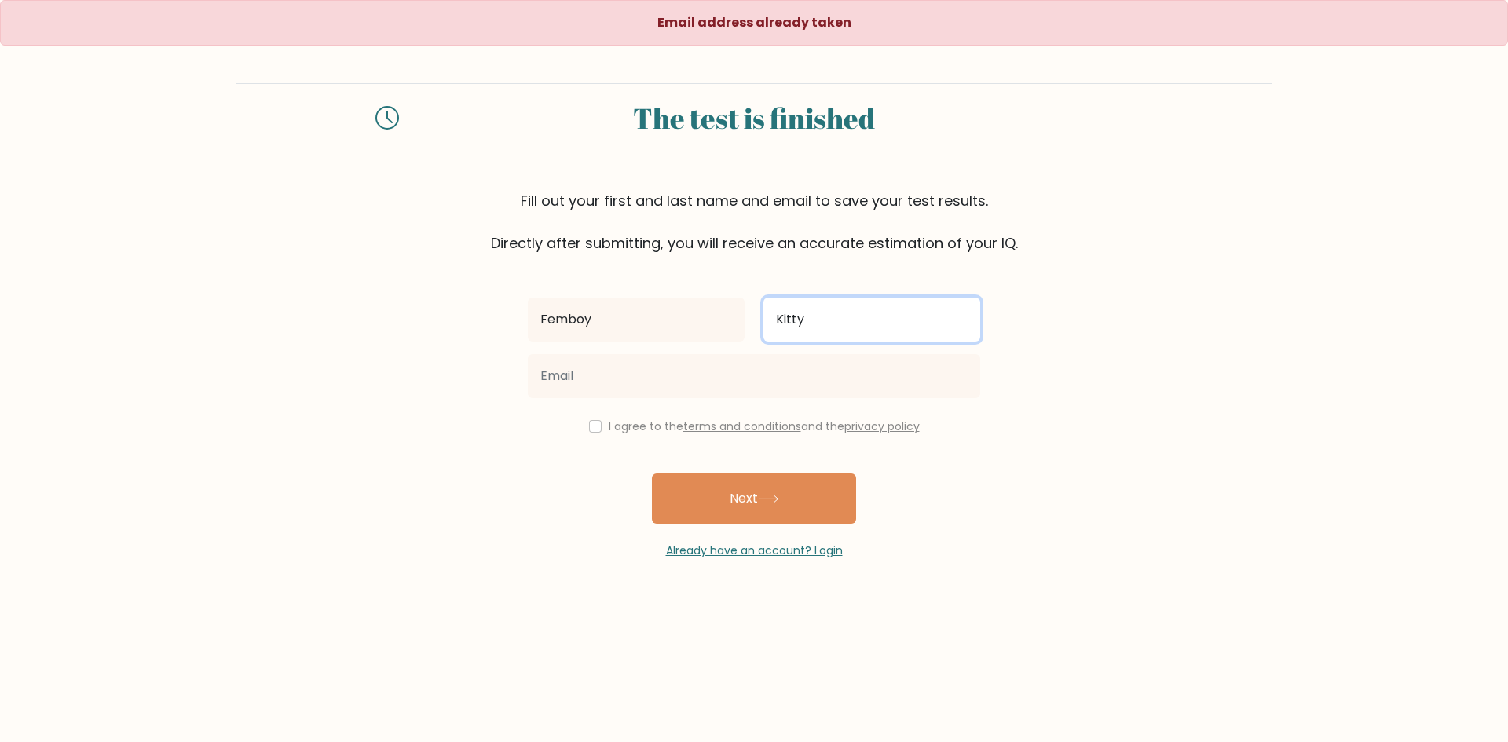
type input "Kitty"
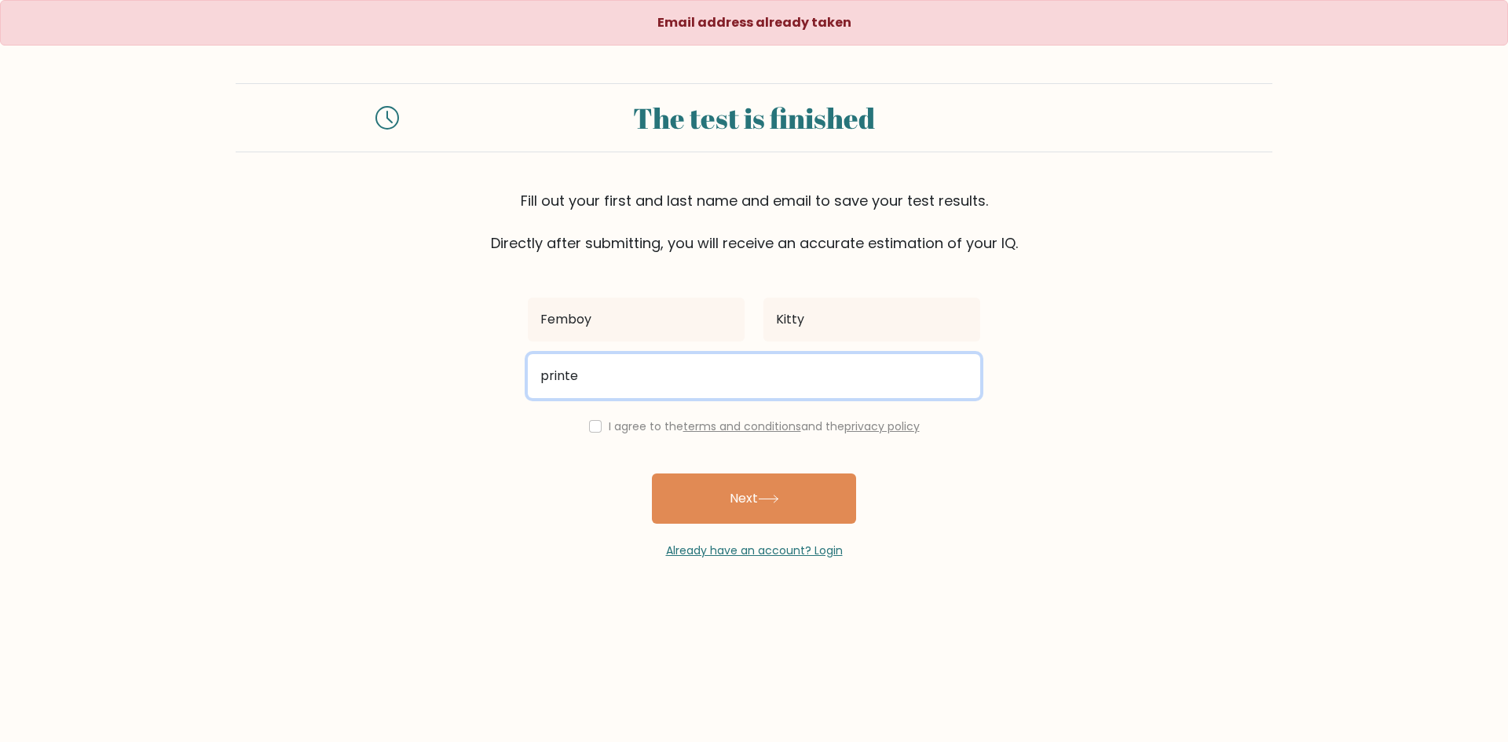
type input "[EMAIL_ADDRESS][DOMAIN_NAME]"
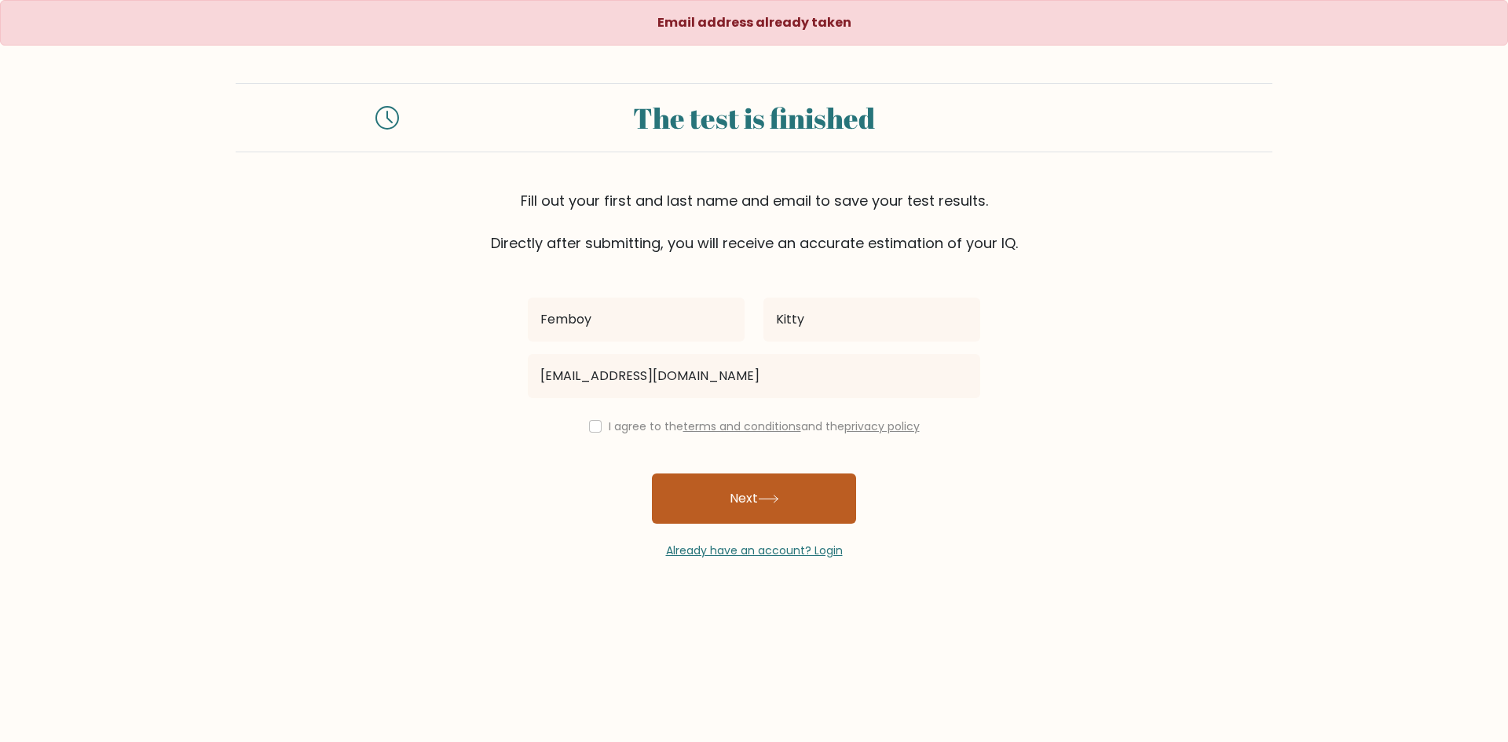
click at [759, 499] on button "Next" at bounding box center [754, 498] width 204 height 50
click at [590, 427] on input "checkbox" at bounding box center [595, 426] width 13 height 13
checkbox input "true"
click at [733, 510] on button "Next" at bounding box center [754, 498] width 204 height 50
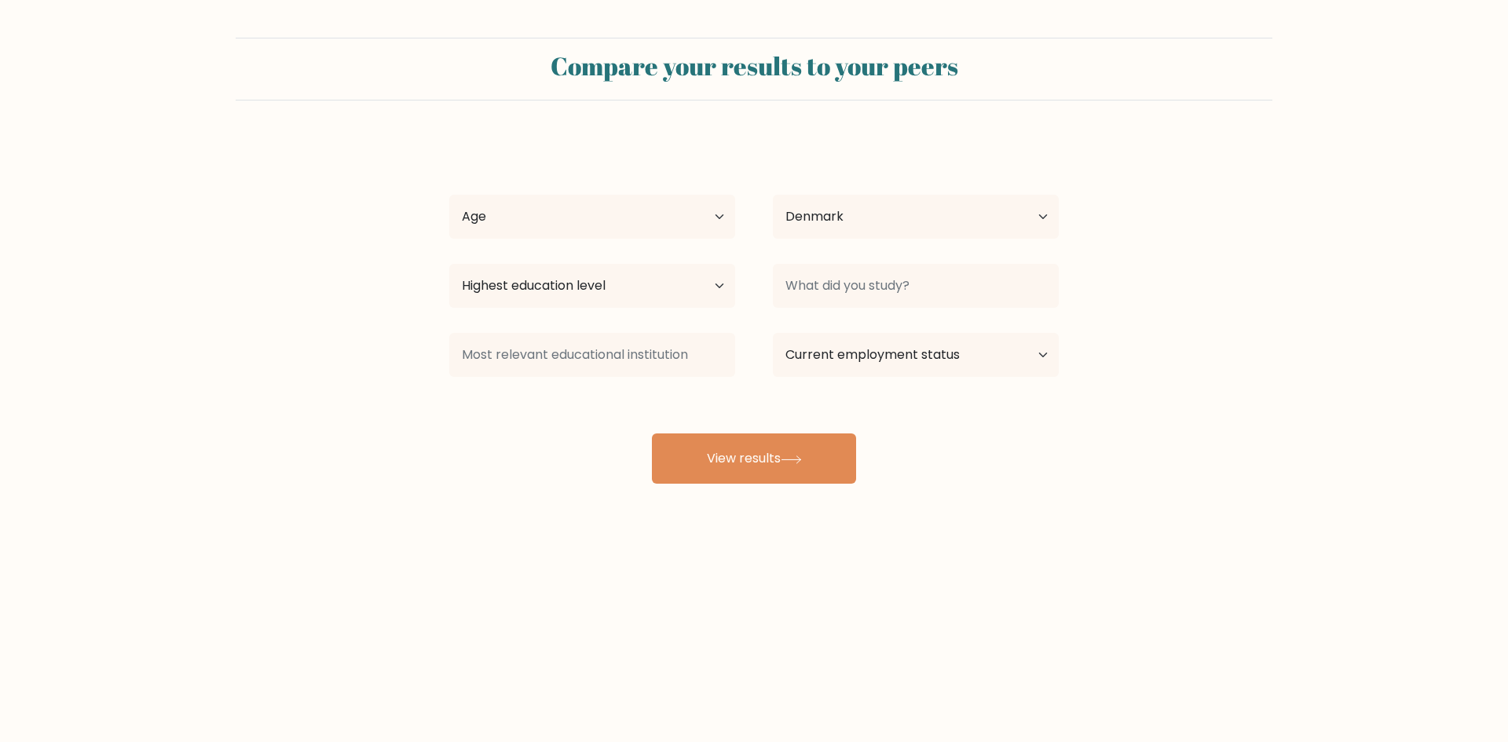
select select "DK"
drag, startPoint x: 532, startPoint y: 221, endPoint x: 555, endPoint y: 237, distance: 28.1
click at [532, 221] on select "Age Under [DEMOGRAPHIC_DATA] [DEMOGRAPHIC_DATA] [DEMOGRAPHIC_DATA] [DEMOGRAPHIC…" at bounding box center [592, 217] width 286 height 44
select select "18_24"
click at [449, 195] on select "Age Under [DEMOGRAPHIC_DATA] [DEMOGRAPHIC_DATA] [DEMOGRAPHIC_DATA] [DEMOGRAPHIC…" at bounding box center [592, 217] width 286 height 44
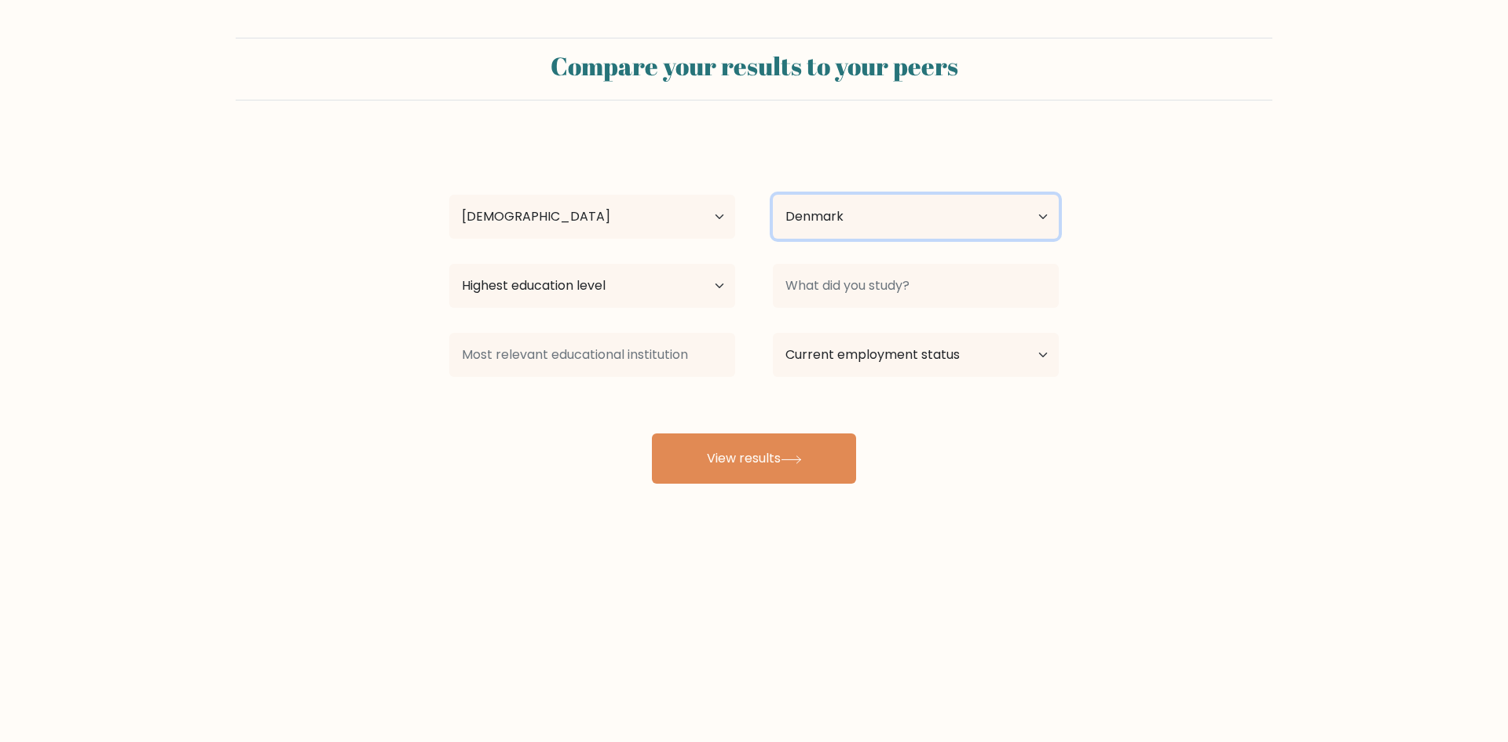
click at [851, 215] on select "Country [GEOGRAPHIC_DATA] [GEOGRAPHIC_DATA] [GEOGRAPHIC_DATA] [US_STATE] [GEOGR…" at bounding box center [916, 217] width 286 height 44
click at [850, 218] on select "Country [GEOGRAPHIC_DATA] [GEOGRAPHIC_DATA] [GEOGRAPHIC_DATA] [US_STATE] [GEOGR…" at bounding box center [916, 217] width 286 height 44
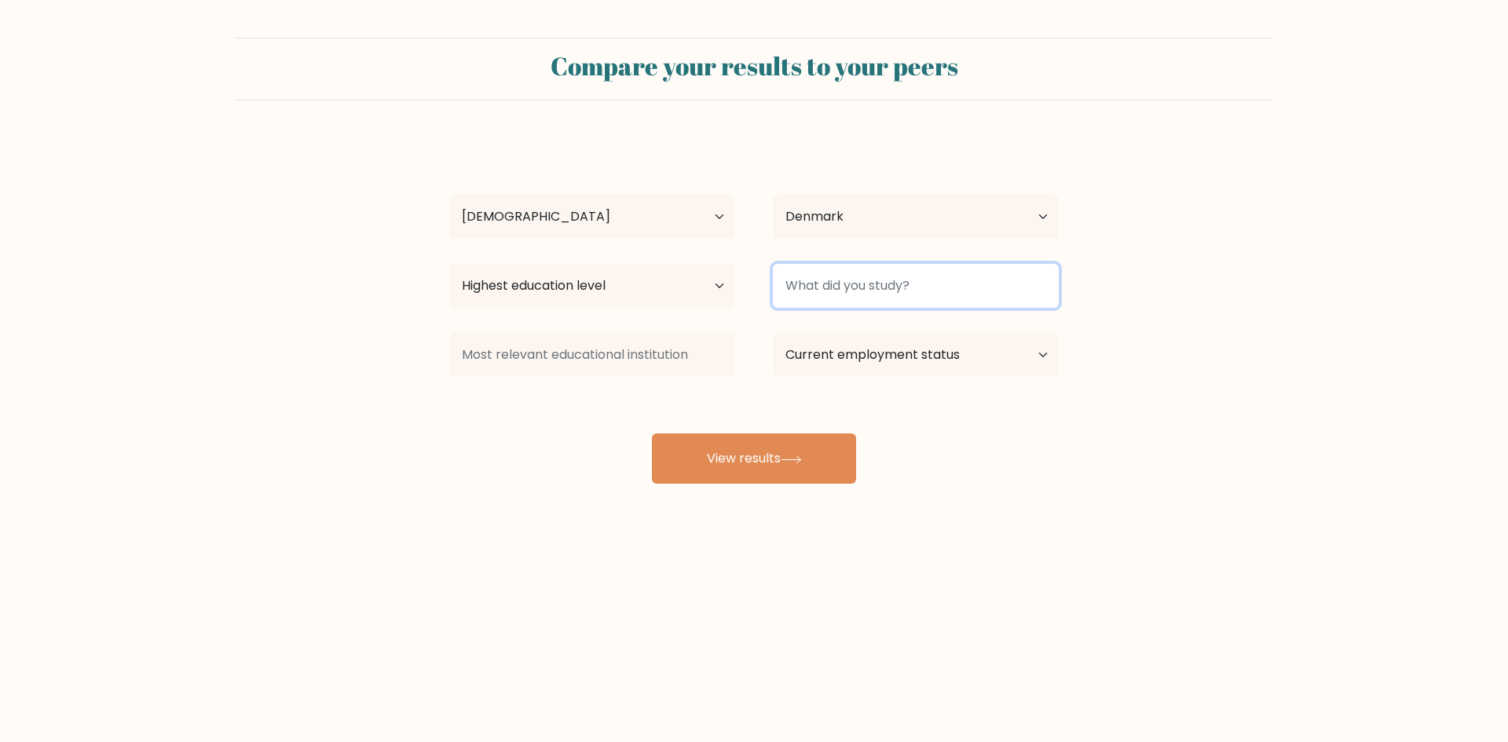
click at [844, 283] on input at bounding box center [916, 286] width 286 height 44
type input "I"
type input "S"
type input "School"
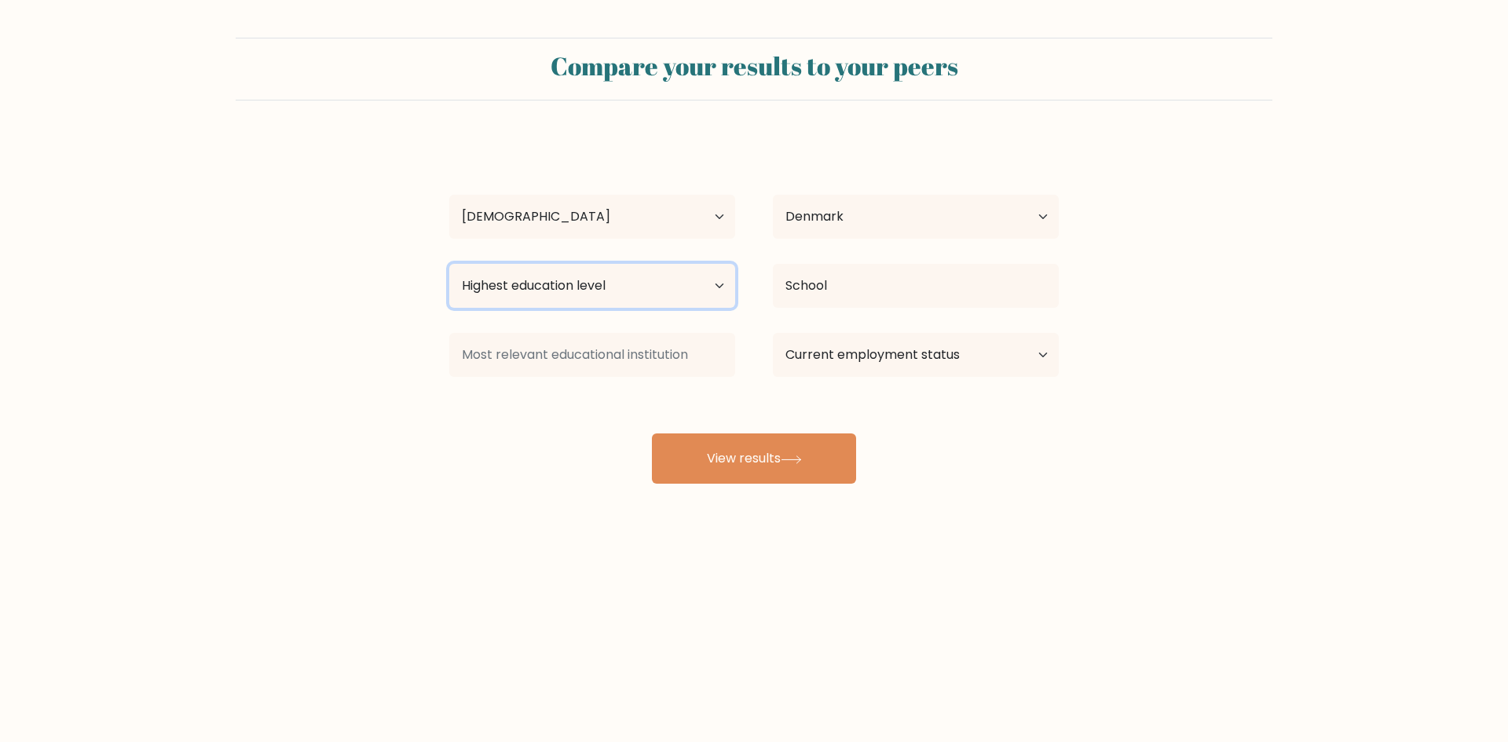
click at [616, 298] on select "Highest education level No schooling Primary Lower Secondary Upper Secondary Oc…" at bounding box center [592, 286] width 286 height 44
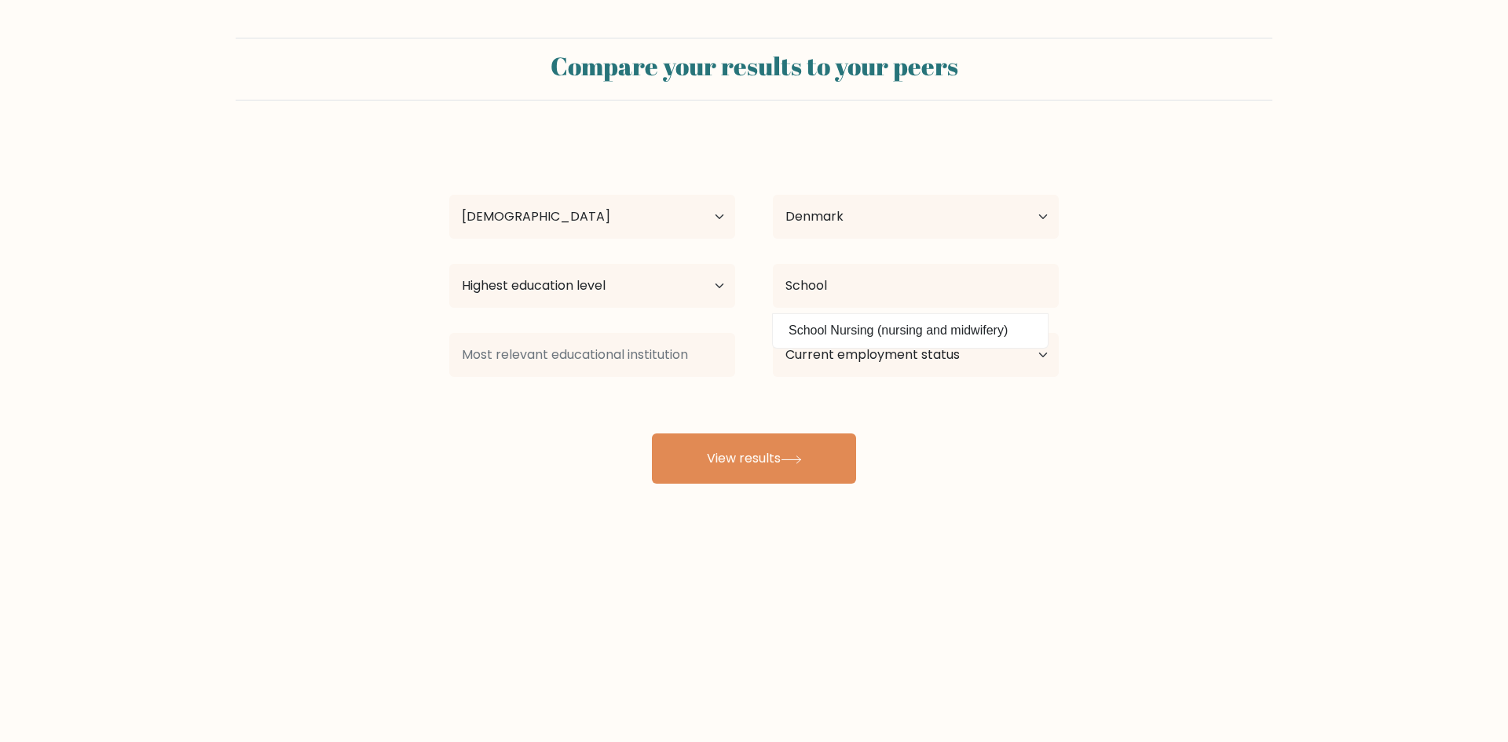
click at [554, 263] on div "Highest education level No schooling Primary Lower Secondary Upper Secondary Oc…" at bounding box center [592, 286] width 324 height 57
click at [557, 273] on select "Highest education level No schooling Primary Lower Secondary Upper Secondary Oc…" at bounding box center [592, 286] width 286 height 44
click at [578, 284] on select "Highest education level No schooling Primary Lower Secondary Upper Secondary Oc…" at bounding box center [592, 286] width 286 height 44
click at [583, 284] on select "Highest education level No schooling Primary Lower Secondary Upper Secondary Oc…" at bounding box center [592, 286] width 286 height 44
select select "upper_secondary"
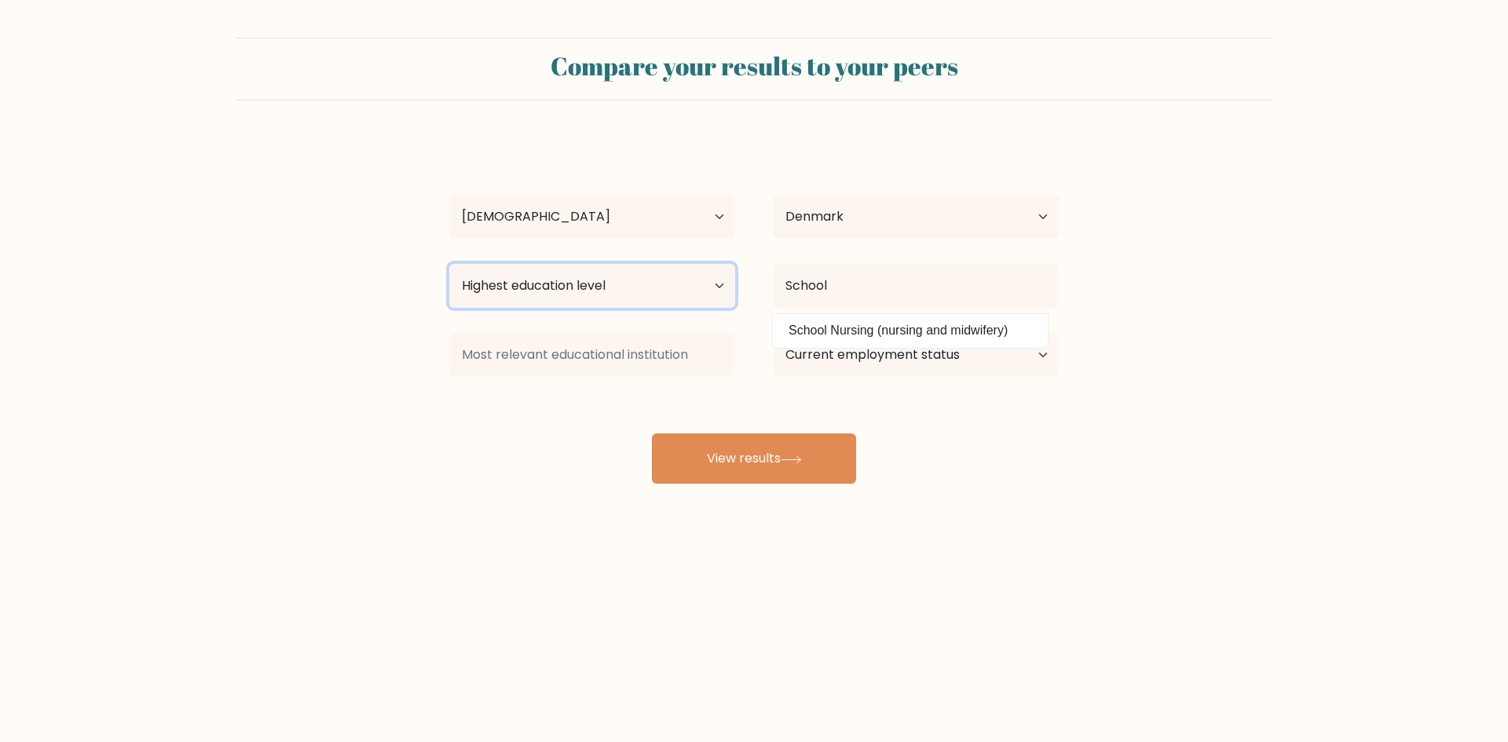
click at [449, 264] on select "Highest education level No schooling Primary Lower Secondary Upper Secondary Oc…" at bounding box center [592, 286] width 286 height 44
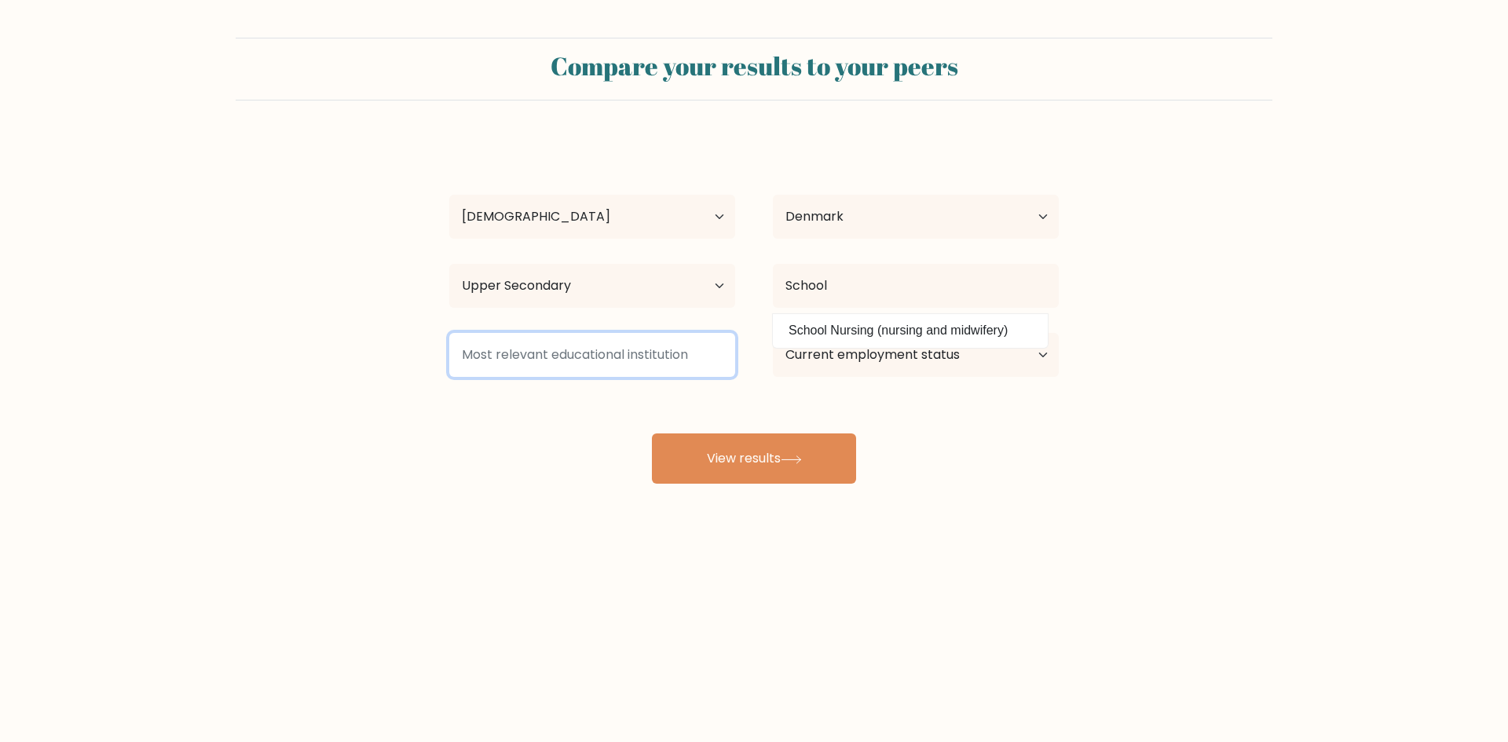
click at [547, 360] on input at bounding box center [592, 355] width 286 height 44
click at [965, 415] on div "Femboy Kitty Age Under 18 years old 18-24 years old 25-34 years old 35-44 years…" at bounding box center [754, 310] width 628 height 345
click at [878, 389] on div "Femboy Kitty Age Under 18 years old 18-24 years old 25-34 years old 35-44 years…" at bounding box center [754, 310] width 628 height 345
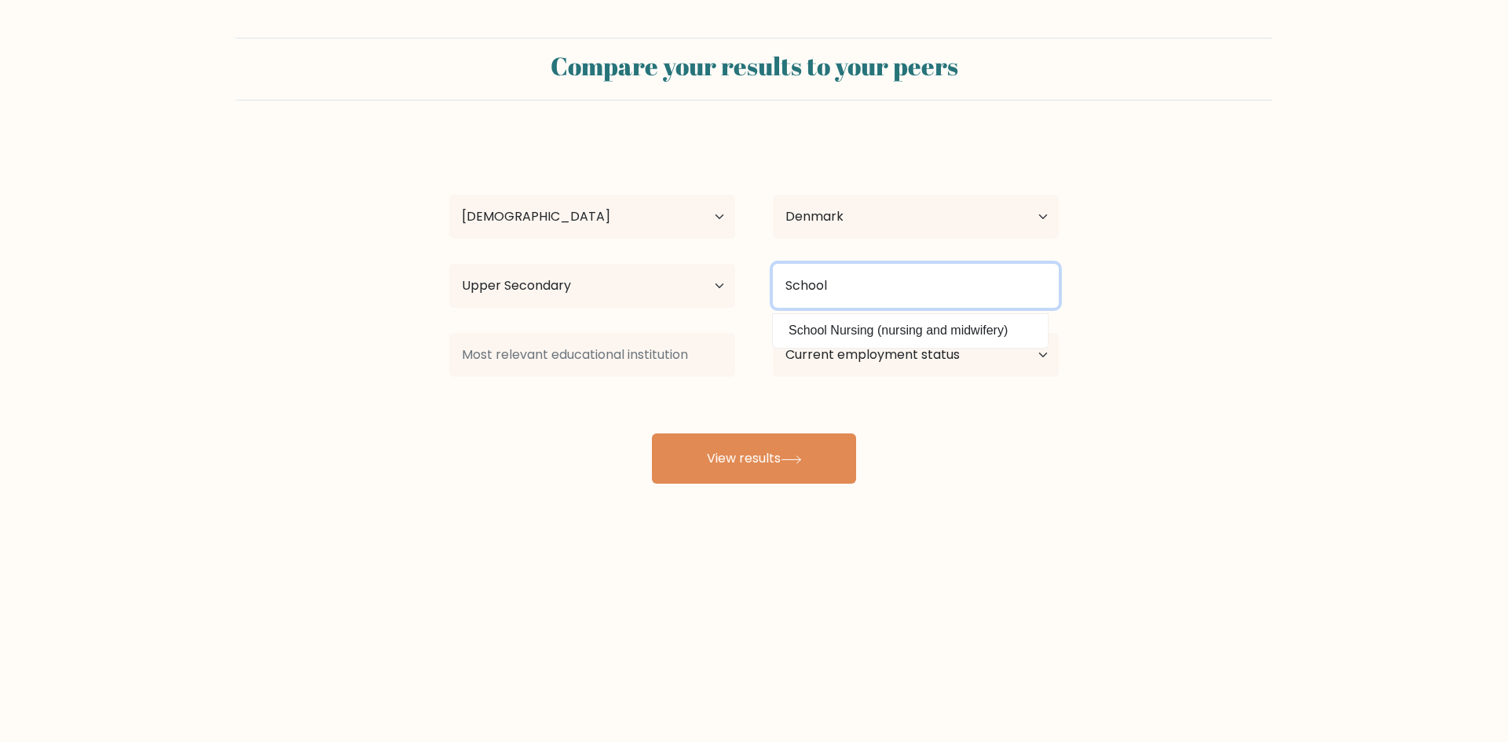
click at [832, 300] on input "School" at bounding box center [916, 286] width 286 height 44
click at [852, 302] on input "School" at bounding box center [916, 286] width 286 height 44
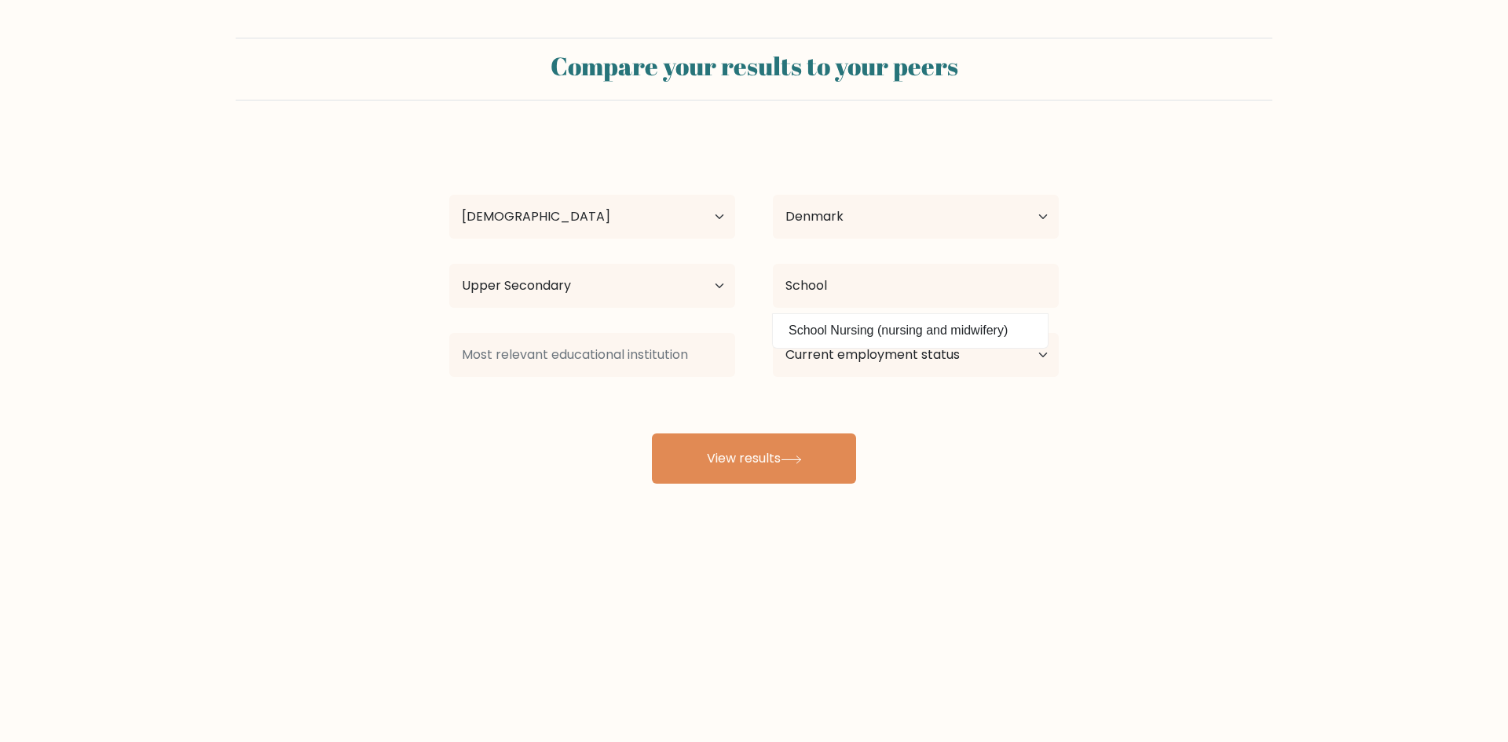
click at [1224, 334] on form "Compare your results to your peers Femboy Kitty Age Under 18 years old 18-24 ye…" at bounding box center [754, 261] width 1508 height 446
click at [972, 370] on select "Current employment status Employed Student Retired Other / prefer not to answer" at bounding box center [916, 355] width 286 height 44
select select "student"
click at [773, 333] on select "Current employment status Employed Student Retired Other / prefer not to answer" at bounding box center [916, 355] width 286 height 44
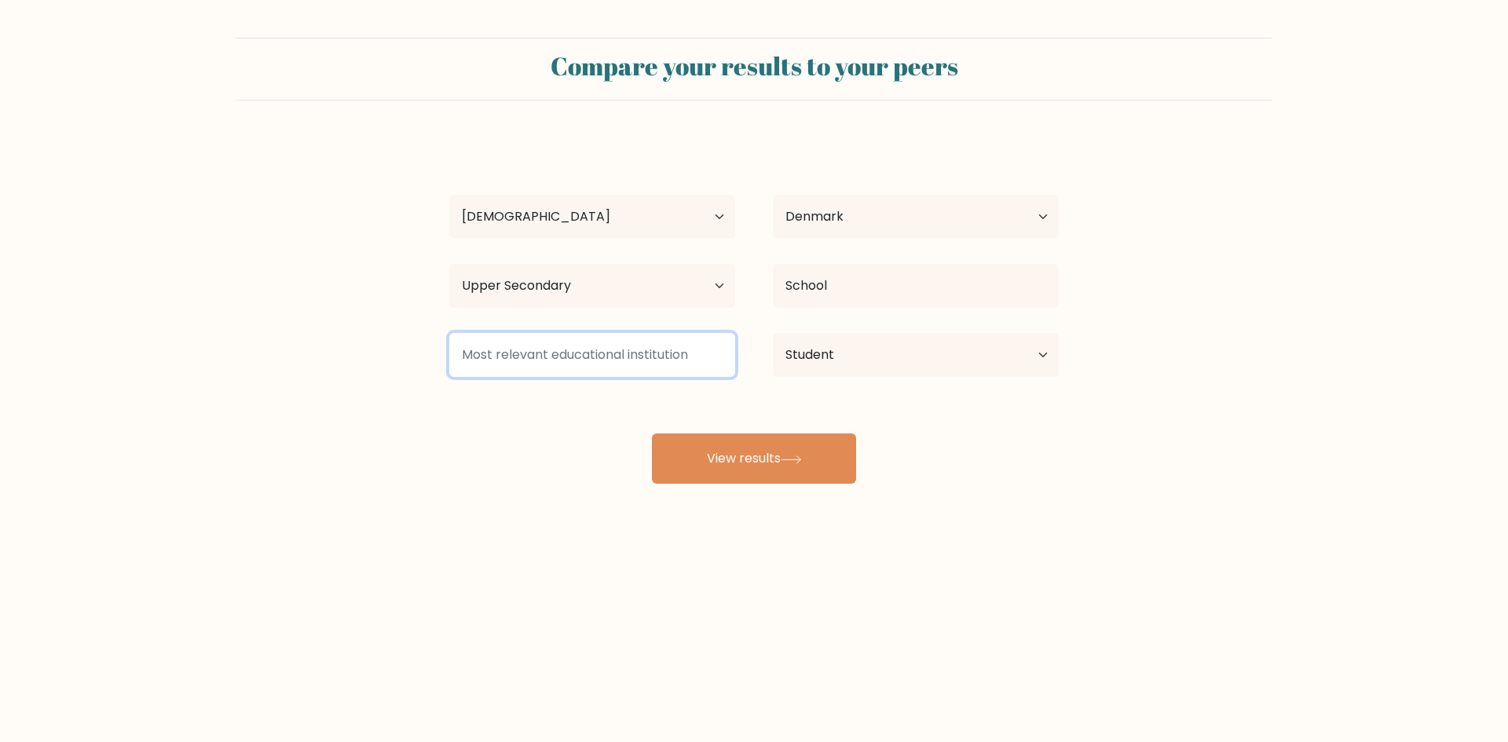
click at [557, 356] on input at bounding box center [592, 355] width 286 height 44
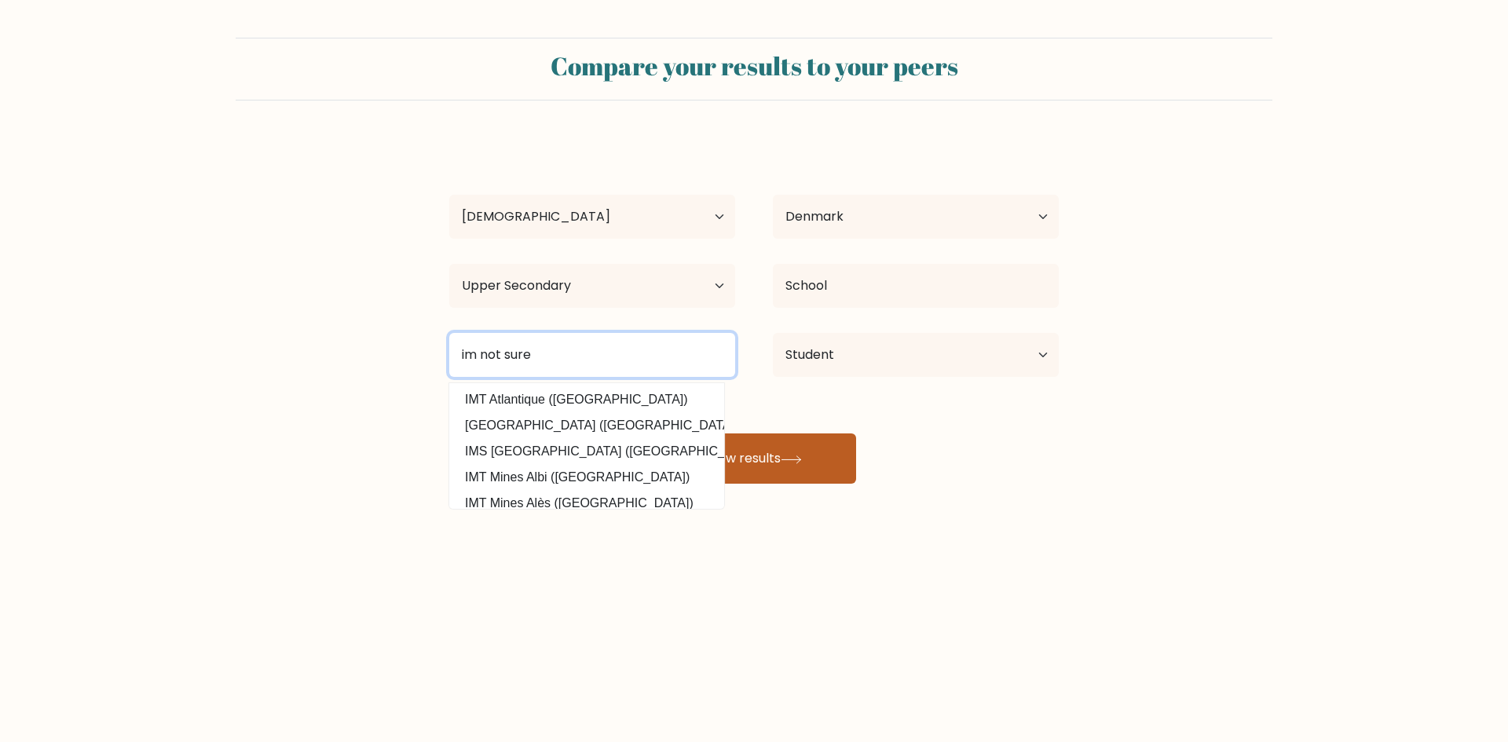
type input "im not sure"
click at [766, 474] on button "View results" at bounding box center [754, 458] width 204 height 50
